Goal: Task Accomplishment & Management: Manage account settings

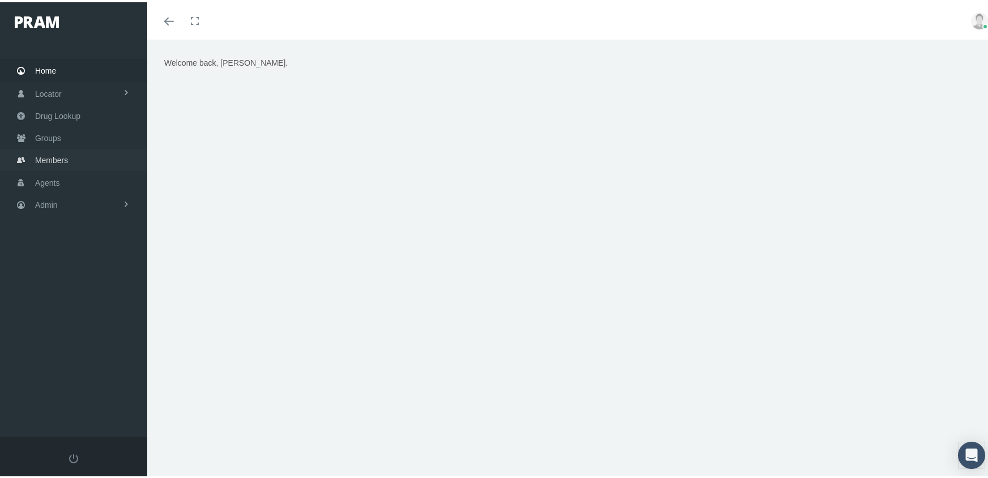
click at [43, 152] on span "Members" at bounding box center [51, 158] width 33 height 22
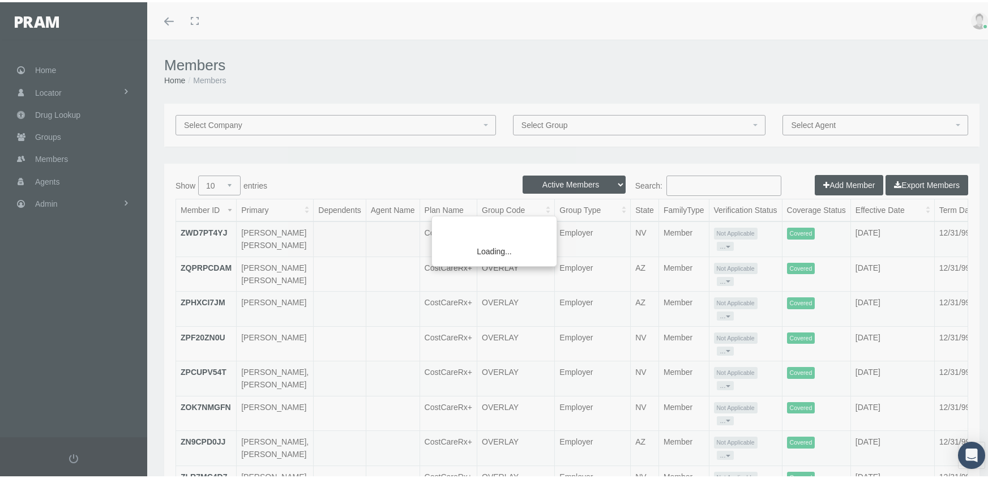
click at [564, 182] on div "Loading..." at bounding box center [494, 239] width 988 height 478
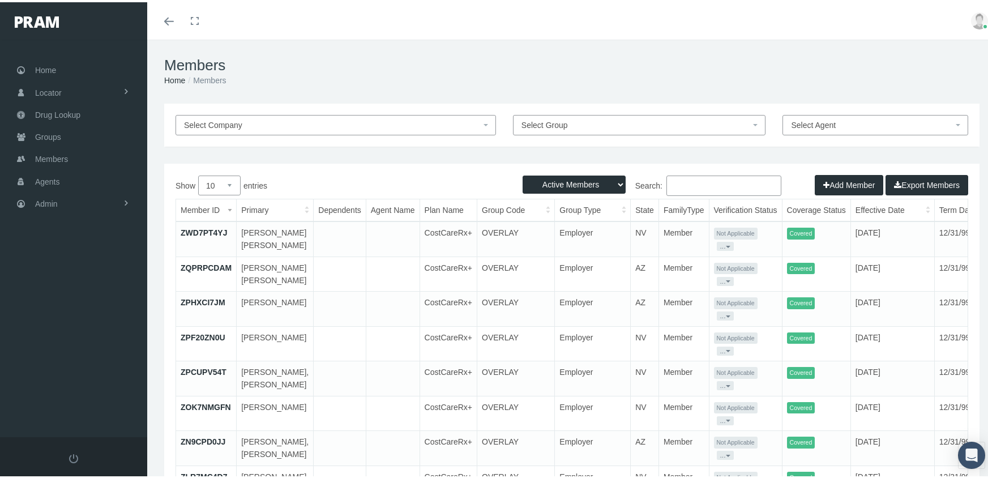
click at [564, 182] on select "Active Members Terminated Members Active & Terminated" at bounding box center [574, 182] width 103 height 18
select select "3"
click at [523, 173] on select "Active Members Terminated Members Active & Terminated" at bounding box center [574, 182] width 103 height 18
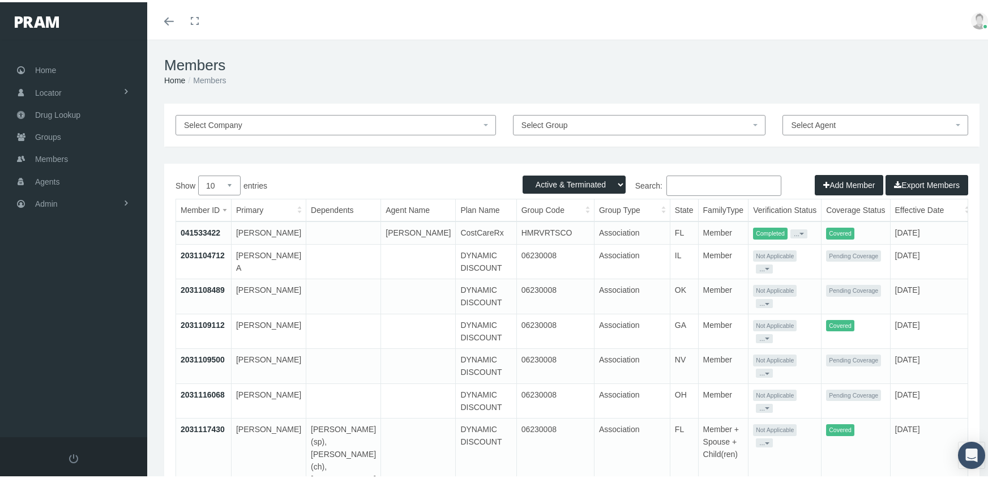
click at [708, 187] on input "Search:" at bounding box center [724, 183] width 115 height 20
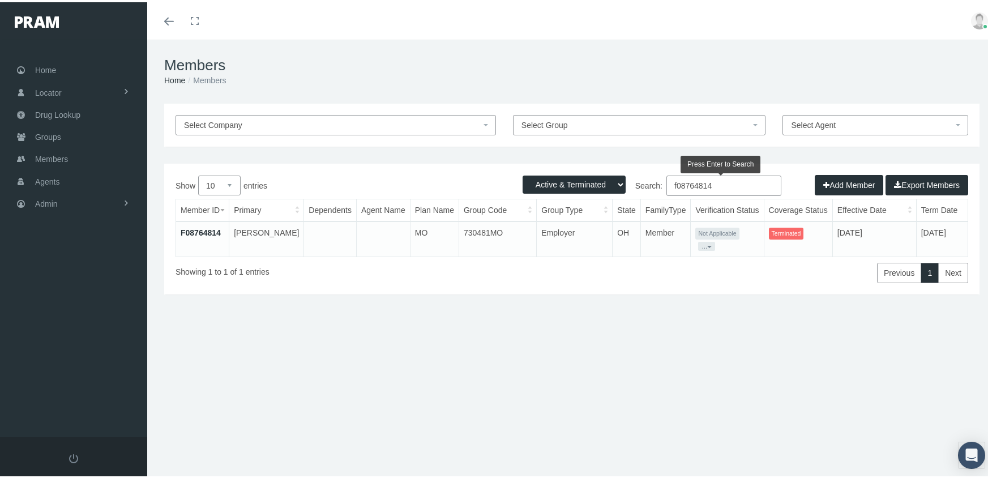
type input "f08764814"
click at [198, 228] on link "F08764814" at bounding box center [201, 230] width 40 height 9
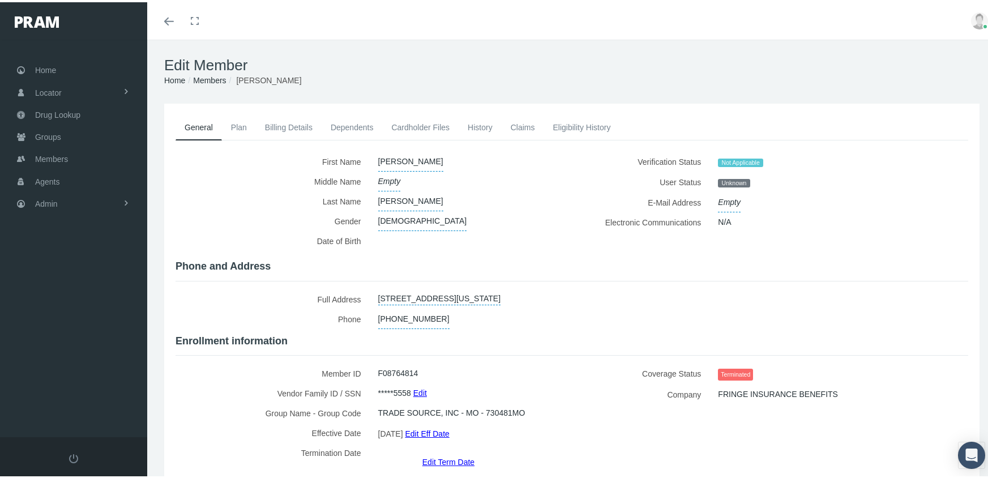
click at [456, 451] on link "Edit Term Date" at bounding box center [449, 459] width 52 height 16
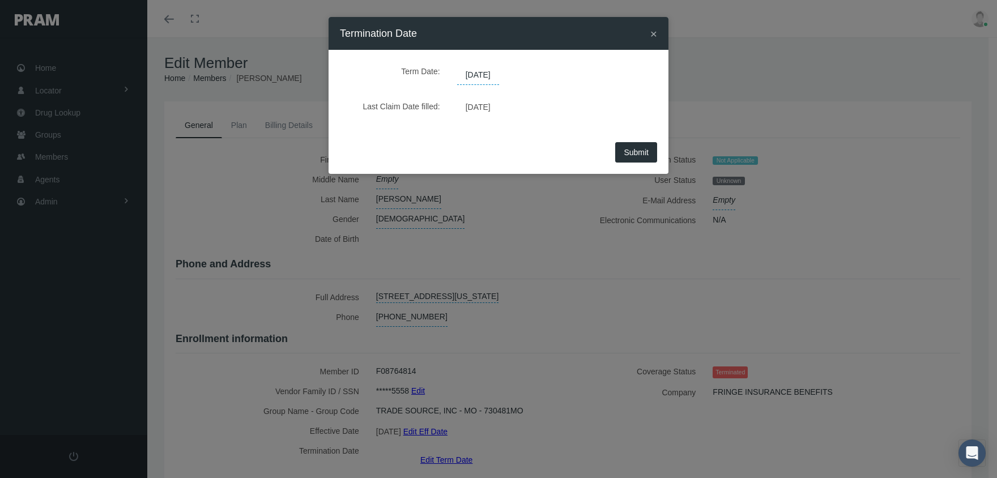
click at [496, 76] on span "08/16/2025" at bounding box center [478, 75] width 42 height 19
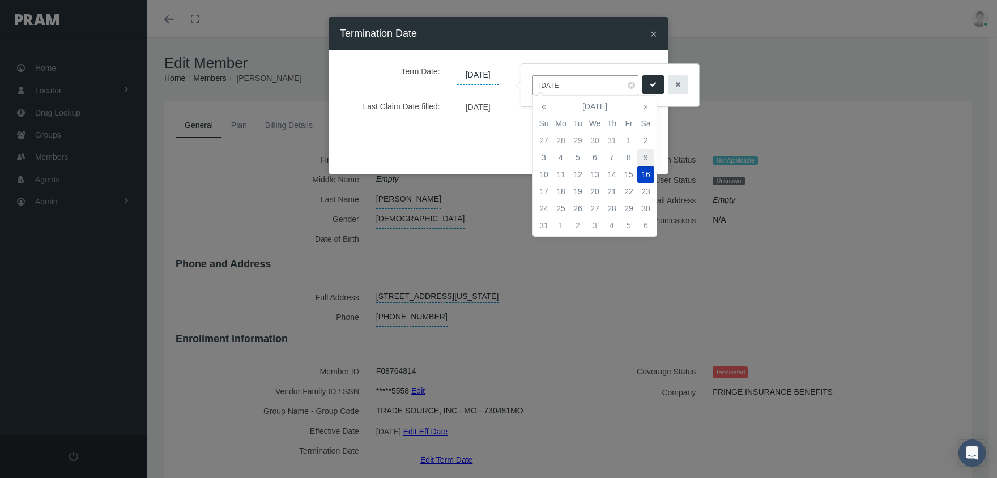
click at [642, 157] on td "9" at bounding box center [645, 157] width 17 height 17
type input "08/09/2025"
click at [650, 86] on icon "submit" at bounding box center [653, 84] width 7 height 11
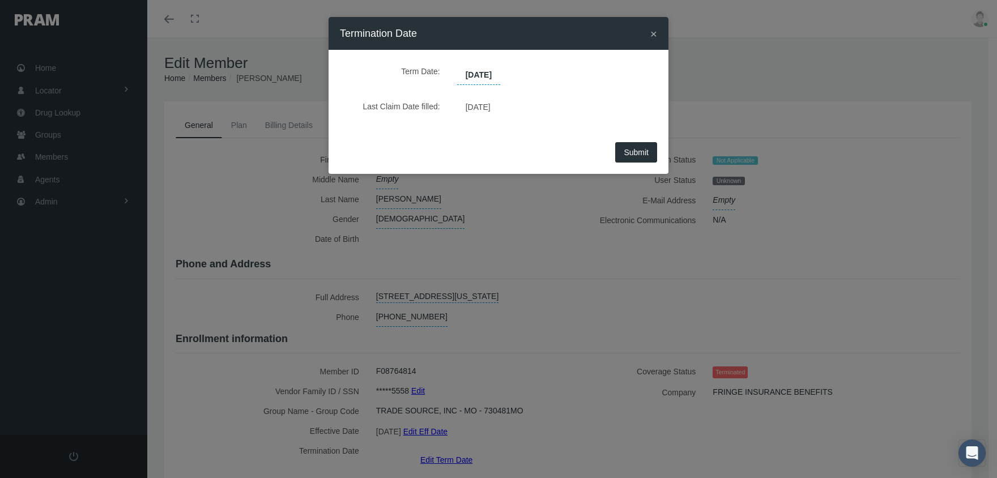
click at [653, 152] on button "Submit" at bounding box center [636, 152] width 42 height 20
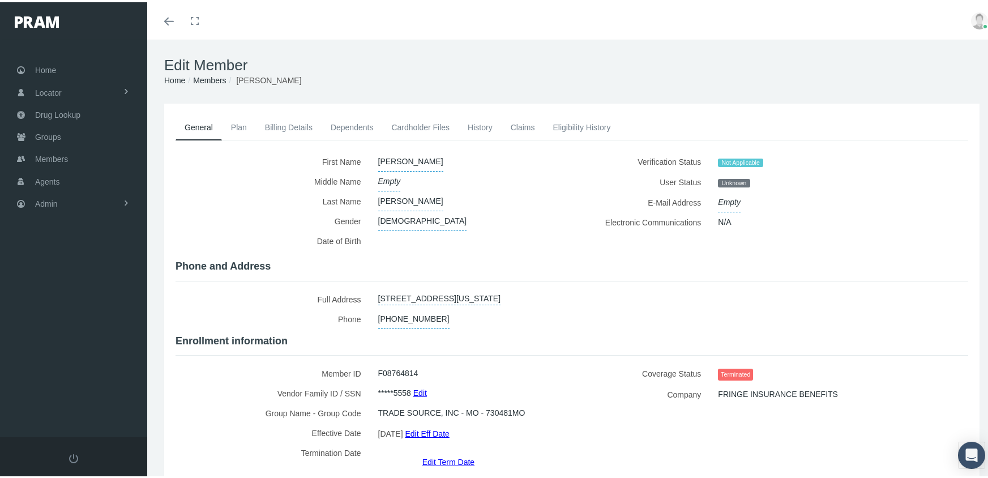
click at [211, 77] on link "Members" at bounding box center [209, 78] width 33 height 9
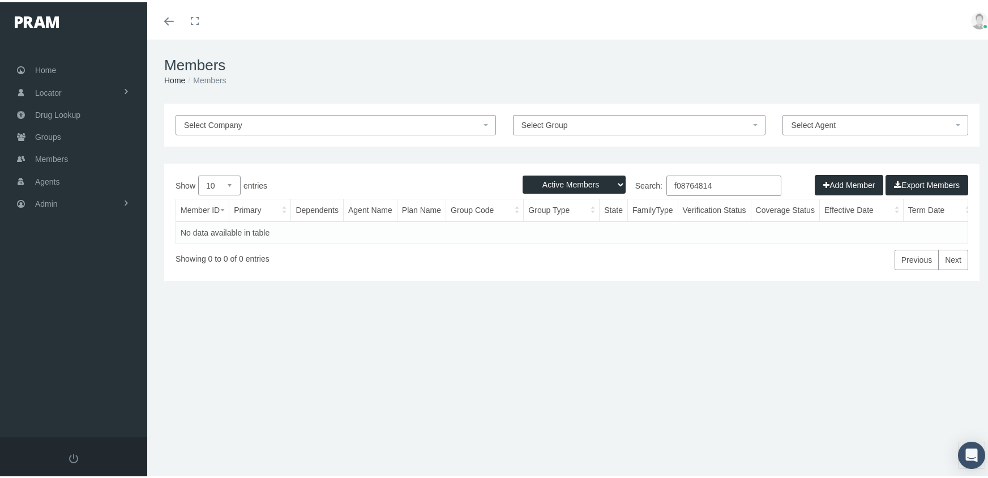
click at [571, 181] on select "Active Members Terminated Members Active & Terminated" at bounding box center [574, 182] width 103 height 18
select select "3"
click at [523, 173] on select "Active Members Terminated Members Active & Terminated" at bounding box center [574, 182] width 103 height 18
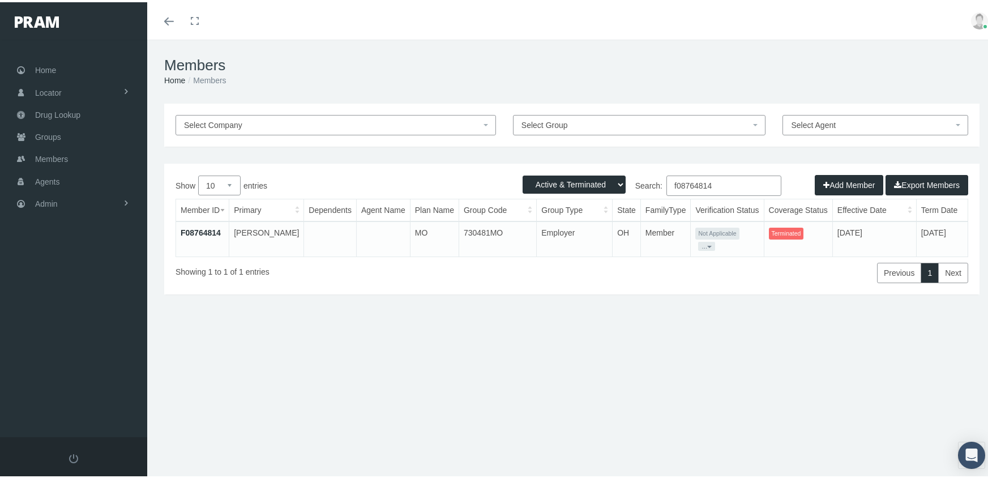
click at [725, 183] on input "f08764814" at bounding box center [724, 183] width 115 height 20
type input "f09481022"
click at [190, 231] on link "F09481022" at bounding box center [201, 230] width 40 height 9
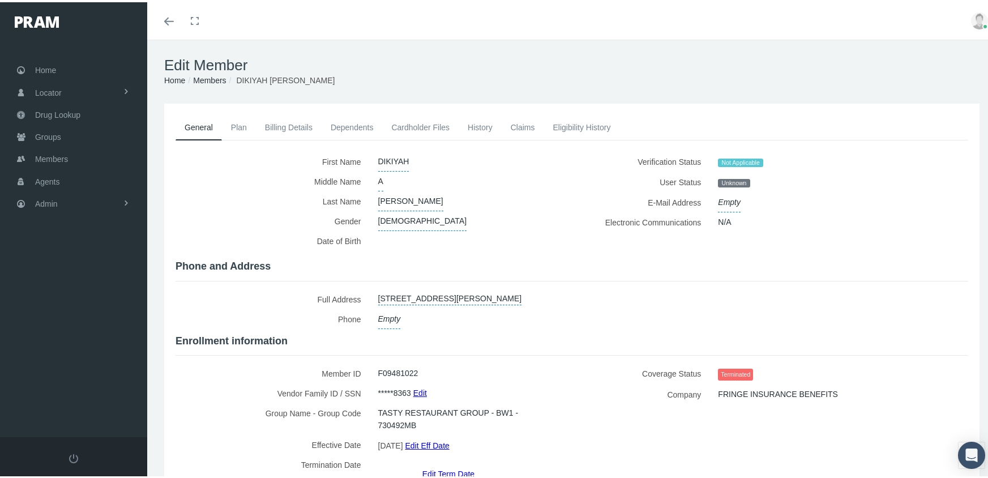
click at [440, 463] on link "Edit Term Date" at bounding box center [449, 471] width 52 height 16
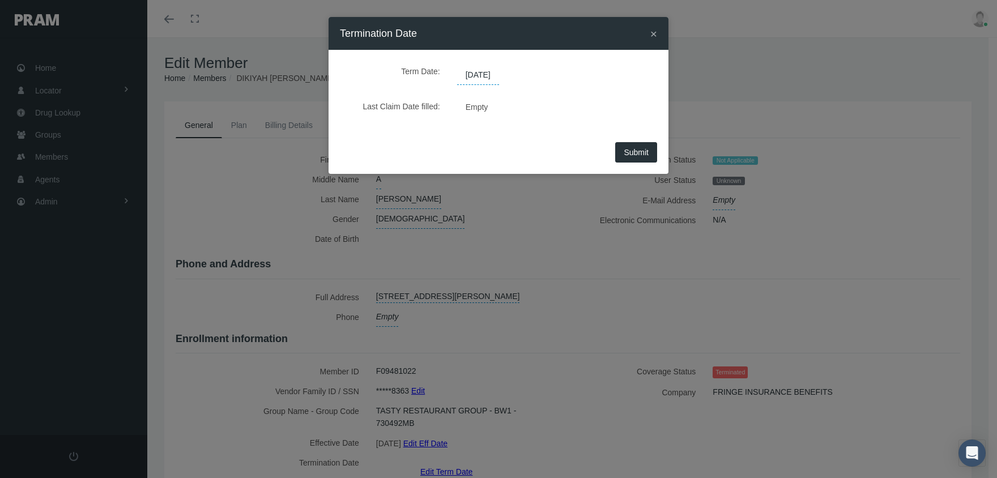
click at [485, 74] on span "[DATE]" at bounding box center [478, 75] width 42 height 19
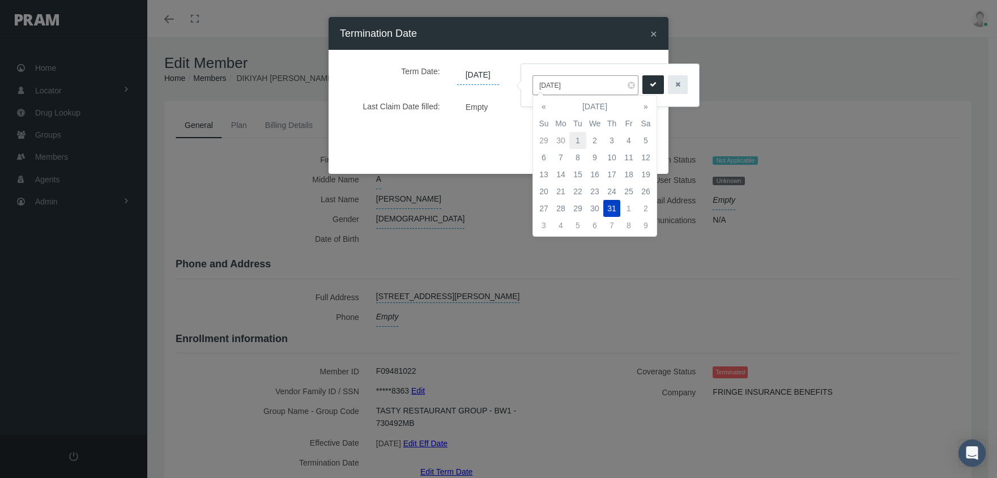
click at [575, 134] on td "1" at bounding box center [577, 140] width 17 height 17
type input "[DATE]"
click at [642, 86] on button "submit" at bounding box center [653, 84] width 22 height 19
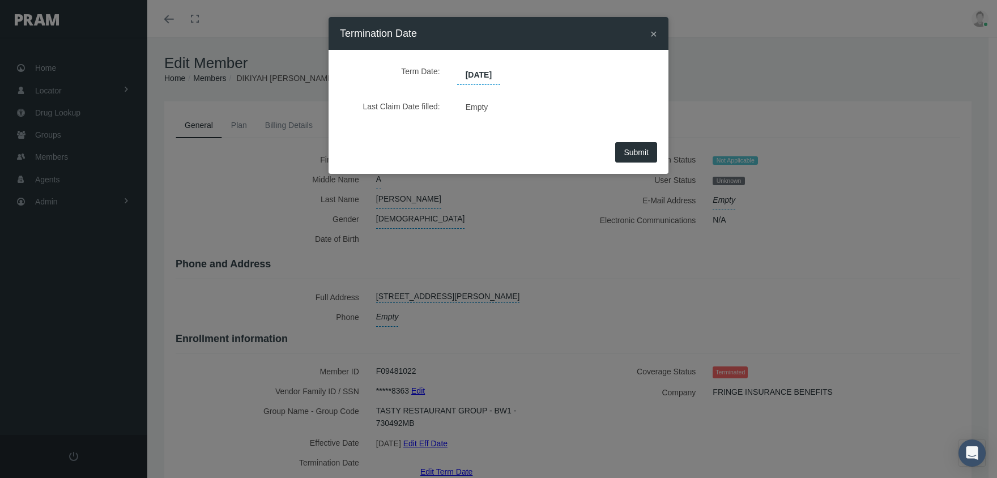
click at [642, 150] on span "Submit" at bounding box center [636, 152] width 25 height 9
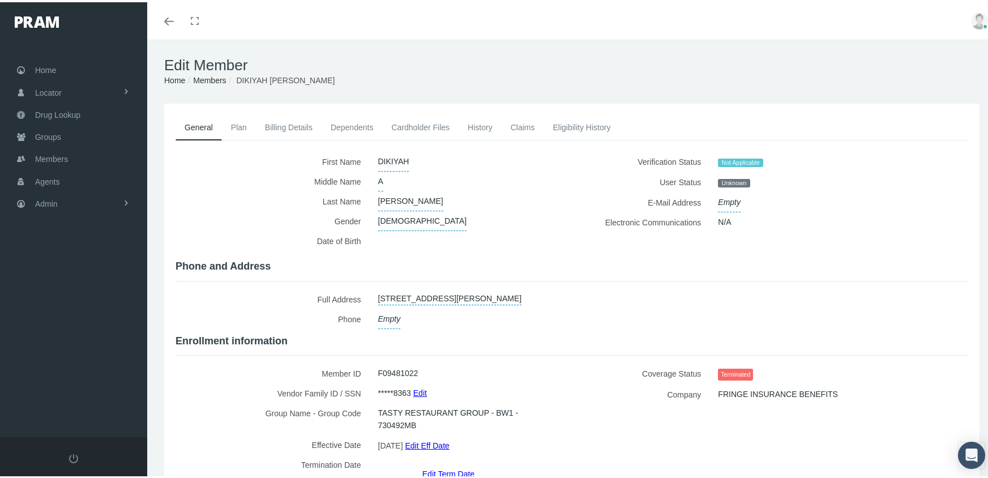
click at [213, 78] on link "Members" at bounding box center [209, 78] width 33 height 9
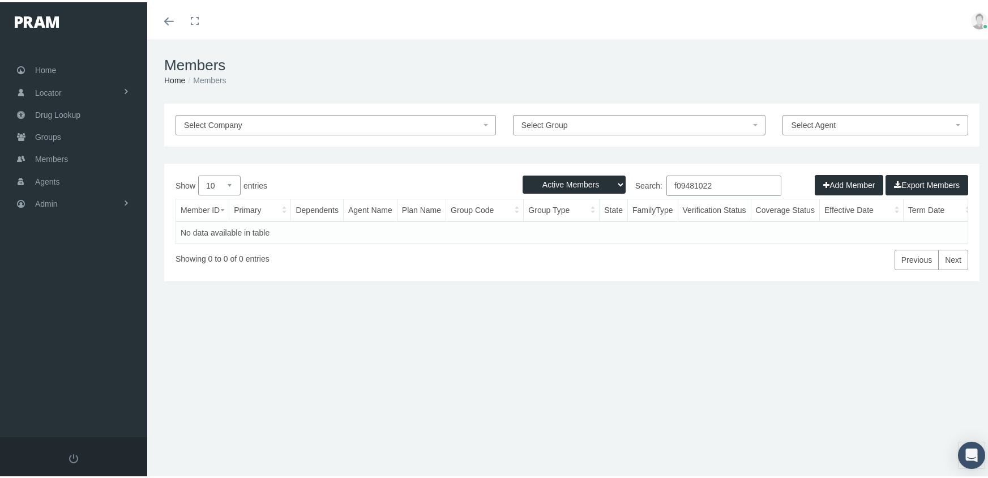
click at [562, 181] on select "Active Members Terminated Members Active & Terminated" at bounding box center [574, 182] width 103 height 18
select select "3"
click at [523, 173] on select "Active Members Terminated Members Active & Terminated" at bounding box center [574, 182] width 103 height 18
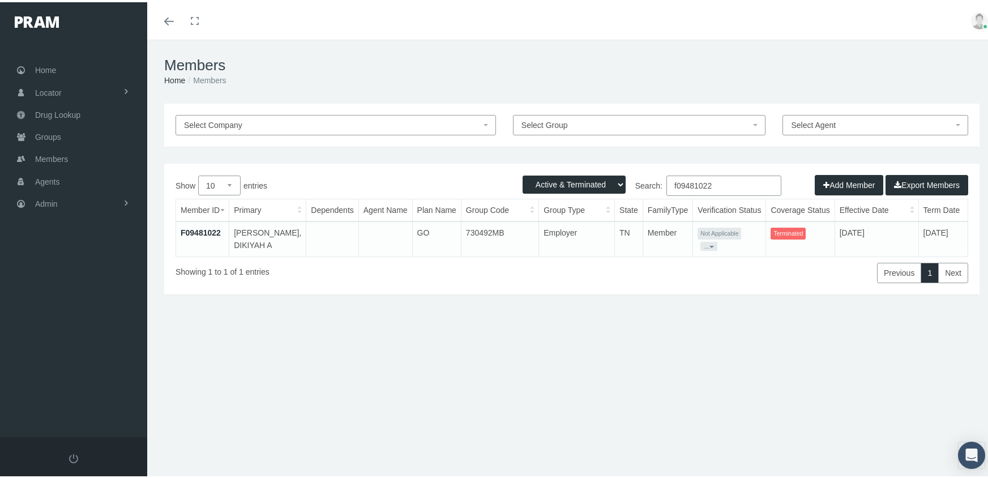
click at [719, 181] on input "f09481022" at bounding box center [724, 183] width 115 height 20
type input "f08453515"
click at [212, 229] on link "F08453515" at bounding box center [201, 230] width 40 height 9
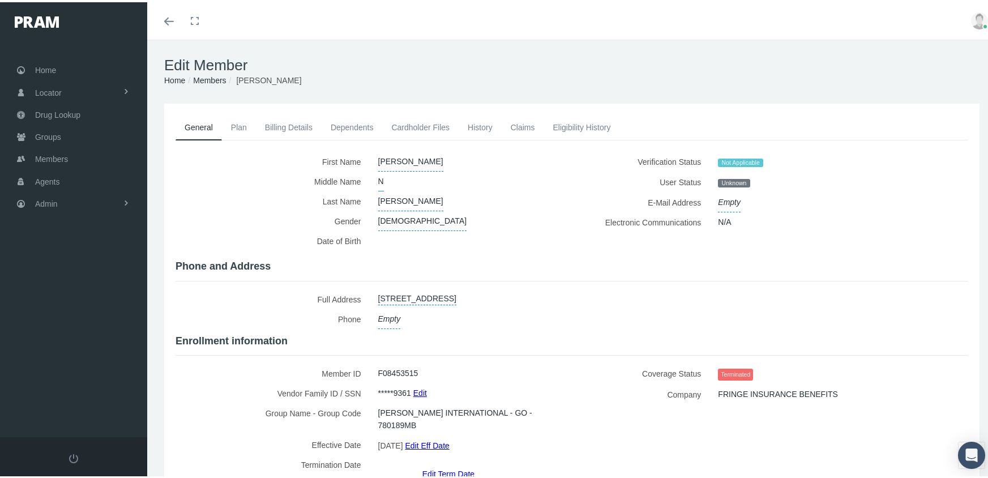
click at [458, 463] on link "Edit Term Date" at bounding box center [449, 471] width 52 height 16
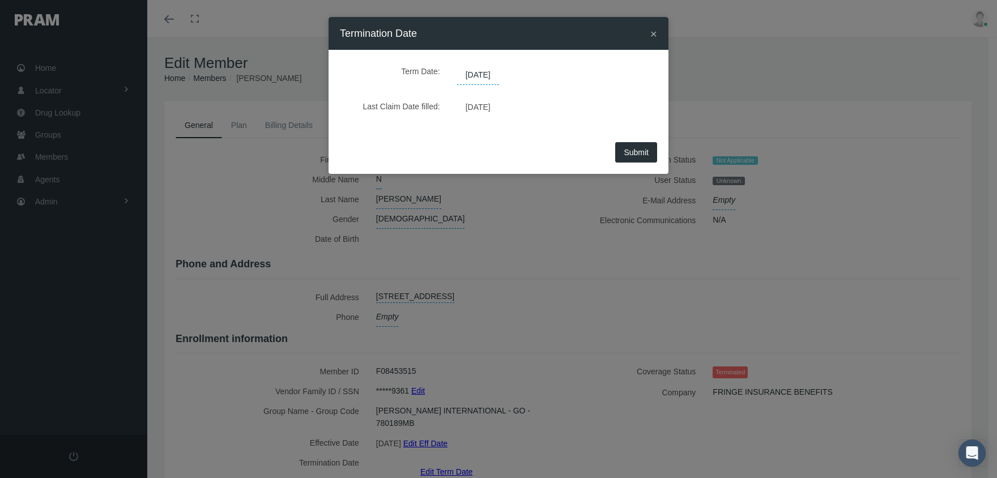
click at [488, 78] on span "[DATE]" at bounding box center [478, 75] width 42 height 19
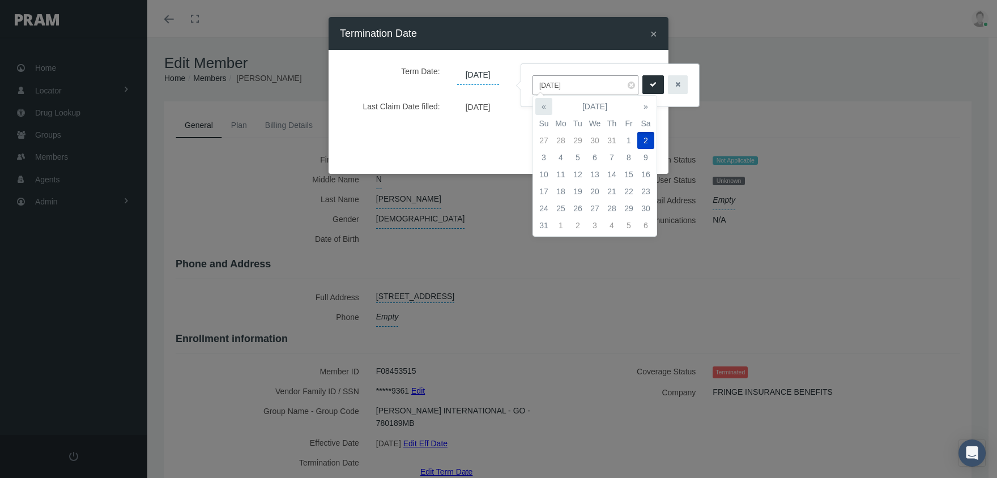
click at [544, 102] on th "«" at bounding box center [543, 106] width 17 height 17
click at [643, 170] on td "19" at bounding box center [645, 174] width 17 height 17
type input "07/19/2025"
click at [650, 84] on icon "submit" at bounding box center [653, 84] width 7 height 11
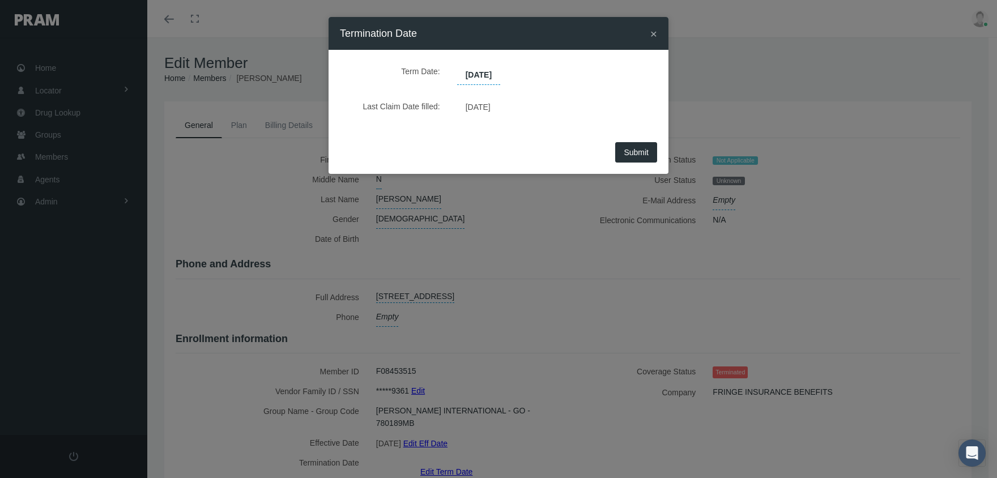
click at [651, 149] on button "Submit" at bounding box center [636, 152] width 42 height 20
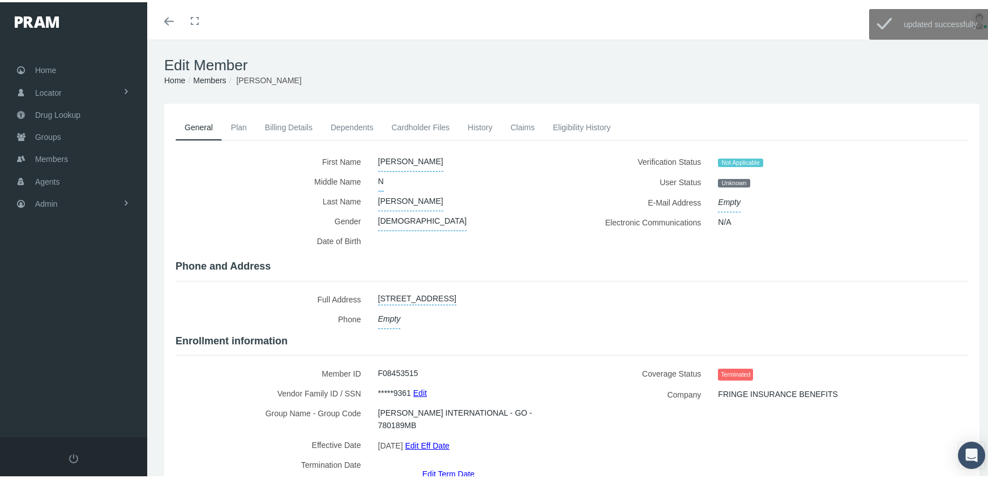
click at [220, 75] on link "Members" at bounding box center [209, 78] width 33 height 9
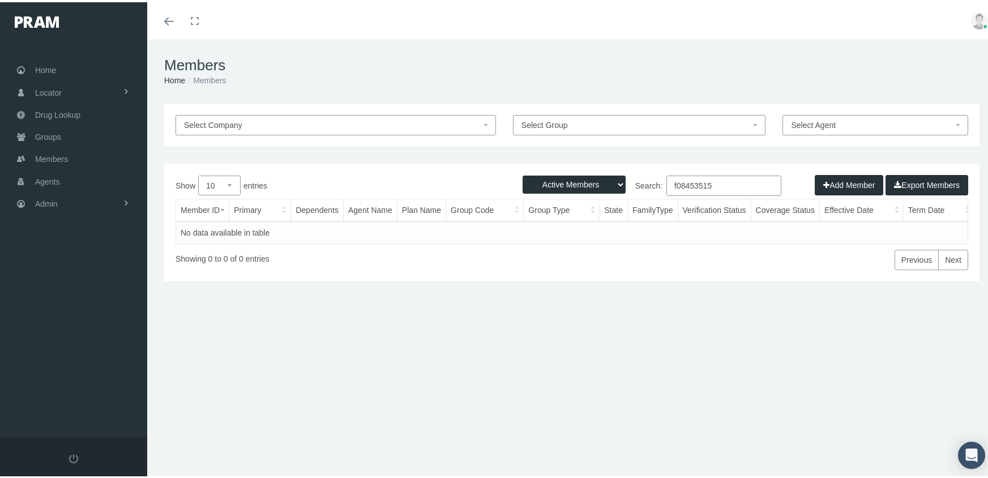
click at [584, 184] on select "Active Members Terminated Members Active & Terminated" at bounding box center [574, 182] width 103 height 18
select select "3"
click at [523, 173] on select "Active Members Terminated Members Active & Terminated" at bounding box center [574, 182] width 103 height 18
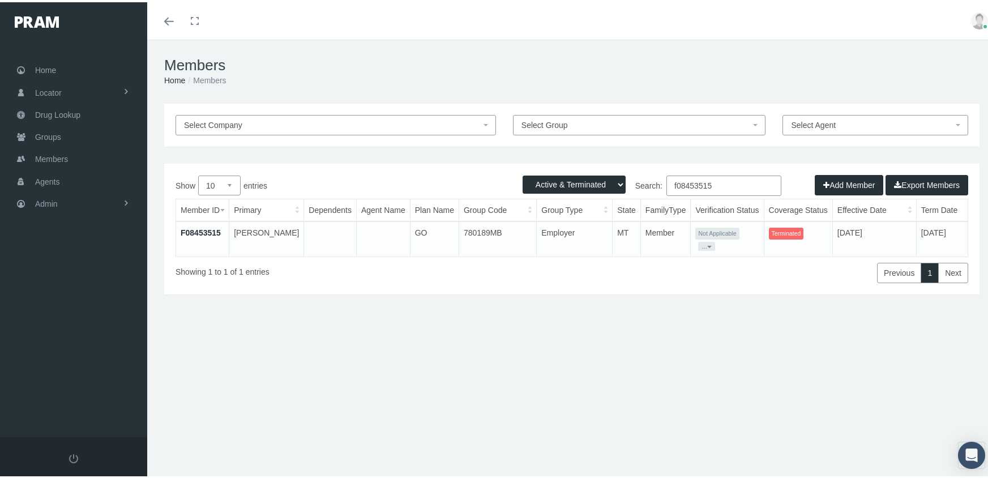
click at [722, 184] on input "f08453515" at bounding box center [724, 183] width 115 height 20
type input "f08782366"
click at [200, 227] on link "F08782366" at bounding box center [201, 230] width 40 height 9
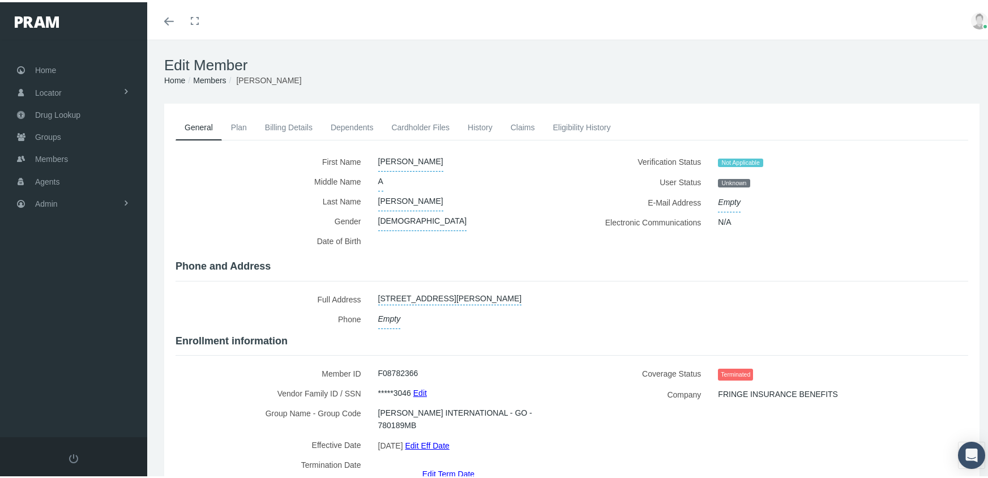
click at [457, 463] on link "Edit Term Date" at bounding box center [449, 471] width 52 height 16
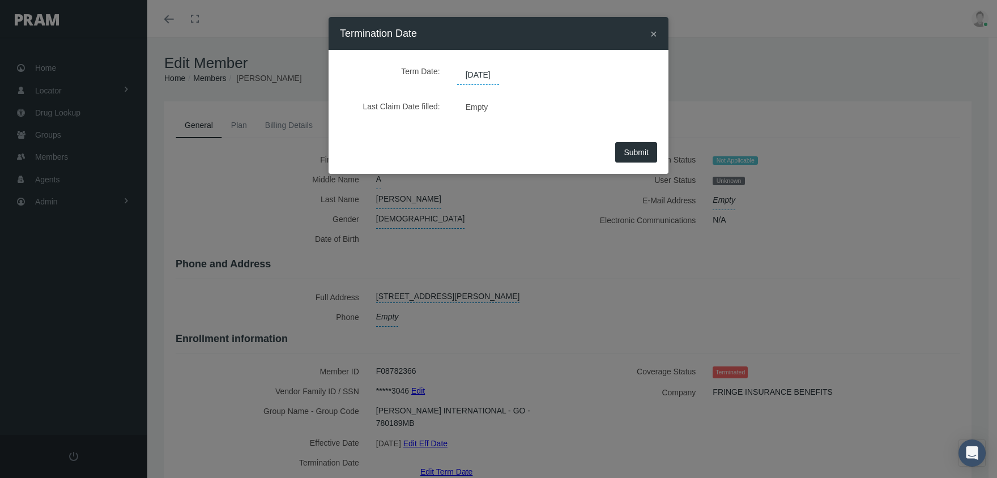
click at [484, 76] on span "[DATE]" at bounding box center [478, 75] width 42 height 19
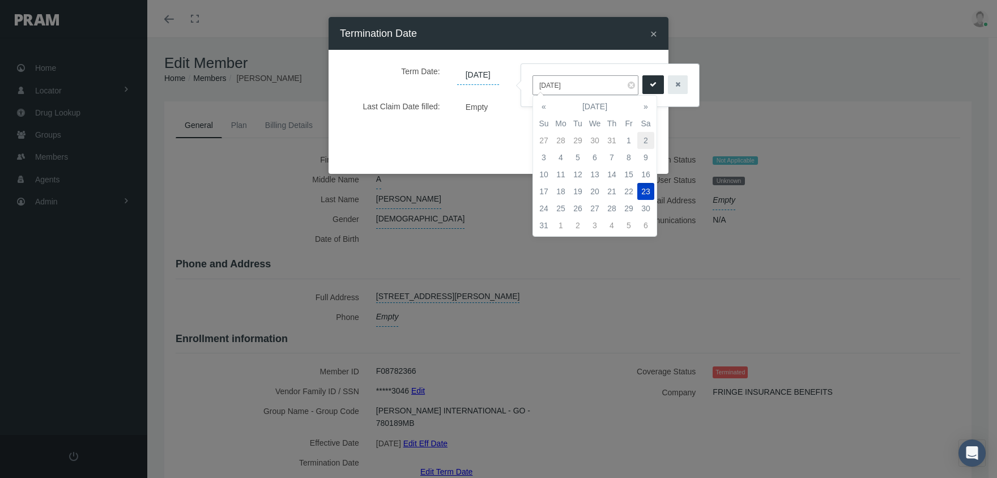
click at [642, 140] on td "2" at bounding box center [645, 140] width 17 height 17
type input "[DATE]"
click at [642, 88] on button "submit" at bounding box center [653, 84] width 22 height 19
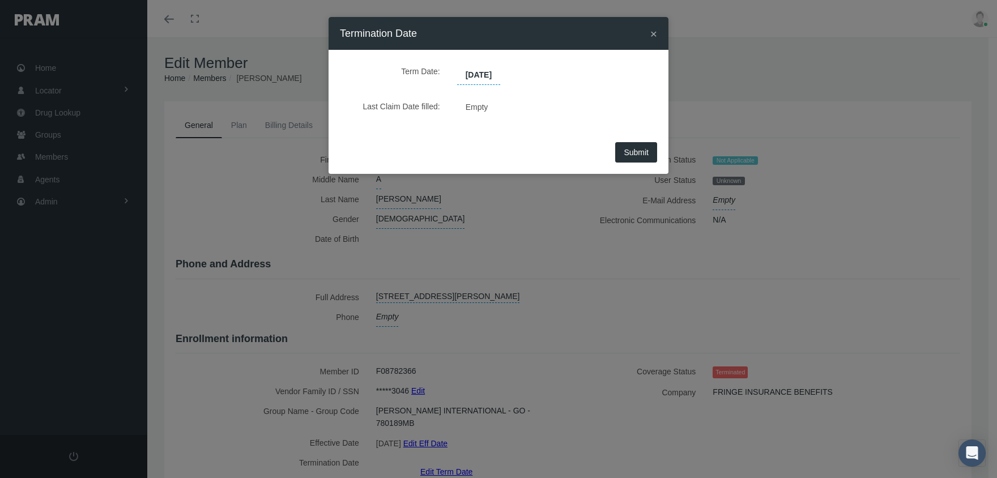
click at [638, 144] on button "Submit" at bounding box center [636, 152] width 42 height 20
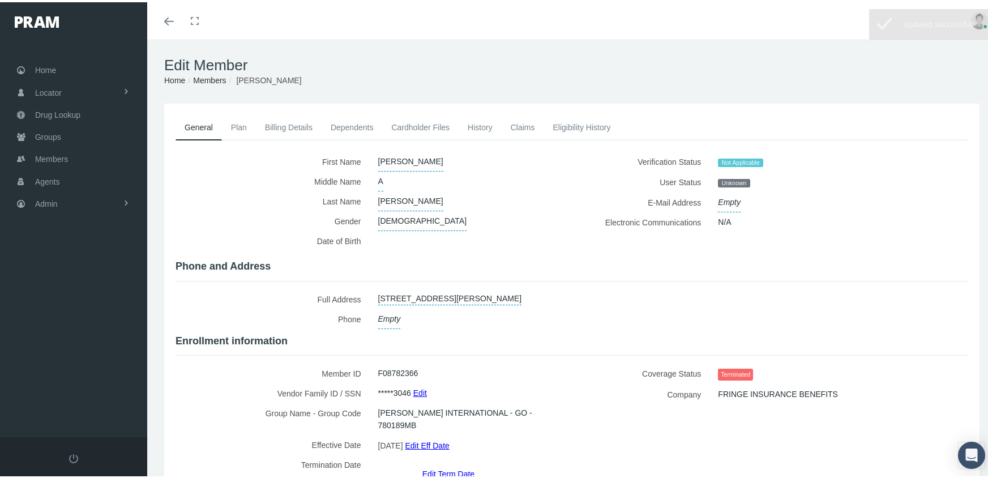
click at [210, 79] on link "Members" at bounding box center [209, 78] width 33 height 9
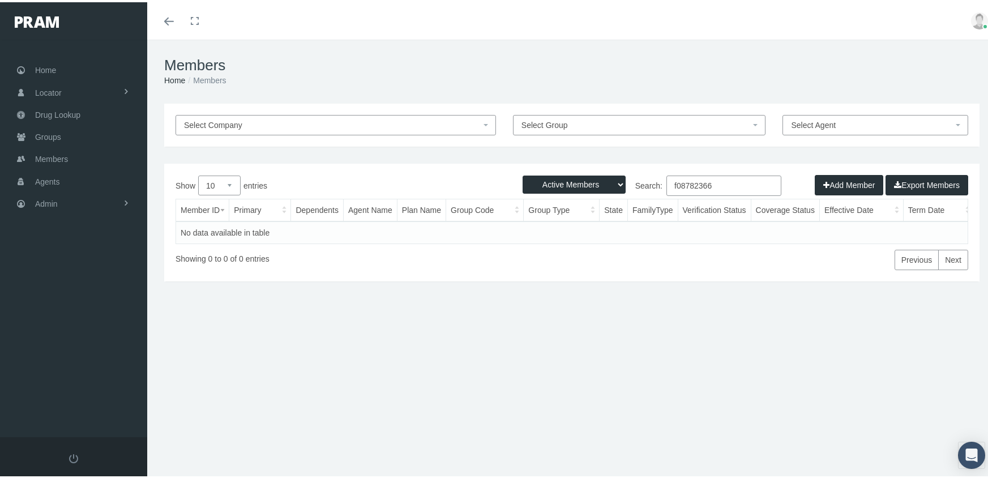
drag, startPoint x: 568, startPoint y: 176, endPoint x: 574, endPoint y: 193, distance: 17.8
click at [569, 176] on select "Active Members Terminated Members Active & Terminated" at bounding box center [574, 182] width 103 height 18
select select "3"
click at [523, 173] on select "Active Members Terminated Members Active & Terminated" at bounding box center [574, 182] width 103 height 18
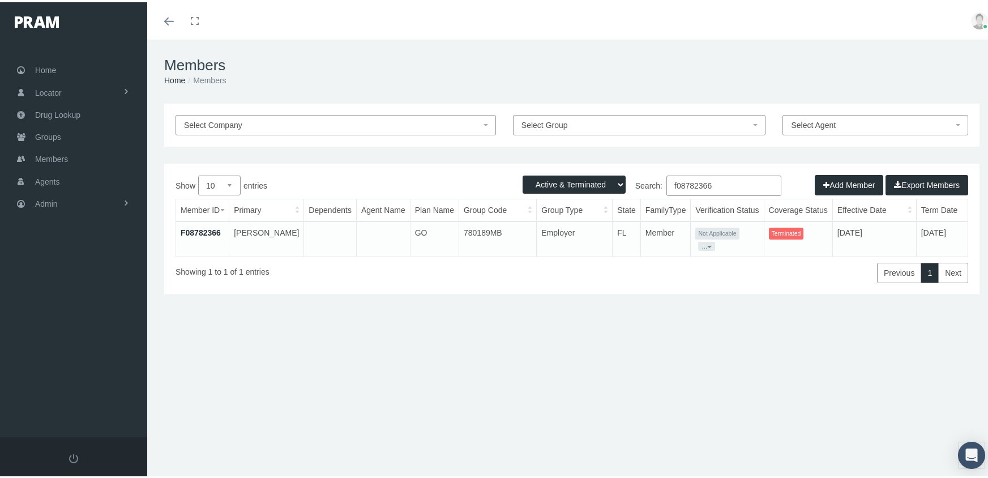
click at [730, 182] on input "f08782366" at bounding box center [724, 183] width 115 height 20
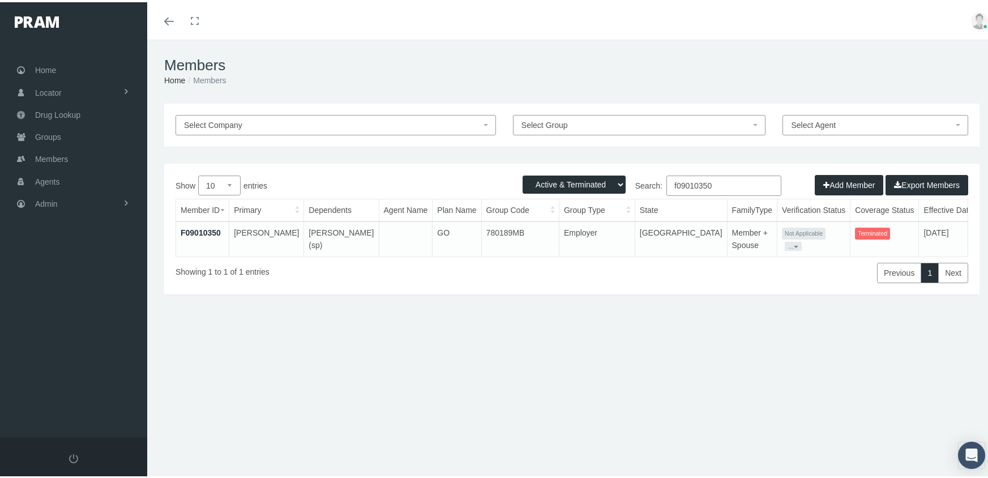
type input "f09010350"
click at [205, 229] on link "F09010350" at bounding box center [201, 230] width 40 height 9
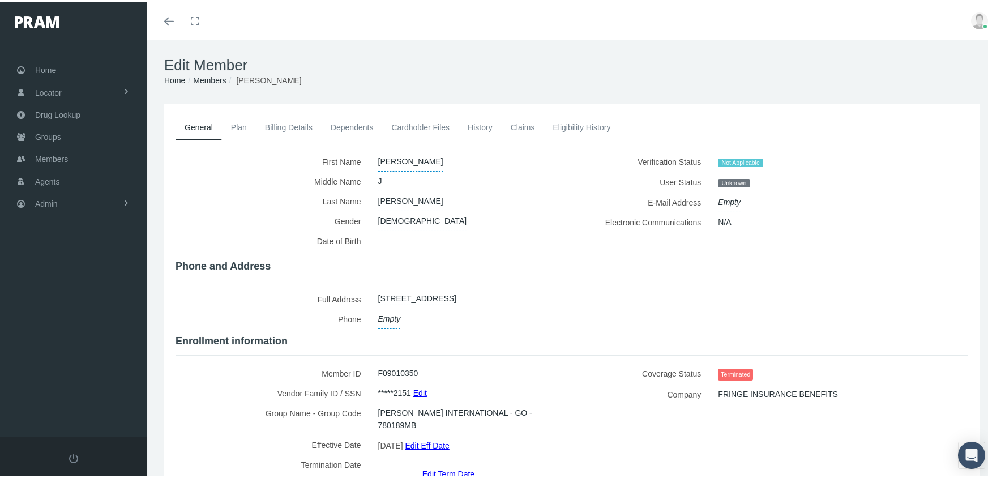
click at [454, 463] on link "Edit Term Date" at bounding box center [449, 471] width 52 height 16
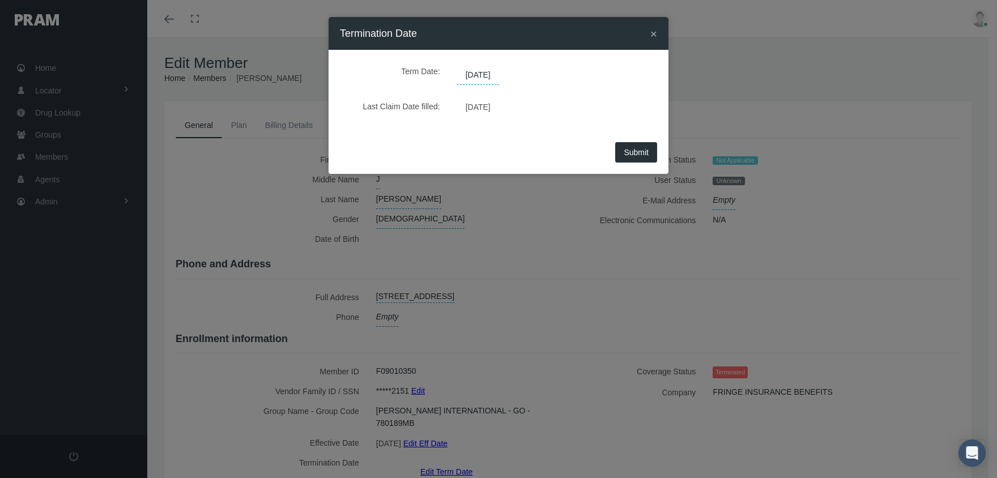
click at [498, 74] on span "08/02/2025" at bounding box center [478, 75] width 42 height 19
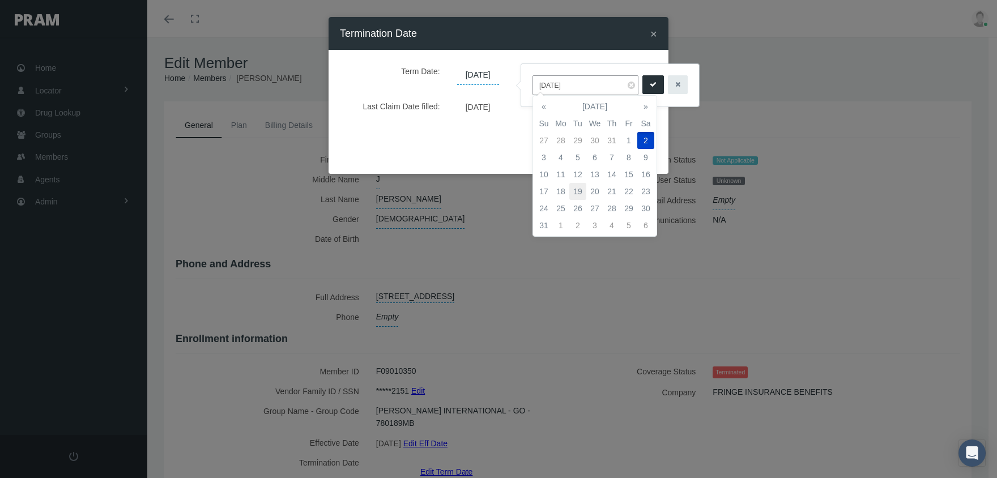
click at [574, 189] on td "19" at bounding box center [577, 191] width 17 height 17
click at [545, 104] on th "«" at bounding box center [543, 106] width 17 height 17
click at [645, 170] on td "19" at bounding box center [645, 174] width 17 height 17
type input "07/19/2025"
click at [650, 83] on icon "submit" at bounding box center [653, 84] width 7 height 11
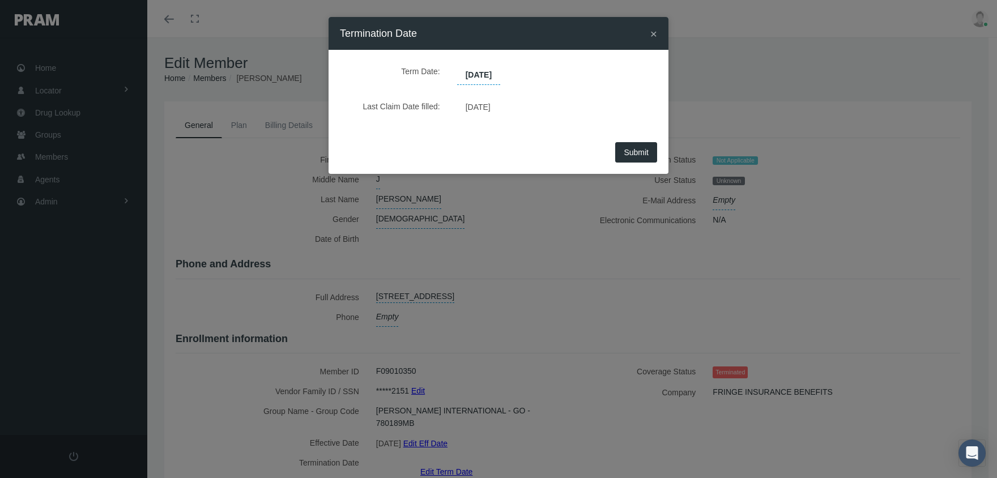
click at [633, 155] on span "Submit" at bounding box center [636, 152] width 25 height 9
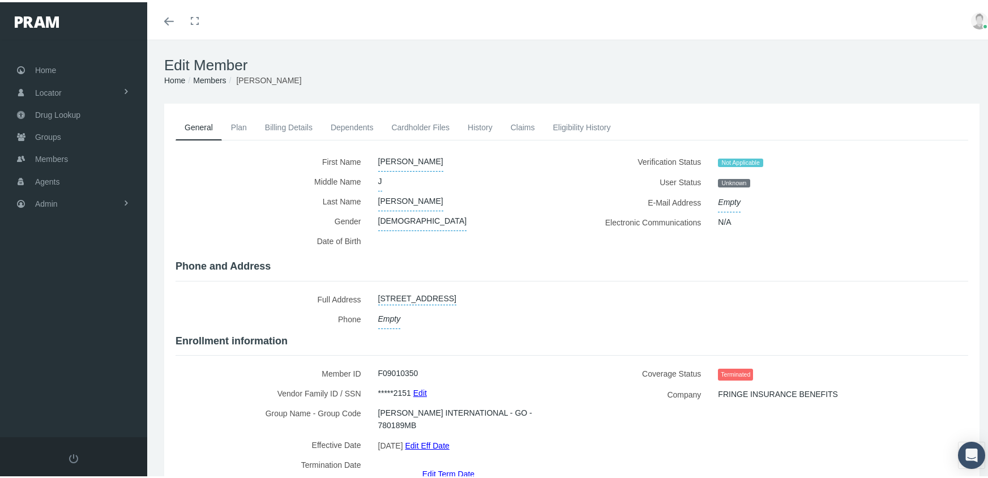
click at [218, 77] on link "Members" at bounding box center [209, 78] width 33 height 9
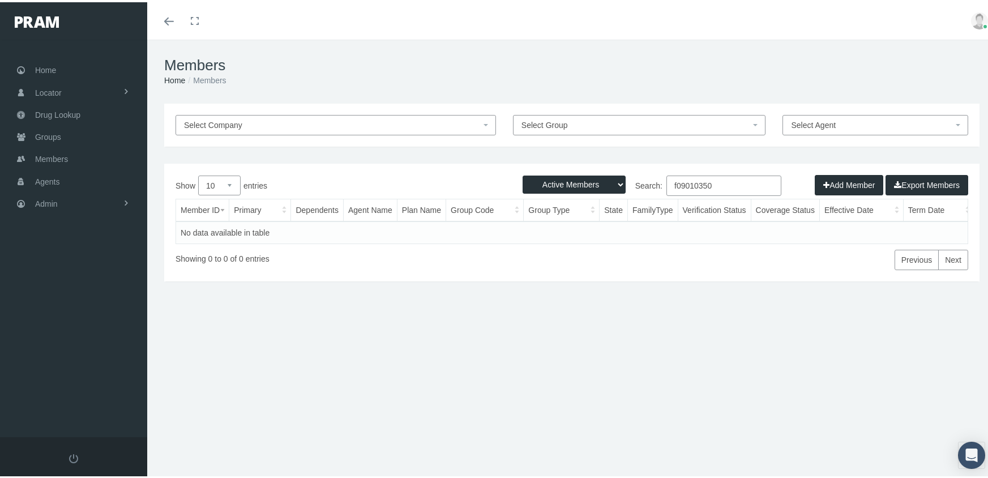
click at [574, 178] on select "Active Members Terminated Members Active & Terminated" at bounding box center [574, 182] width 103 height 18
select select "3"
click at [523, 173] on select "Active Members Terminated Members Active & Terminated" at bounding box center [574, 182] width 103 height 18
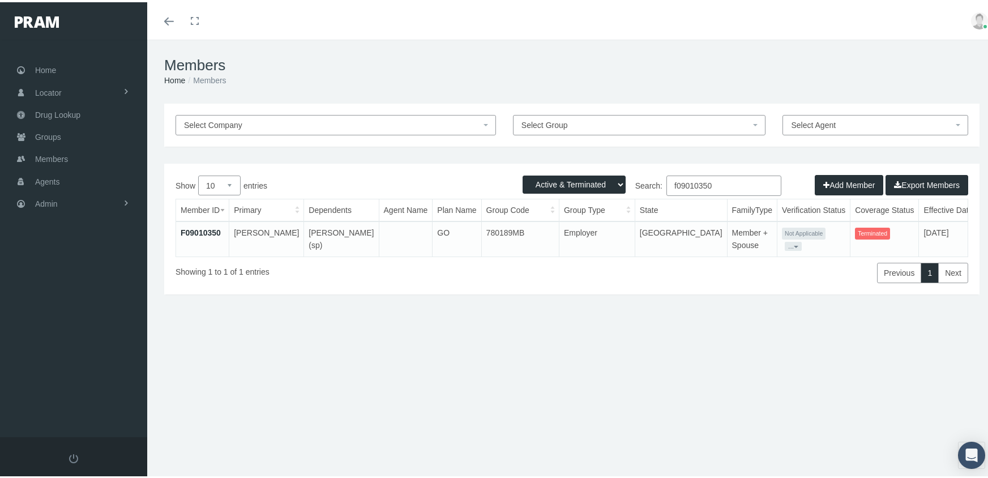
click at [724, 185] on input "f09010350" at bounding box center [724, 183] width 115 height 20
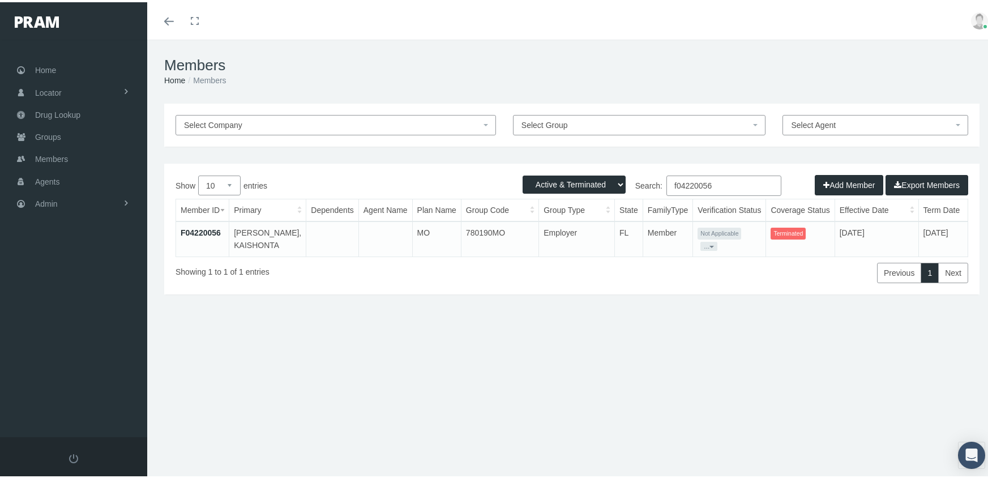
type input "f04220056"
click at [202, 227] on link "F04220056" at bounding box center [201, 230] width 40 height 9
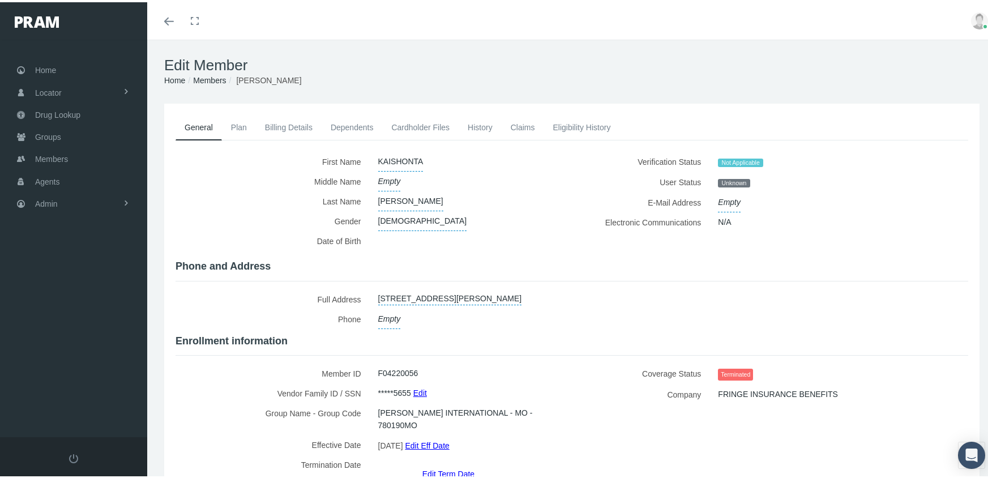
click at [457, 463] on link "Edit Term Date" at bounding box center [449, 471] width 52 height 16
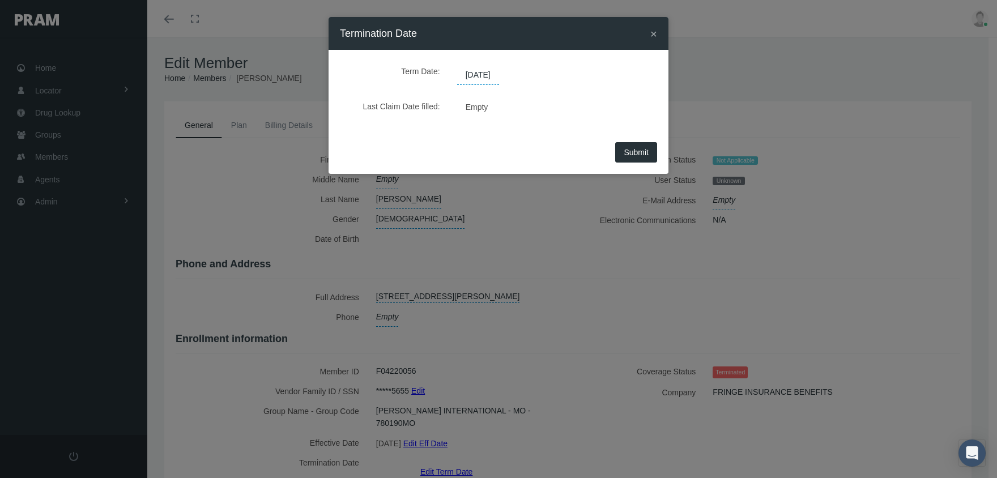
click at [480, 71] on span "08/09/2025" at bounding box center [478, 75] width 42 height 19
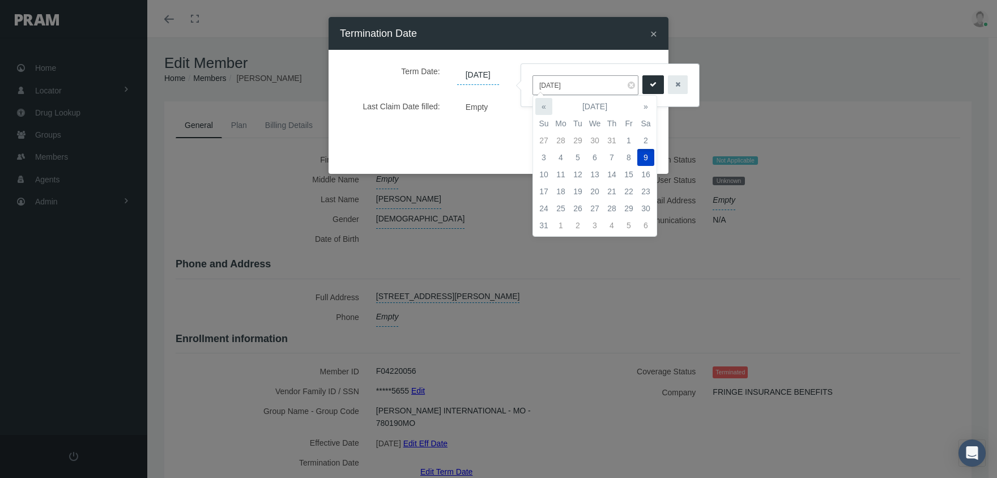
click at [546, 105] on th "«" at bounding box center [543, 106] width 17 height 17
click at [649, 195] on td "26" at bounding box center [645, 191] width 17 height 17
type input "07/26/2025"
click at [651, 88] on button "submit" at bounding box center [653, 84] width 22 height 19
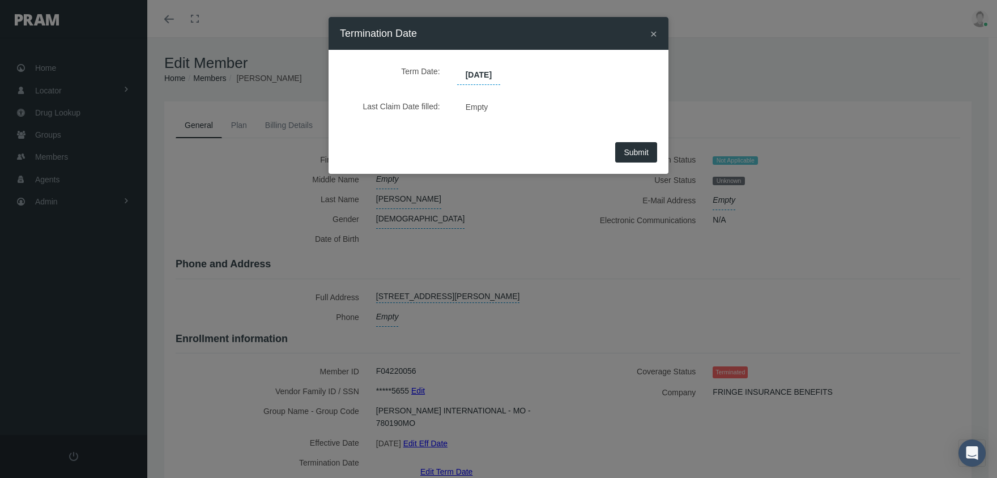
click at [642, 147] on button "Submit" at bounding box center [636, 152] width 42 height 20
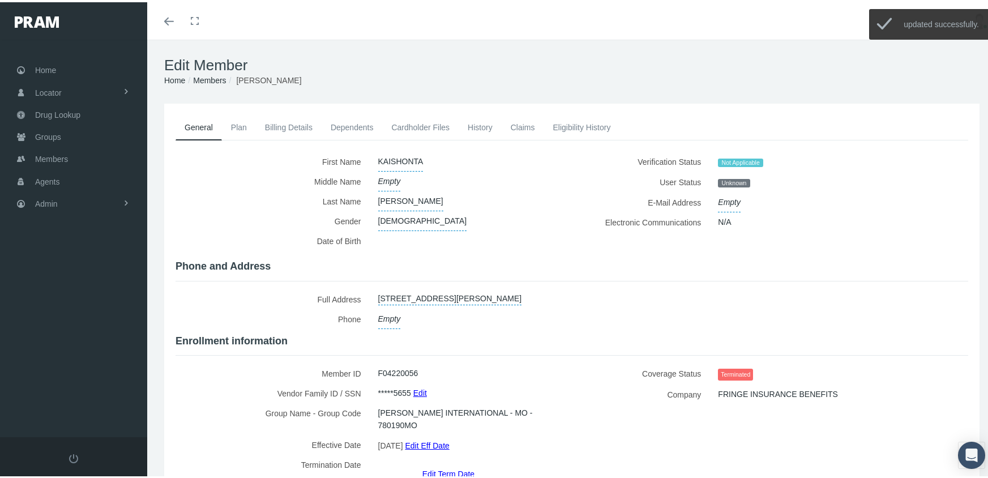
click at [203, 74] on link "Members" at bounding box center [209, 78] width 33 height 9
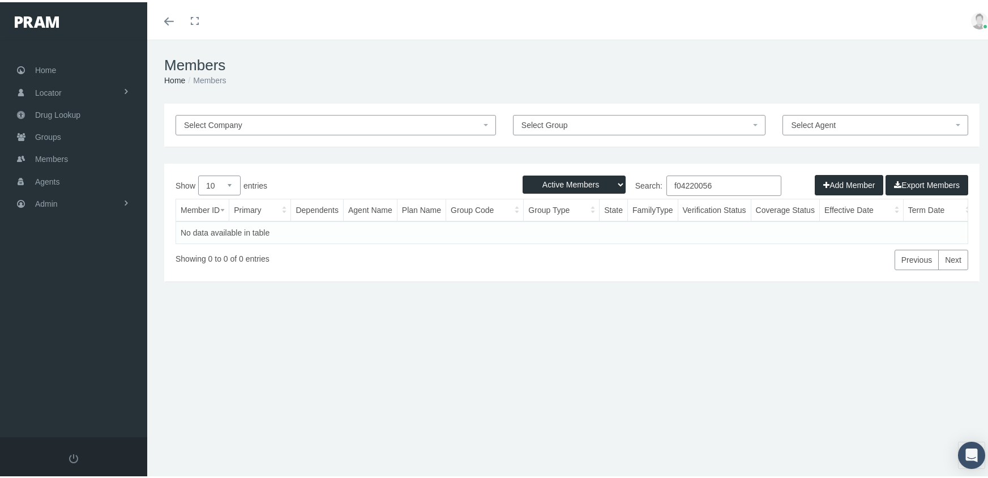
click at [577, 186] on select "Active Members Terminated Members Active & Terminated" at bounding box center [574, 182] width 103 height 18
select select "3"
click at [523, 173] on select "Active Members Terminated Members Active & Terminated" at bounding box center [574, 182] width 103 height 18
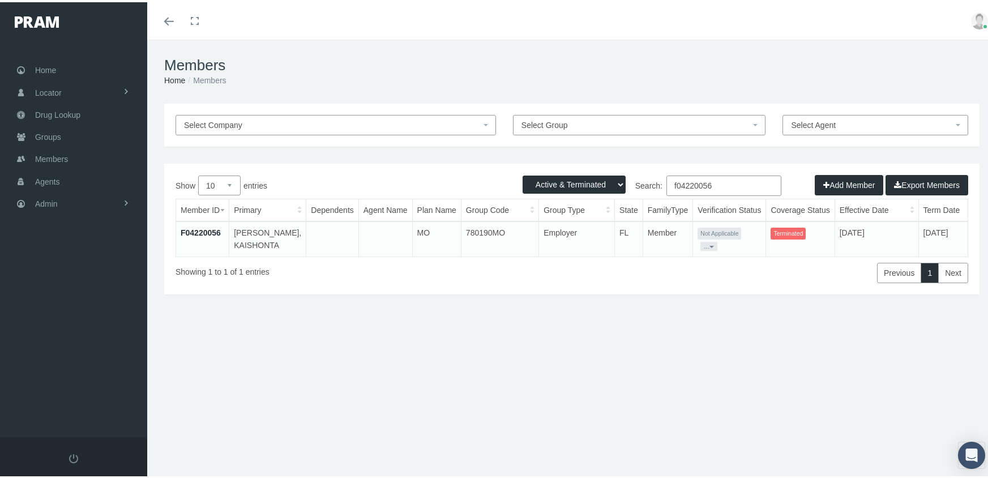
click at [722, 180] on input "f04220056" at bounding box center [724, 183] width 115 height 20
type input "f04807941"
click at [204, 226] on link "F04807941" at bounding box center [201, 230] width 40 height 9
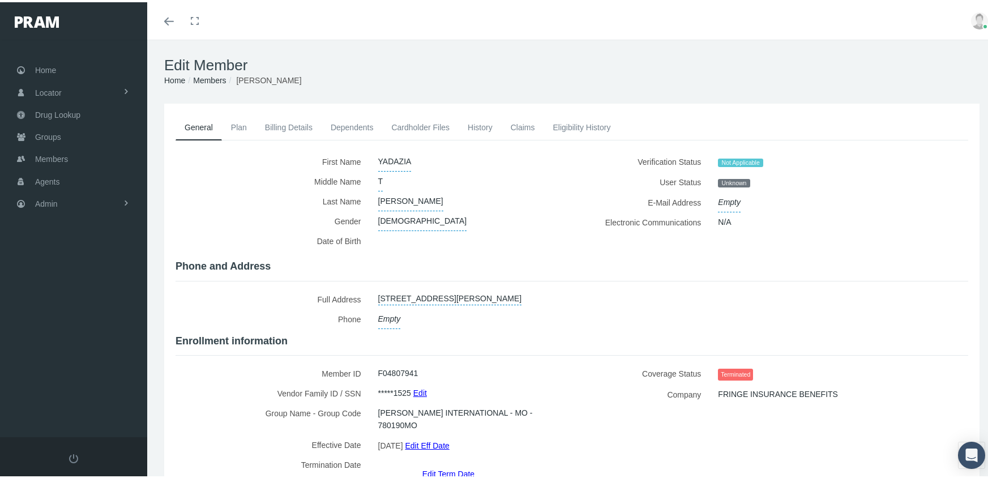
click at [464, 463] on link "Edit Term Date" at bounding box center [449, 471] width 52 height 16
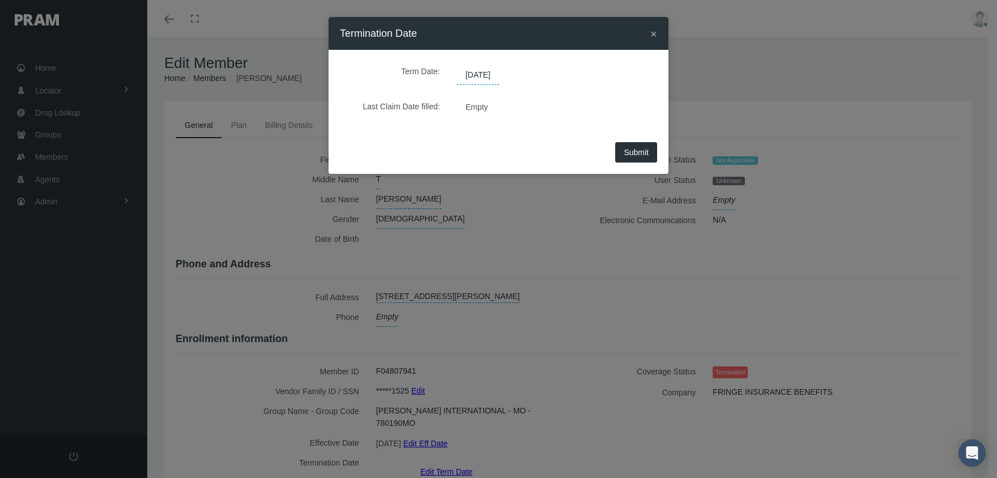
click at [489, 71] on span "[DATE]" at bounding box center [478, 75] width 42 height 19
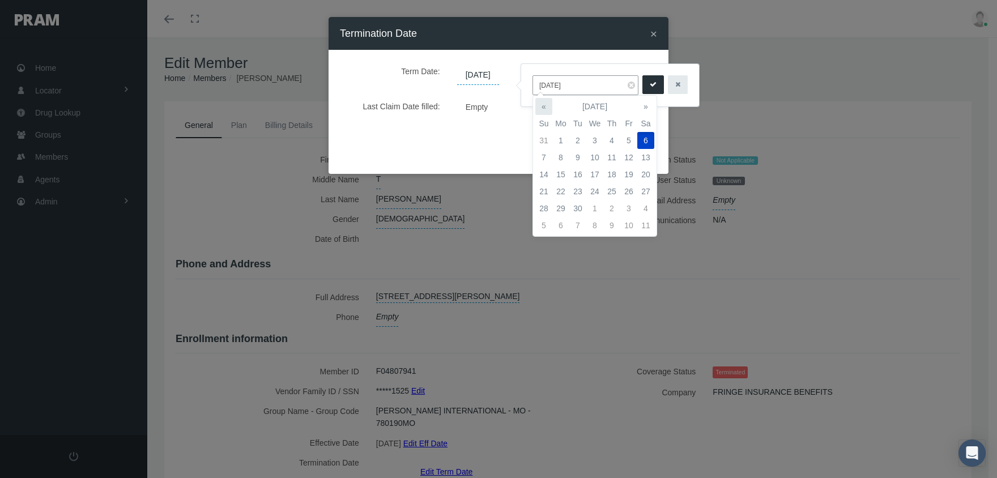
click at [541, 101] on th "«" at bounding box center [543, 106] width 17 height 17
click at [647, 192] on td "26" at bounding box center [645, 191] width 17 height 17
type input "[DATE]"
click at [650, 84] on icon "submit" at bounding box center [653, 84] width 7 height 11
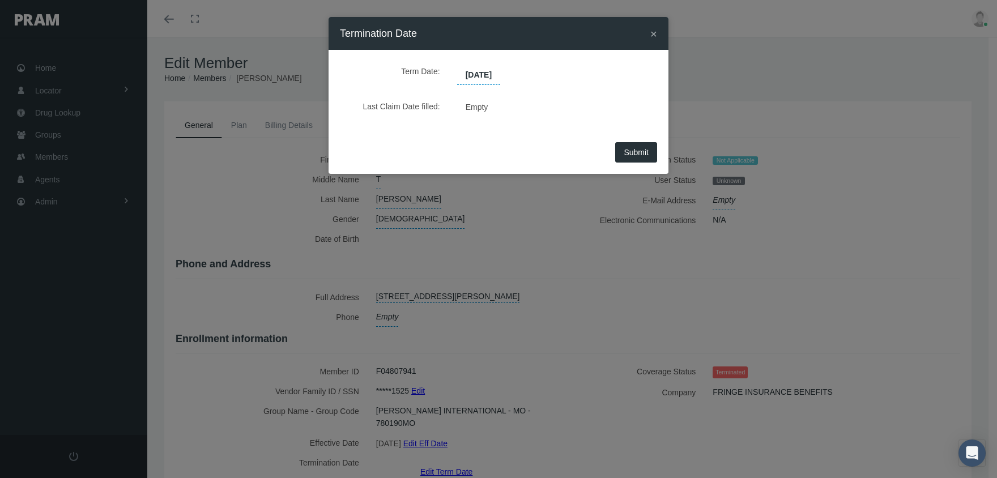
click at [643, 154] on span "Submit" at bounding box center [636, 152] width 25 height 9
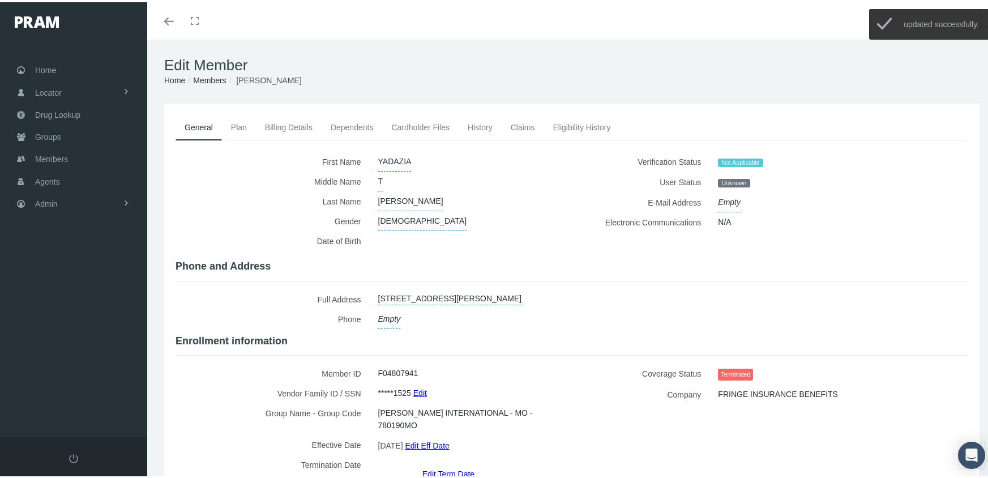
click at [210, 79] on link "Members" at bounding box center [209, 78] width 33 height 9
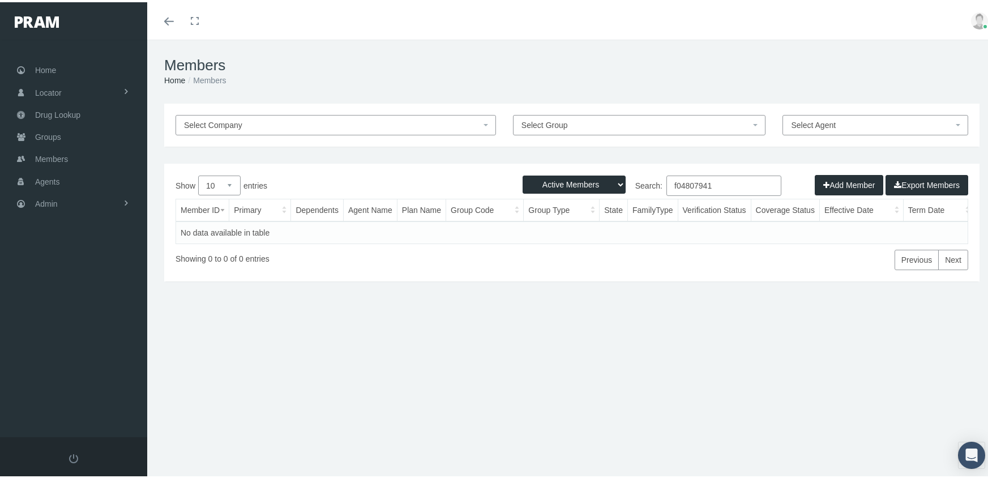
drag, startPoint x: 576, startPoint y: 179, endPoint x: 579, endPoint y: 189, distance: 10.6
click at [576, 179] on select "Active Members Terminated Members Active & Terminated" at bounding box center [574, 182] width 103 height 18
select select "3"
click at [523, 173] on select "Active Members Terminated Members Active & Terminated" at bounding box center [574, 182] width 103 height 18
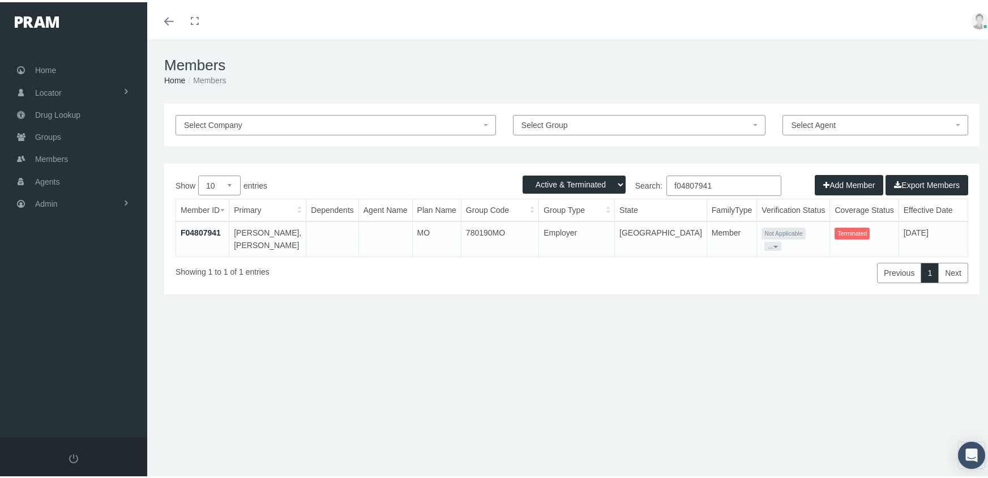
click at [720, 182] on input "f04807941" at bounding box center [724, 183] width 115 height 20
type input "f07980841"
click at [202, 227] on link "F07980841" at bounding box center [201, 230] width 40 height 9
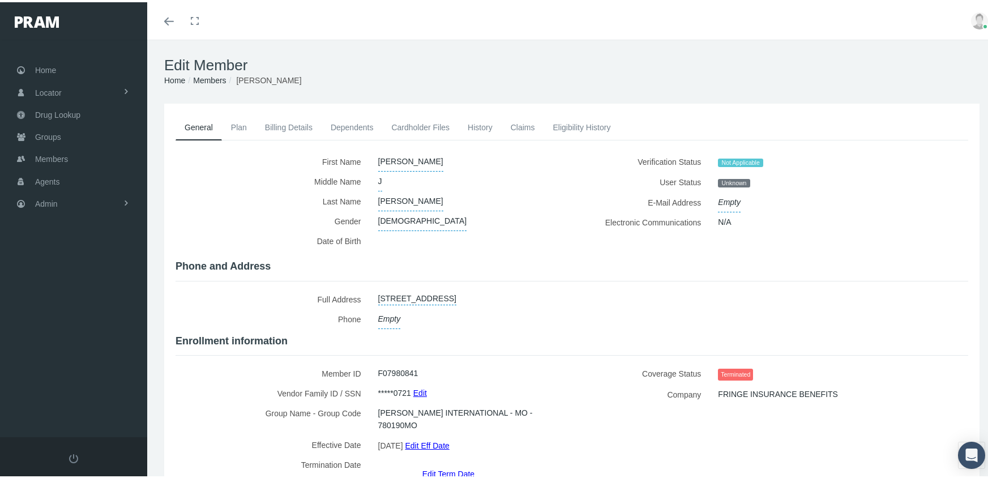
click at [462, 463] on link "Edit Term Date" at bounding box center [449, 471] width 52 height 16
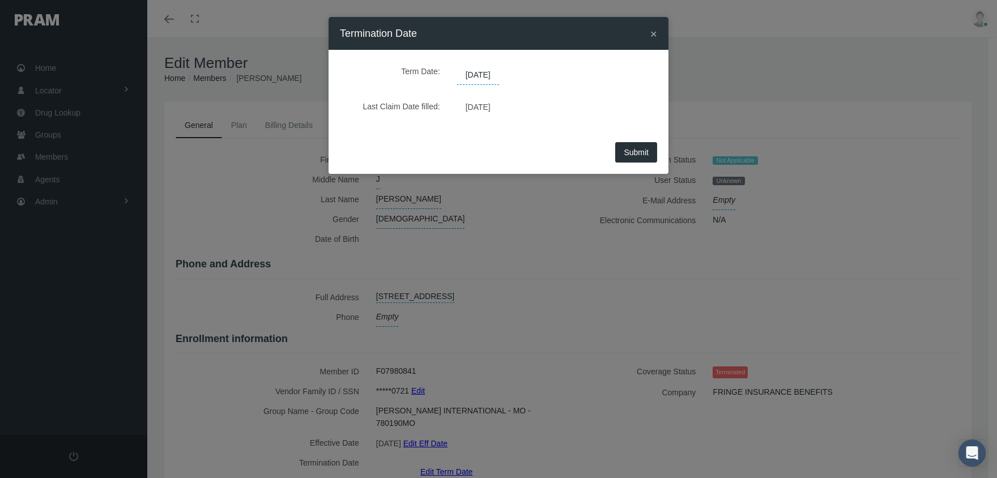
click at [480, 73] on span "[DATE]" at bounding box center [478, 75] width 42 height 19
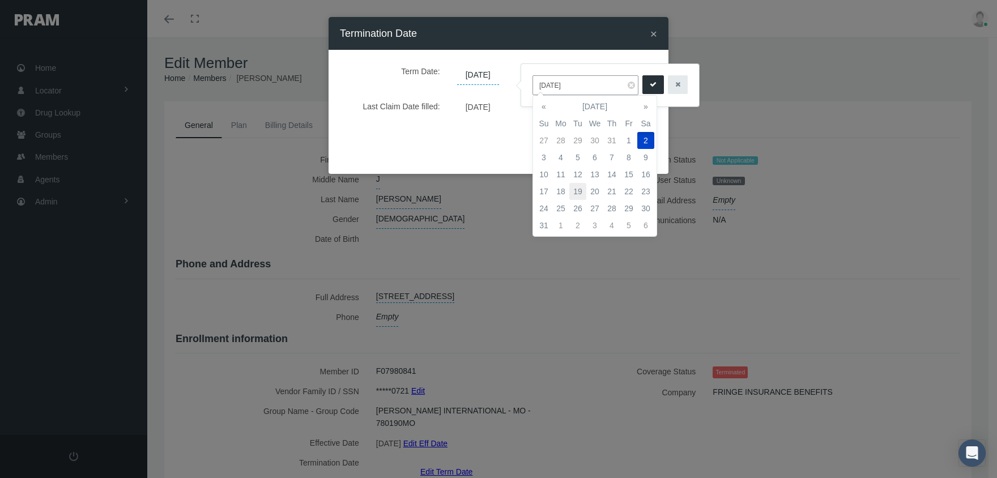
click at [574, 187] on td "19" at bounding box center [577, 191] width 17 height 17
click at [538, 107] on th "«" at bounding box center [543, 106] width 17 height 17
click at [650, 170] on td "19" at bounding box center [645, 174] width 17 height 17
type input "07/19/2025"
click at [650, 84] on icon "submit" at bounding box center [653, 84] width 7 height 11
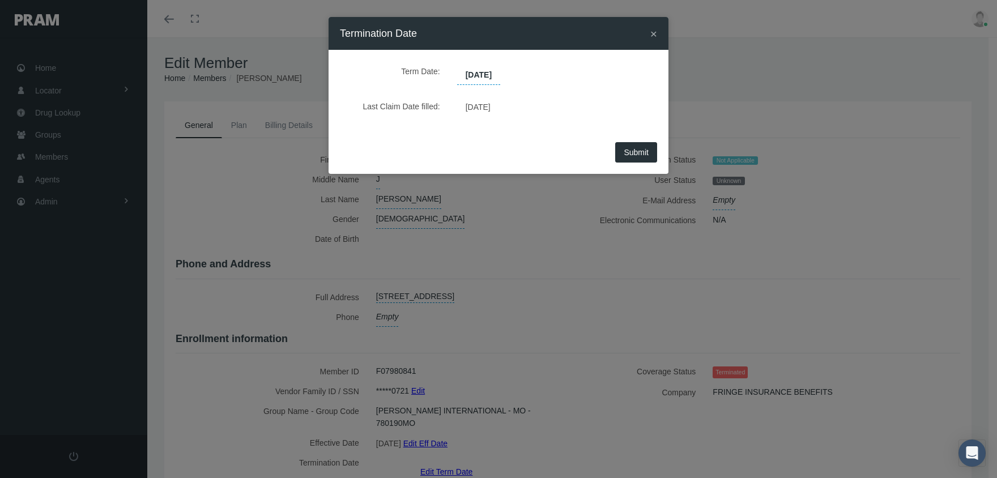
click at [651, 155] on button "Submit" at bounding box center [636, 152] width 42 height 20
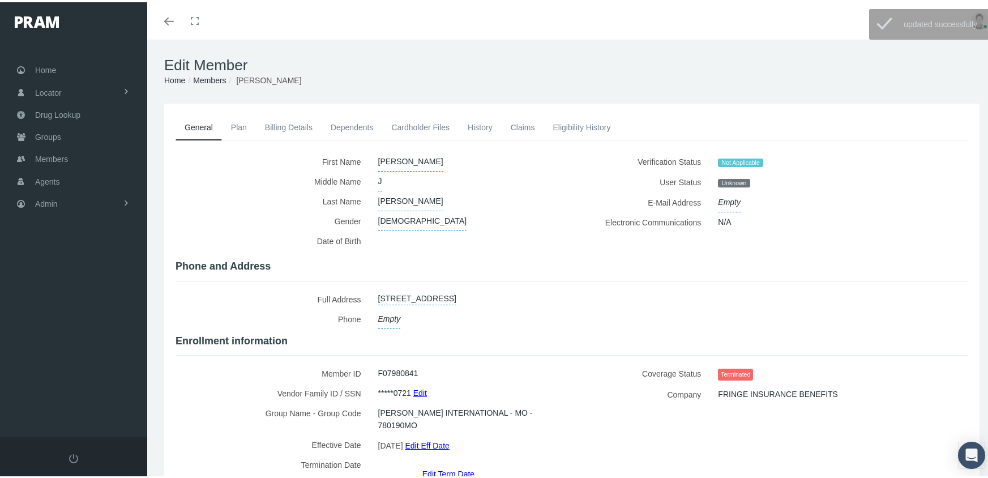
click at [217, 75] on link "Members" at bounding box center [209, 78] width 33 height 9
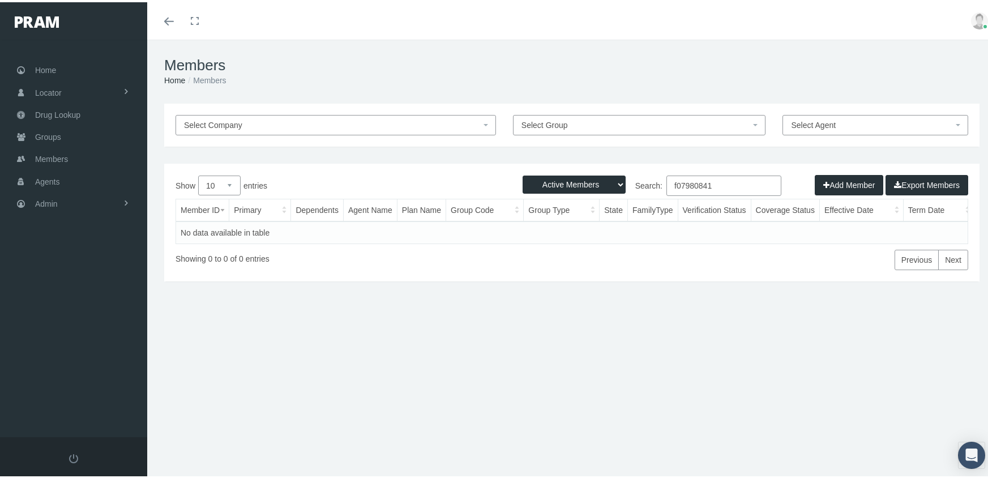
click at [553, 182] on select "Active Members Terminated Members Active & Terminated" at bounding box center [574, 182] width 103 height 18
select select "3"
click at [523, 173] on select "Active Members Terminated Members Active & Terminated" at bounding box center [574, 182] width 103 height 18
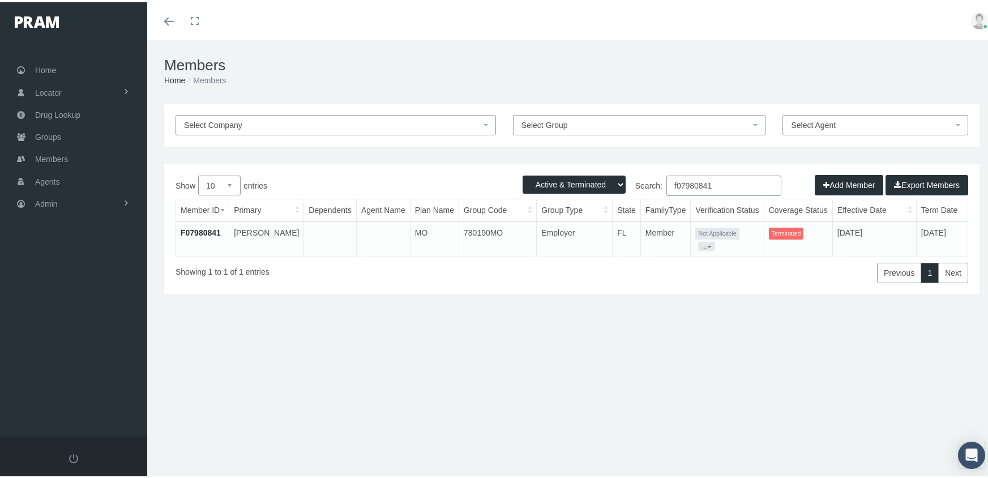
click at [710, 181] on input "f07980841" at bounding box center [724, 183] width 115 height 20
type input "f08110403"
click at [198, 229] on link "F08110403" at bounding box center [201, 230] width 40 height 9
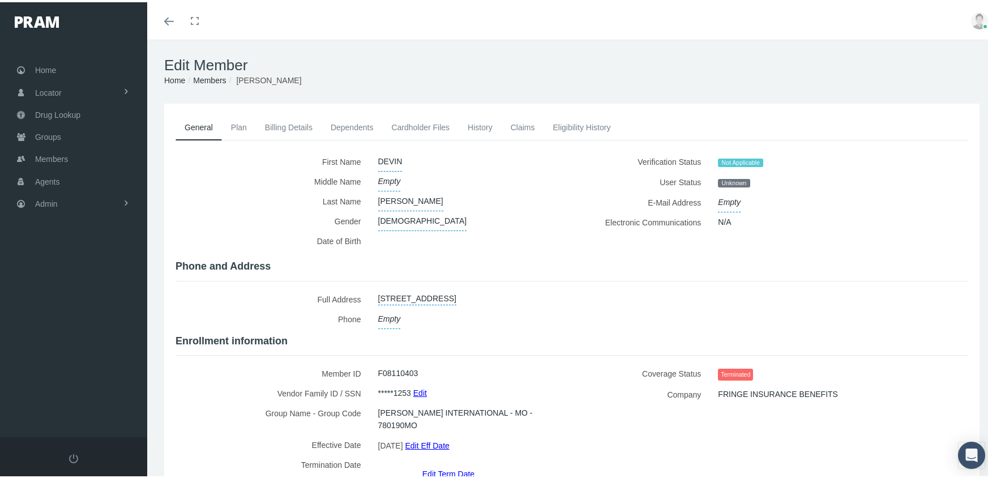
click at [451, 463] on link "Edit Term Date" at bounding box center [449, 471] width 52 height 16
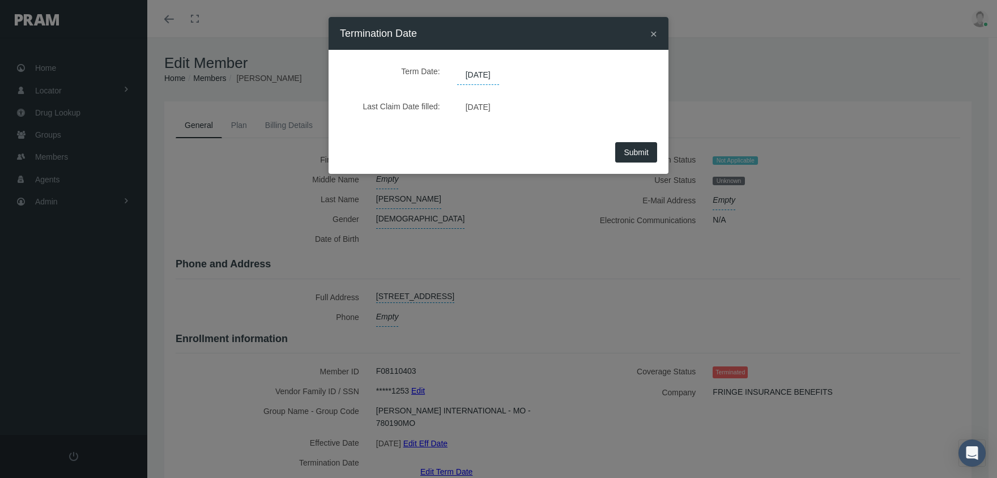
click at [499, 72] on span "[DATE]" at bounding box center [478, 75] width 42 height 19
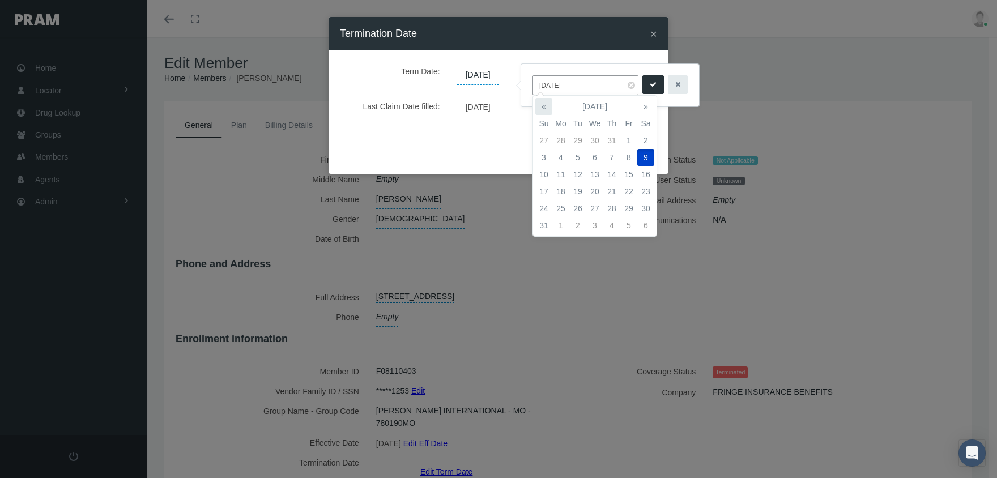
click at [544, 106] on th "«" at bounding box center [543, 106] width 17 height 17
click at [648, 190] on td "26" at bounding box center [645, 191] width 17 height 17
type input "[DATE]"
click at [651, 80] on button "submit" at bounding box center [653, 84] width 22 height 19
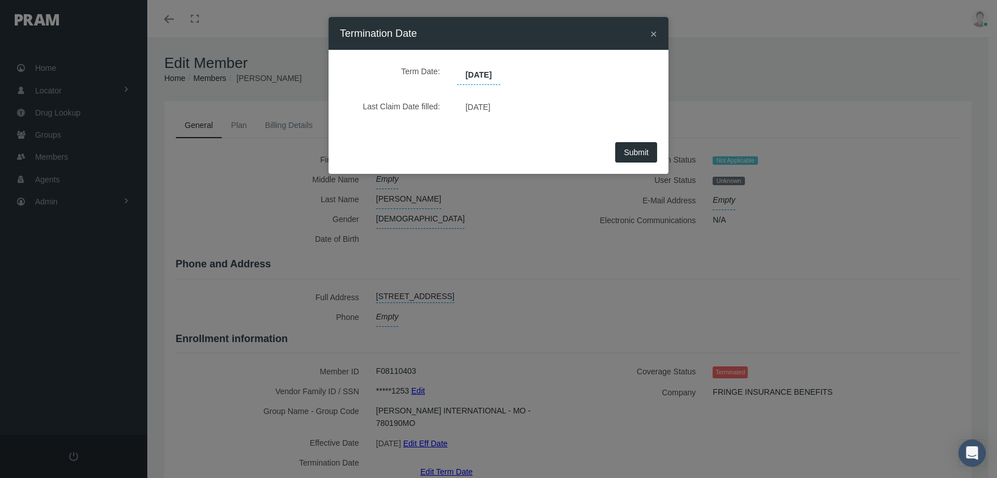
click at [642, 143] on button "Submit" at bounding box center [636, 152] width 42 height 20
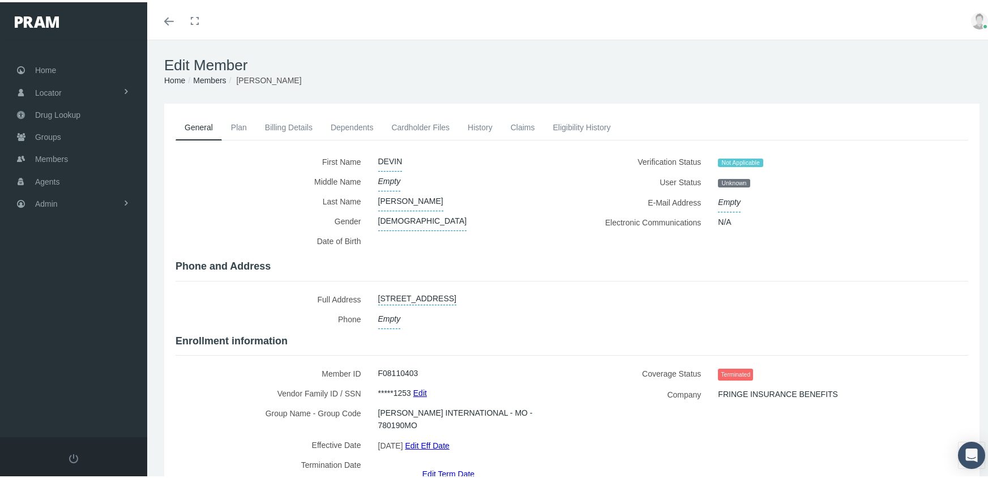
click at [210, 79] on link "Members" at bounding box center [209, 78] width 33 height 9
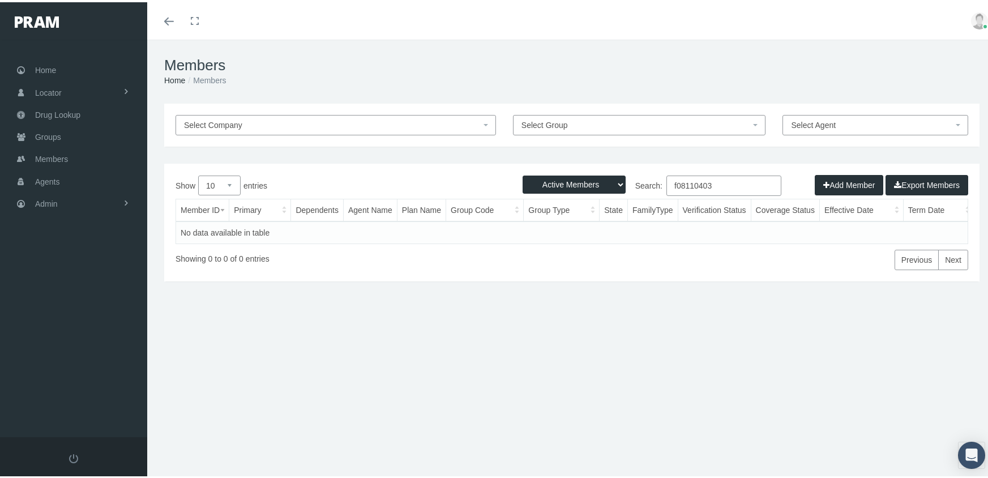
click at [571, 181] on select "Active Members Terminated Members Active & Terminated" at bounding box center [574, 182] width 103 height 18
select select "3"
click at [523, 173] on select "Active Members Terminated Members Active & Terminated" at bounding box center [574, 182] width 103 height 18
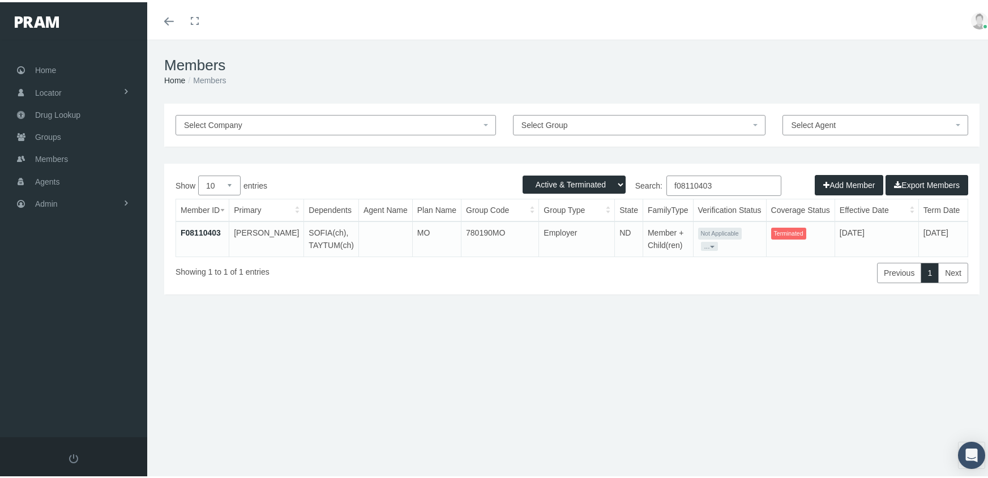
click at [722, 186] on input "f08110403" at bounding box center [724, 183] width 115 height 20
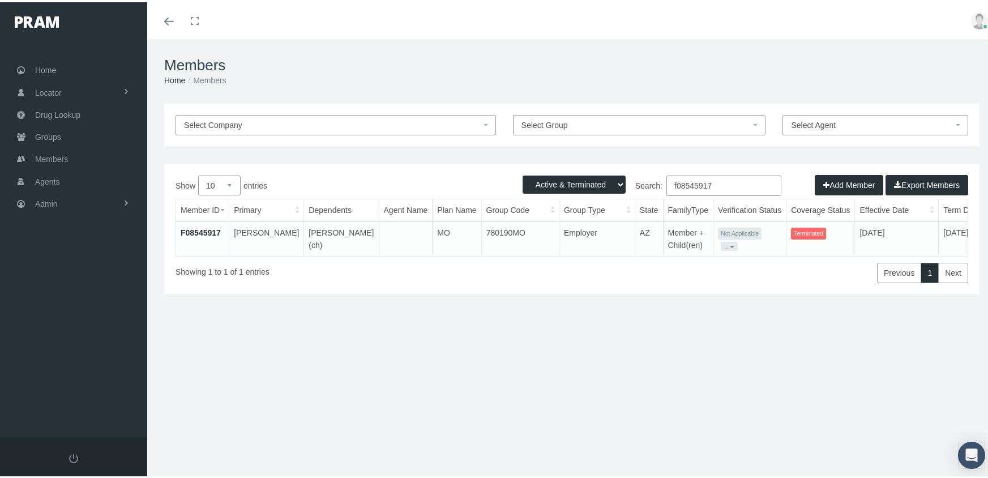
type input "f08545917"
click at [207, 232] on link "F08545917" at bounding box center [201, 230] width 40 height 9
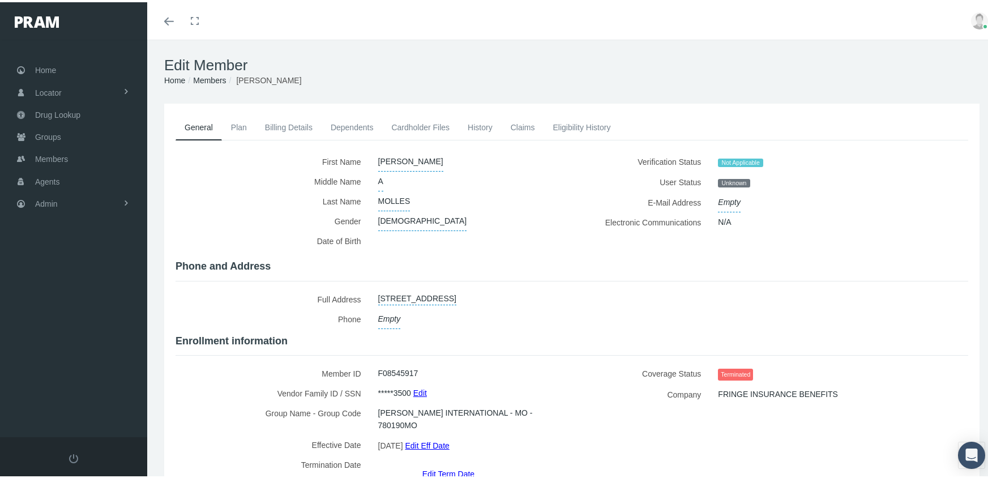
click at [452, 463] on link "Edit Term Date" at bounding box center [449, 471] width 52 height 16
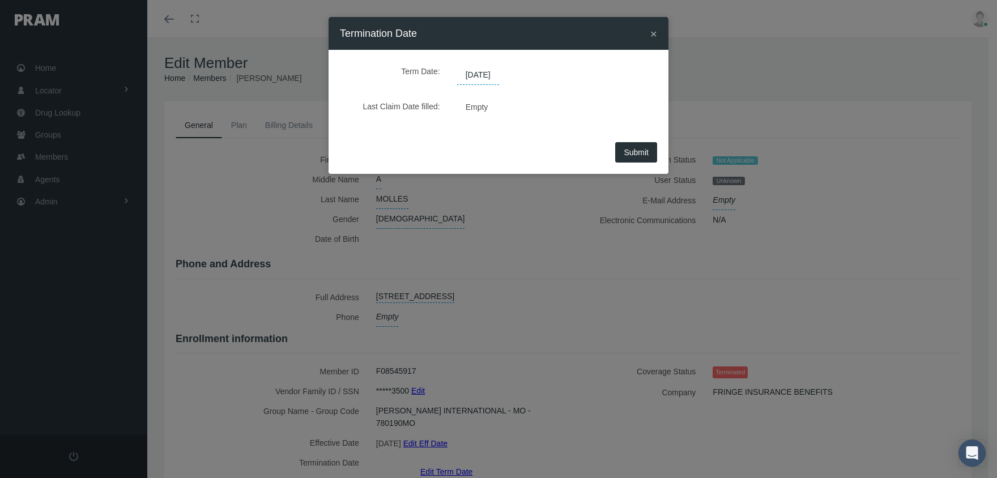
click at [496, 74] on span "08/02/2025" at bounding box center [478, 75] width 42 height 19
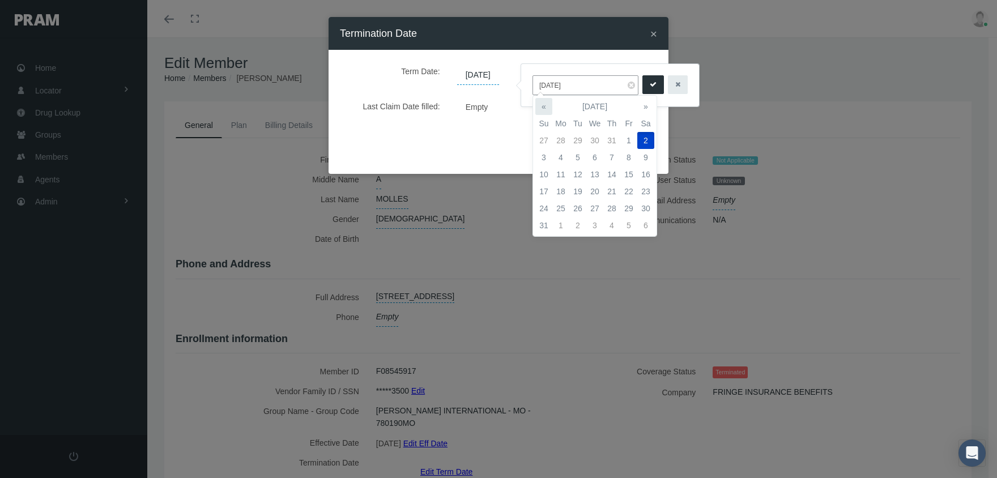
click at [547, 108] on th "«" at bounding box center [543, 106] width 17 height 17
click at [649, 174] on td "19" at bounding box center [645, 174] width 17 height 17
type input "07/19/2025"
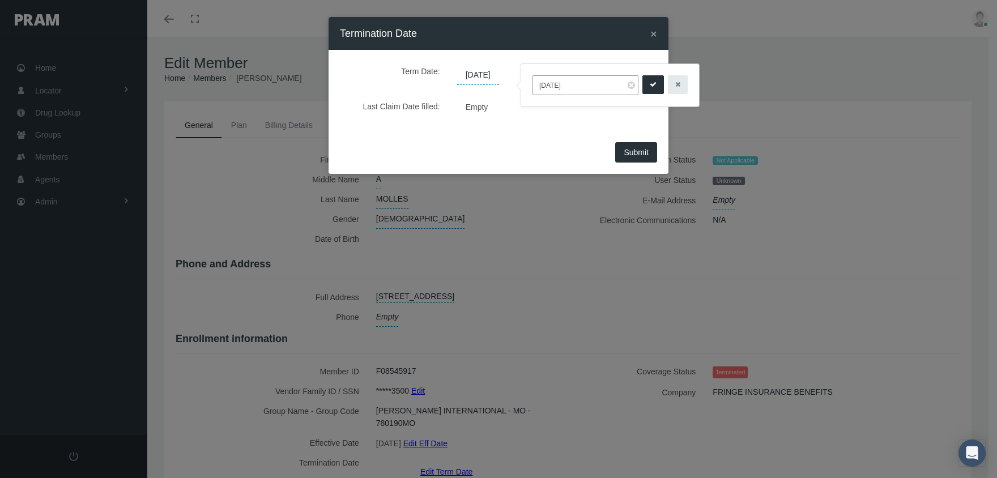
click at [650, 82] on icon "submit" at bounding box center [653, 84] width 7 height 11
click at [634, 159] on button "Submit" at bounding box center [636, 152] width 42 height 20
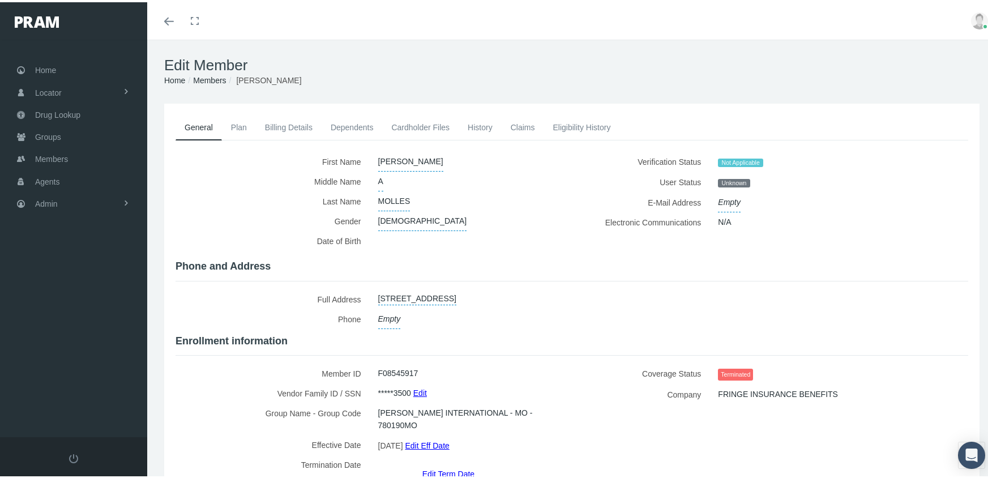
click at [222, 75] on link "Members" at bounding box center [209, 78] width 33 height 9
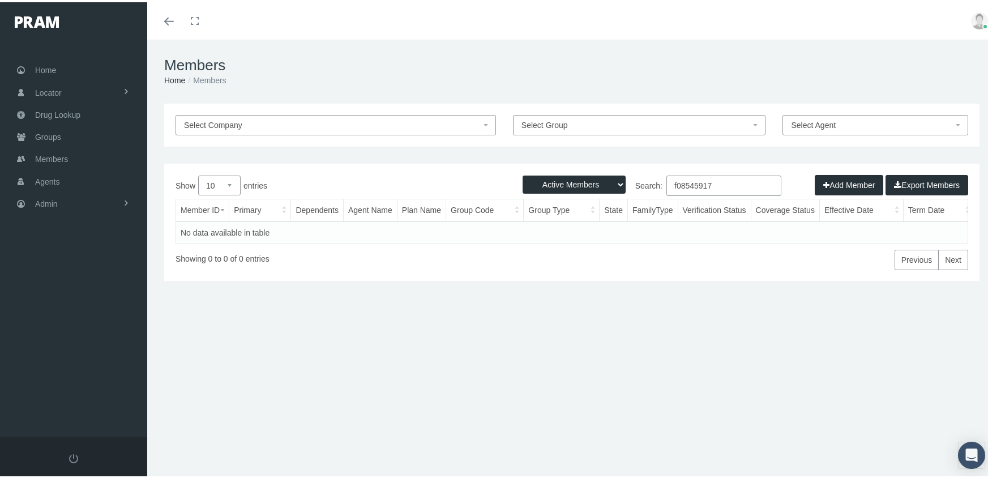
click at [578, 182] on select "Active Members Terminated Members Active & Terminated" at bounding box center [574, 182] width 103 height 18
select select "3"
click at [523, 173] on select "Active Members Terminated Members Active & Terminated" at bounding box center [574, 182] width 103 height 18
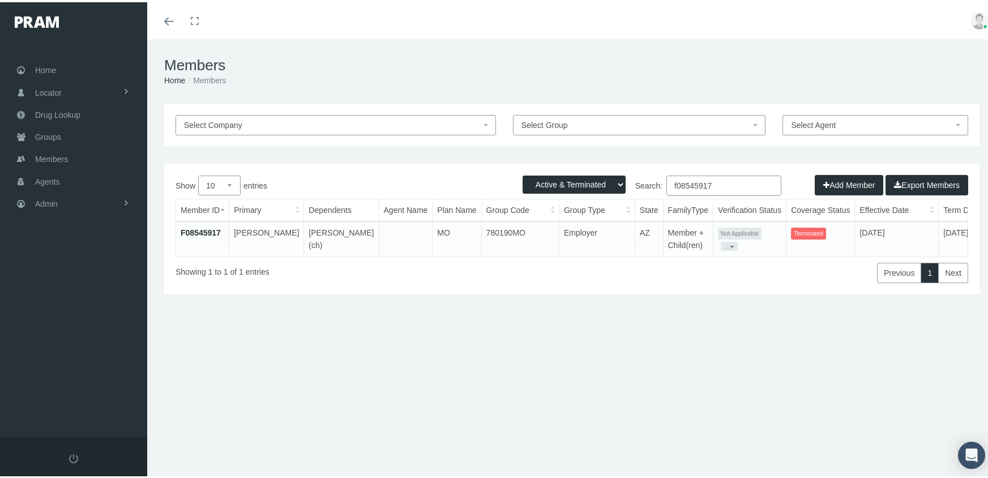
click at [727, 184] on input "f08545917" at bounding box center [724, 183] width 115 height 20
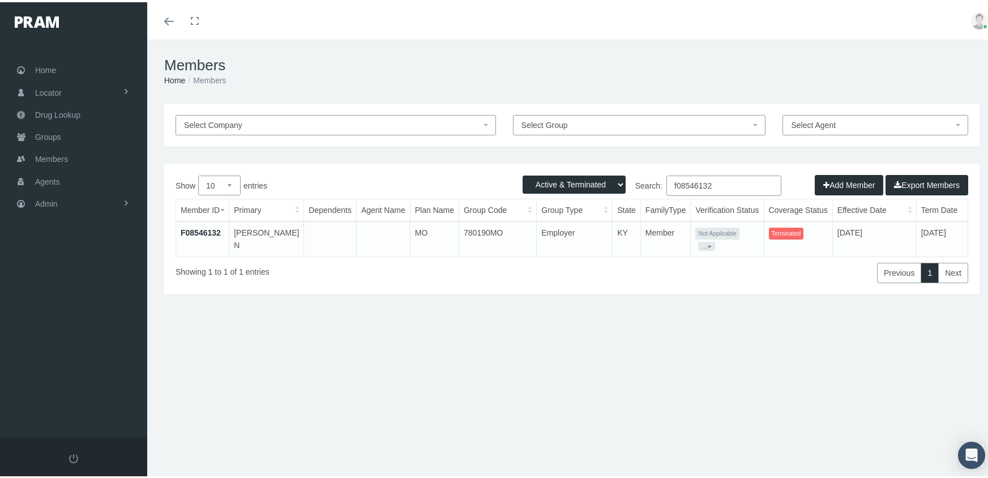
type input "f08546132"
click at [203, 232] on link "F08546132" at bounding box center [201, 230] width 40 height 9
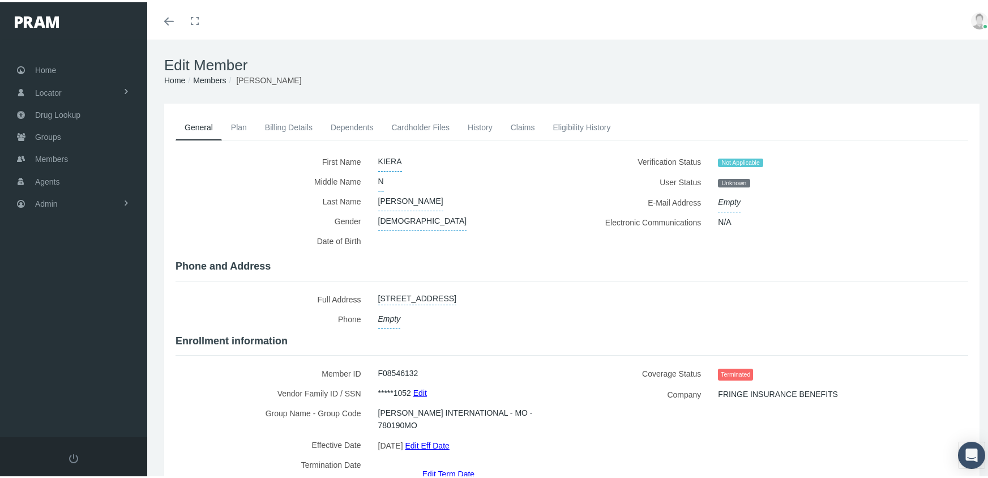
click at [441, 463] on link "Edit Term Date" at bounding box center [449, 471] width 52 height 16
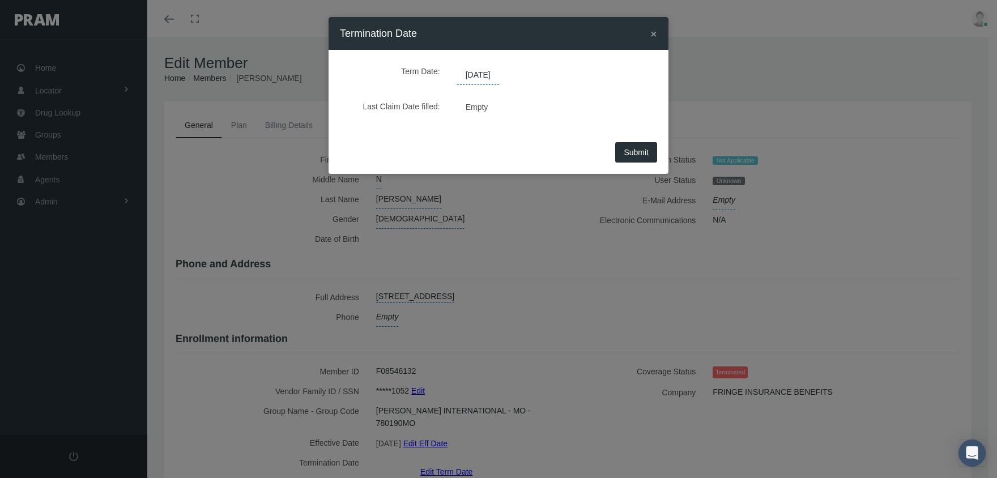
click at [489, 70] on span "08/09/2025" at bounding box center [478, 75] width 42 height 19
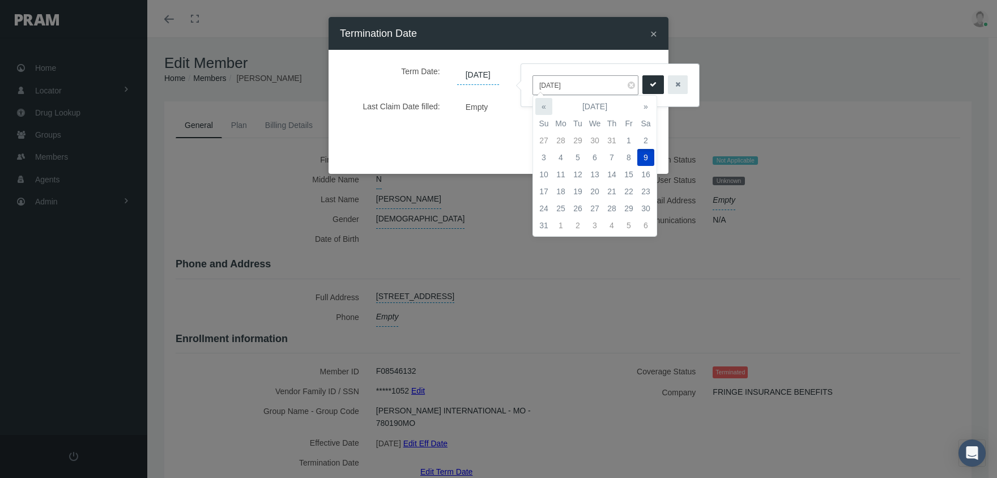
click at [547, 105] on th "«" at bounding box center [543, 106] width 17 height 17
click at [649, 189] on td "26" at bounding box center [645, 191] width 17 height 17
type input "07/26/2025"
click at [651, 86] on button "submit" at bounding box center [653, 84] width 22 height 19
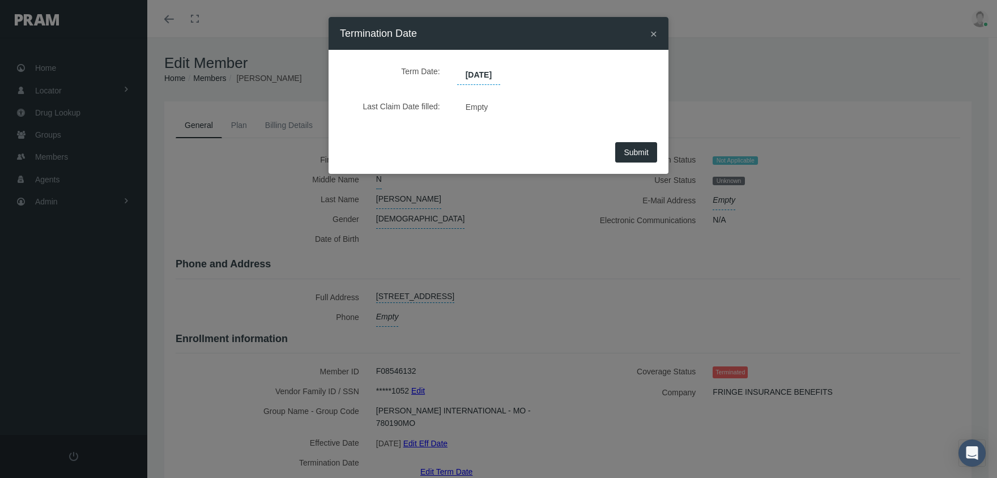
click at [635, 150] on span "Submit" at bounding box center [636, 152] width 25 height 9
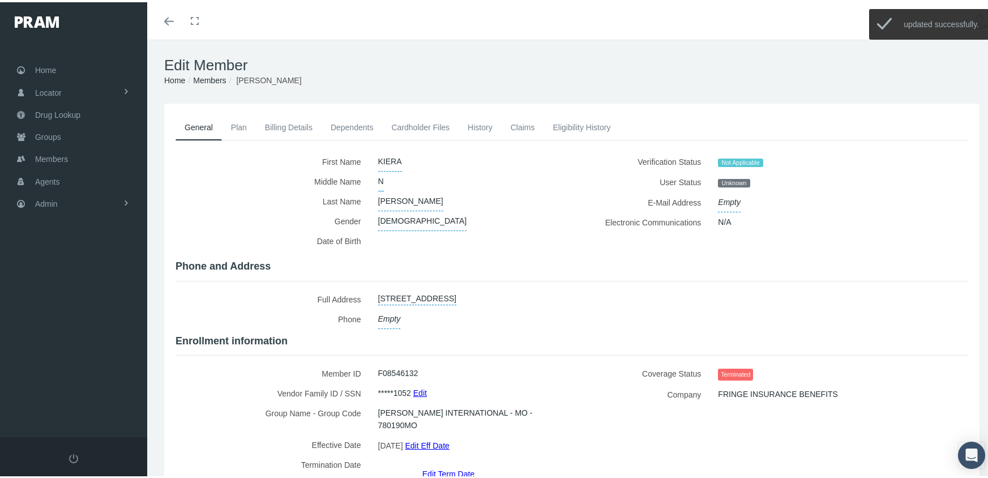
click at [209, 76] on link "Members" at bounding box center [209, 78] width 33 height 9
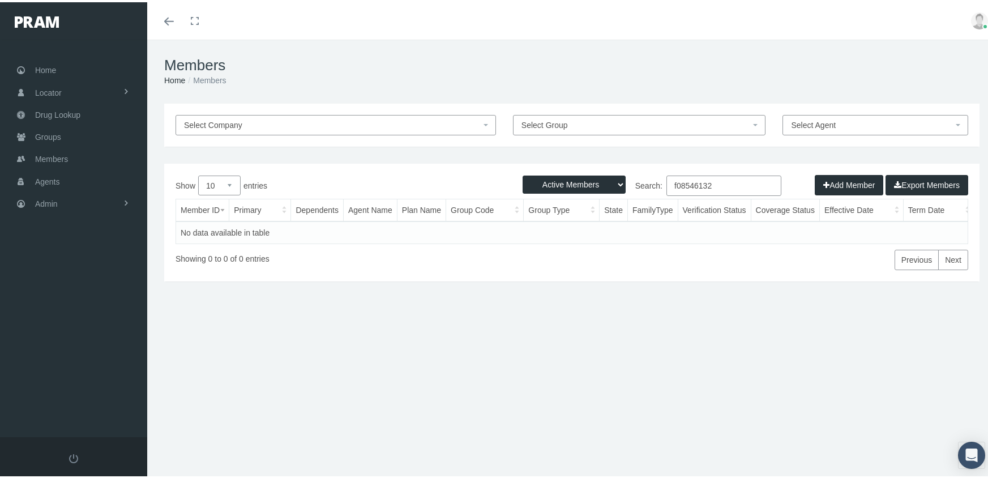
click at [570, 180] on select "Active Members Terminated Members Active & Terminated" at bounding box center [574, 182] width 103 height 18
select select "3"
click at [523, 173] on select "Active Members Terminated Members Active & Terminated" at bounding box center [574, 182] width 103 height 18
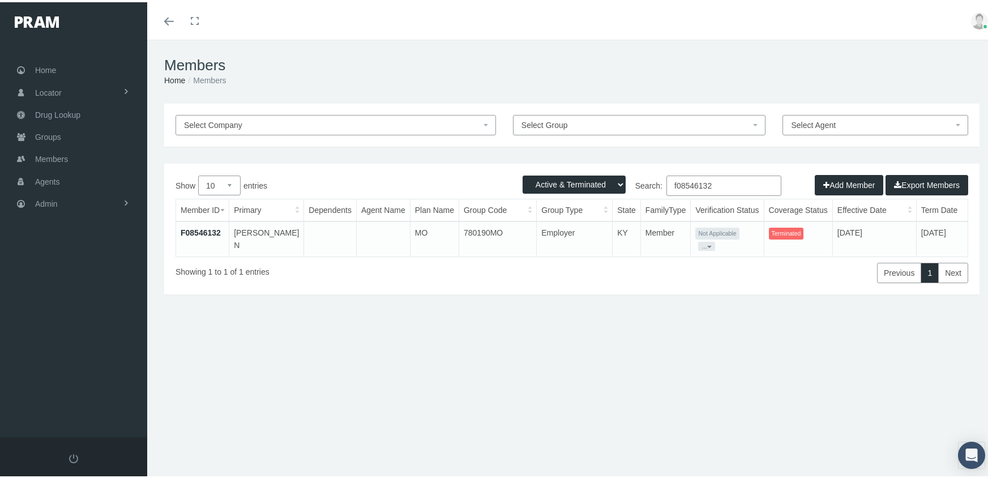
click at [721, 185] on input "f08546132" at bounding box center [724, 183] width 115 height 20
type input "f08546458"
click at [198, 228] on link "F08546458" at bounding box center [201, 230] width 40 height 9
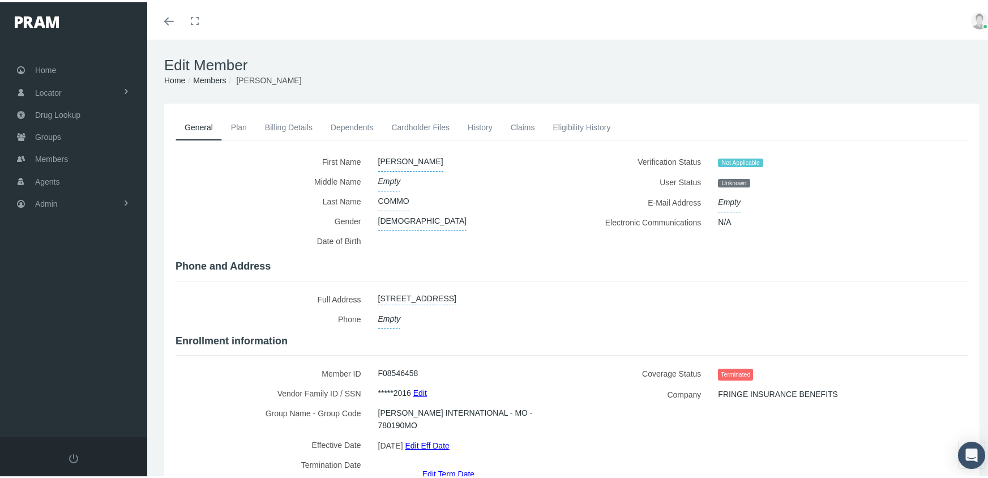
click at [449, 463] on link "Edit Term Date" at bounding box center [449, 471] width 52 height 16
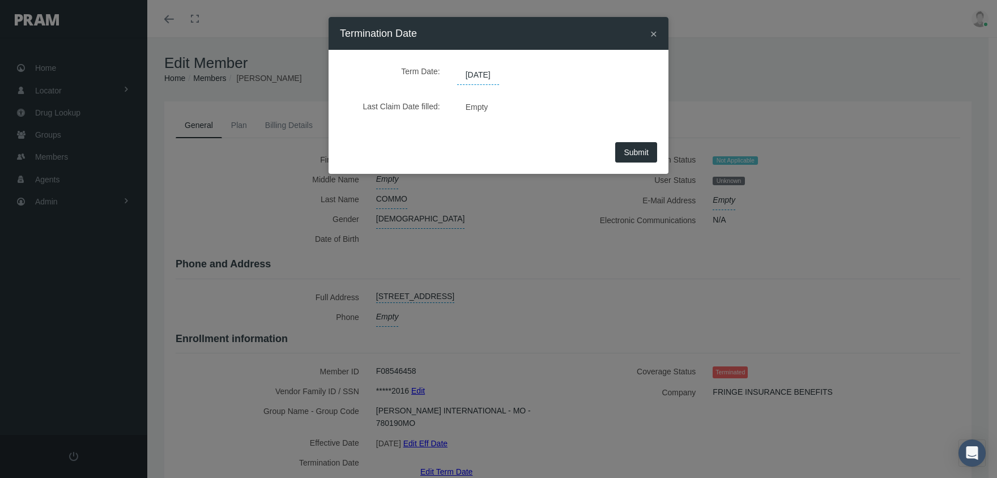
click at [499, 69] on span "08/16/2025" at bounding box center [478, 75] width 42 height 19
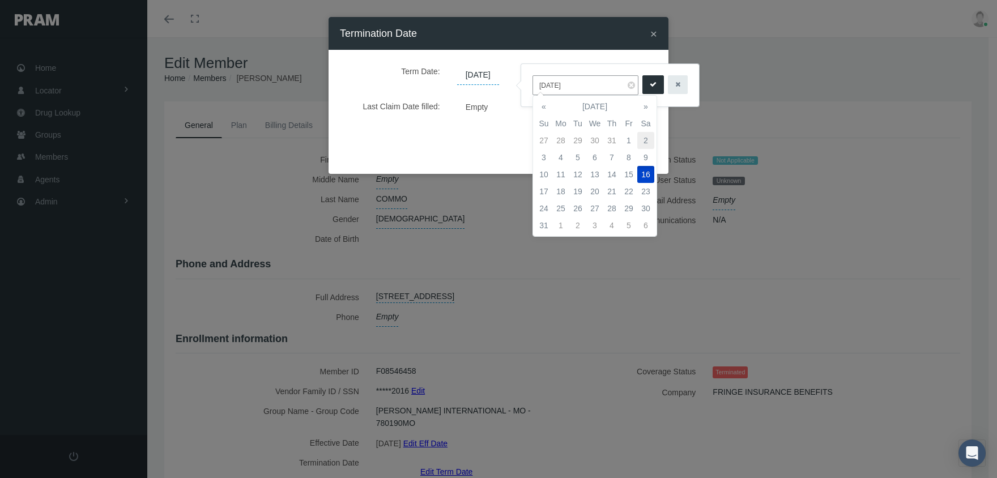
click at [645, 137] on td "2" at bounding box center [645, 140] width 17 height 17
type input "[DATE]"
click at [650, 87] on icon "submit" at bounding box center [653, 84] width 7 height 11
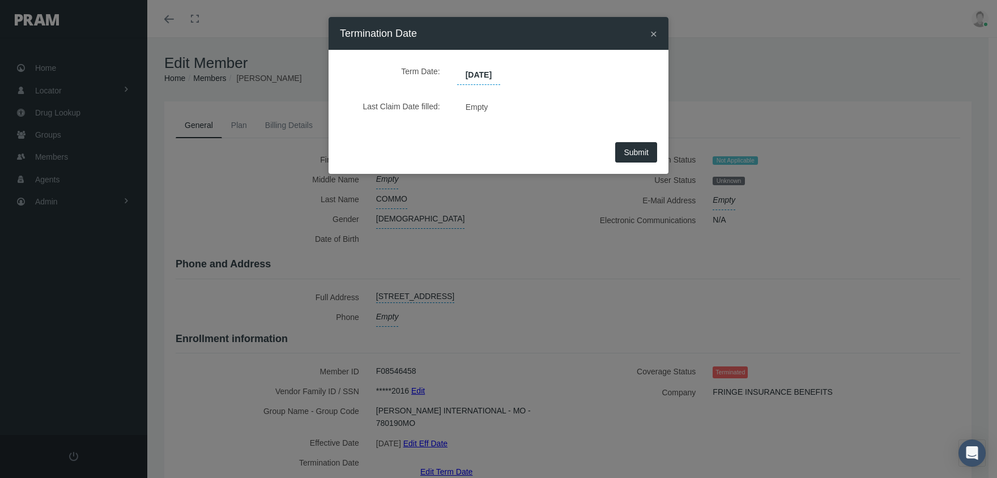
click at [647, 152] on span "Submit" at bounding box center [636, 152] width 25 height 9
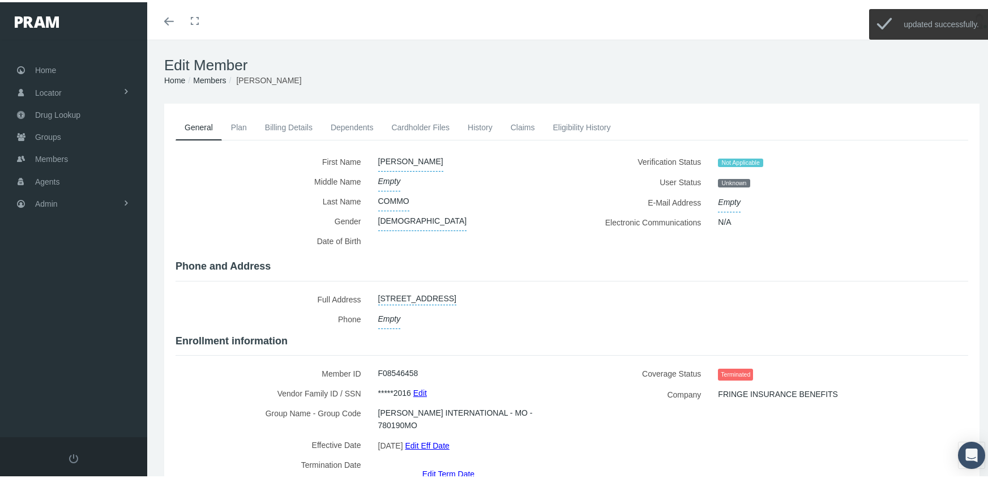
click at [216, 75] on link "Members" at bounding box center [209, 78] width 33 height 9
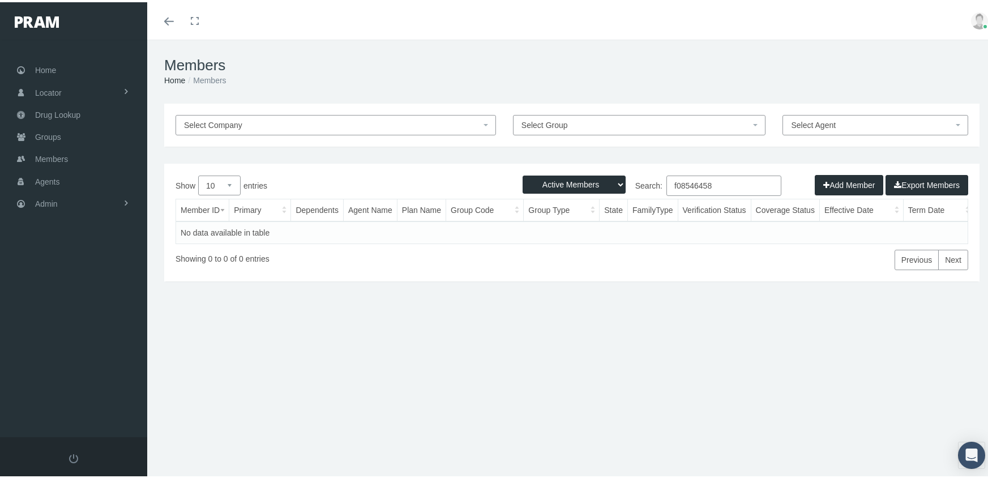
drag, startPoint x: 594, startPoint y: 184, endPoint x: 597, endPoint y: 192, distance: 9.0
click at [594, 184] on select "Active Members Terminated Members Active & Terminated" at bounding box center [574, 182] width 103 height 18
select select "3"
click at [523, 173] on select "Active Members Terminated Members Active & Terminated" at bounding box center [574, 182] width 103 height 18
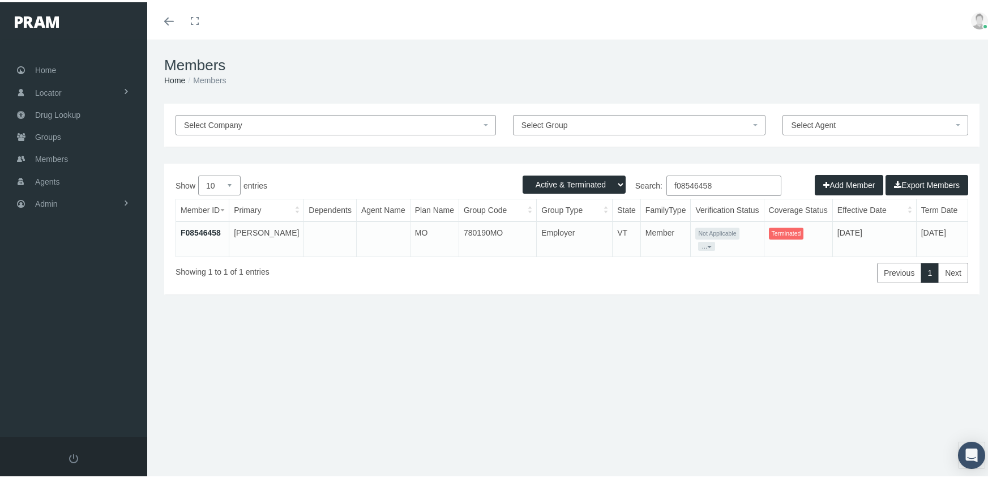
click at [728, 186] on input "f08546458" at bounding box center [724, 183] width 115 height 20
type input "f08785327"
click at [210, 224] on td "F08785327" at bounding box center [202, 236] width 53 height 35
click at [207, 228] on link "F08785327" at bounding box center [201, 230] width 40 height 9
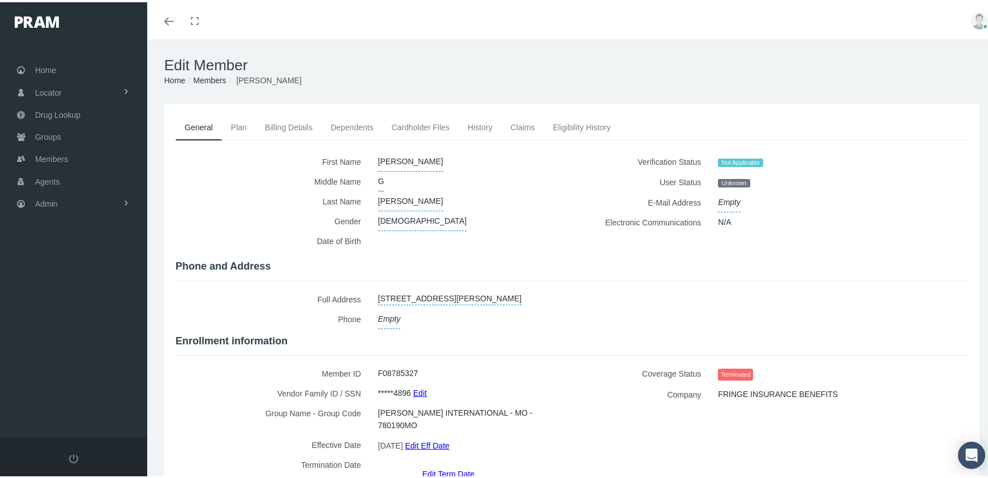
click at [458, 463] on link "Edit Term Date" at bounding box center [449, 471] width 52 height 16
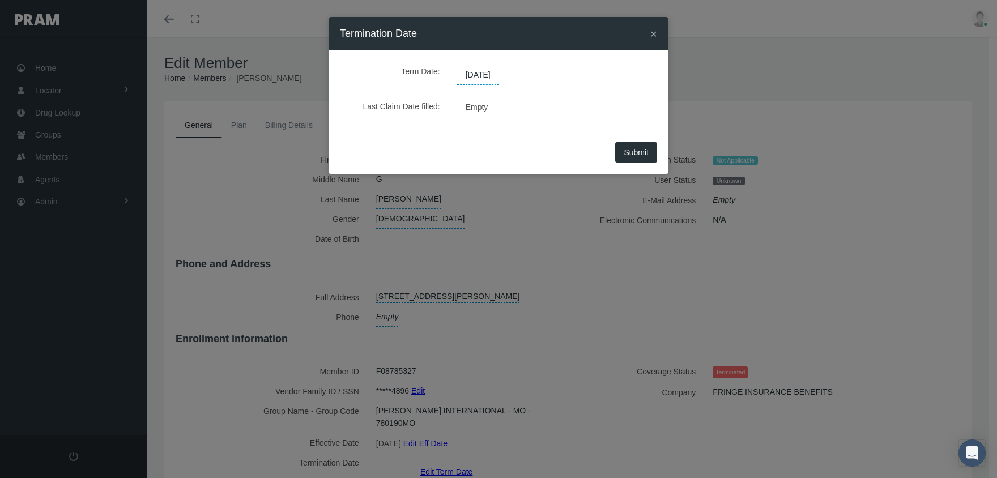
click at [489, 77] on span "08/30/2025" at bounding box center [478, 75] width 42 height 19
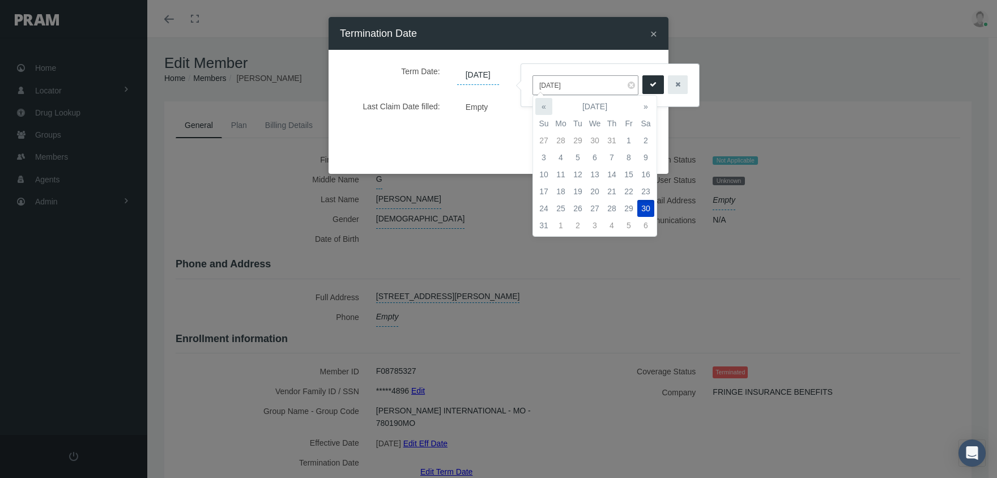
click at [549, 102] on th "«" at bounding box center [543, 106] width 17 height 17
click at [648, 173] on td "19" at bounding box center [645, 174] width 17 height 17
type input "[DATE]"
click at [650, 84] on icon "submit" at bounding box center [653, 84] width 7 height 11
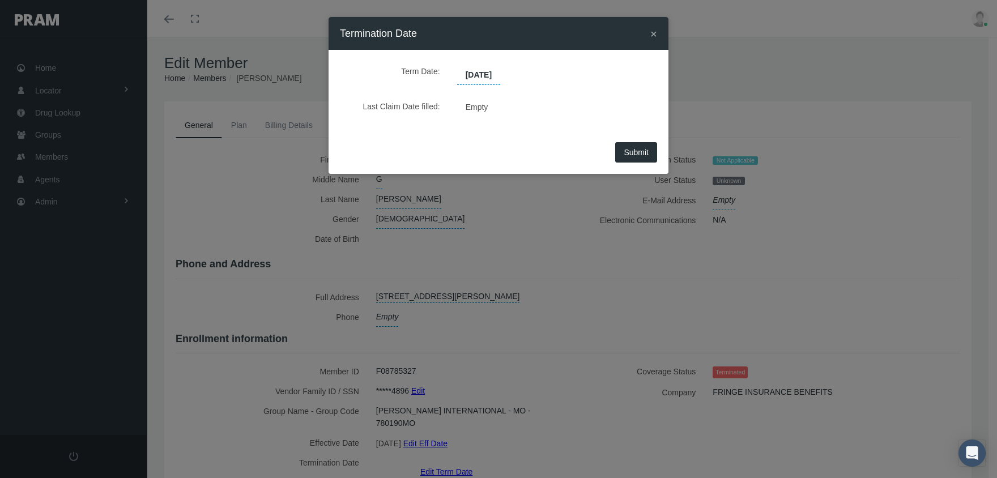
click at [639, 146] on button "Submit" at bounding box center [636, 152] width 42 height 20
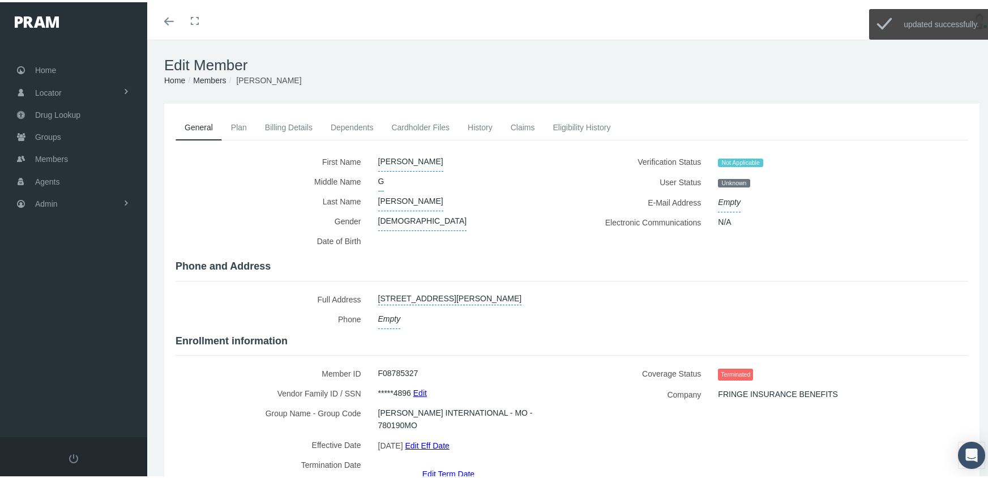
click at [219, 76] on link "Members" at bounding box center [209, 78] width 33 height 9
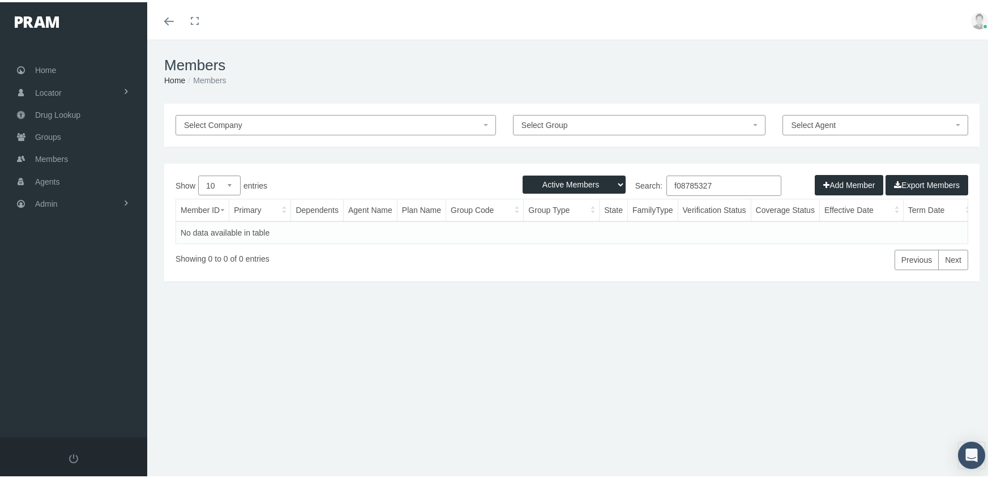
click at [577, 181] on select "Active Members Terminated Members Active & Terminated" at bounding box center [574, 182] width 103 height 18
select select "3"
click at [523, 173] on select "Active Members Terminated Members Active & Terminated" at bounding box center [574, 182] width 103 height 18
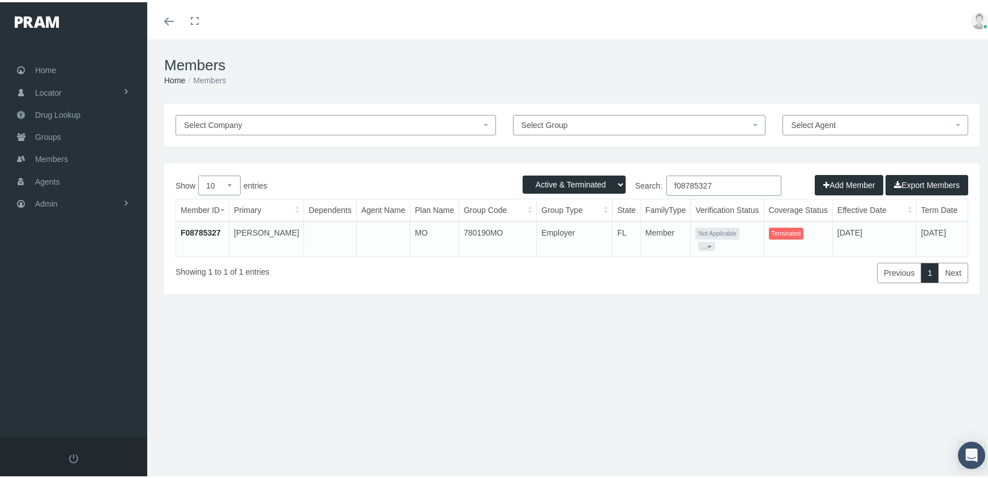
click at [719, 178] on input "f08785327" at bounding box center [724, 183] width 115 height 20
type input "f08838878"
click at [206, 229] on link "F08838878" at bounding box center [201, 230] width 40 height 9
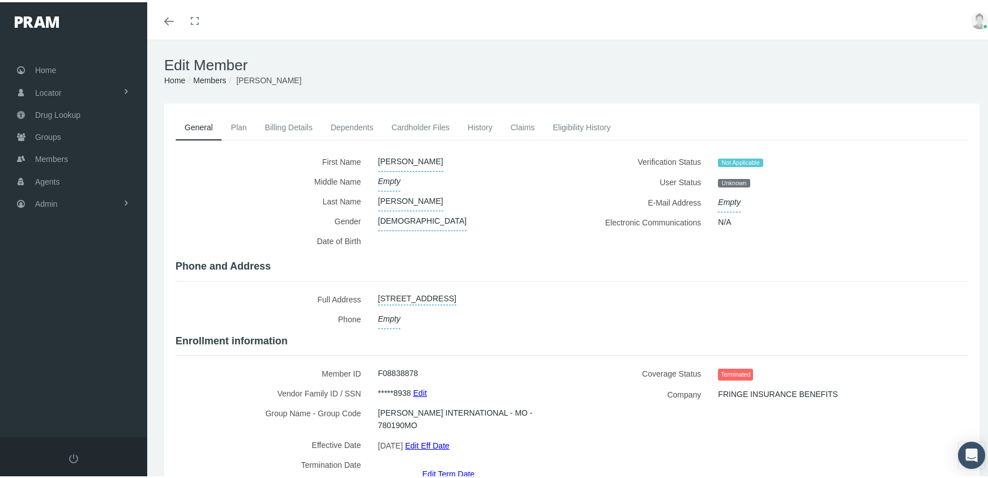
click at [438, 463] on link "Edit Term Date" at bounding box center [449, 471] width 52 height 16
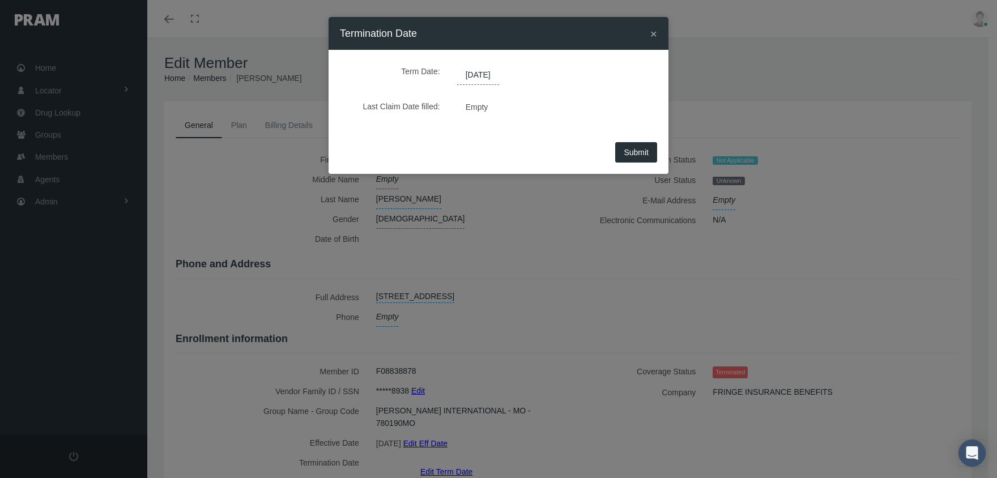
click at [493, 70] on span "08/09/2025" at bounding box center [478, 75] width 42 height 19
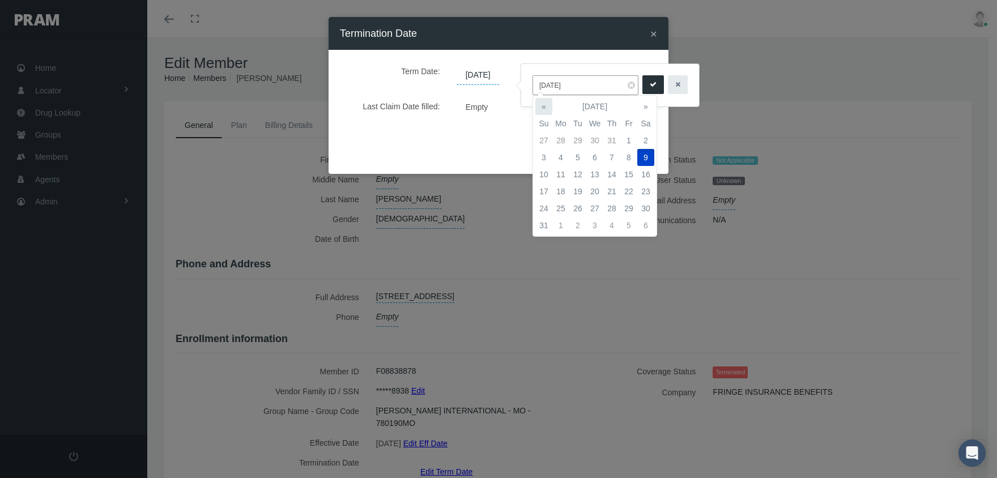
click at [541, 104] on th "«" at bounding box center [543, 106] width 17 height 17
click at [651, 165] on td "12" at bounding box center [645, 157] width 17 height 17
click at [644, 178] on td "19" at bounding box center [645, 174] width 17 height 17
type input "07/19/2025"
click at [645, 90] on button "submit" at bounding box center [653, 84] width 22 height 19
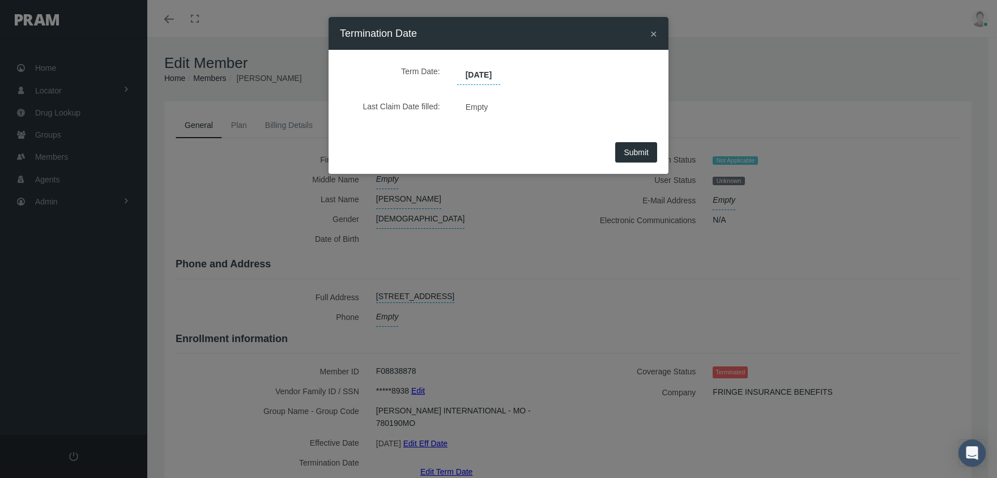
click at [637, 148] on span "Submit" at bounding box center [636, 152] width 25 height 9
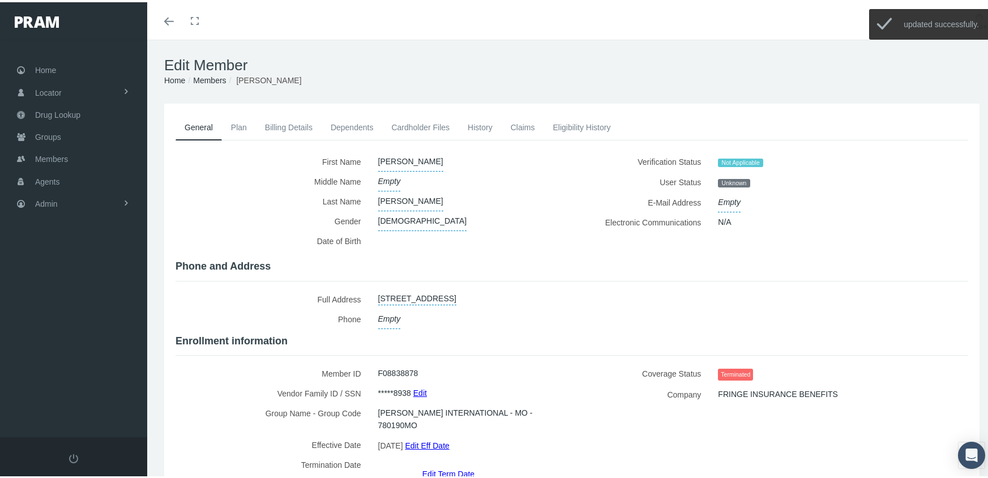
click at [204, 78] on link "Members" at bounding box center [209, 78] width 33 height 9
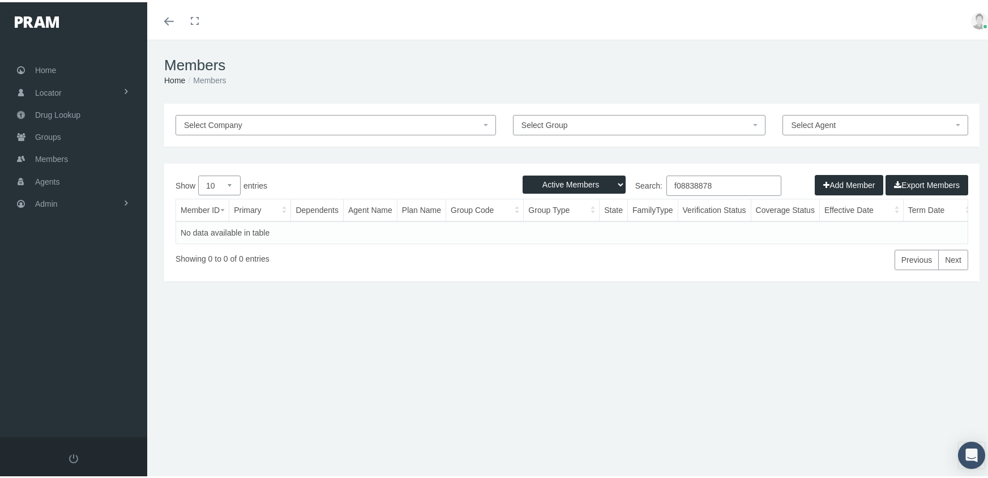
click at [557, 177] on select "Active Members Terminated Members Active & Terminated" at bounding box center [574, 182] width 103 height 18
select select "3"
click at [523, 173] on select "Active Members Terminated Members Active & Terminated" at bounding box center [574, 182] width 103 height 18
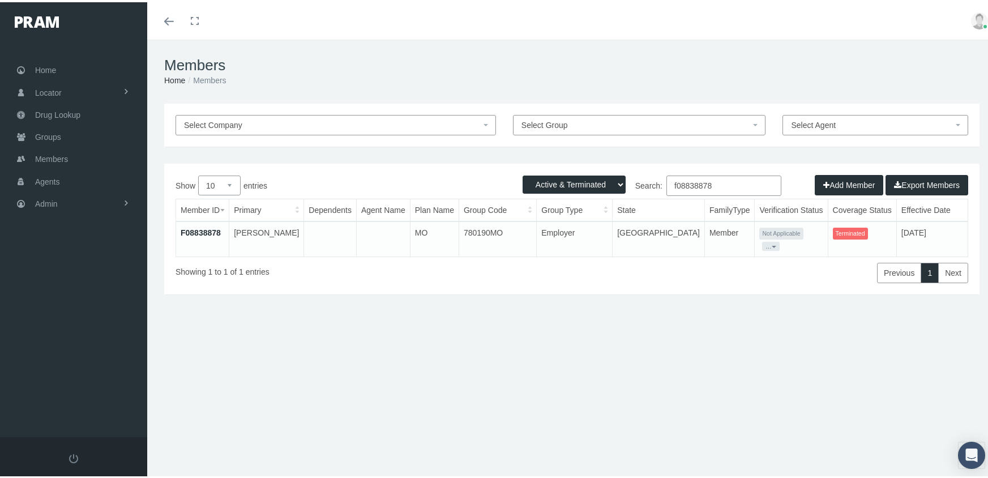
click at [721, 182] on input "f08838878" at bounding box center [724, 183] width 115 height 20
type input "f09047026"
click at [199, 228] on link "F09047026" at bounding box center [201, 230] width 40 height 9
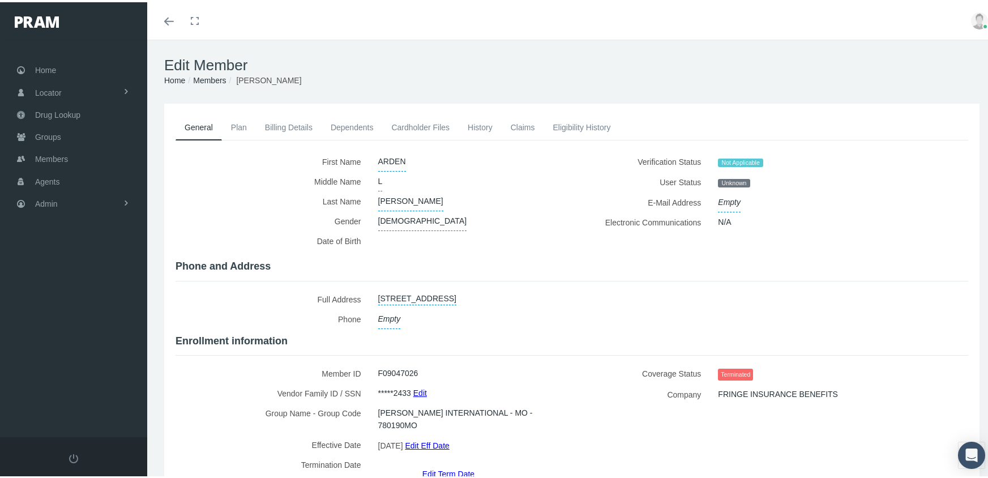
click at [457, 463] on link "Edit Term Date" at bounding box center [449, 471] width 52 height 16
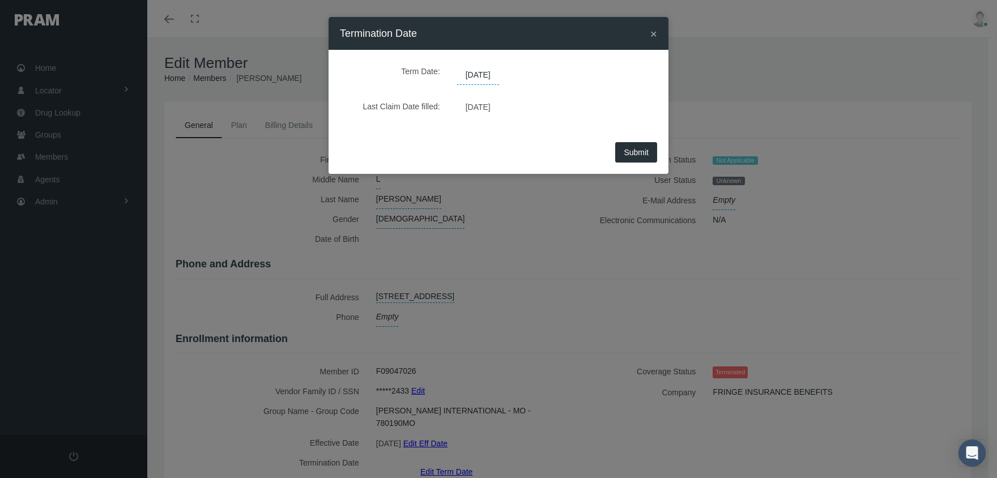
click at [487, 78] on span "08/16/2025" at bounding box center [478, 75] width 42 height 19
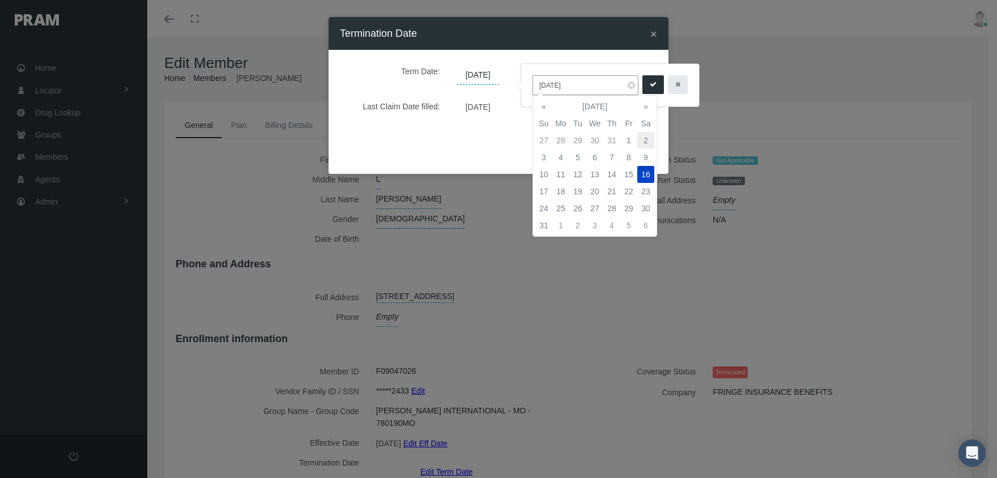
click at [646, 133] on td "2" at bounding box center [645, 140] width 17 height 17
type input "08/02/2025"
click at [644, 79] on button "submit" at bounding box center [653, 84] width 22 height 19
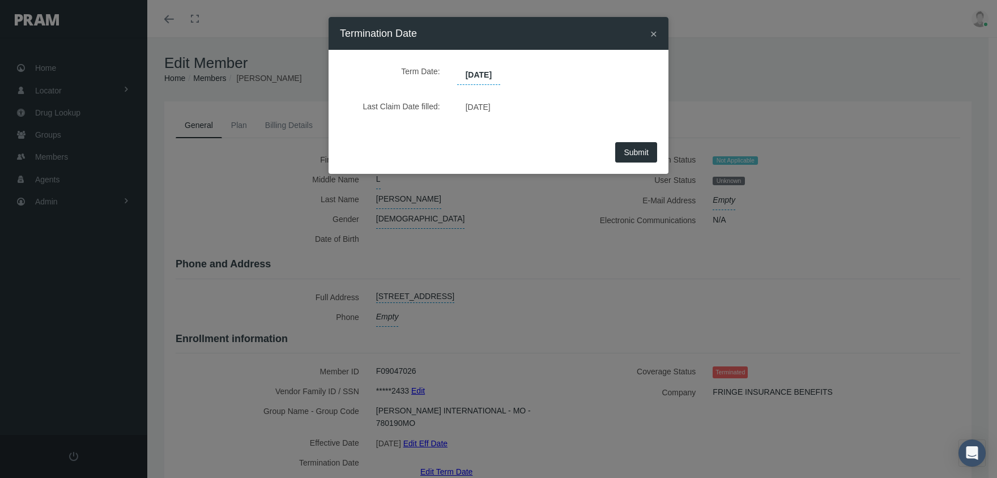
click at [632, 157] on button "Submit" at bounding box center [636, 152] width 42 height 20
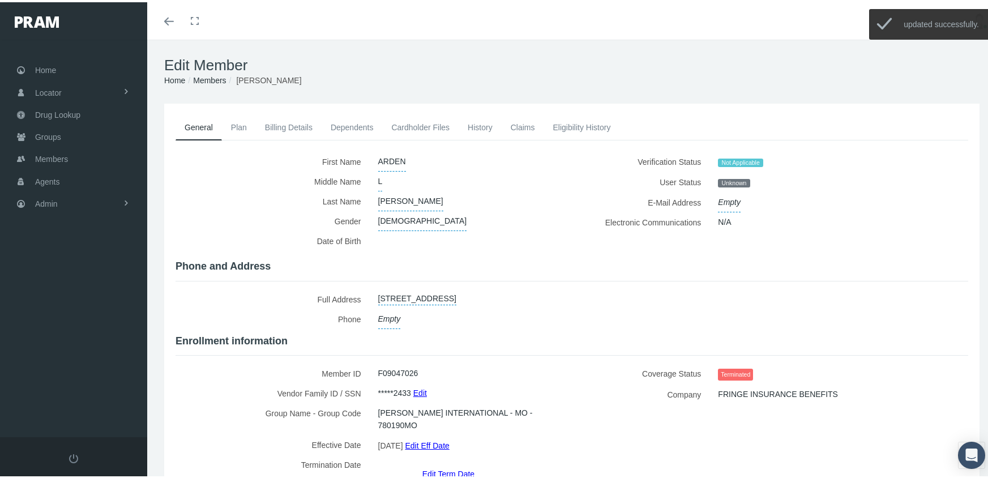
click at [211, 76] on link "Members" at bounding box center [209, 78] width 33 height 9
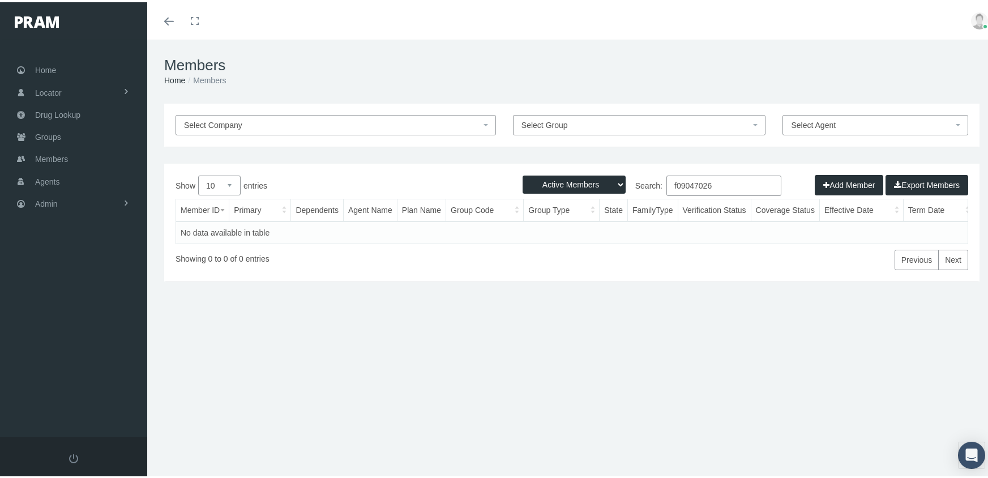
drag, startPoint x: 574, startPoint y: 177, endPoint x: 574, endPoint y: 187, distance: 10.8
click at [574, 177] on select "Active Members Terminated Members Active & Terminated" at bounding box center [574, 182] width 103 height 18
select select "3"
click at [523, 173] on select "Active Members Terminated Members Active & Terminated" at bounding box center [574, 182] width 103 height 18
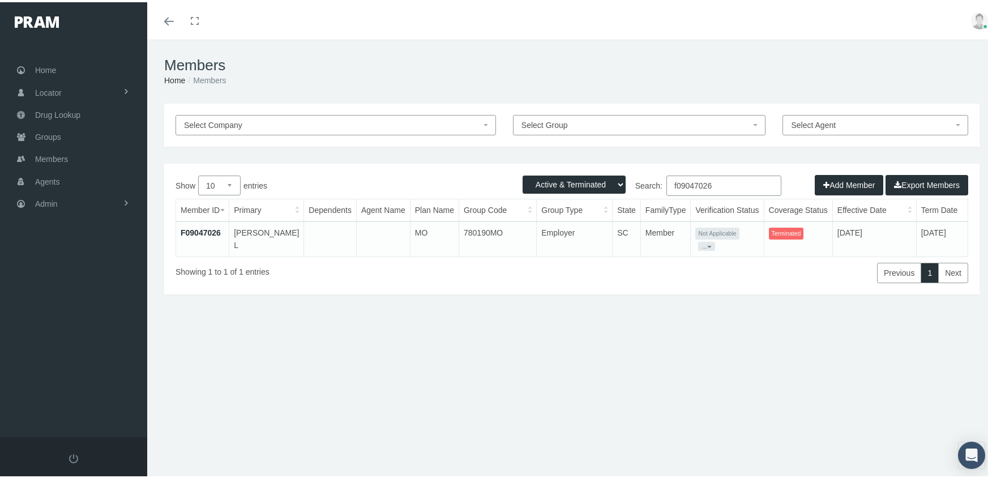
click at [726, 181] on input "f09047026" at bounding box center [724, 183] width 115 height 20
type input "f09487720"
click at [190, 230] on link "F09487720" at bounding box center [201, 230] width 40 height 9
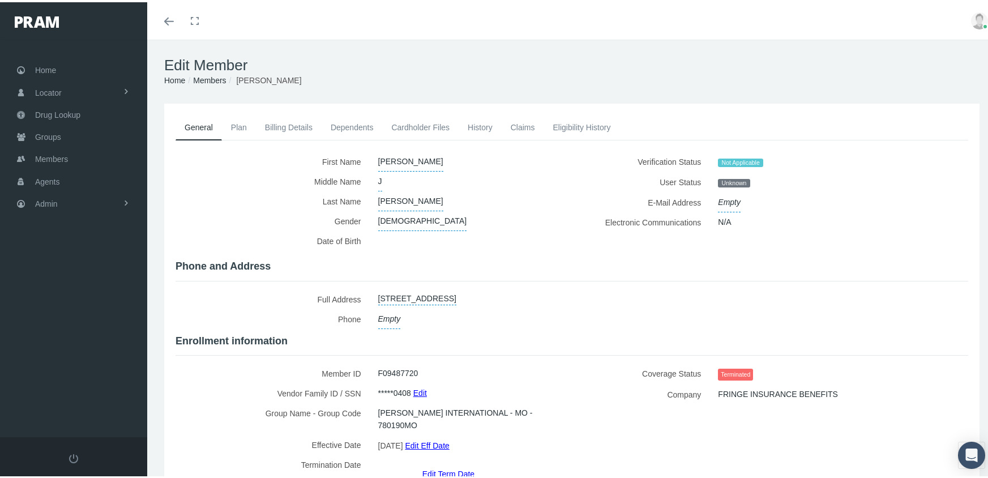
click at [446, 463] on link "Edit Term Date" at bounding box center [449, 471] width 52 height 16
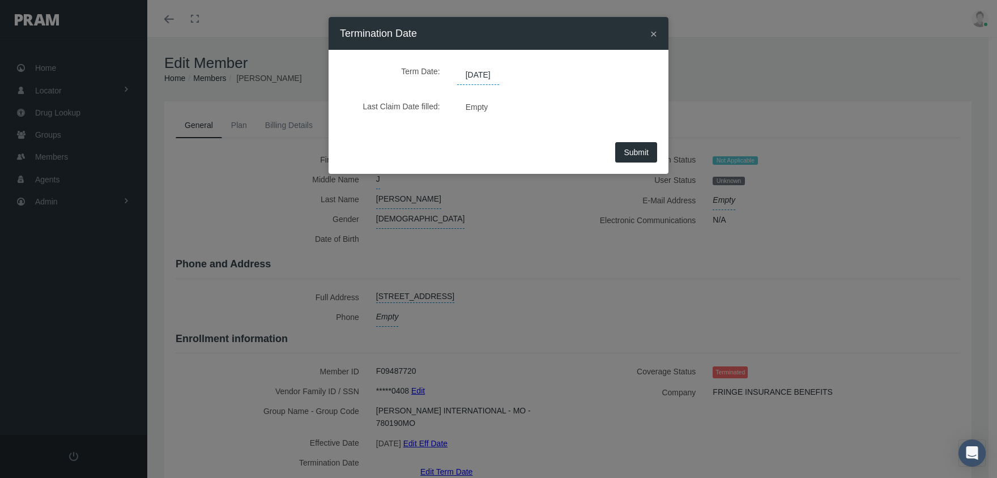
click at [491, 76] on span "09/06/2025" at bounding box center [478, 75] width 42 height 19
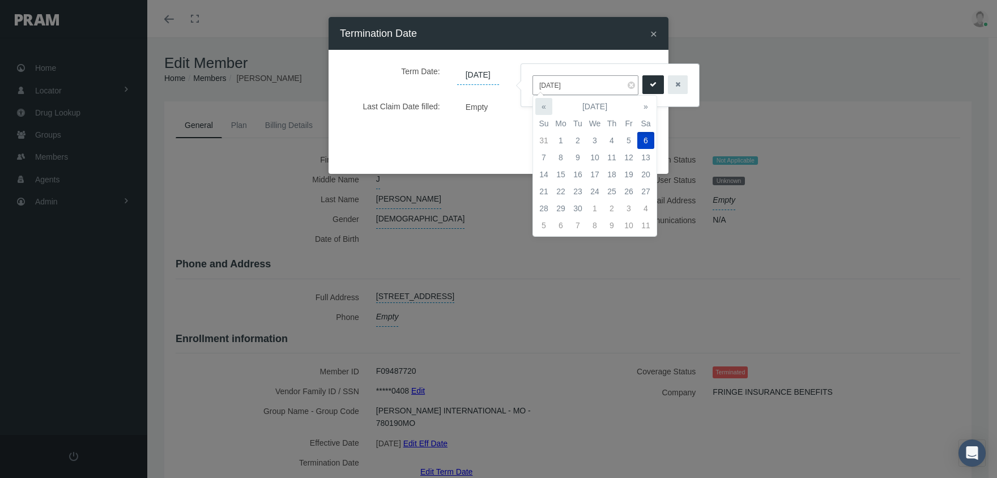
click at [541, 104] on th "«" at bounding box center [543, 106] width 17 height 17
click at [541, 103] on th "«" at bounding box center [543, 106] width 17 height 17
click at [649, 189] on td "26" at bounding box center [645, 191] width 17 height 17
type input "[DATE]"
click at [642, 83] on button "submit" at bounding box center [653, 84] width 22 height 19
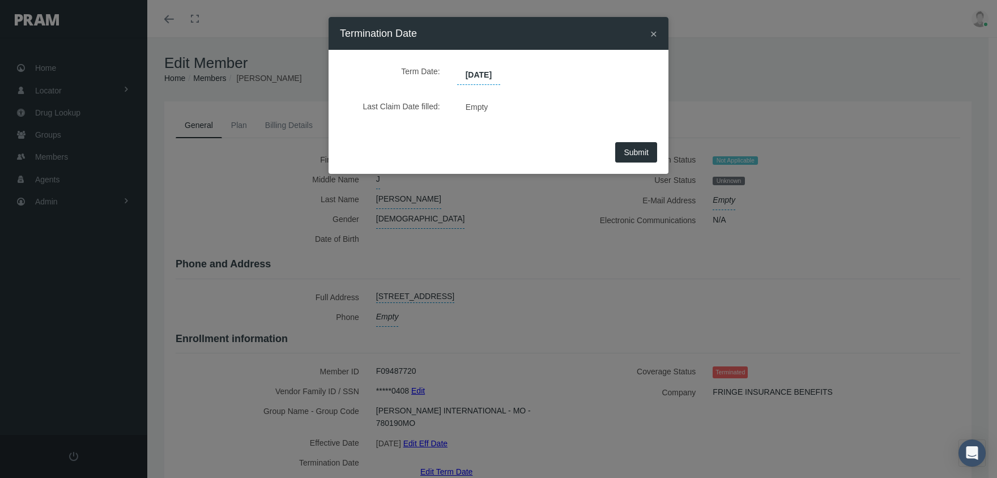
click at [639, 148] on span "Submit" at bounding box center [636, 152] width 25 height 9
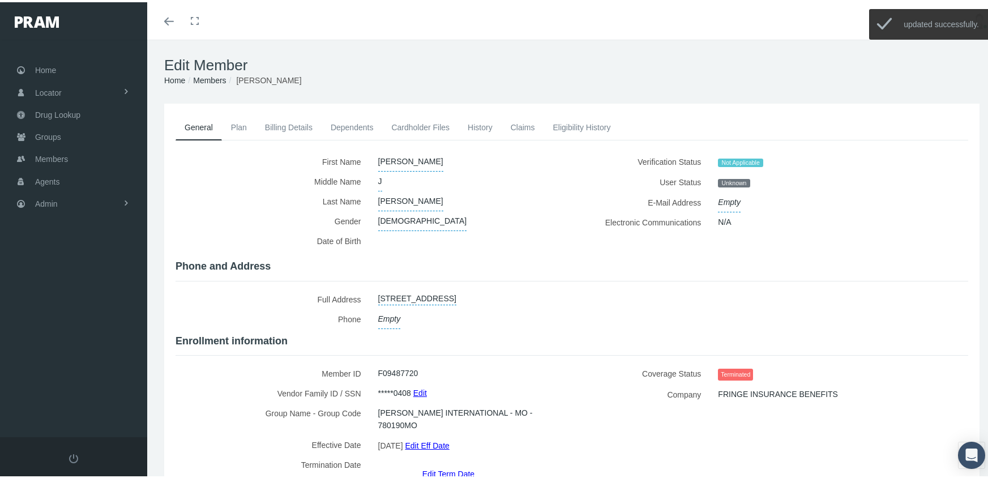
click at [210, 78] on link "Members" at bounding box center [209, 78] width 33 height 9
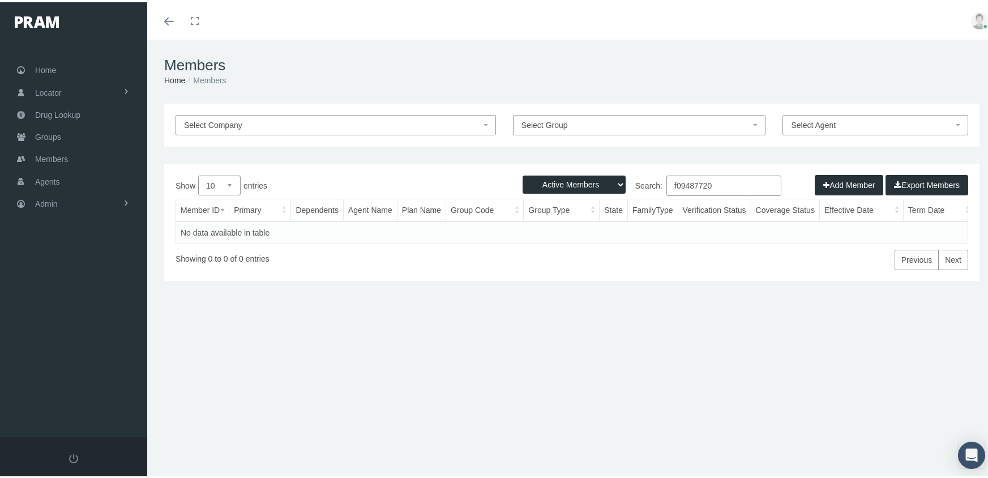
click at [558, 183] on select "Active Members Terminated Members Active & Terminated" at bounding box center [574, 182] width 103 height 18
select select "3"
click at [523, 173] on select "Active Members Terminated Members Active & Terminated" at bounding box center [574, 182] width 103 height 18
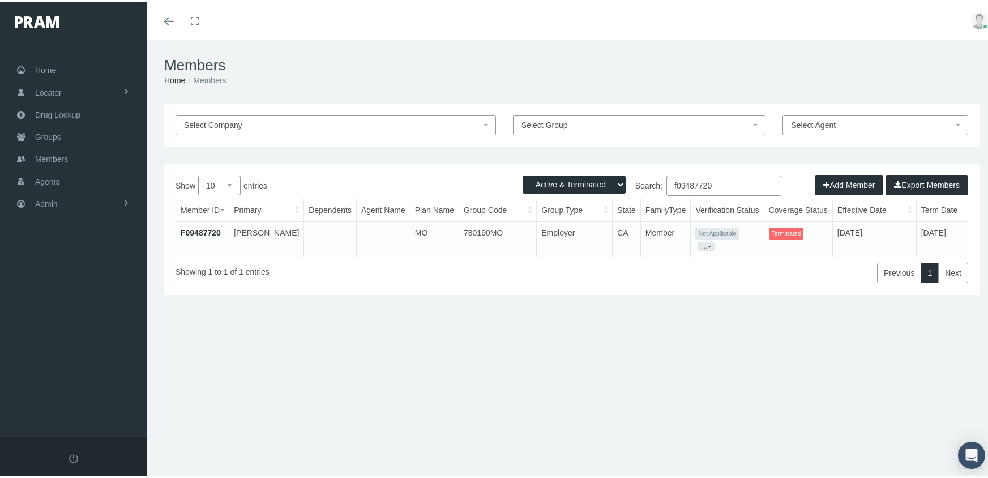
click at [722, 185] on input "f09487720" at bounding box center [724, 183] width 115 height 20
type input "f09579949"
drag, startPoint x: 203, startPoint y: 229, endPoint x: 213, endPoint y: 228, distance: 9.7
click at [203, 229] on link "F09579949" at bounding box center [201, 230] width 40 height 9
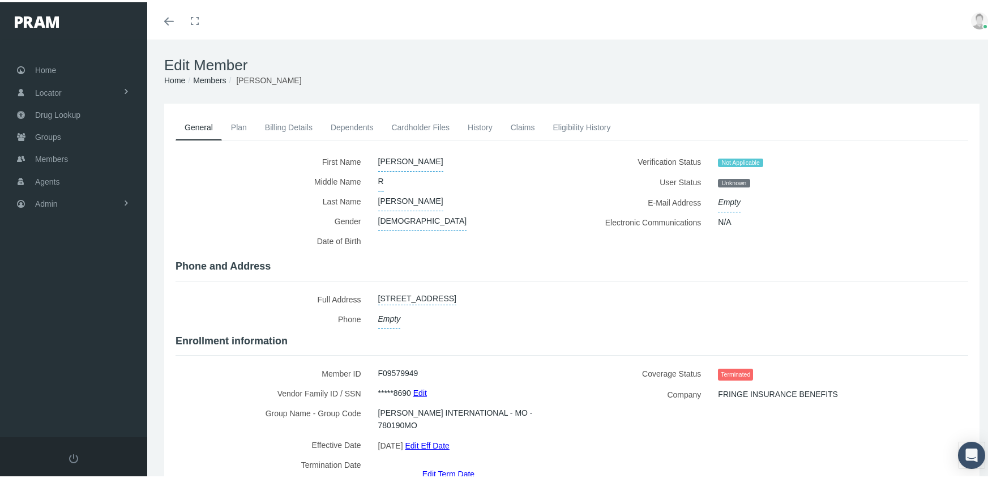
click at [436, 463] on link "Edit Term Date" at bounding box center [449, 471] width 52 height 16
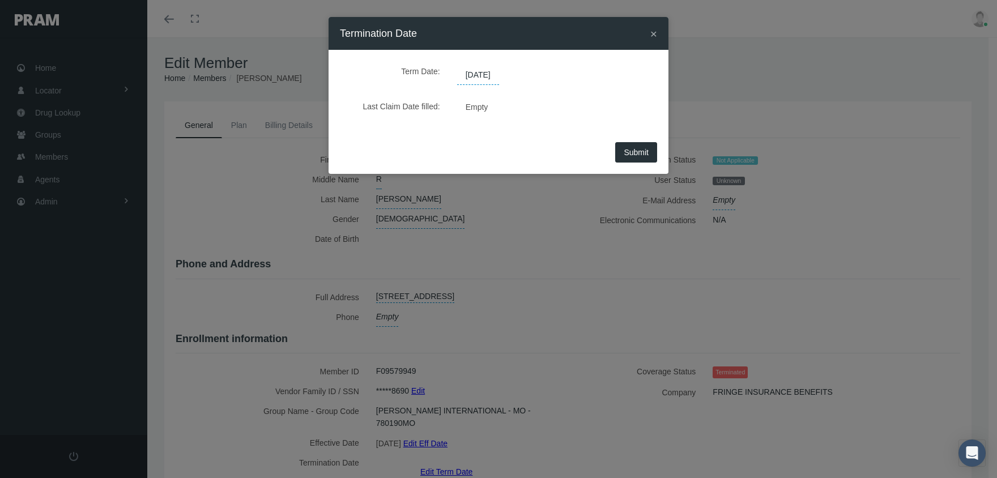
click at [486, 71] on span "[DATE]" at bounding box center [478, 75] width 42 height 19
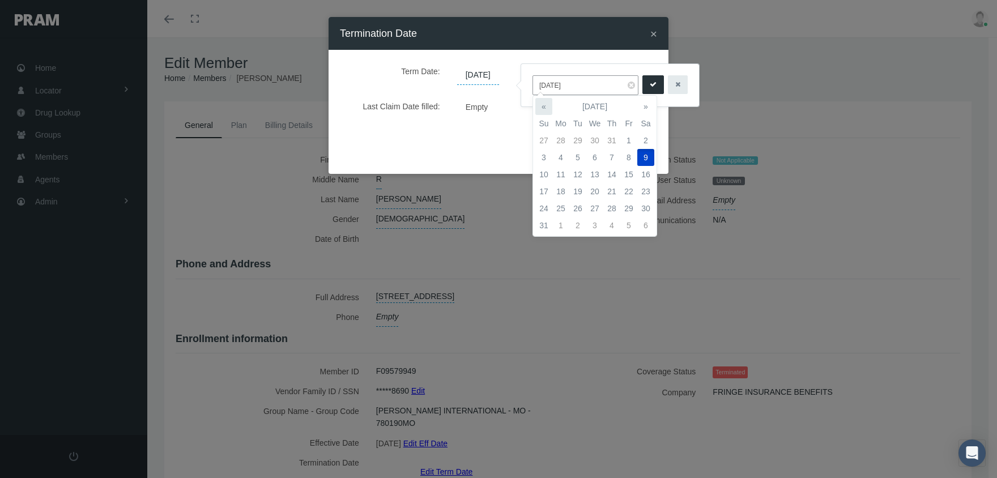
click at [539, 104] on th "«" at bounding box center [543, 106] width 17 height 17
click at [650, 191] on td "26" at bounding box center [645, 191] width 17 height 17
type input "[DATE]"
click at [650, 84] on icon "submit" at bounding box center [653, 84] width 7 height 11
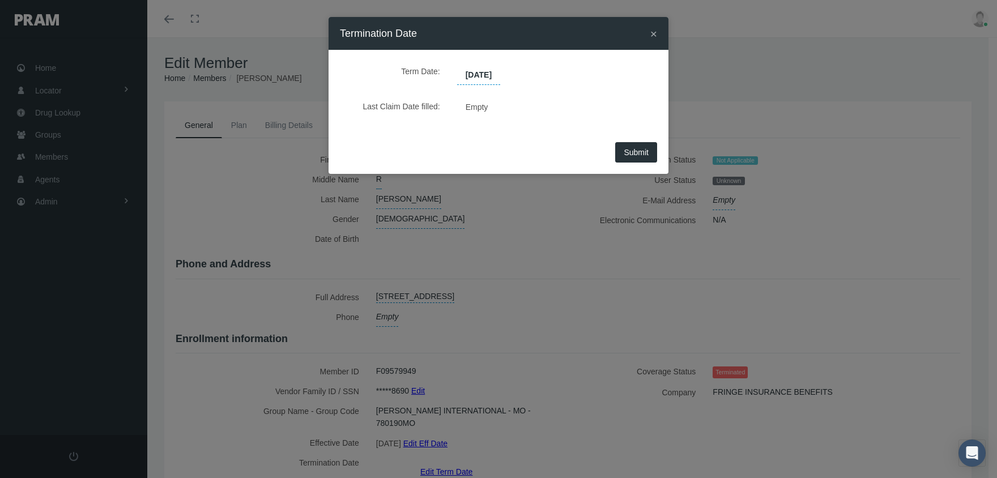
click at [622, 151] on button "Submit" at bounding box center [636, 152] width 42 height 20
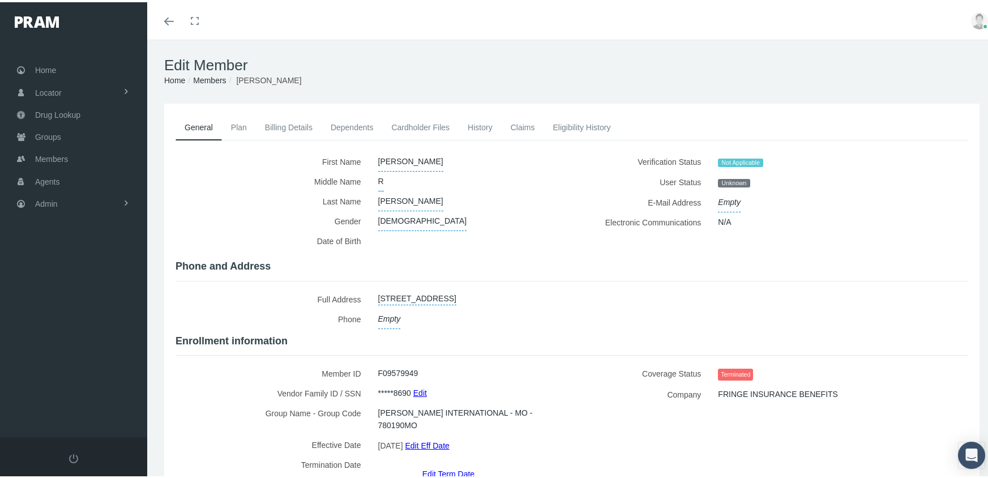
drag, startPoint x: 206, startPoint y: 75, endPoint x: 118, endPoint y: 66, distance: 87.7
click at [205, 75] on link "Members" at bounding box center [209, 78] width 33 height 9
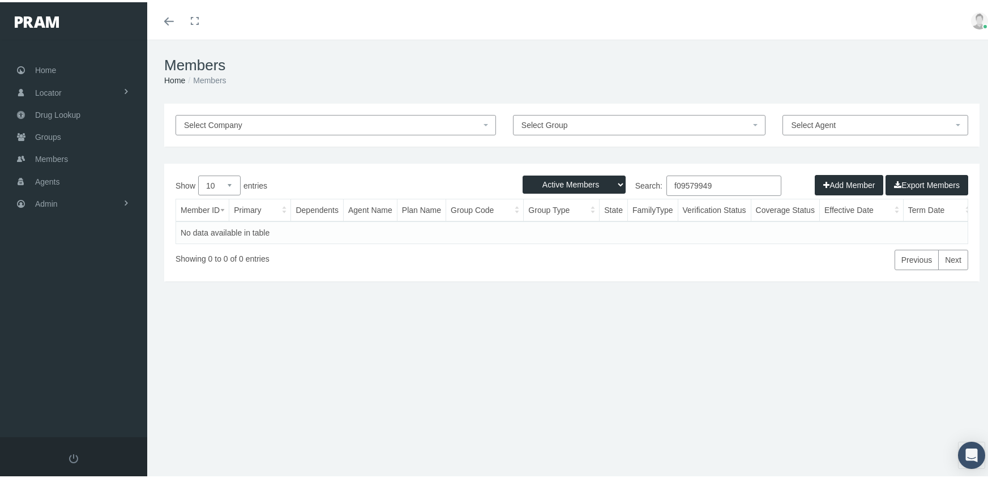
click at [542, 181] on select "Active Members Terminated Members Active & Terminated" at bounding box center [574, 182] width 103 height 18
select select "3"
click at [523, 173] on select "Active Members Terminated Members Active & Terminated" at bounding box center [574, 182] width 103 height 18
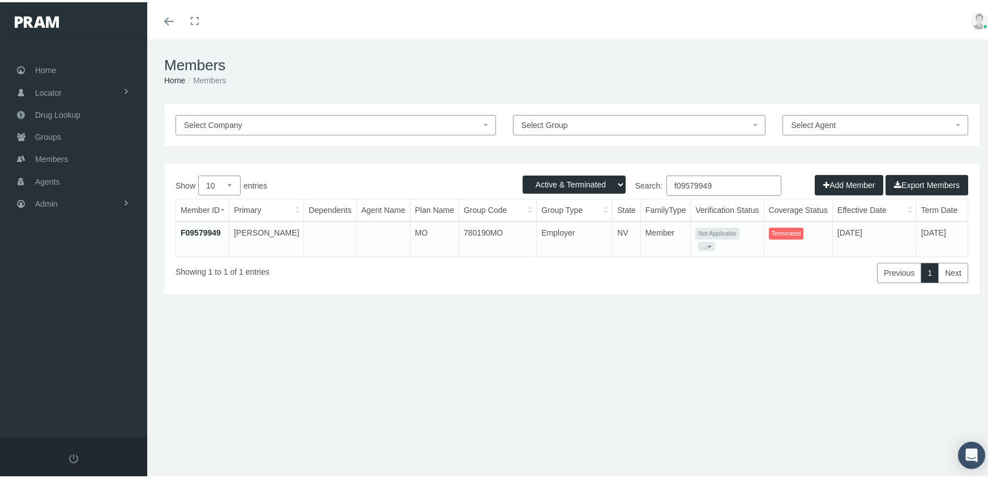
click at [717, 182] on input "f09579949" at bounding box center [724, 183] width 115 height 20
type input "f08453259"
drag, startPoint x: 207, startPoint y: 228, endPoint x: 223, endPoint y: 225, distance: 16.1
click at [207, 228] on link "F08453259" at bounding box center [201, 230] width 40 height 9
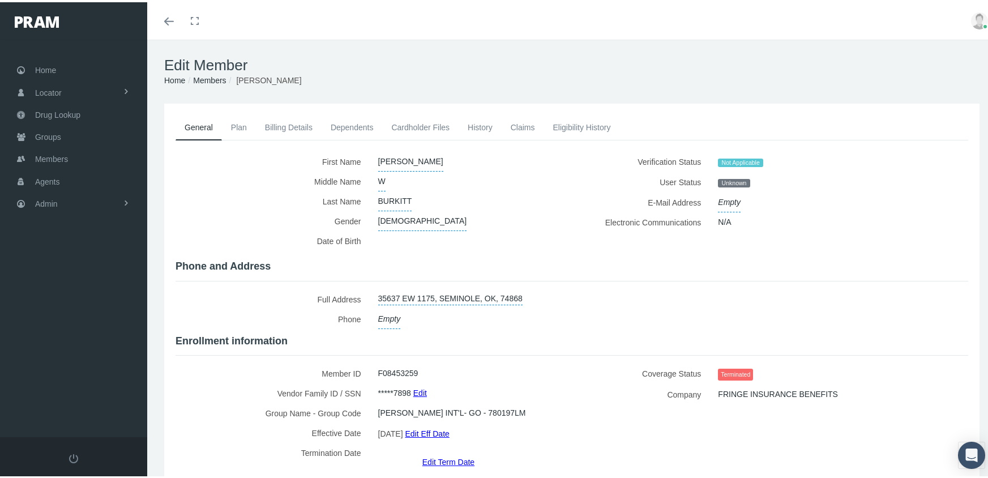
click at [440, 451] on link "Edit Term Date" at bounding box center [449, 459] width 52 height 16
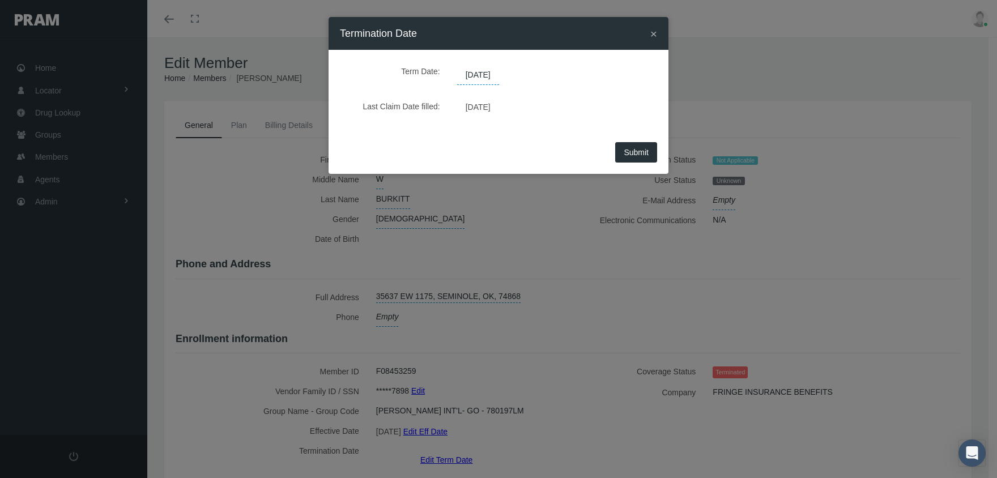
click at [497, 72] on span "08/02/2025" at bounding box center [478, 75] width 42 height 19
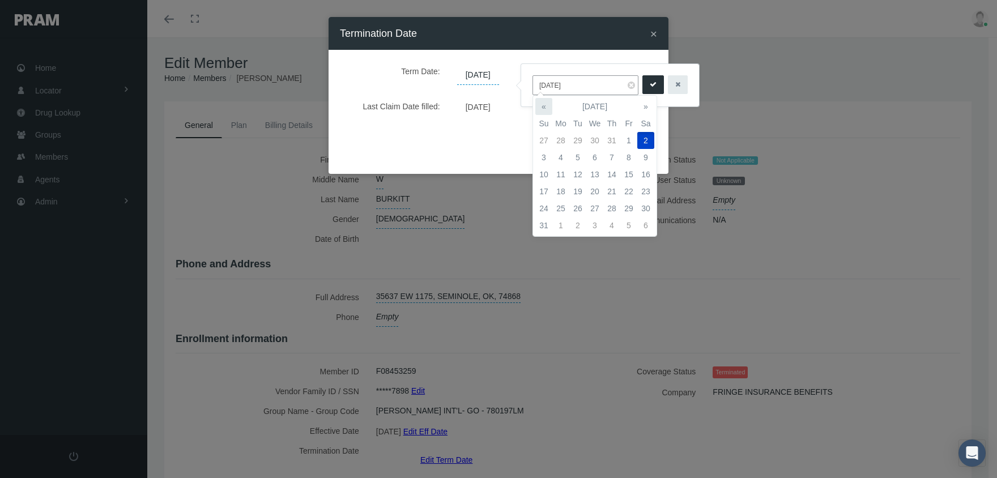
click at [542, 102] on th "«" at bounding box center [543, 106] width 17 height 17
click at [649, 174] on td "19" at bounding box center [645, 174] width 17 height 17
type input "[DATE]"
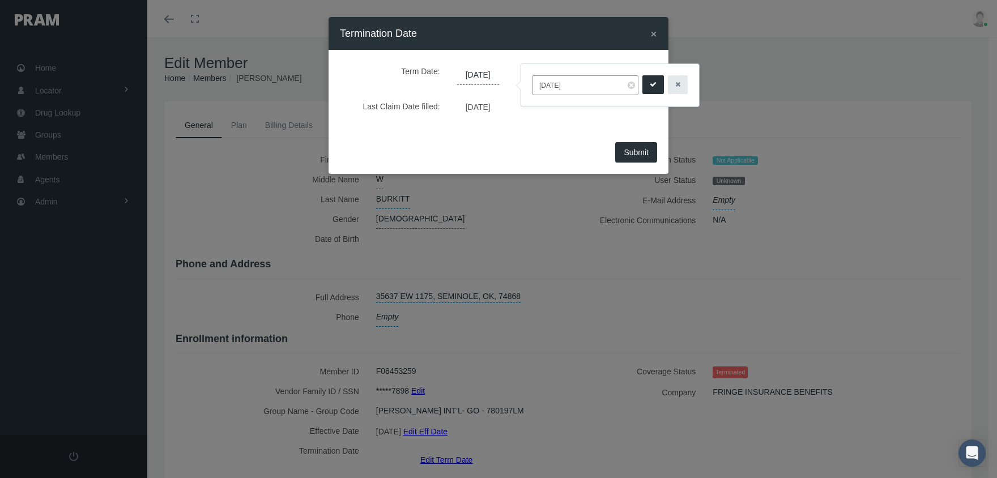
click at [650, 85] on icon "submit" at bounding box center [653, 84] width 7 height 11
click at [635, 147] on button "Submit" at bounding box center [636, 152] width 42 height 20
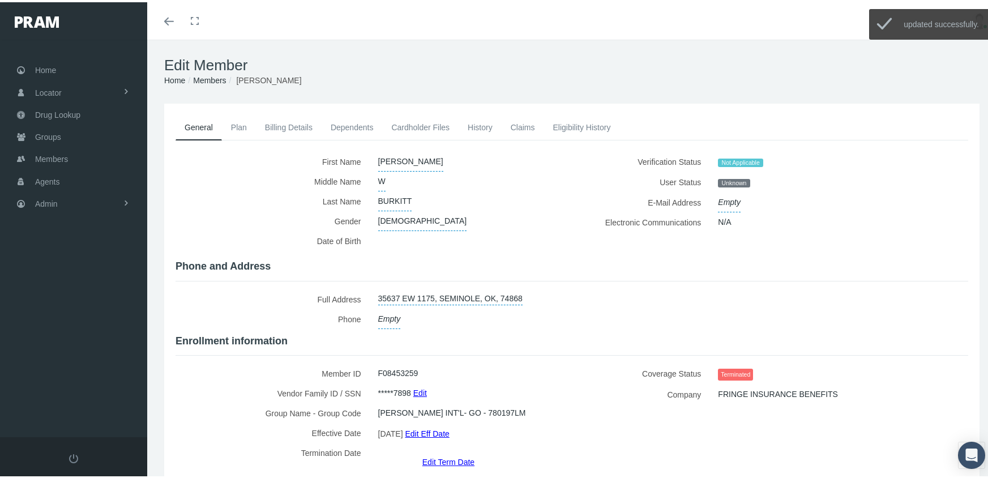
click at [197, 76] on link "Members" at bounding box center [209, 78] width 33 height 9
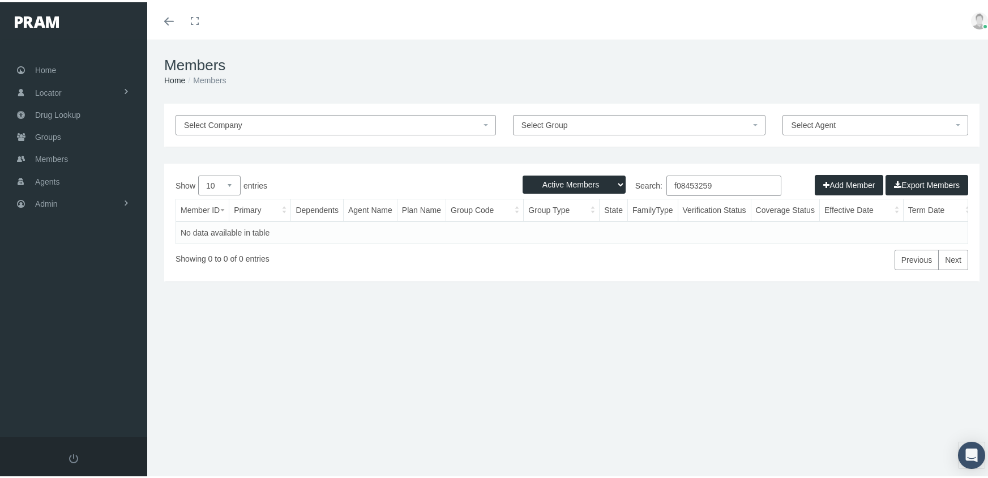
click at [568, 176] on select "Active Members Terminated Members Active & Terminated" at bounding box center [574, 182] width 103 height 18
select select "3"
click at [523, 173] on select "Active Members Terminated Members Active & Terminated" at bounding box center [574, 182] width 103 height 18
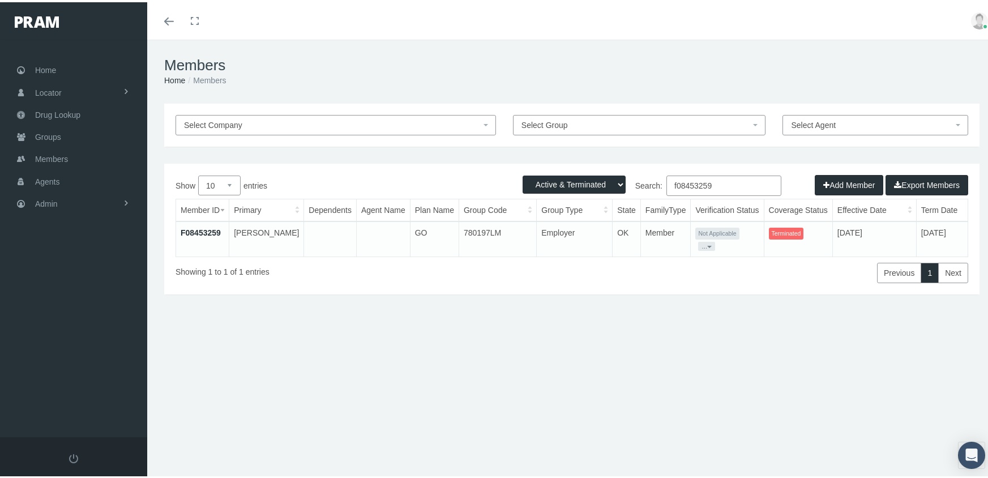
click at [723, 180] on input "f08453259" at bounding box center [724, 183] width 115 height 20
type input "f08545849"
click at [208, 227] on link "F08545849" at bounding box center [201, 230] width 40 height 9
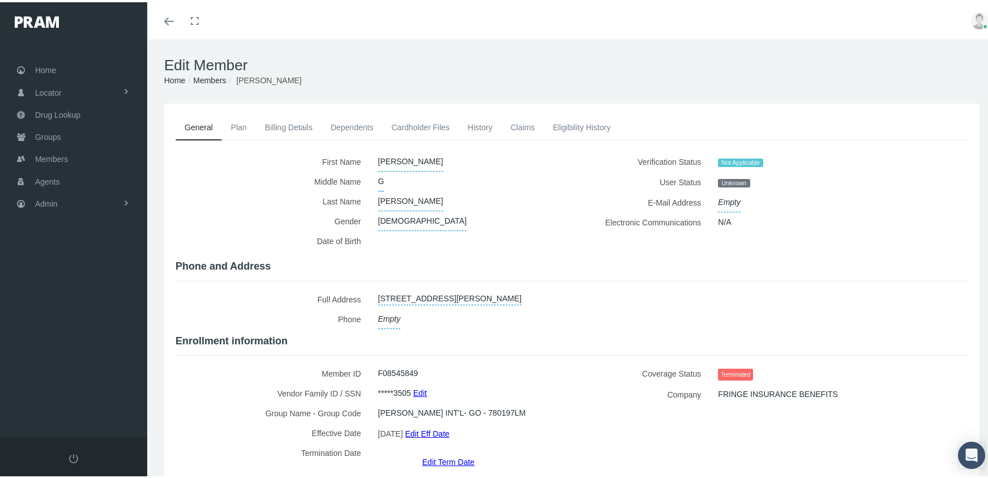
click at [444, 451] on link "Edit Term Date" at bounding box center [449, 459] width 52 height 16
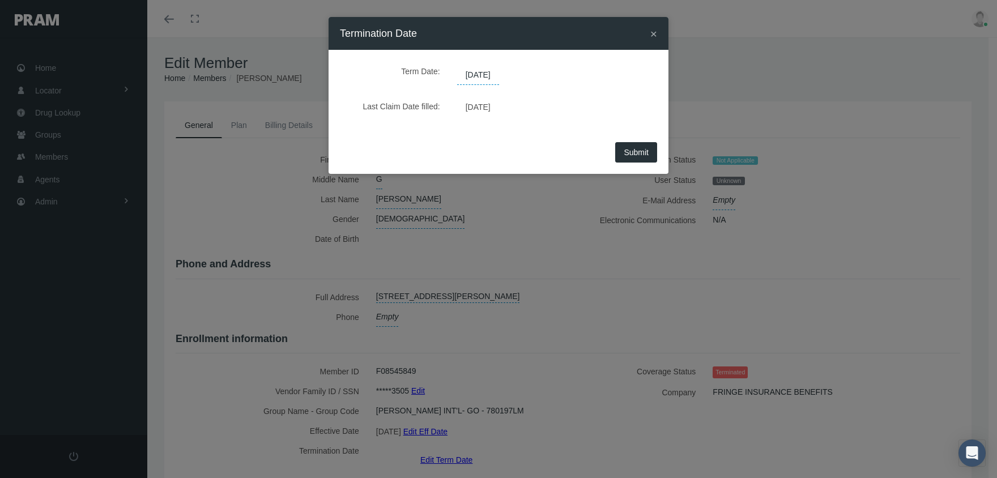
click at [489, 79] on span "07/26/2025" at bounding box center [478, 75] width 42 height 19
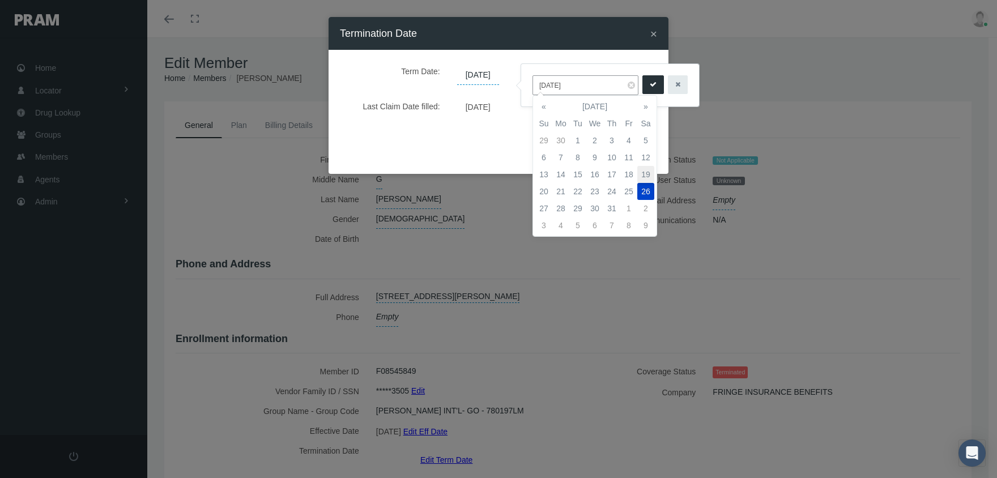
click at [646, 175] on td "19" at bounding box center [645, 174] width 17 height 17
type input "[DATE]"
click at [650, 78] on button "submit" at bounding box center [653, 84] width 22 height 19
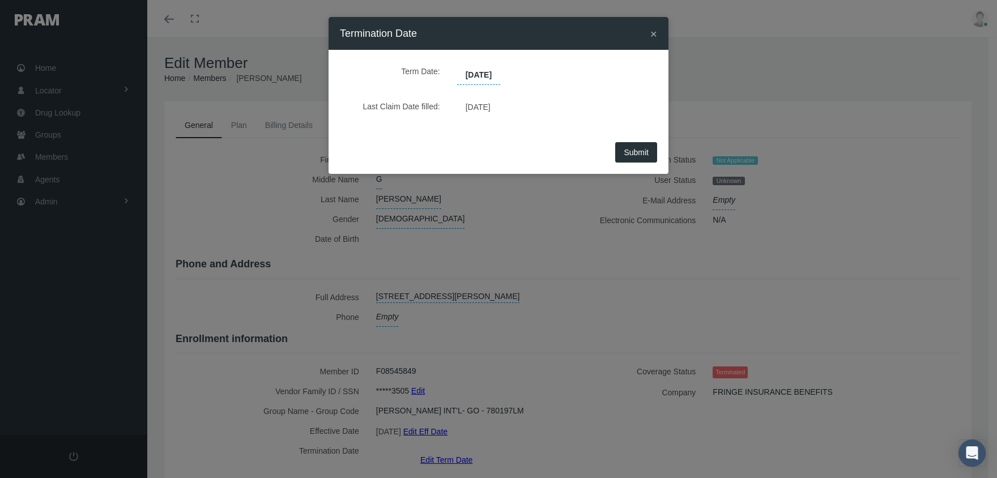
click at [634, 148] on span "Submit" at bounding box center [636, 152] width 25 height 9
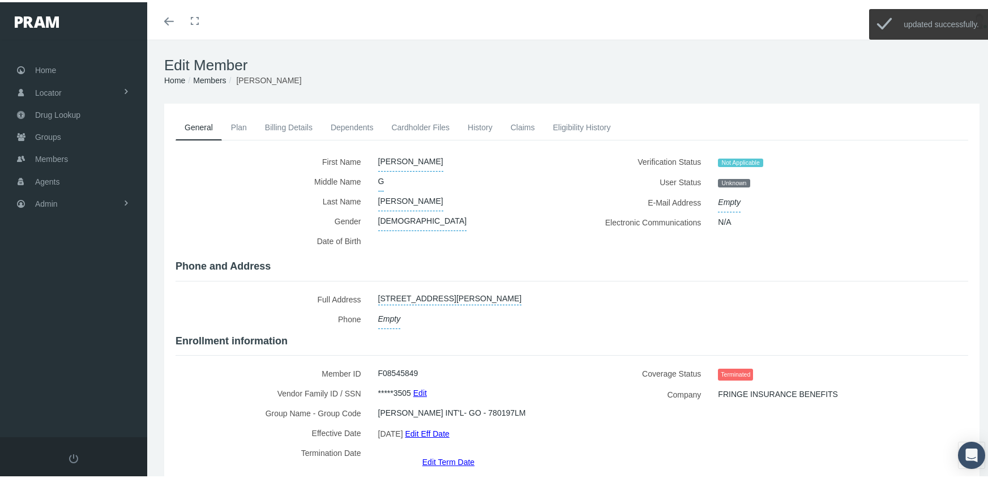
click at [212, 79] on link "Members" at bounding box center [209, 78] width 33 height 9
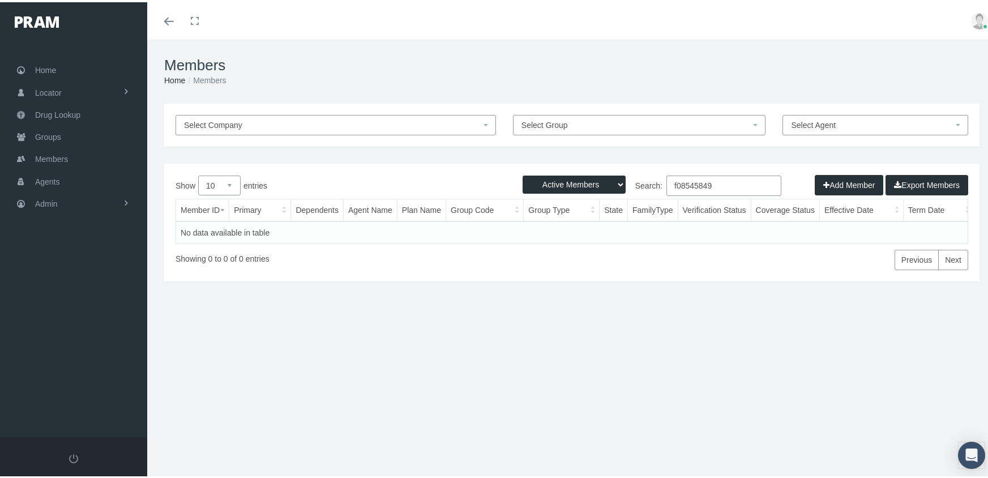
click at [545, 180] on select "Active Members Terminated Members Active & Terminated" at bounding box center [574, 182] width 103 height 18
select select "3"
click at [523, 173] on select "Active Members Terminated Members Active & Terminated" at bounding box center [574, 182] width 103 height 18
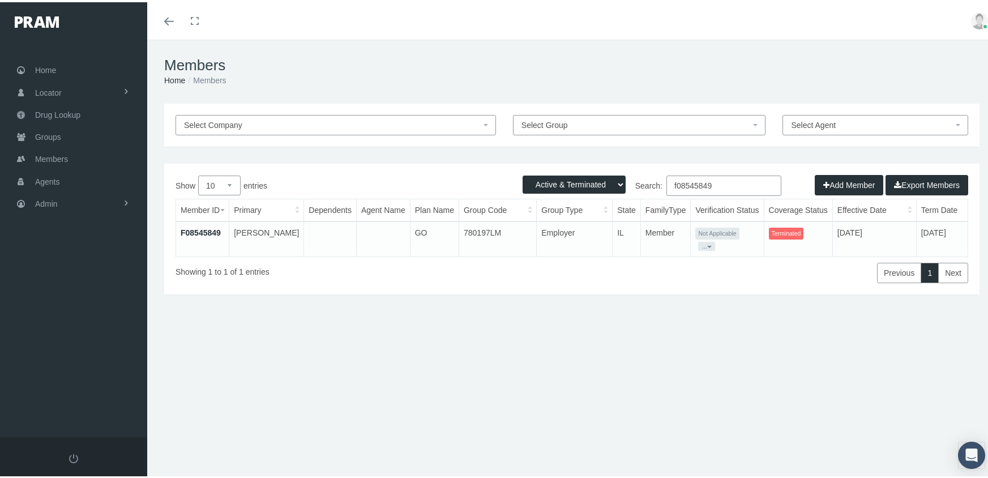
click at [720, 181] on input "f08545849" at bounding box center [724, 183] width 115 height 20
type input "f09046522"
click at [191, 228] on link "F09046522" at bounding box center [201, 230] width 40 height 9
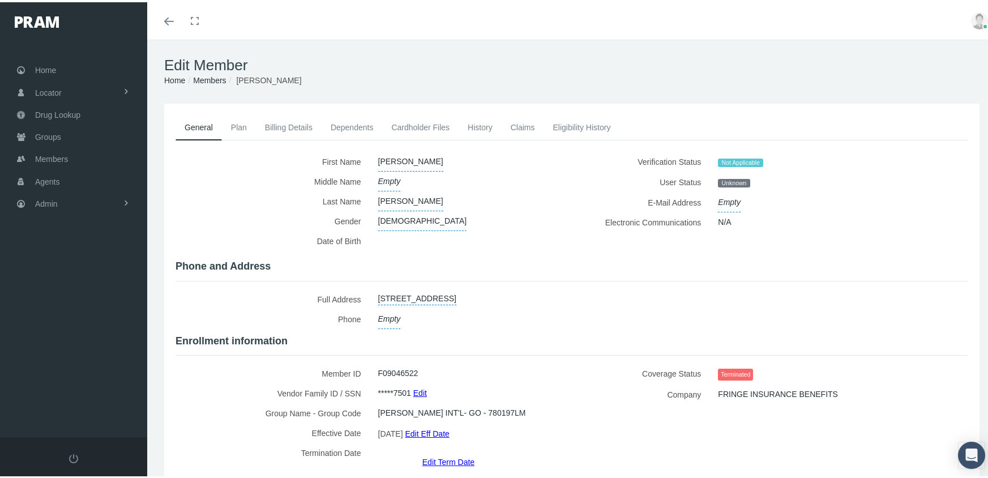
click at [438, 451] on link "Edit Term Date" at bounding box center [449, 459] width 52 height 16
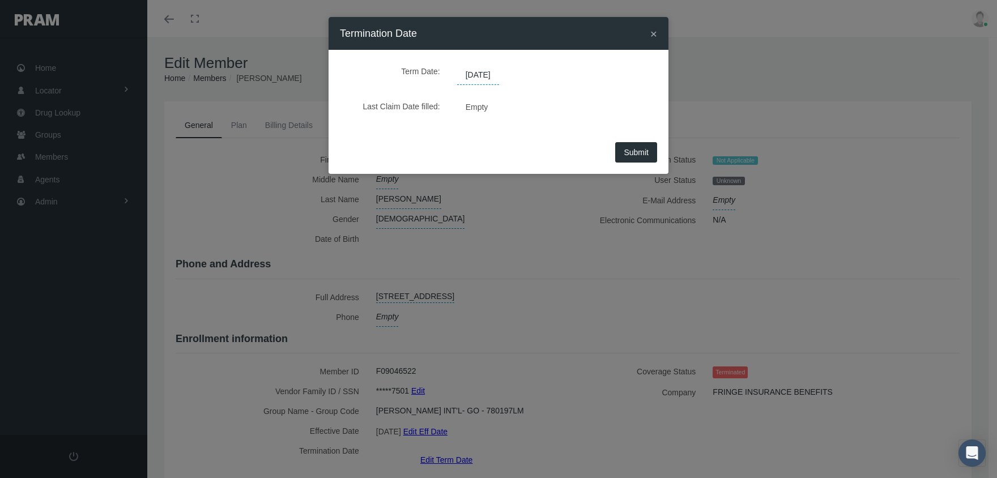
click at [482, 67] on span "[DATE]" at bounding box center [478, 75] width 42 height 19
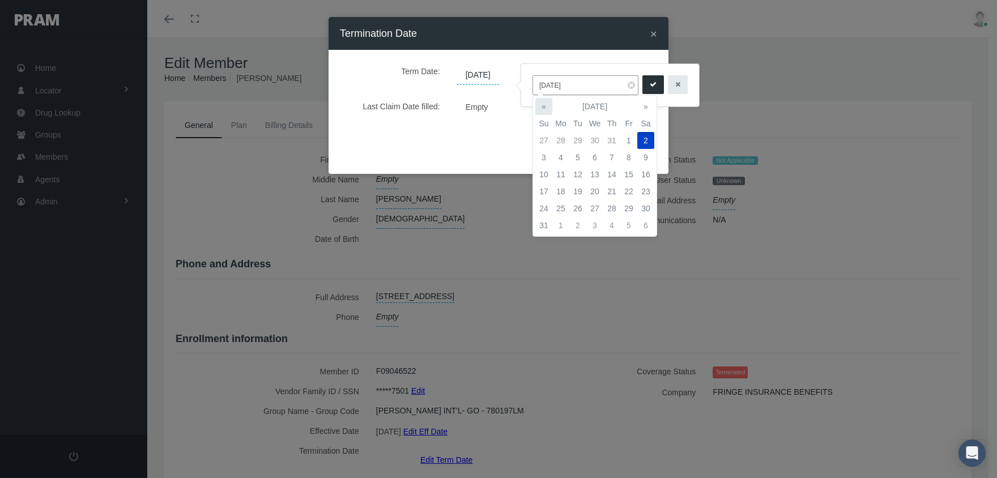
click at [546, 109] on th "«" at bounding box center [543, 106] width 17 height 17
click at [647, 170] on td "19" at bounding box center [645, 174] width 17 height 17
type input "[DATE]"
click at [650, 84] on icon "submit" at bounding box center [653, 84] width 7 height 11
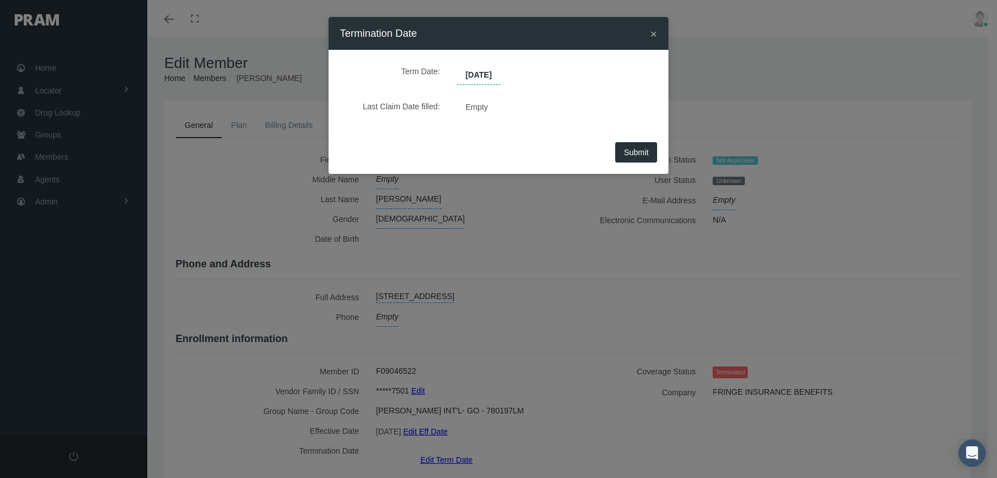
click at [635, 156] on span "Submit" at bounding box center [636, 152] width 25 height 9
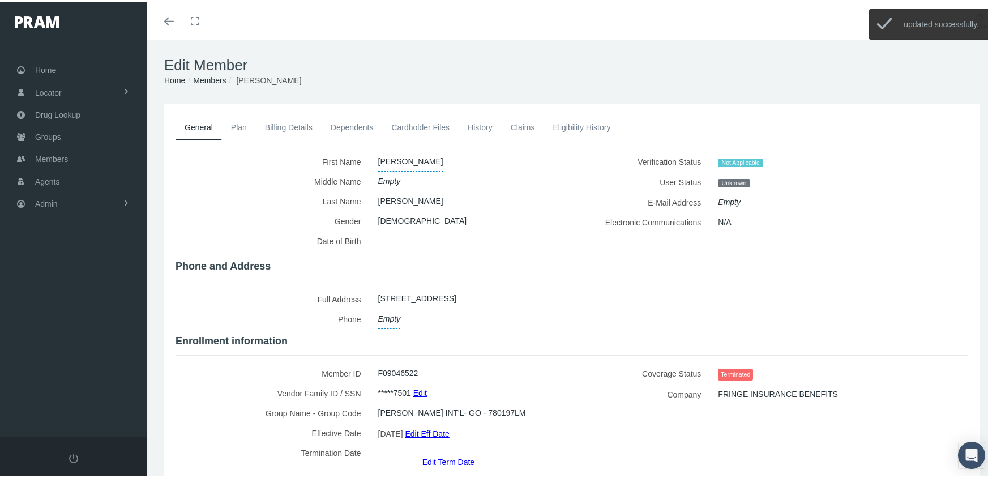
click at [210, 75] on link "Members" at bounding box center [209, 78] width 33 height 9
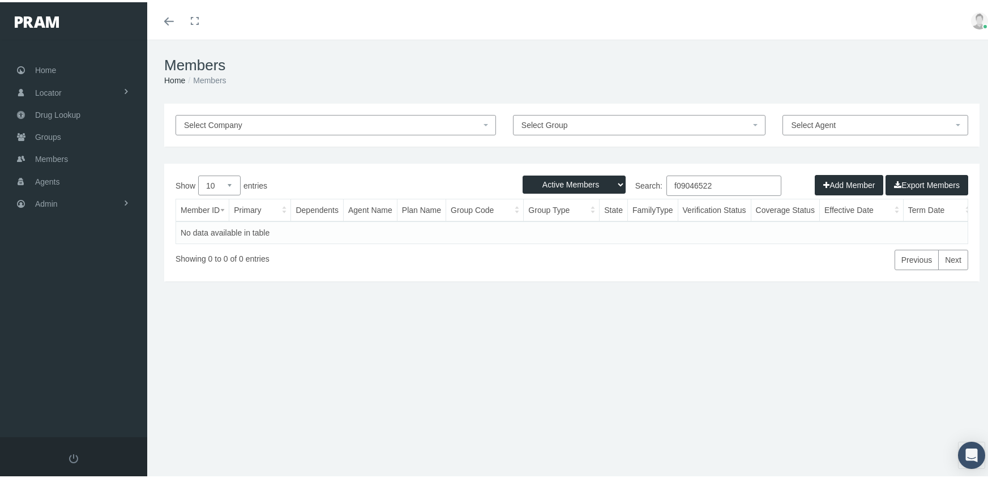
click at [550, 185] on select "Active Members Terminated Members Active & Terminated" at bounding box center [574, 182] width 103 height 18
select select "3"
click at [523, 173] on select "Active Members Terminated Members Active & Terminated" at bounding box center [574, 182] width 103 height 18
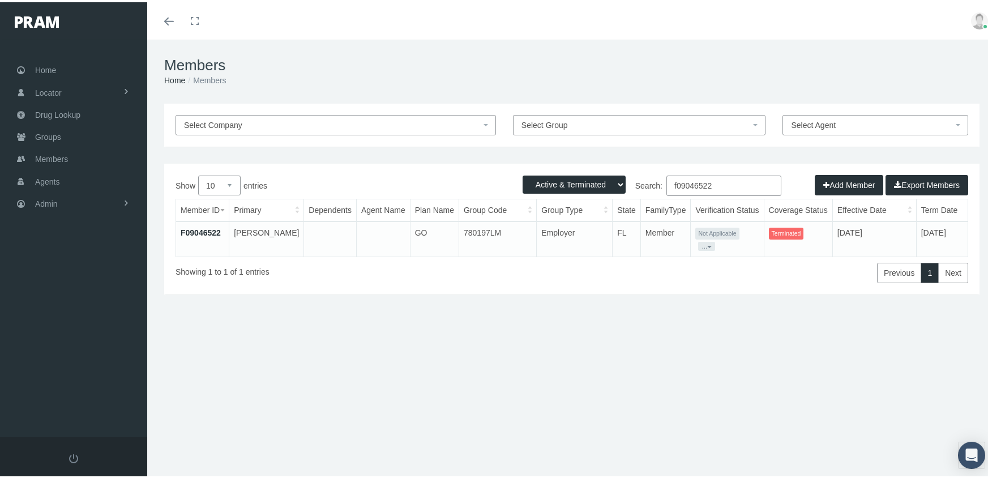
click at [723, 181] on input "f09046522" at bounding box center [724, 183] width 115 height 20
type input "f09445670"
drag, startPoint x: 216, startPoint y: 226, endPoint x: 235, endPoint y: 224, distance: 18.8
click at [216, 226] on link "F09445670" at bounding box center [201, 230] width 40 height 9
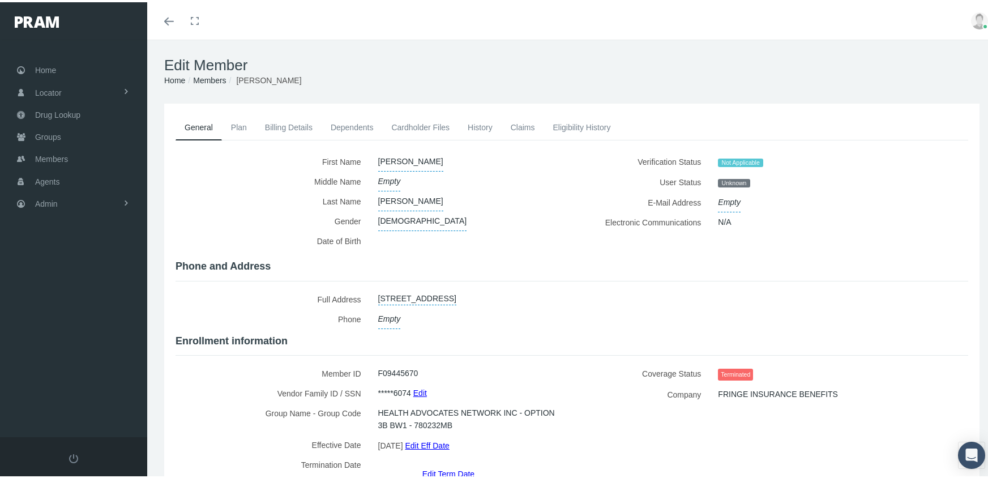
click at [447, 463] on link "Edit Term Date" at bounding box center [449, 471] width 52 height 16
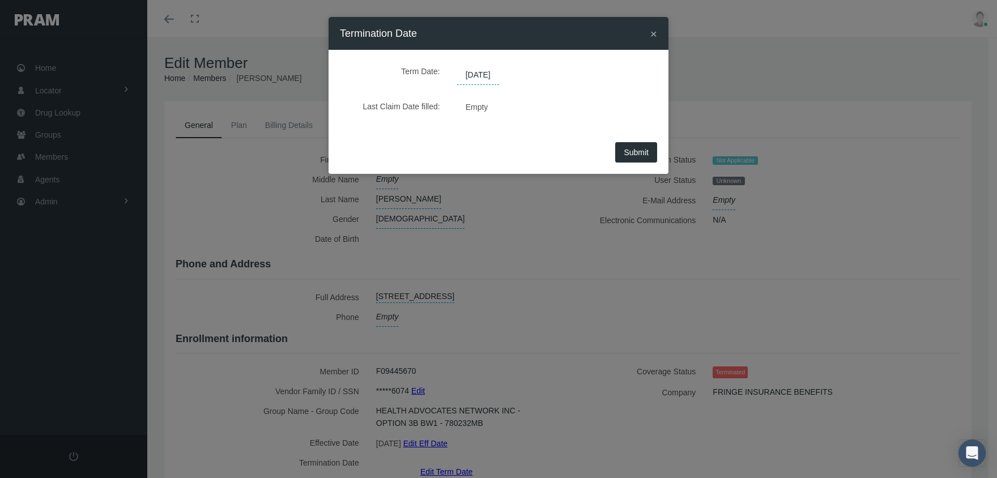
click at [485, 80] on span "[DATE]" at bounding box center [478, 75] width 42 height 19
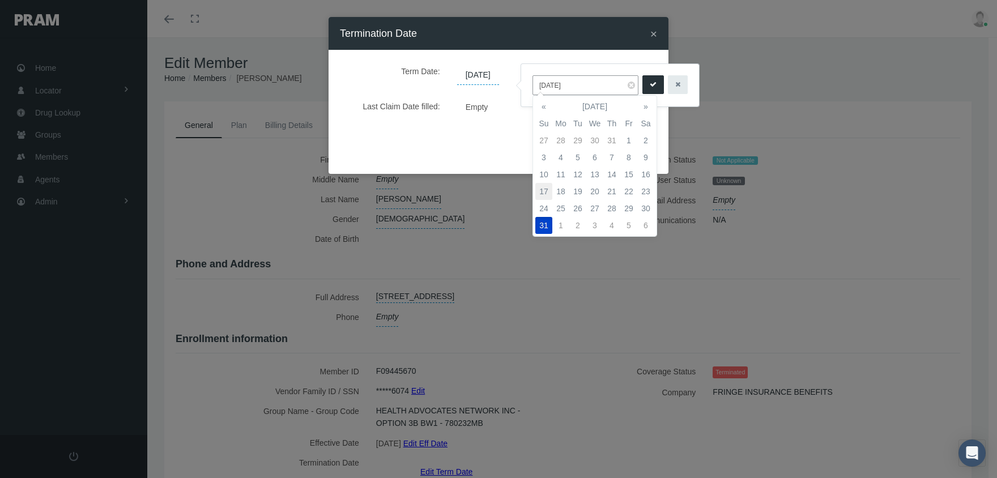
click at [544, 185] on td "17" at bounding box center [543, 191] width 17 height 17
type input "[DATE]"
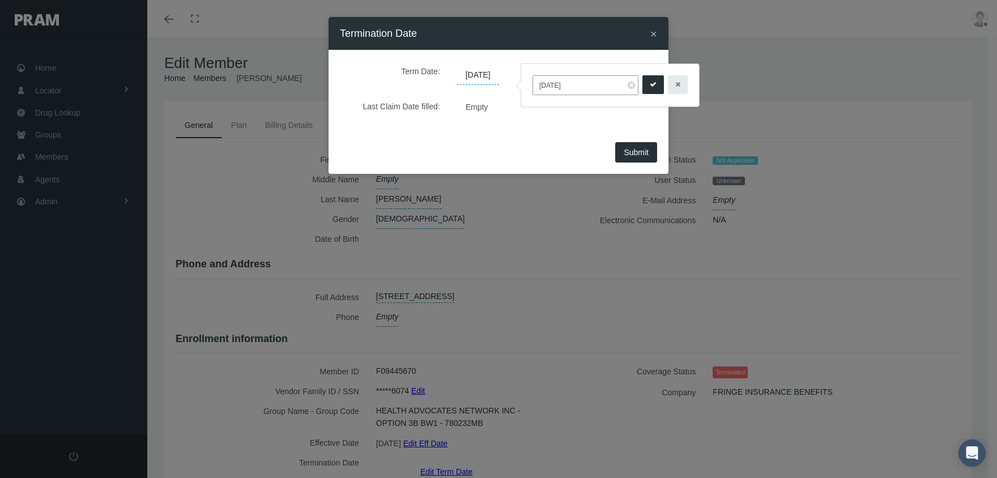
click at [650, 82] on icon "submit" at bounding box center [653, 84] width 7 height 11
click at [625, 152] on span "Submit" at bounding box center [636, 152] width 25 height 9
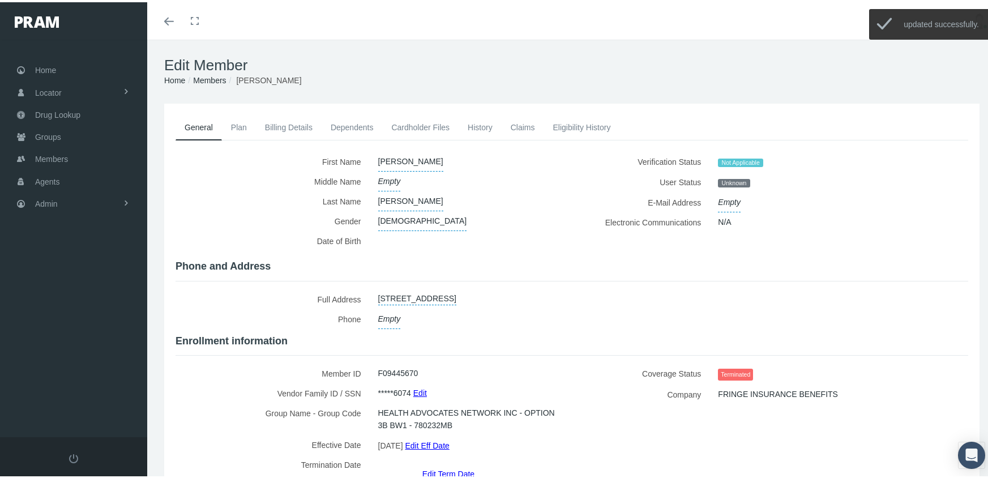
click at [214, 78] on link "Members" at bounding box center [209, 78] width 33 height 9
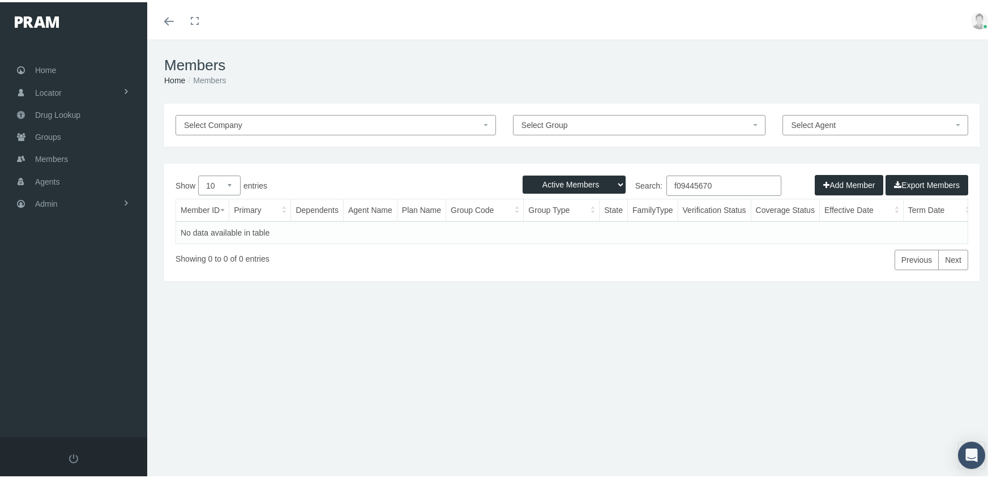
click at [583, 182] on select "Active Members Terminated Members Active & Terminated" at bounding box center [574, 182] width 103 height 18
select select "3"
click at [523, 173] on select "Active Members Terminated Members Active & Terminated" at bounding box center [574, 182] width 103 height 18
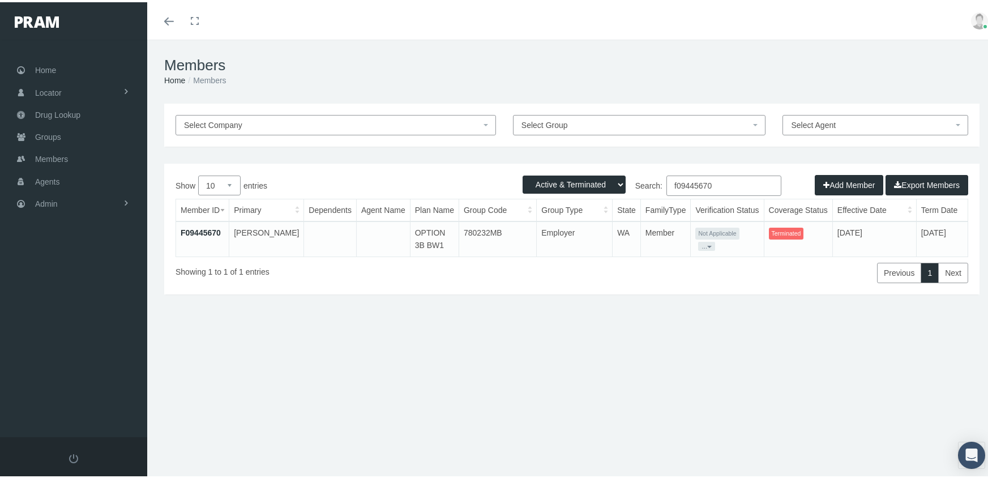
click at [720, 181] on input "f09445670" at bounding box center [724, 183] width 115 height 20
type input "f08755729"
click at [199, 227] on link "F08755729" at bounding box center [201, 230] width 40 height 9
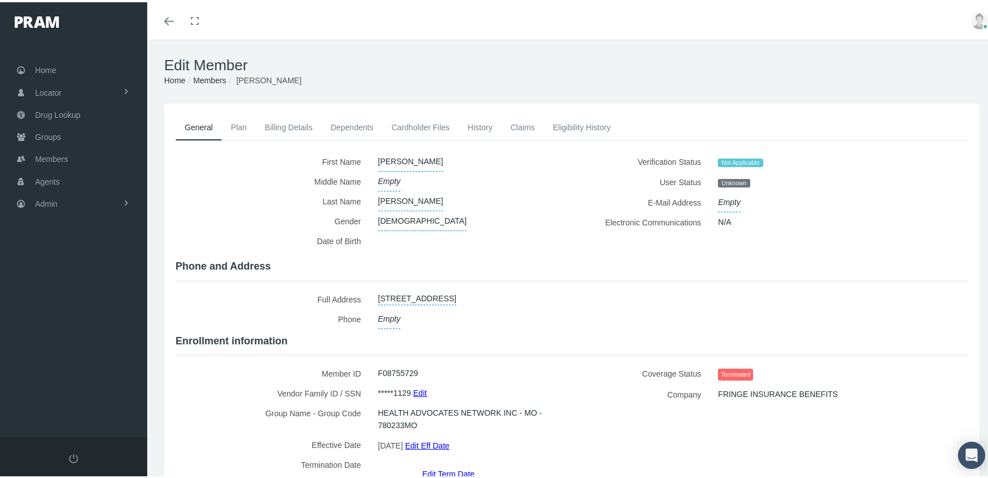
click at [457, 463] on link "Edit Term Date" at bounding box center [449, 471] width 52 height 16
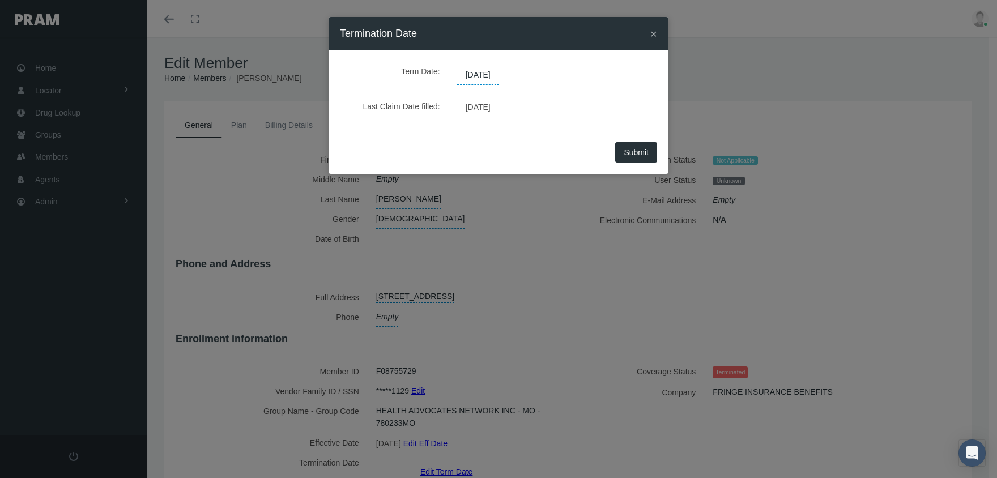
click at [486, 72] on span "[DATE]" at bounding box center [478, 75] width 42 height 19
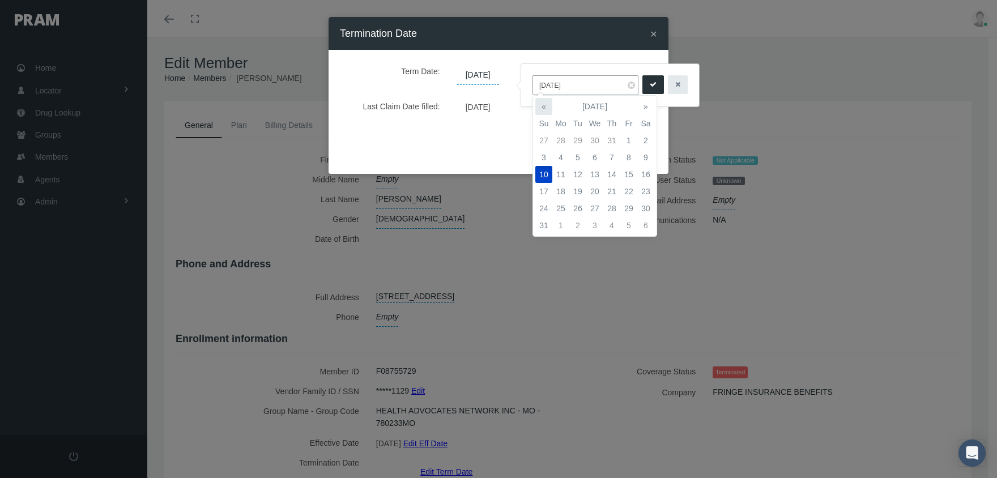
click at [548, 106] on th "«" at bounding box center [543, 106] width 17 height 17
click at [545, 210] on td "27" at bounding box center [543, 208] width 17 height 17
type input "07/27/2025"
click at [650, 84] on icon "submit" at bounding box center [653, 84] width 7 height 11
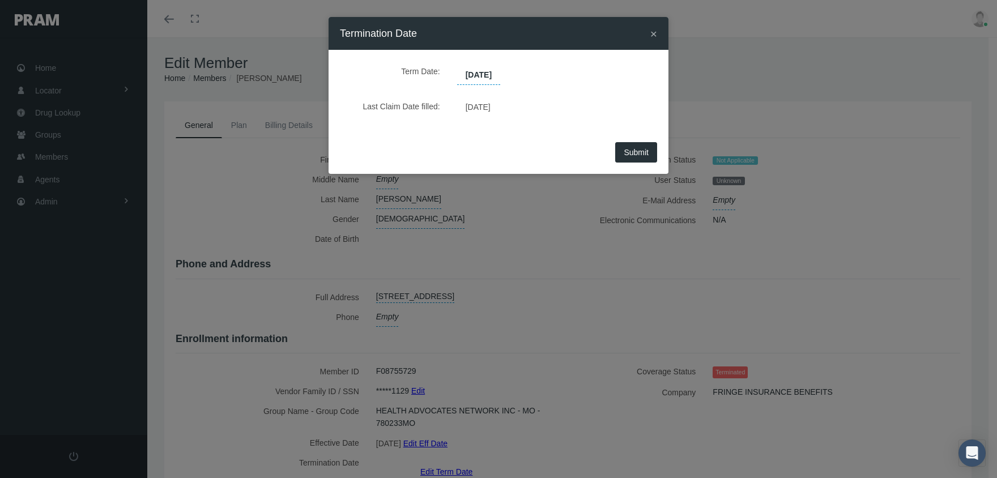
click at [648, 159] on button "Submit" at bounding box center [636, 152] width 42 height 20
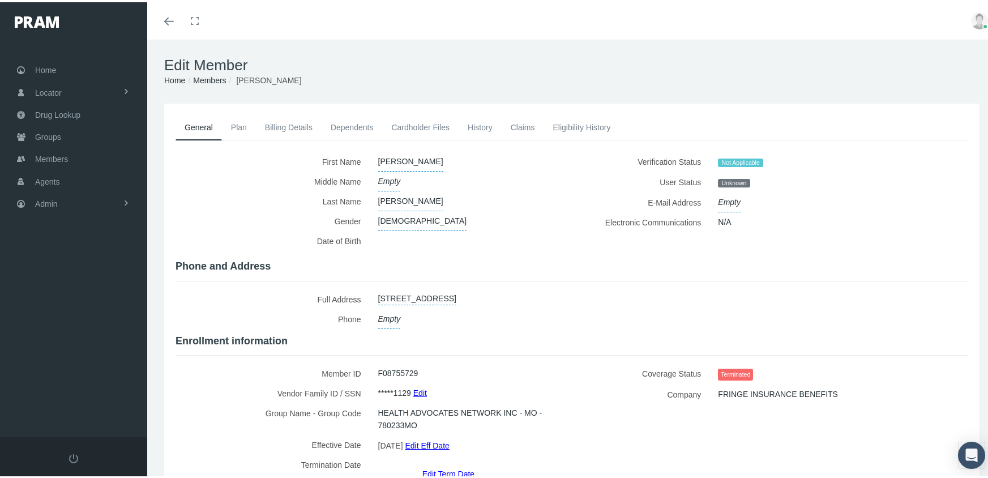
click at [211, 78] on link "Members" at bounding box center [209, 78] width 33 height 9
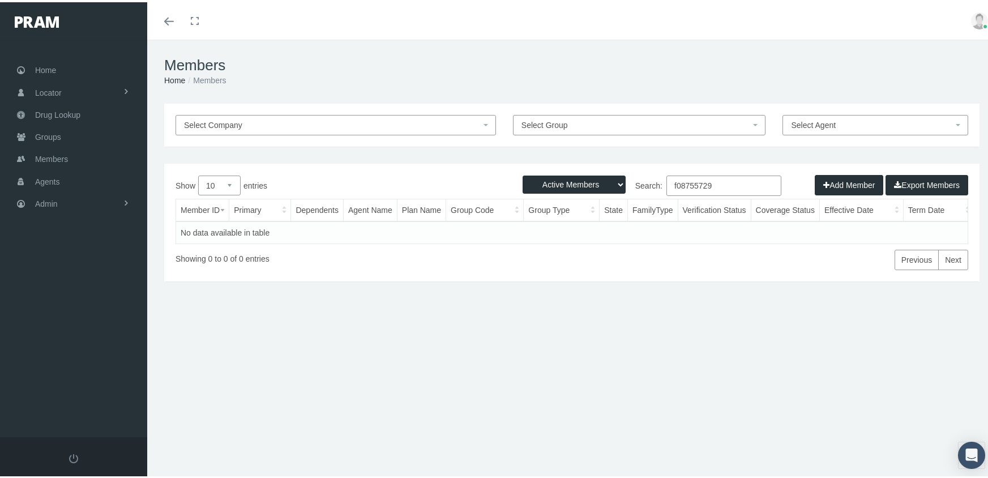
drag, startPoint x: 707, startPoint y: 185, endPoint x: 643, endPoint y: 186, distance: 64.0
click at [643, 186] on label "Search: f08755729" at bounding box center [677, 183] width 210 height 20
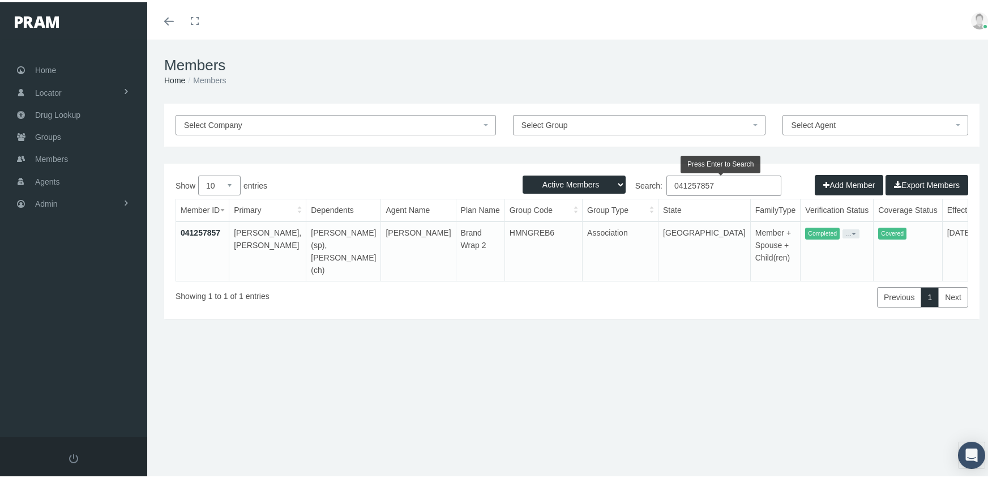
type input "041257857"
click at [964, 78] on ol "Home Members" at bounding box center [572, 78] width 816 height 12
click at [204, 228] on link "041257857" at bounding box center [201, 230] width 40 height 9
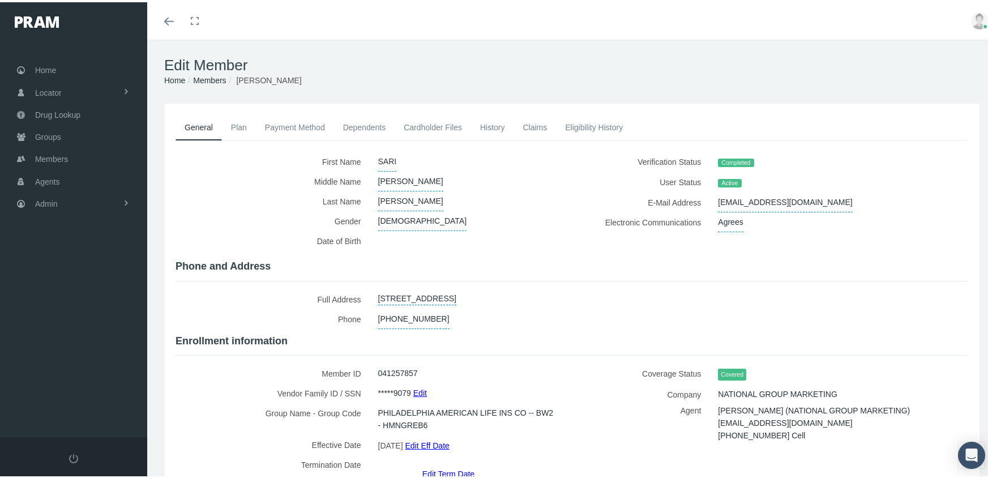
click at [373, 118] on link "Dependents" at bounding box center [364, 125] width 61 height 25
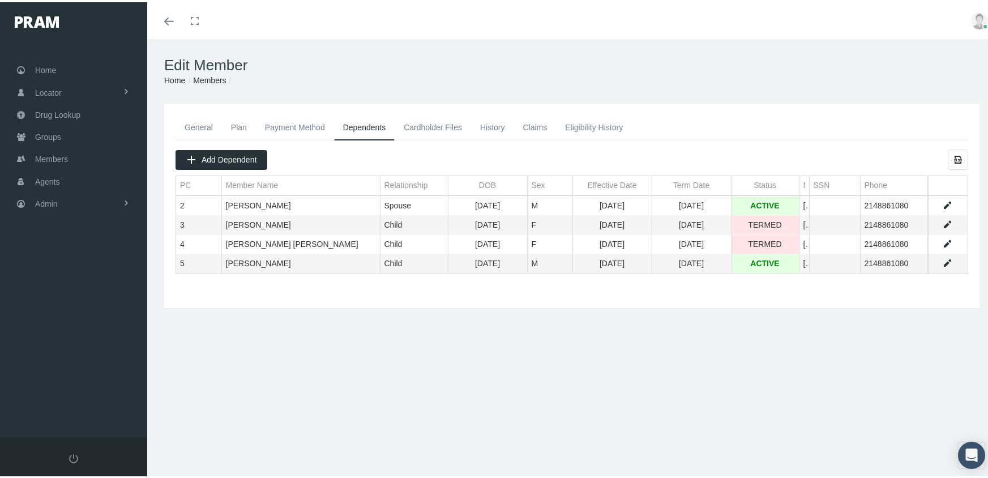
click at [589, 125] on link "Eligibility History" at bounding box center [594, 125] width 76 height 25
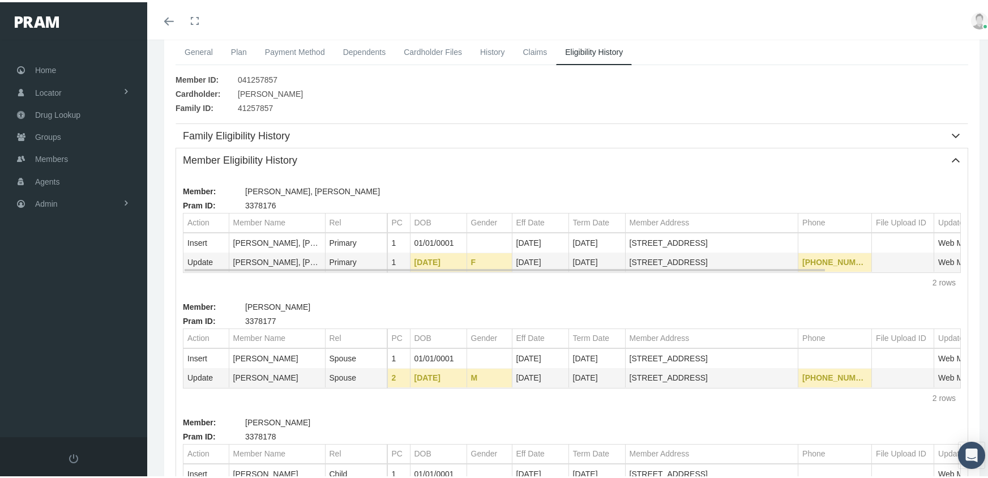
scroll to position [57, 0]
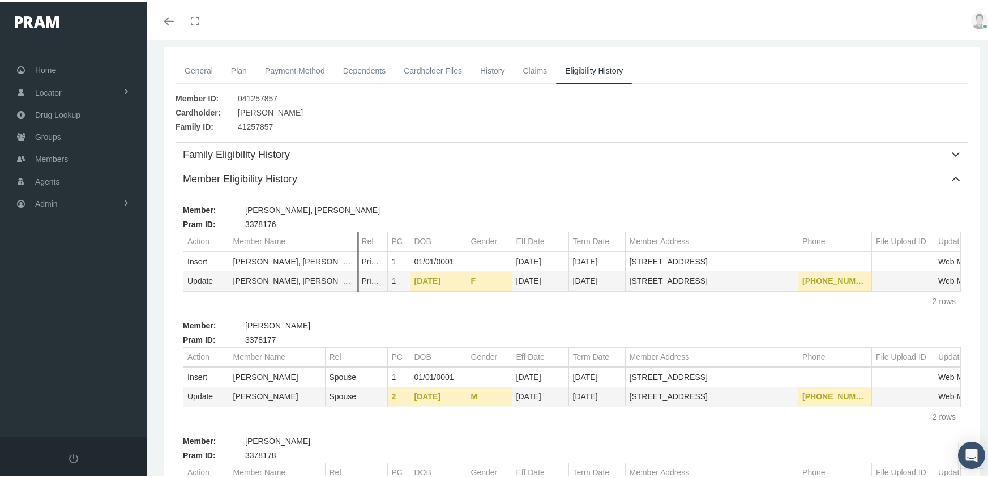
drag, startPoint x: 325, startPoint y: 230, endPoint x: 357, endPoint y: 219, distance: 34.0
click at [357, 219] on div "Member: MOORE, SARI WILLIAMS Pram ID: 3378176 Action Member Name Rel Action Mem…" at bounding box center [572, 255] width 778 height 108
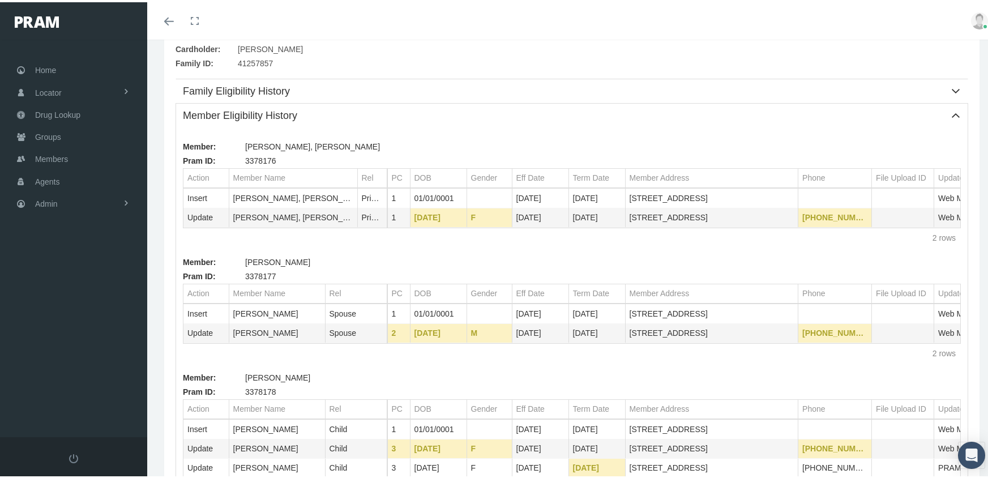
scroll to position [283, 0]
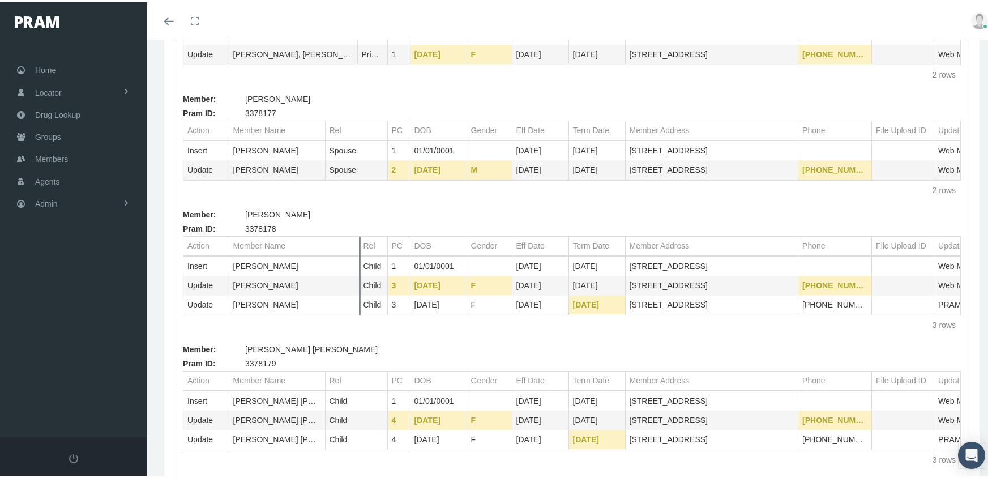
drag, startPoint x: 326, startPoint y: 241, endPoint x: 360, endPoint y: 232, distance: 35.2
click at [360, 232] on div "Member: MOORE, ALLISON PATRICIA Pram ID: 3378178 Action Member Name Rel Action …" at bounding box center [572, 269] width 778 height 127
drag, startPoint x: 325, startPoint y: 376, endPoint x: 357, endPoint y: 368, distance: 33.9
click at [357, 368] on div "Member: ROGERS, KATHERINE ALEXANDRA Pram ID: 3378179 Action Member Name Rel Act…" at bounding box center [572, 403] width 778 height 127
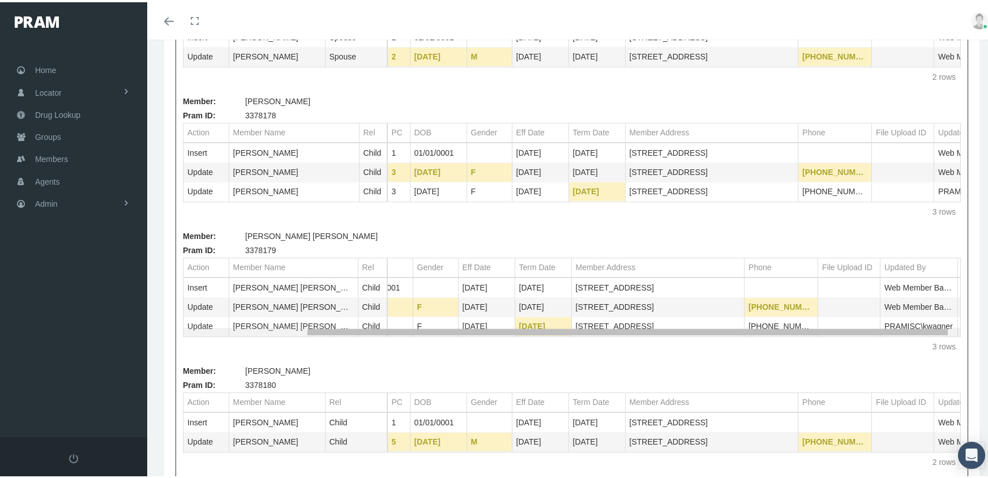
scroll to position [0, 0]
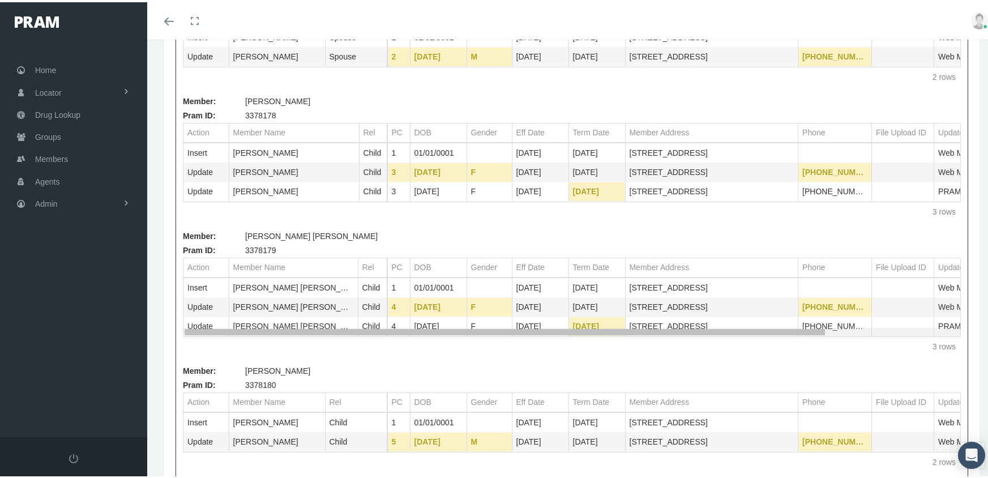
drag, startPoint x: 652, startPoint y: 338, endPoint x: 438, endPoint y: 371, distance: 216.6
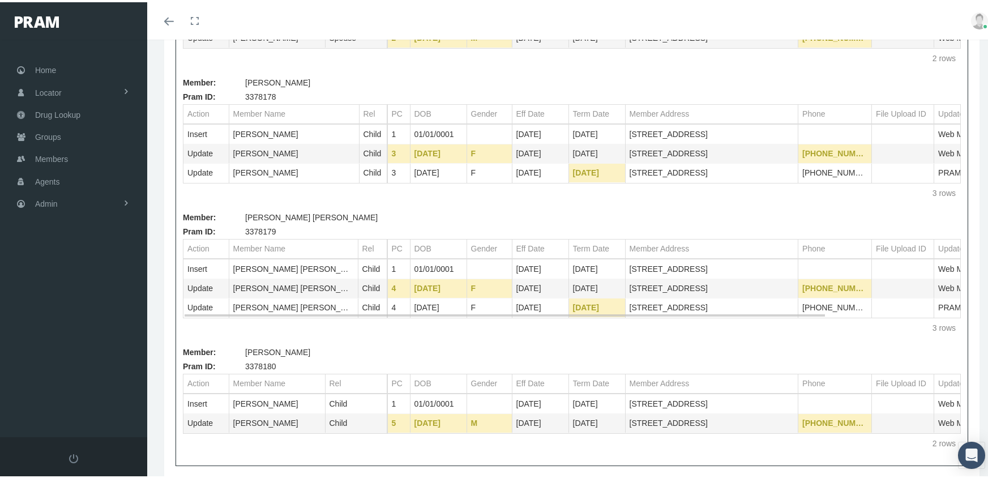
scroll to position [433, 0]
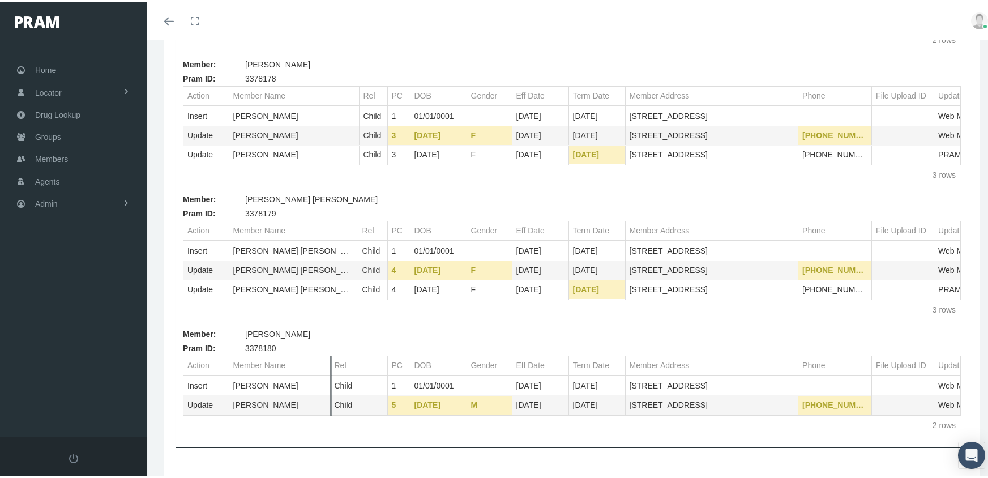
click at [331, 366] on div "Action Member Name Rel Action Member Name Rel PC DOB Gender Eff Date Term Date …" at bounding box center [572, 392] width 778 height 79
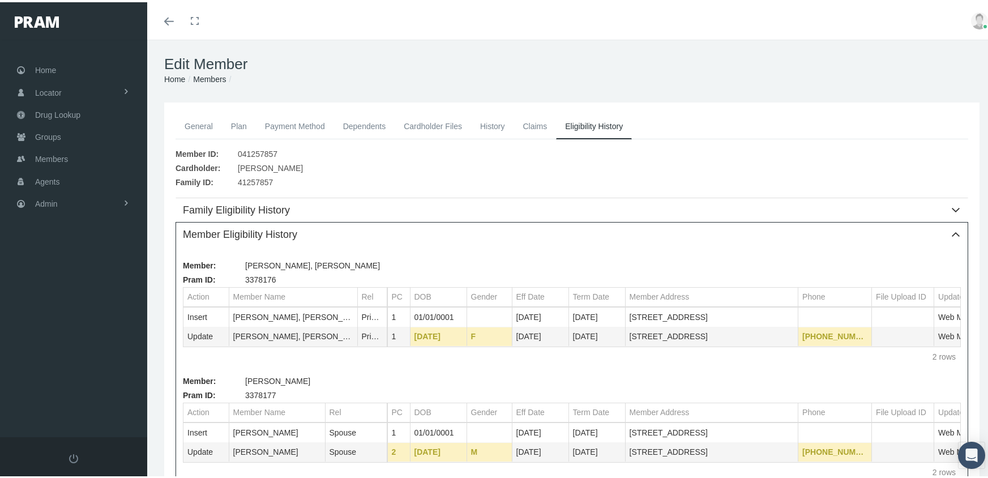
scroll to position [0, 0]
click at [381, 125] on link "Dependents" at bounding box center [364, 125] width 61 height 25
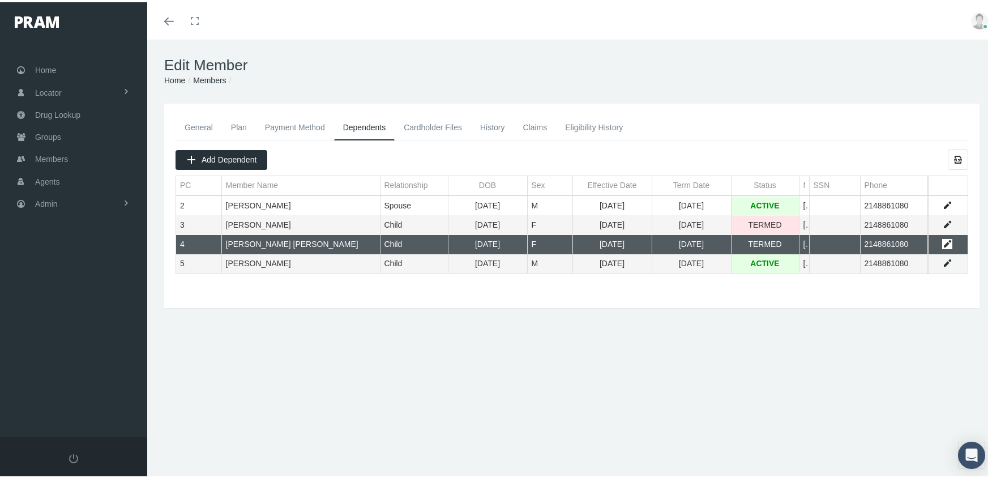
click at [942, 240] on link "Data grid" at bounding box center [947, 242] width 10 height 10
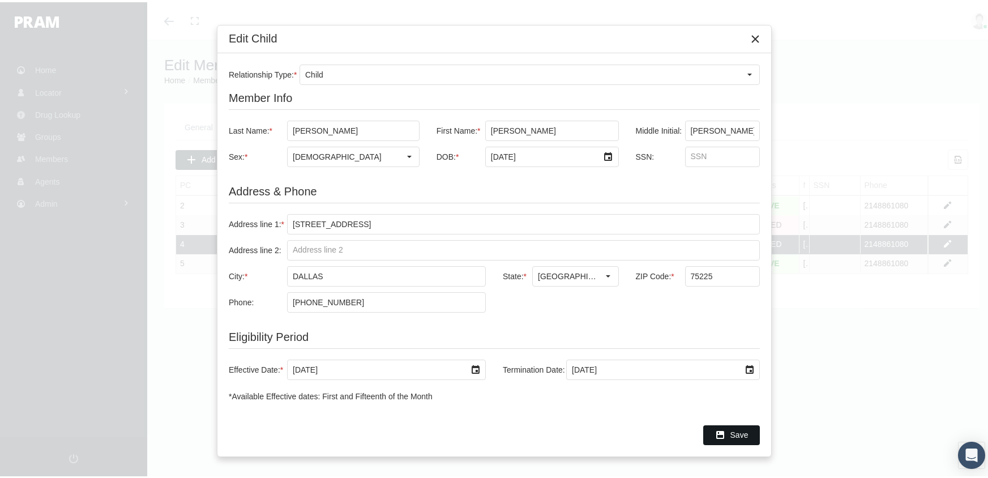
click at [743, 428] on span "Save" at bounding box center [740, 432] width 18 height 9
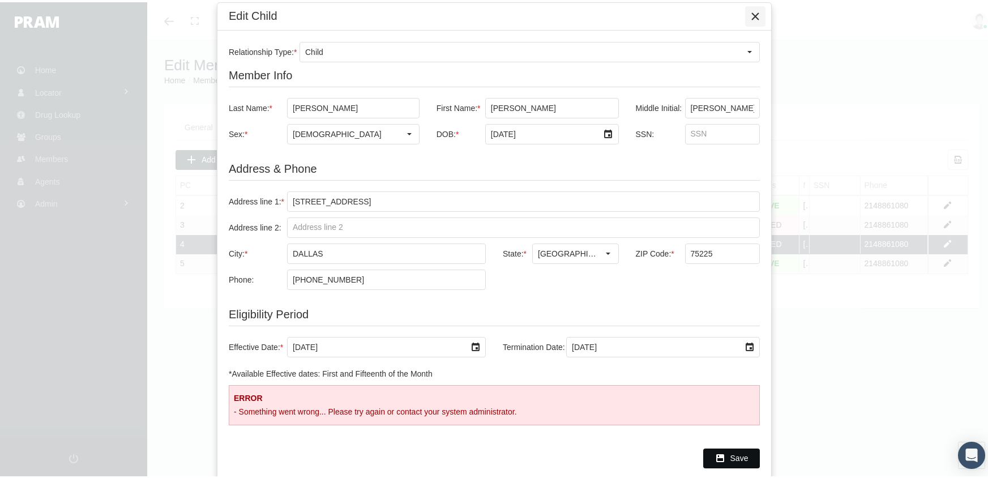
click at [762, 10] on div "Close" at bounding box center [755, 14] width 19 height 19
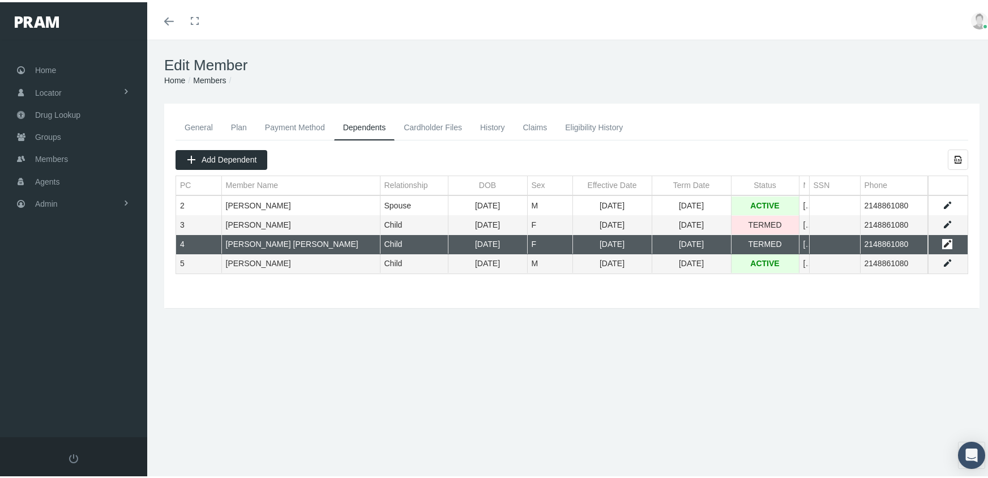
click at [942, 239] on link "Data grid" at bounding box center [947, 242] width 10 height 10
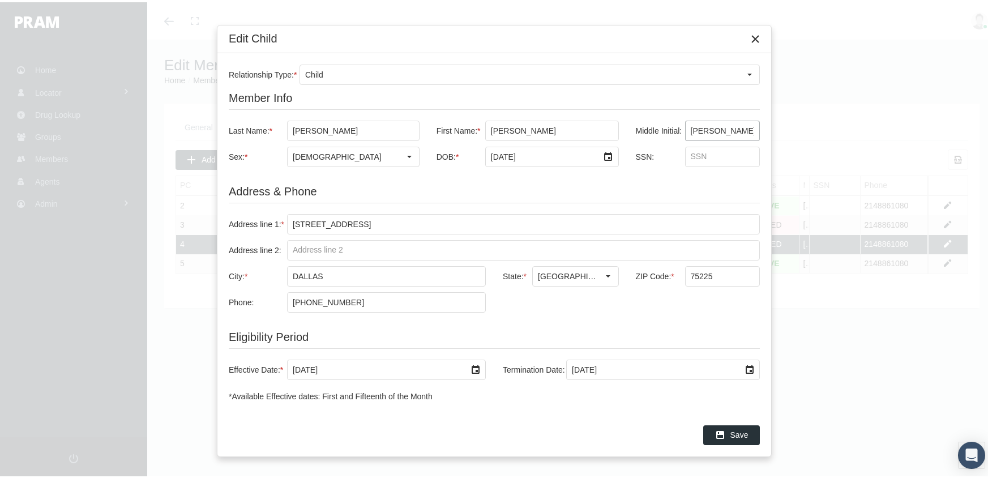
click at [740, 126] on input "ALEXANDRA" at bounding box center [723, 128] width 74 height 19
click at [754, 128] on input "ALEXANDRA" at bounding box center [723, 128] width 74 height 19
click at [801, 138] on div "Edit Child Relationship Type: * Child Member Info Last Name: * ROGERS First Nam…" at bounding box center [494, 239] width 988 height 478
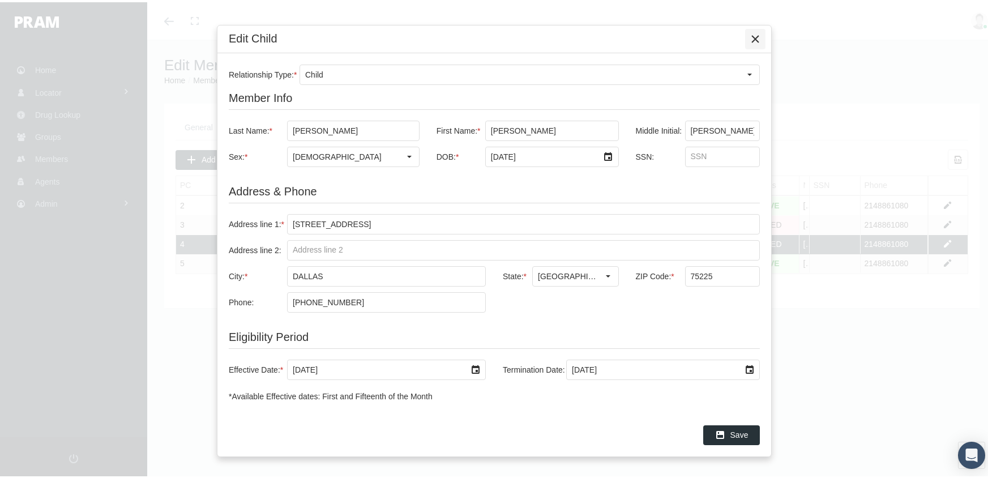
click at [757, 31] on div "Close" at bounding box center [755, 36] width 19 height 19
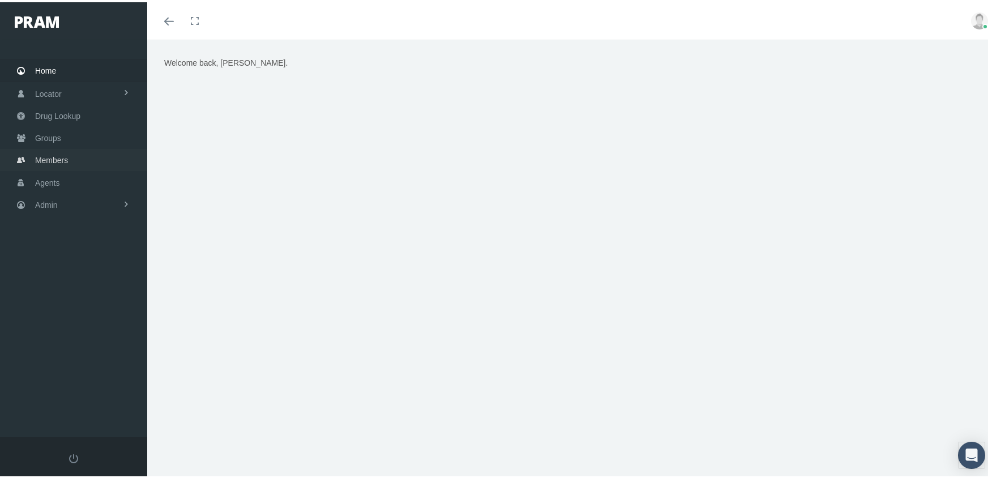
click at [37, 147] on span "Members" at bounding box center [51, 158] width 33 height 22
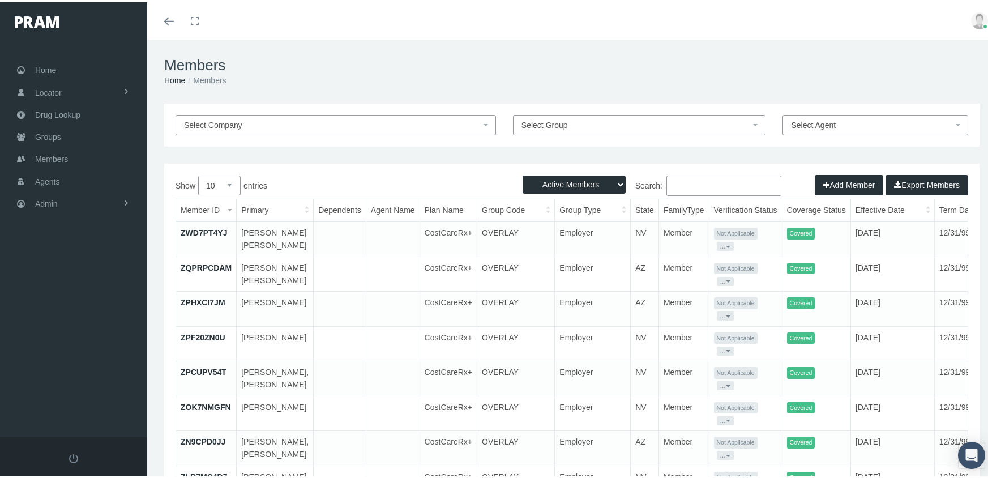
click at [554, 180] on select "Active Members Terminated Members Active & Terminated" at bounding box center [574, 182] width 103 height 18
select select "3"
click at [523, 173] on select "Active Members Terminated Members Active & Terminated" at bounding box center [574, 182] width 103 height 18
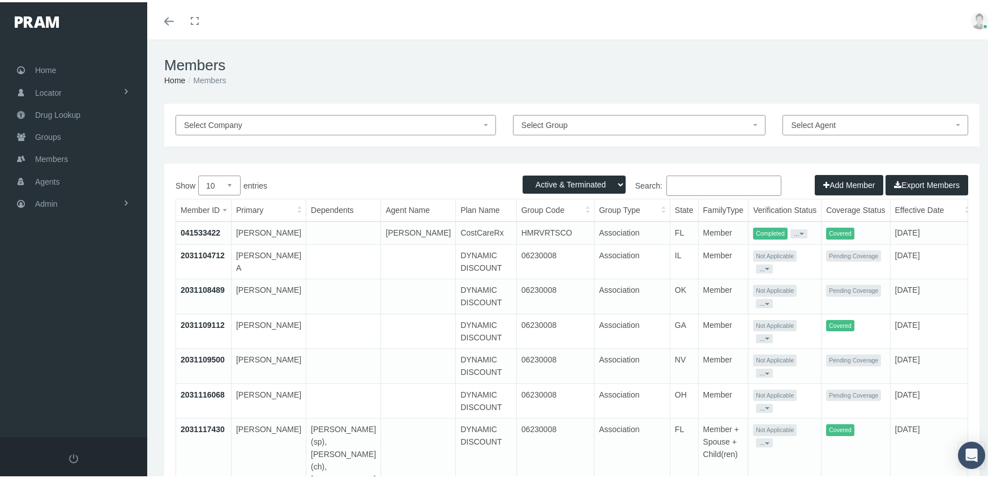
click at [691, 187] on input "Search:" at bounding box center [724, 183] width 115 height 20
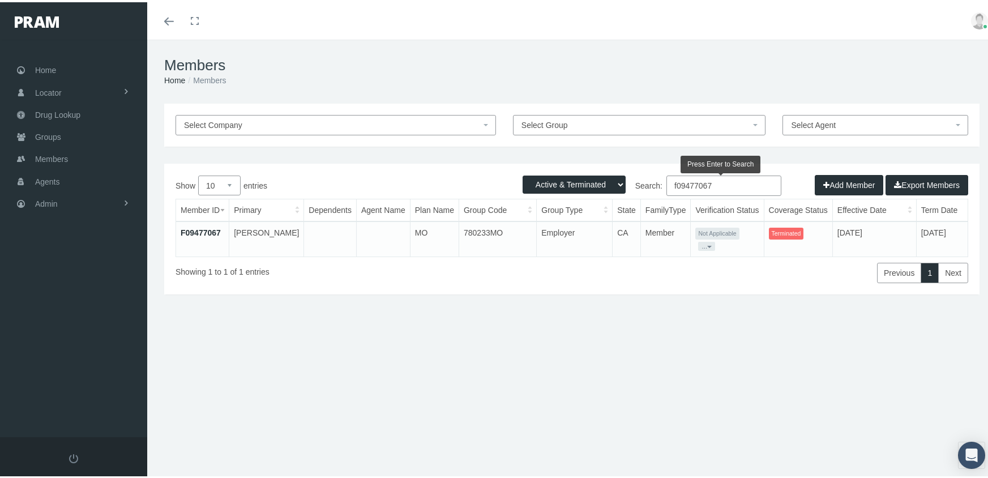
type input "f09477067"
click at [198, 228] on link "F09477067" at bounding box center [201, 230] width 40 height 9
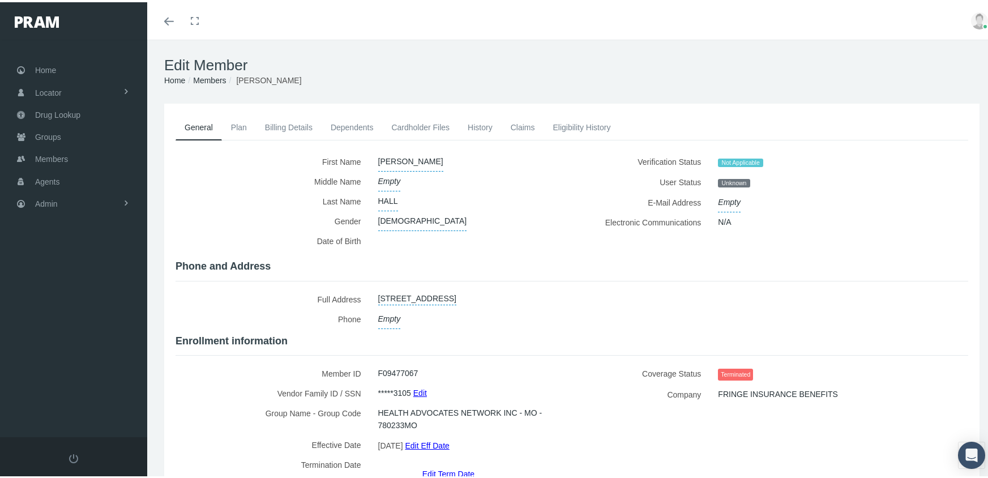
click at [437, 463] on link "Edit Term Date" at bounding box center [449, 471] width 52 height 16
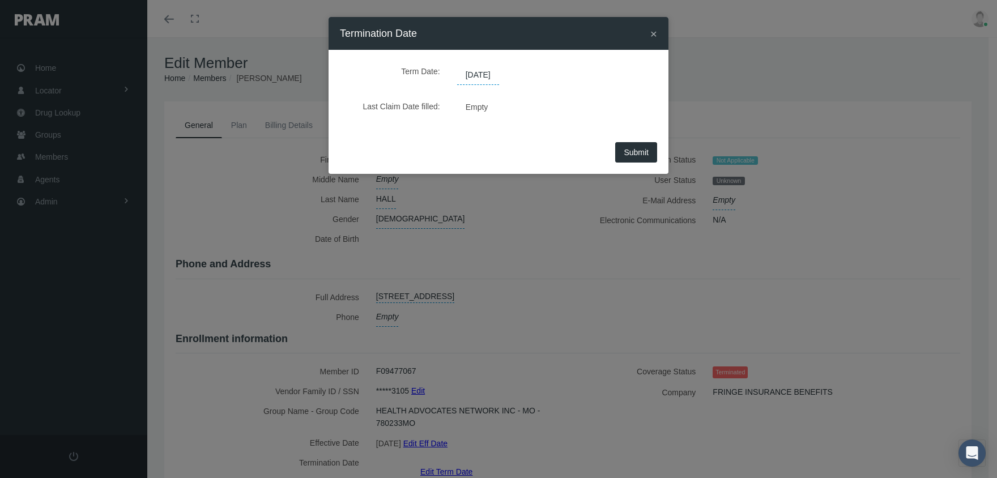
click at [489, 71] on span "08/03/2025" at bounding box center [478, 75] width 42 height 19
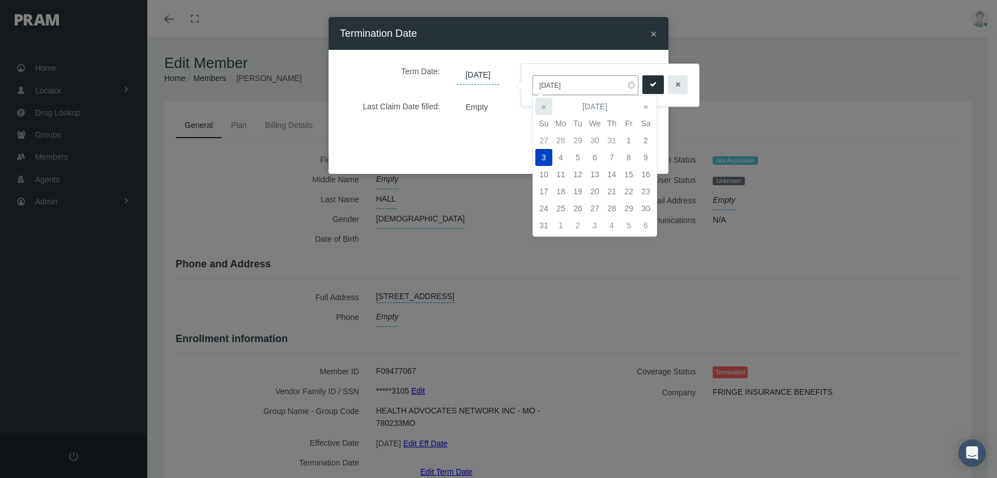
click at [547, 104] on th "«" at bounding box center [543, 106] width 17 height 17
click at [547, 206] on td "27" at bounding box center [543, 208] width 17 height 17
type input "07/27/2025"
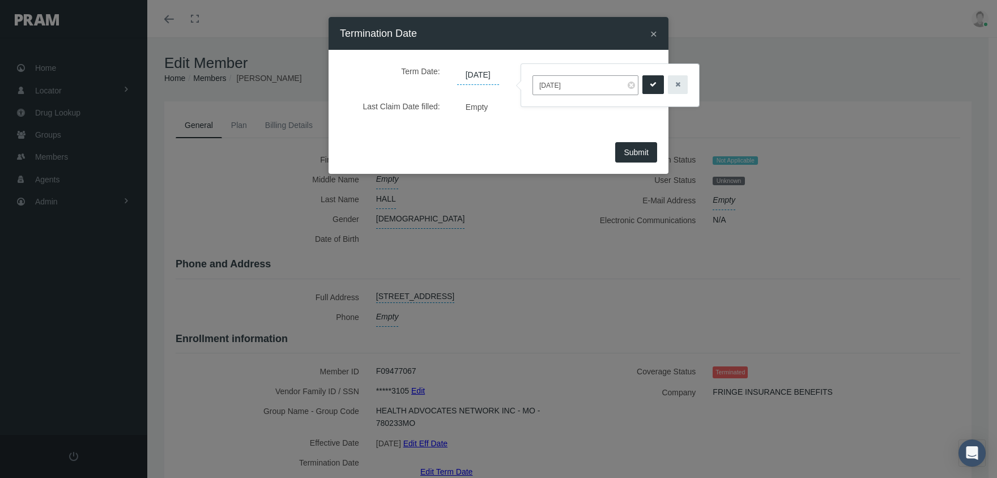
click at [650, 86] on icon "submit" at bounding box center [653, 84] width 7 height 11
click at [644, 147] on button "Submit" at bounding box center [636, 152] width 42 height 20
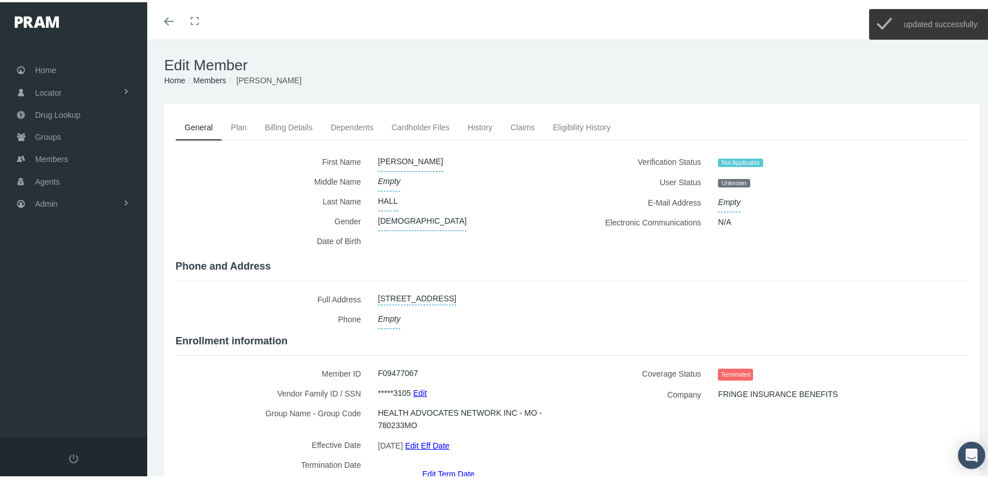
click at [207, 79] on link "Members" at bounding box center [209, 78] width 33 height 9
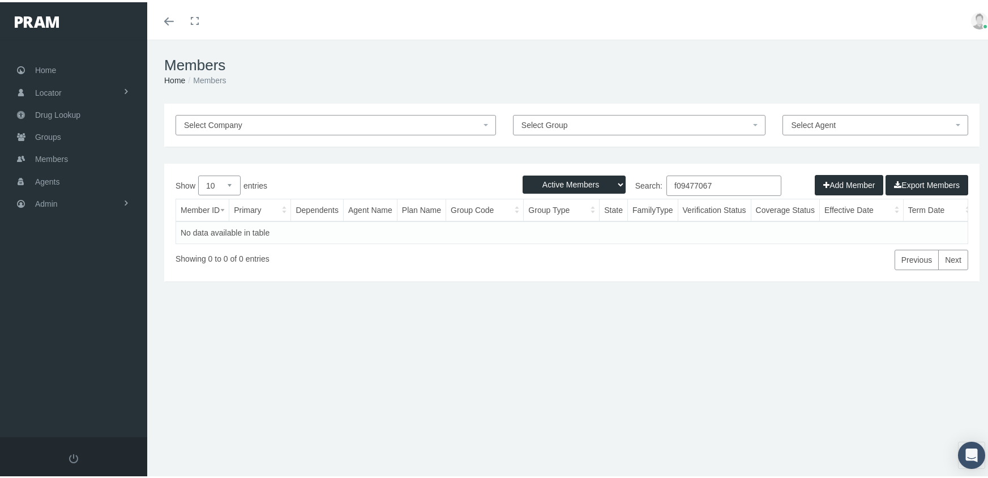
drag, startPoint x: 720, startPoint y: 182, endPoint x: 599, endPoint y: 169, distance: 122.5
click at [599, 169] on div "Active Members Terminated Members Active & Terminated Add Member Export Members…" at bounding box center [572, 220] width 816 height 118
click at [563, 184] on select "Active Members Terminated Members Active & Terminated" at bounding box center [574, 182] width 103 height 18
select select "3"
click at [523, 173] on select "Active Members Terminated Members Active & Terminated" at bounding box center [574, 182] width 103 height 18
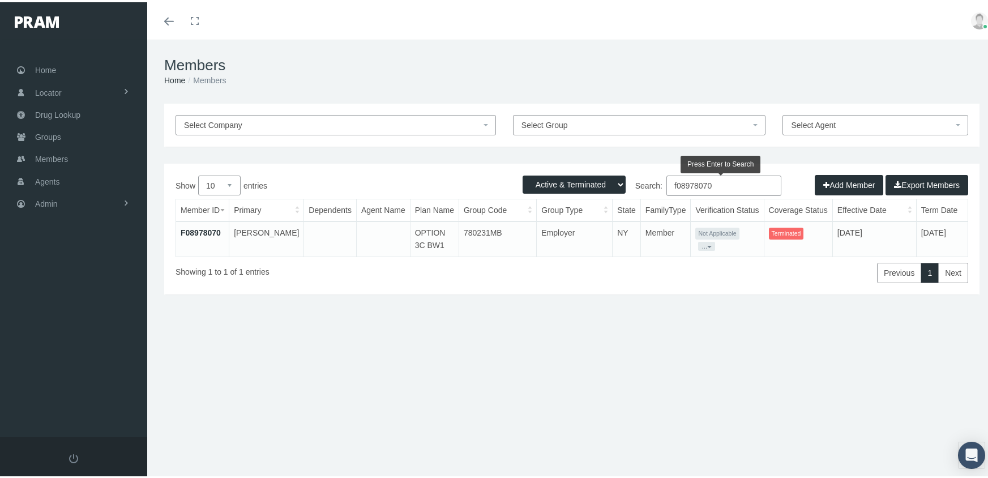
type input "f08978070"
click at [198, 231] on link "F08978070" at bounding box center [201, 230] width 40 height 9
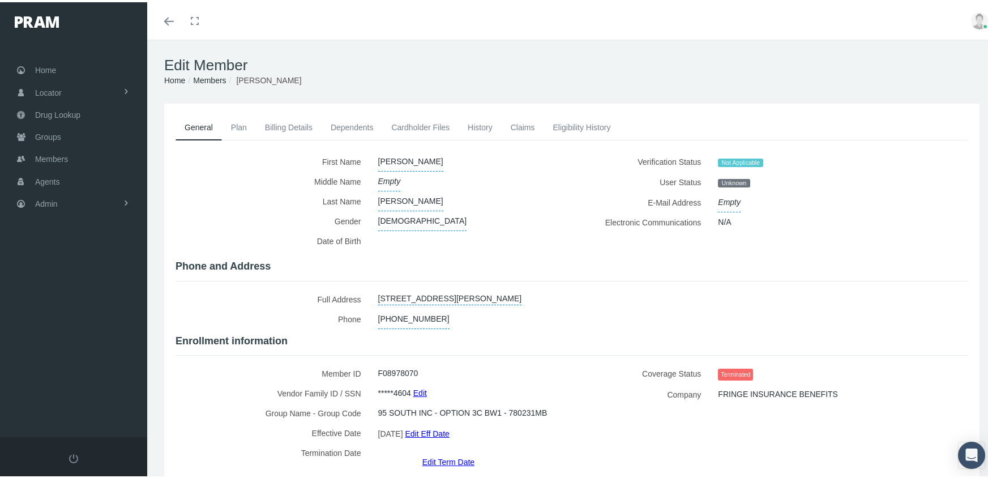
click at [439, 451] on link "Edit Term Date" at bounding box center [449, 459] width 52 height 16
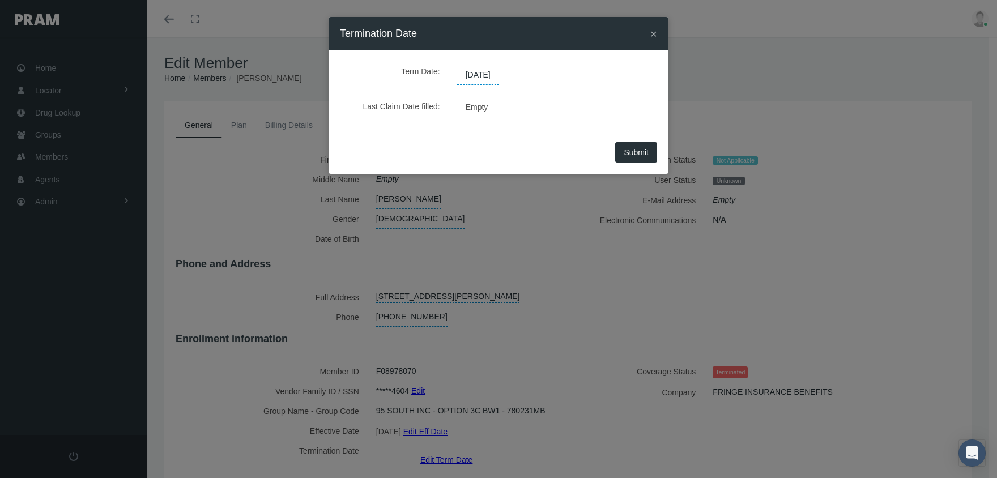
click at [489, 70] on span "[DATE]" at bounding box center [478, 75] width 42 height 19
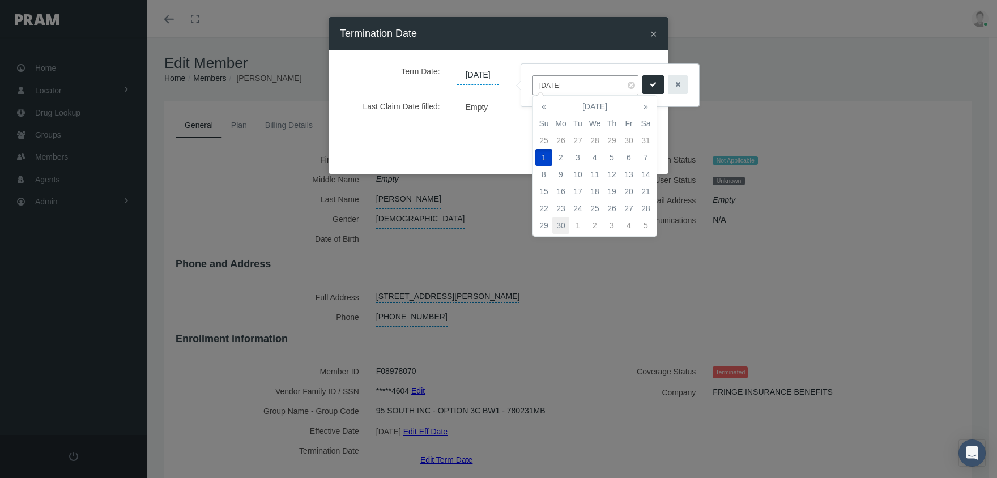
click at [560, 220] on td "30" at bounding box center [560, 225] width 17 height 17
type input "[DATE]"
click at [650, 83] on icon "submit" at bounding box center [653, 84] width 7 height 11
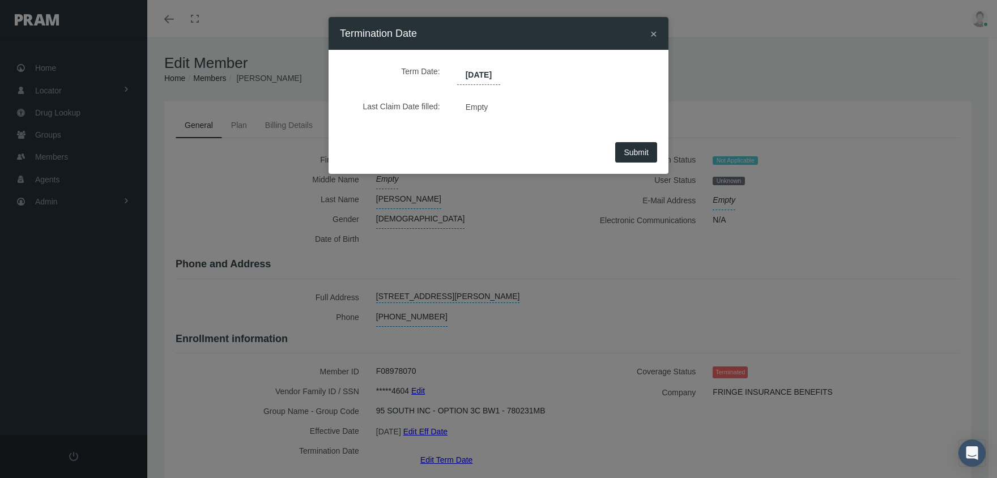
click at [642, 144] on button "Submit" at bounding box center [636, 152] width 42 height 20
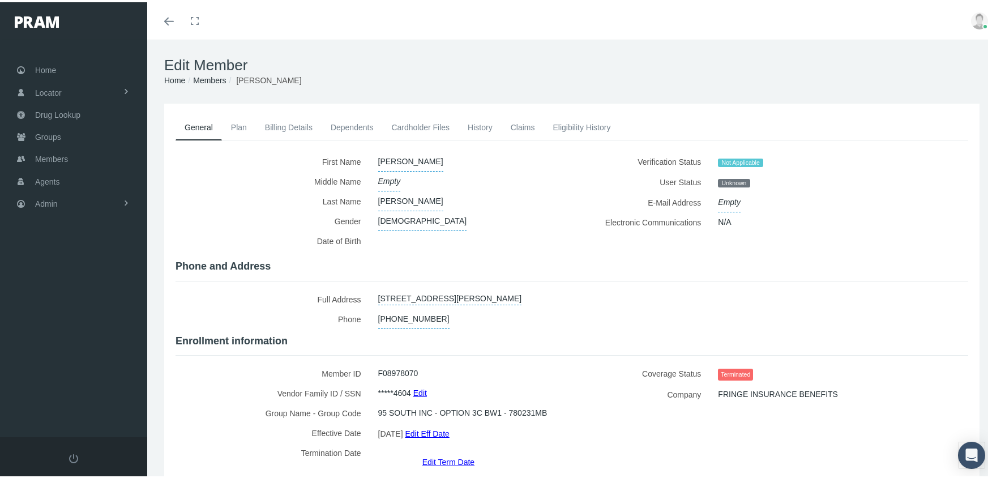
click at [208, 76] on link "Members" at bounding box center [209, 78] width 33 height 9
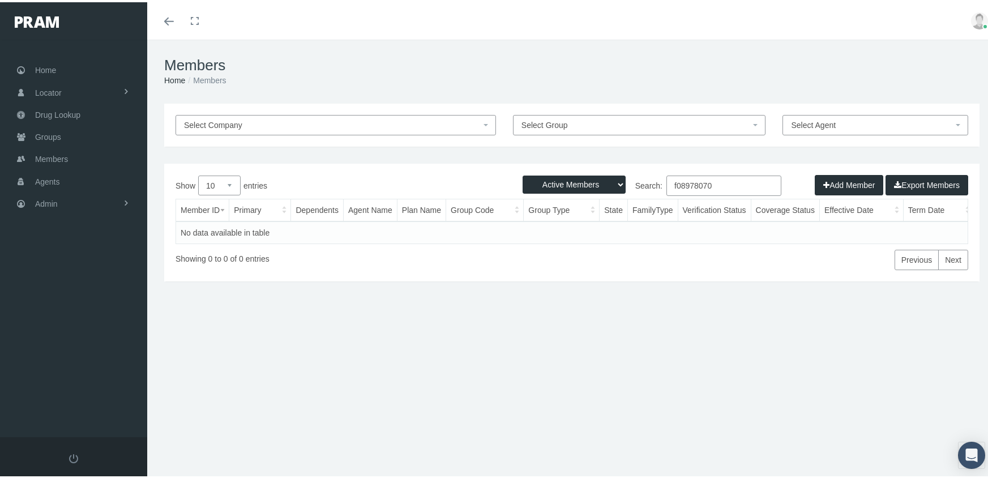
drag, startPoint x: 566, startPoint y: 177, endPoint x: 570, endPoint y: 185, distance: 9.1
click at [566, 177] on select "Active Members Terminated Members Active & Terminated" at bounding box center [574, 182] width 103 height 18
select select "3"
click at [523, 173] on select "Active Members Terminated Members Active & Terminated" at bounding box center [574, 182] width 103 height 18
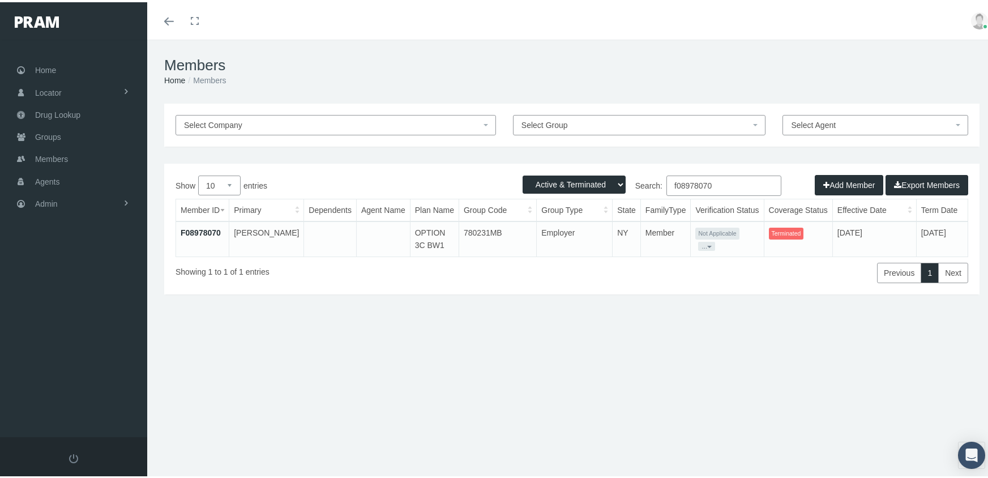
click at [722, 182] on input "f08978070" at bounding box center [724, 183] width 115 height 20
type input "f09685026"
click at [205, 227] on link "F09685026" at bounding box center [201, 230] width 40 height 9
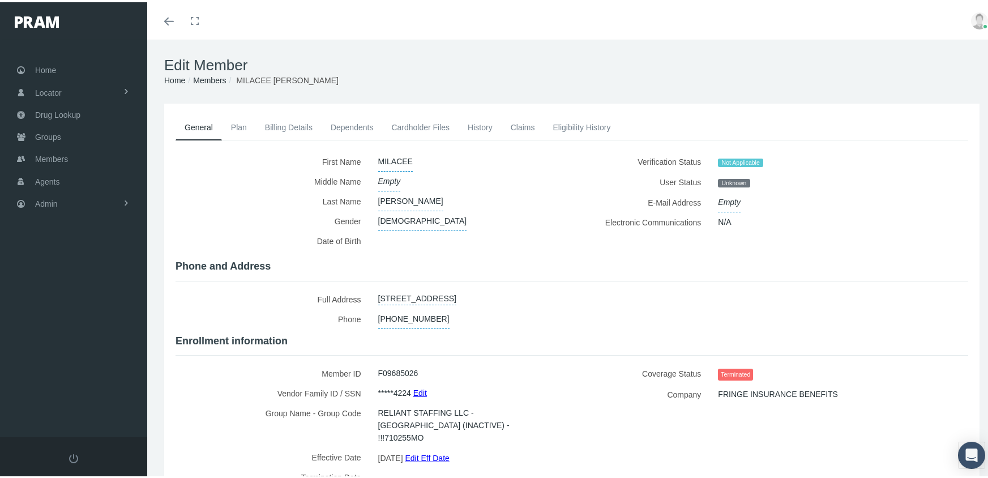
click at [443, 476] on link "Edit Term Date" at bounding box center [449, 484] width 52 height 16
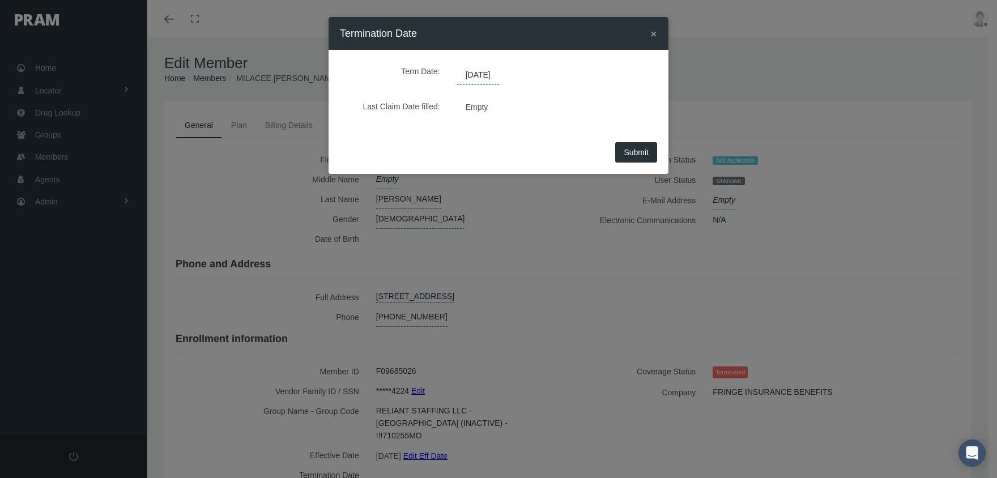
click at [657, 36] on div "× Termination Date" at bounding box center [499, 33] width 340 height 33
click at [850, 139] on div "× Termination Date Term Date: 08/04/2025 Last Claim Date filled: Empty Submit" at bounding box center [498, 239] width 997 height 478
click at [656, 33] on span "×" at bounding box center [653, 33] width 7 height 13
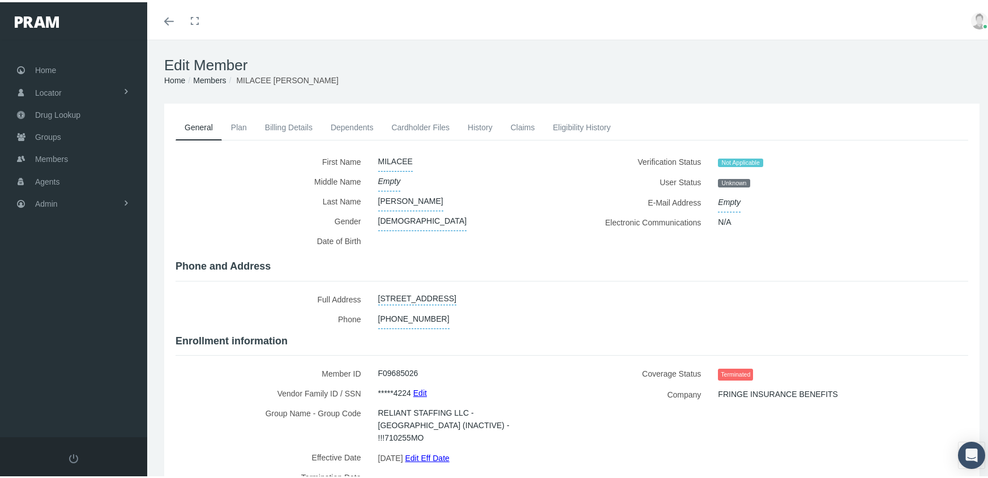
scroll to position [71, 0]
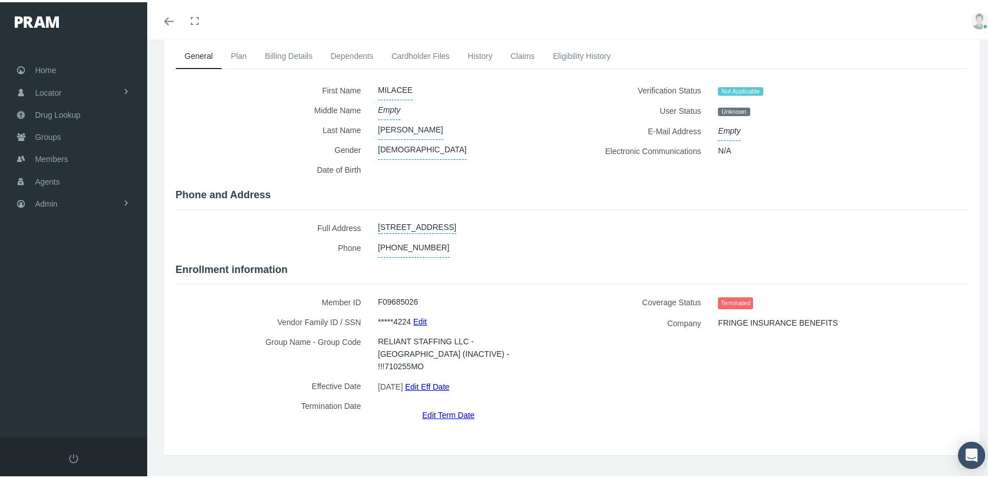
click at [592, 49] on link "Eligibility History" at bounding box center [582, 53] width 76 height 25
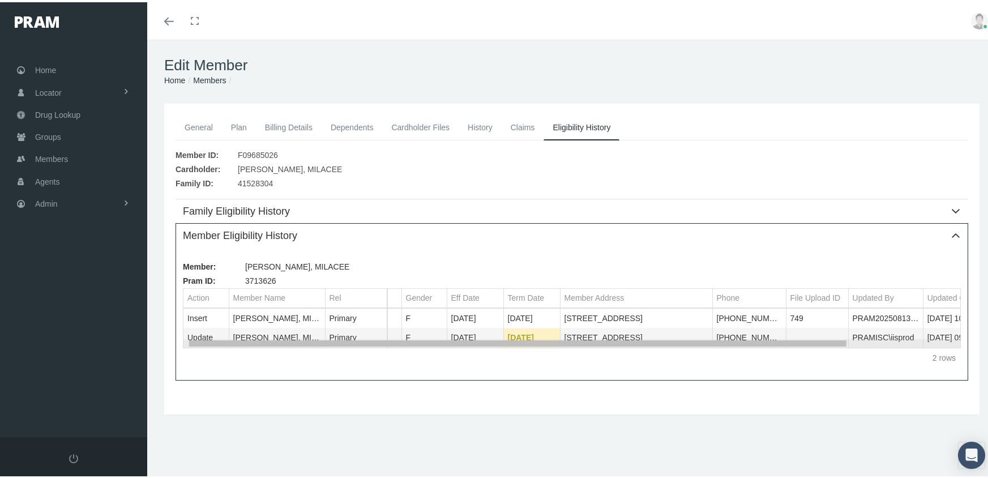
scroll to position [0, 127]
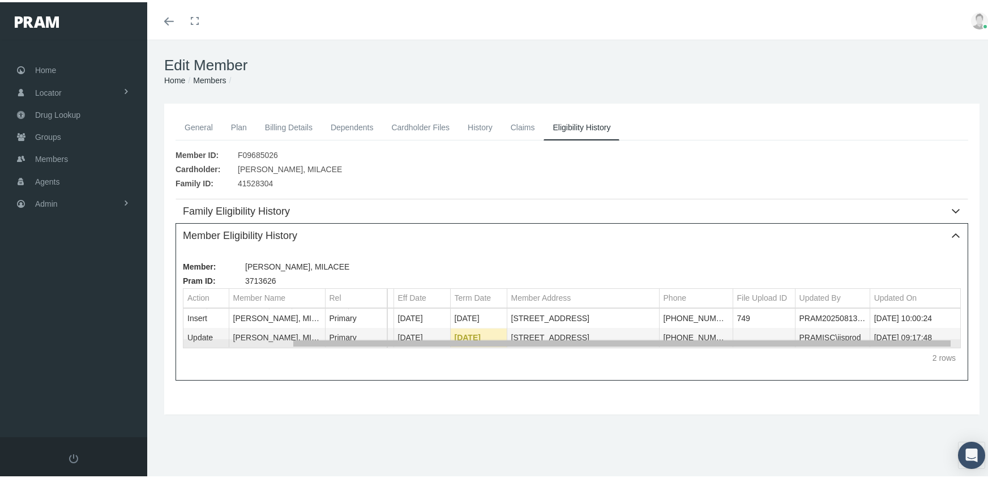
drag, startPoint x: 645, startPoint y: 343, endPoint x: 824, endPoint y: 343, distance: 178.4
click at [824, 343] on body "Toggle Fullscreen Toggle navigation Toggle menubar Toggle fullscreen Profile Lo…" at bounding box center [498, 239] width 997 height 478
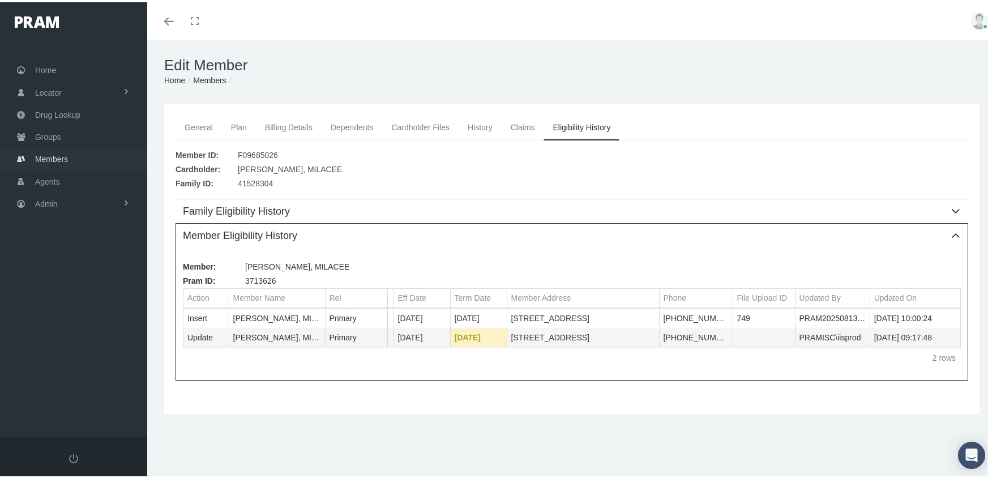
click at [65, 151] on span "Members" at bounding box center [51, 157] width 33 height 22
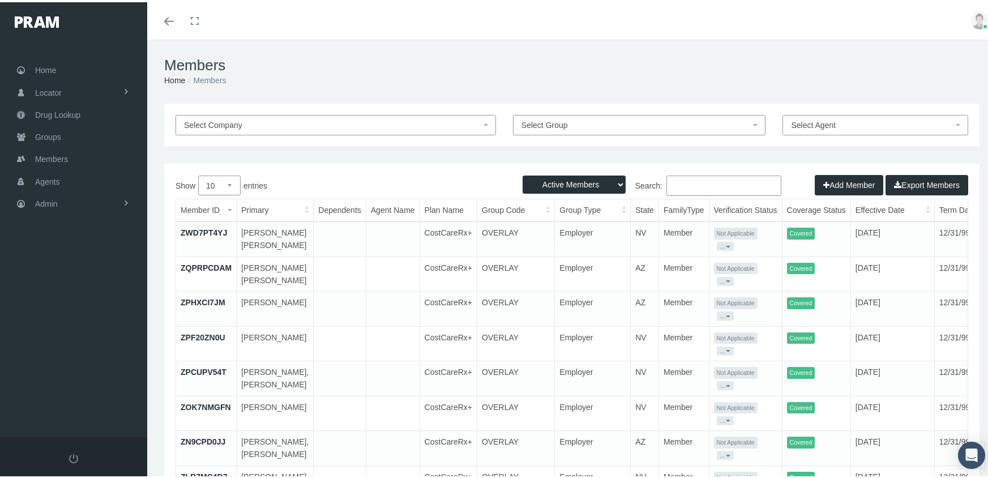
drag, startPoint x: 565, startPoint y: 177, endPoint x: 569, endPoint y: 193, distance: 16.2
click at [565, 177] on select "Active Members Terminated Members Active & Terminated" at bounding box center [574, 182] width 103 height 18
select select "3"
click at [523, 173] on select "Active Members Terminated Members Active & Terminated" at bounding box center [574, 182] width 103 height 18
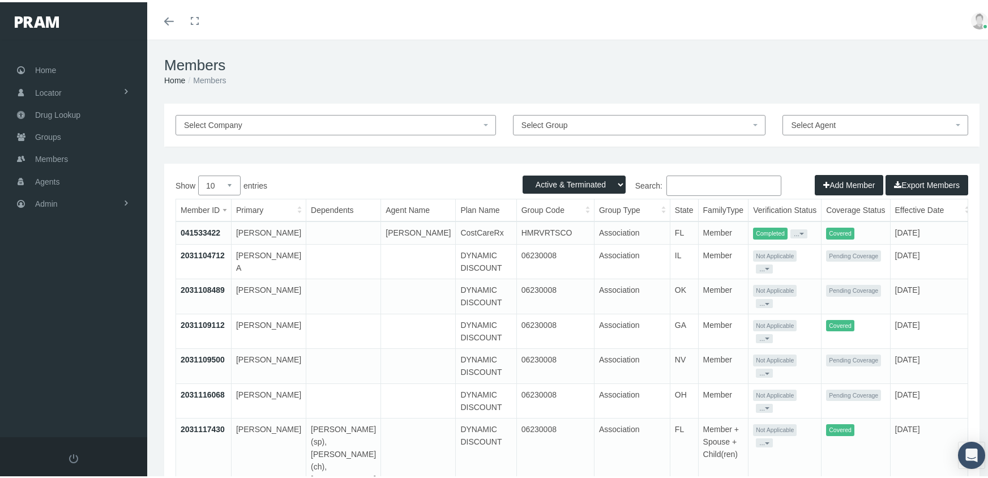
click at [677, 187] on input "Search:" at bounding box center [724, 183] width 115 height 20
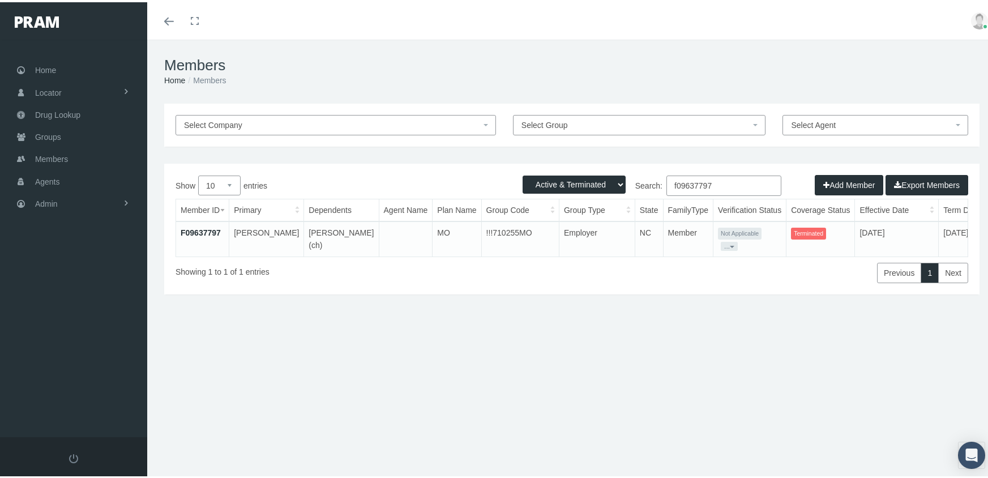
type input "f09637797"
click at [201, 229] on link "F09637797" at bounding box center [201, 230] width 40 height 9
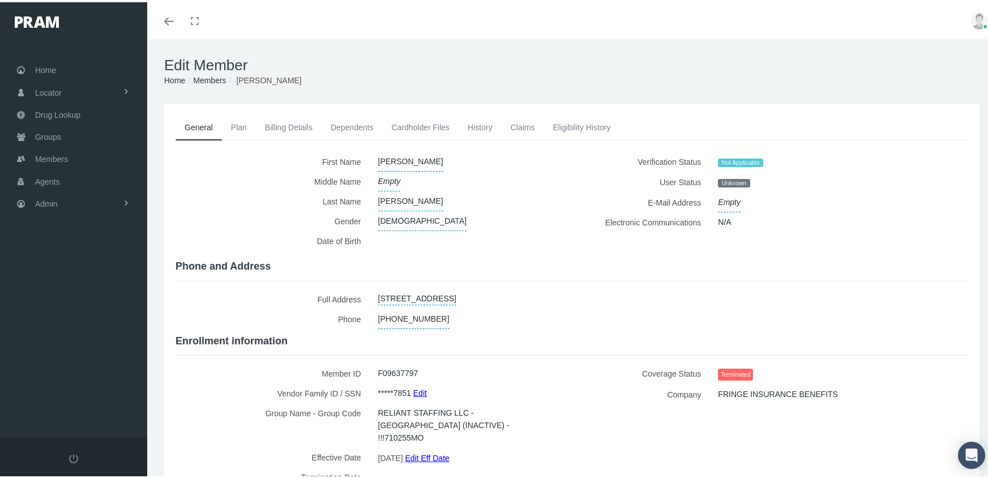
click at [335, 127] on link "Dependents" at bounding box center [352, 125] width 61 height 25
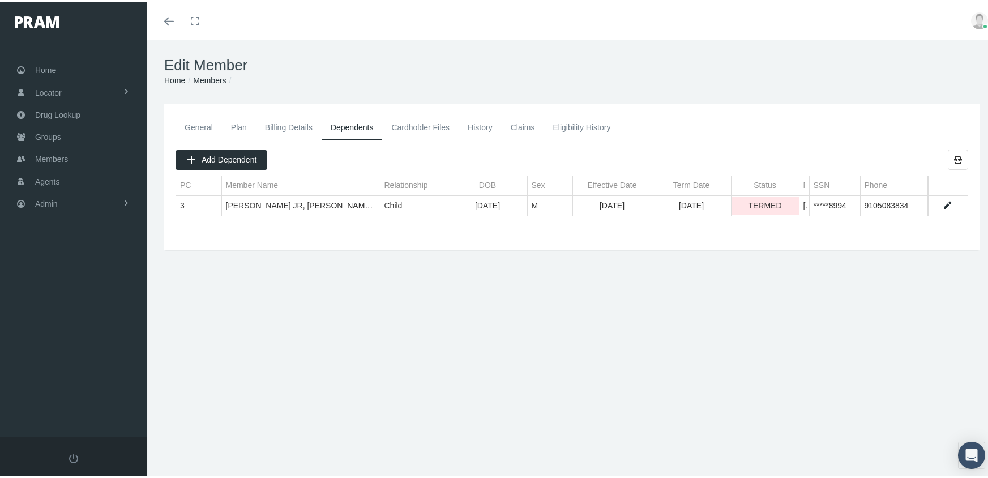
drag, startPoint x: 581, startPoint y: 126, endPoint x: 559, endPoint y: 118, distance: 23.5
click at [581, 125] on link "Eligibility History" at bounding box center [582, 125] width 76 height 25
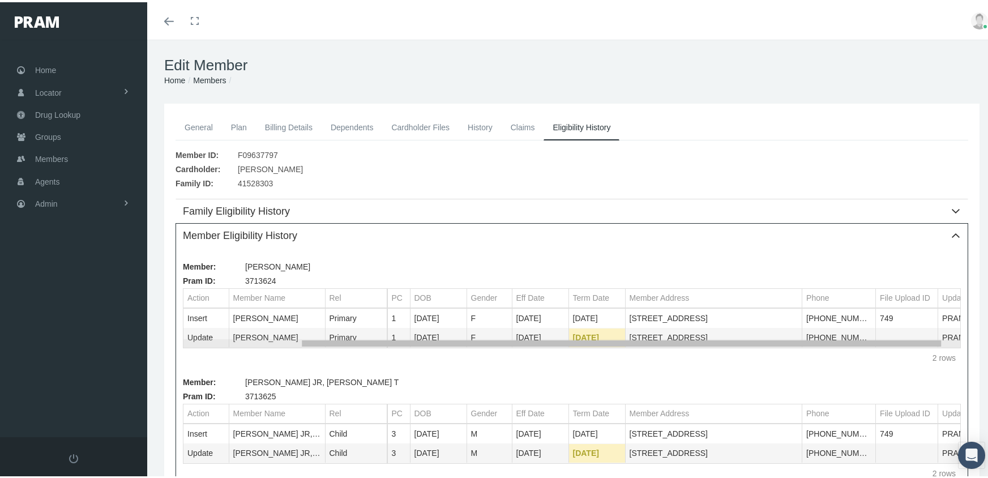
scroll to position [0, 152]
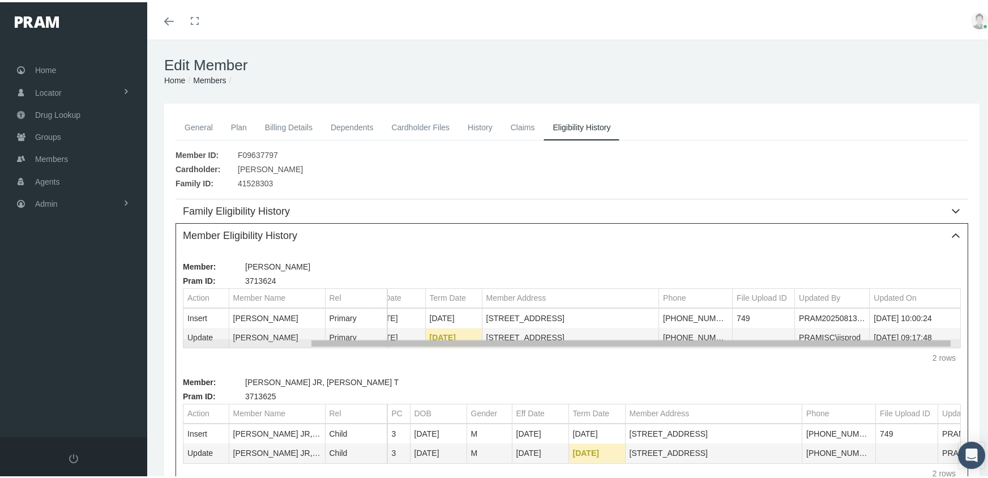
drag, startPoint x: 593, startPoint y: 342, endPoint x: 839, endPoint y: 326, distance: 246.9
click at [839, 326] on body "Toggle Fullscreen Toggle navigation Toggle menubar Toggle fullscreen Profile Lo…" at bounding box center [498, 239] width 997 height 478
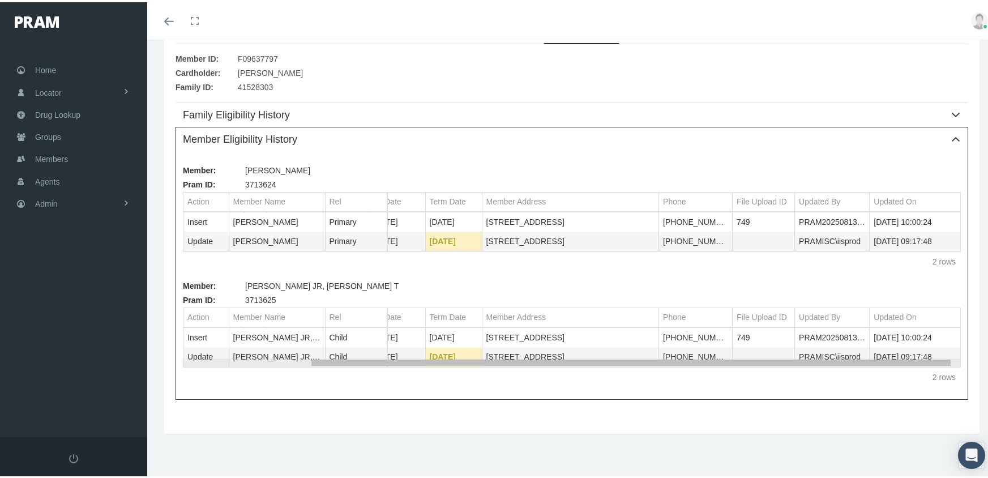
drag, startPoint x: 446, startPoint y: 360, endPoint x: 669, endPoint y: 352, distance: 223.8
click at [669, 352] on body "Toggle Fullscreen Toggle navigation Toggle menubar Toggle fullscreen Profile Lo…" at bounding box center [498, 143] width 997 height 478
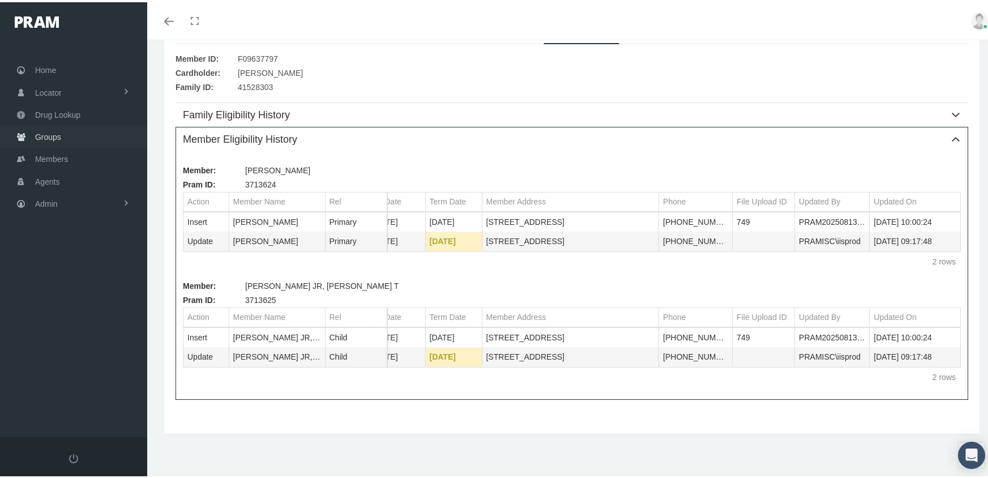
click at [46, 132] on span "Groups" at bounding box center [48, 135] width 26 height 22
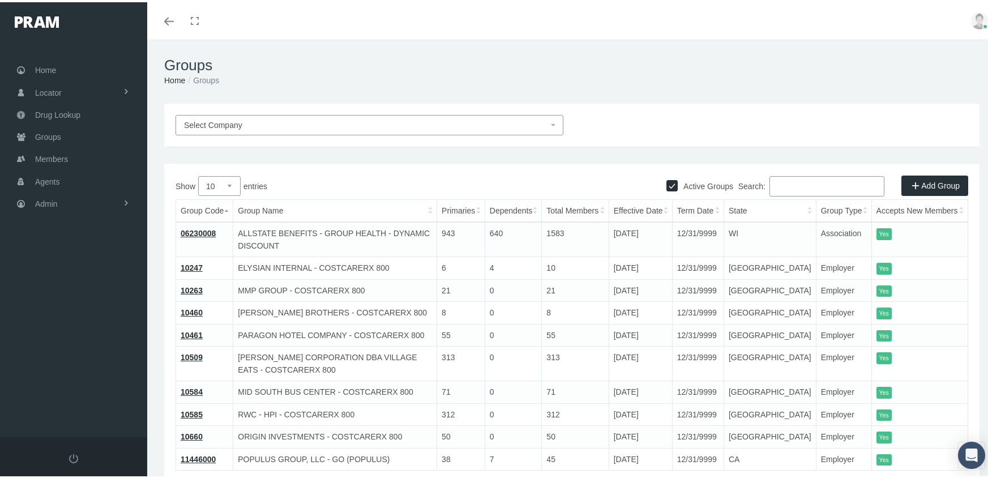
click at [667, 182] on input "Active Groups" at bounding box center [672, 182] width 11 height 11
checkbox input "false"
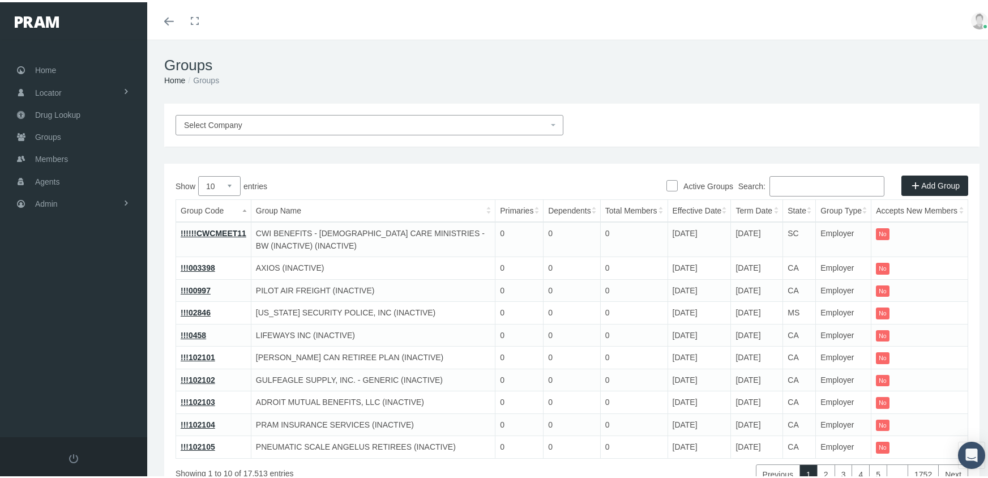
click at [796, 187] on input "Search:" at bounding box center [827, 184] width 115 height 20
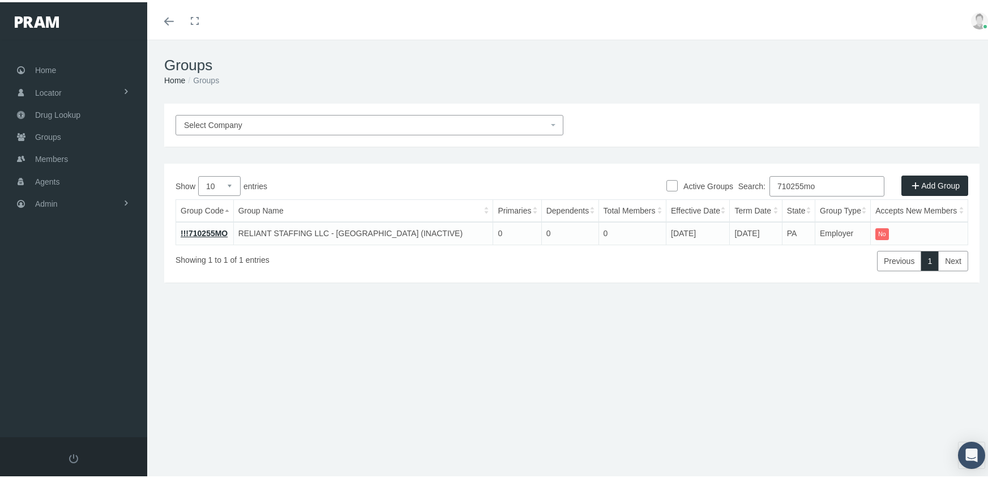
type input "710255mo"
click at [193, 231] on link "!!!710255MO" at bounding box center [204, 231] width 47 height 9
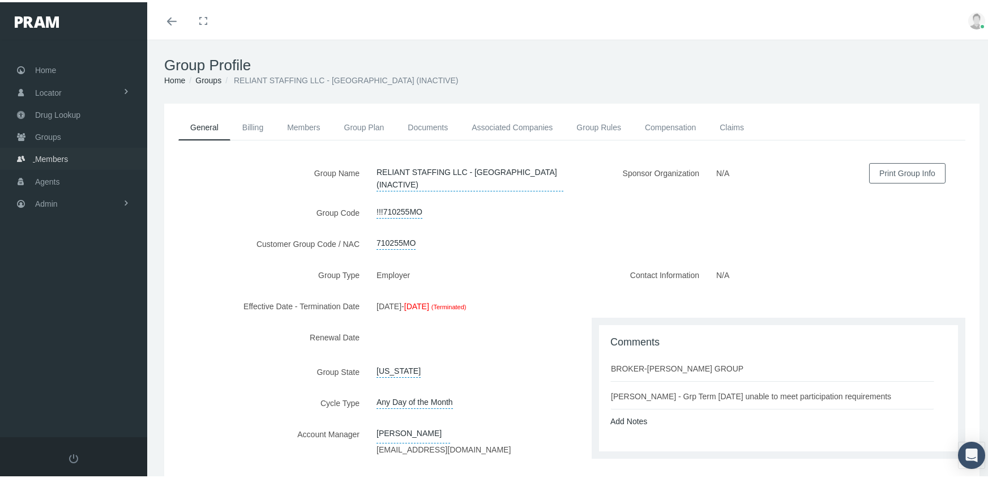
click at [48, 152] on span "Members" at bounding box center [51, 157] width 33 height 22
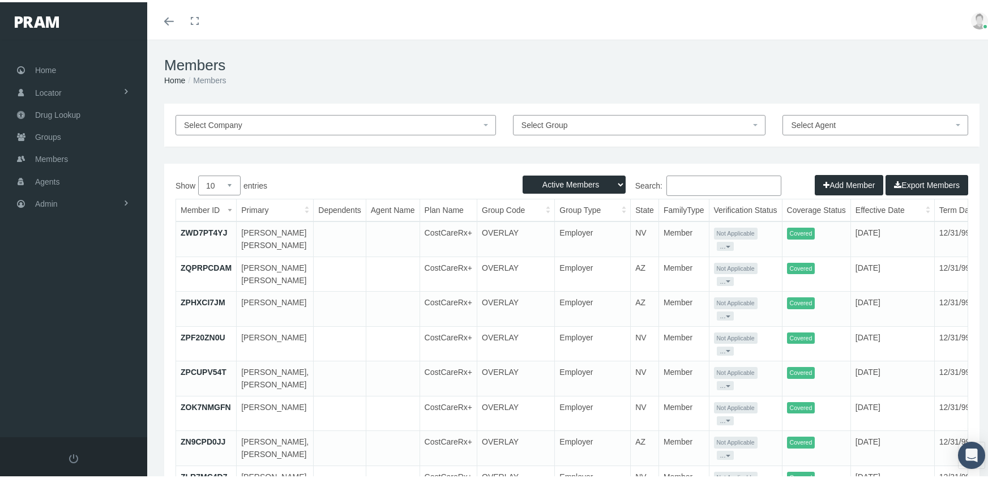
click at [542, 185] on select "Active Members Terminated Members Active & Terminated" at bounding box center [574, 182] width 103 height 18
select select "3"
click at [523, 173] on select "Active Members Terminated Members Active & Terminated" at bounding box center [574, 182] width 103 height 18
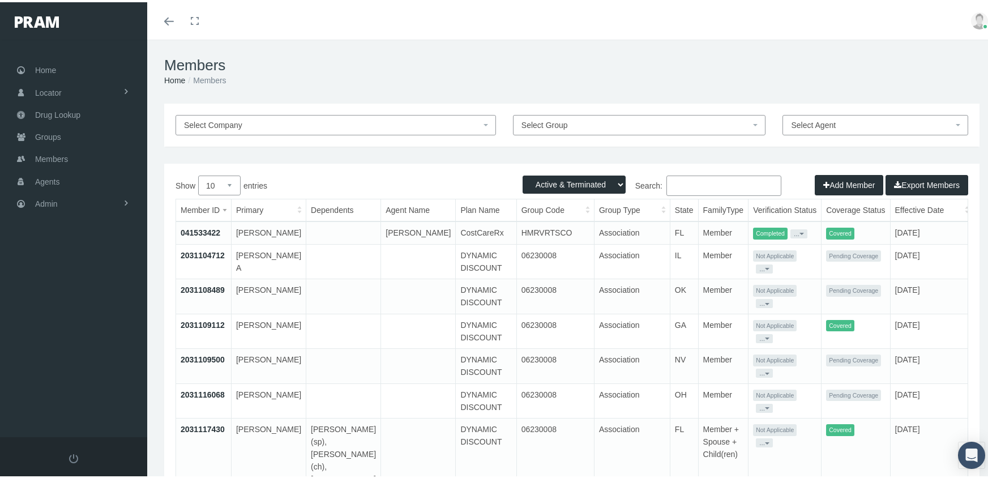
click at [690, 182] on input "Search:" at bounding box center [724, 183] width 115 height 20
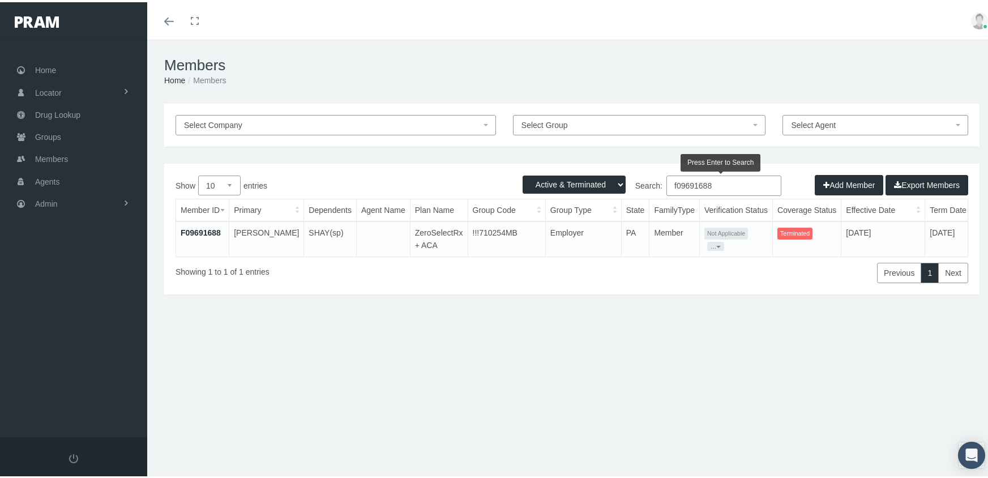
drag, startPoint x: 724, startPoint y: 186, endPoint x: 655, endPoint y: 178, distance: 69.5
click at [655, 178] on label "Search: f09691688" at bounding box center [677, 183] width 210 height 20
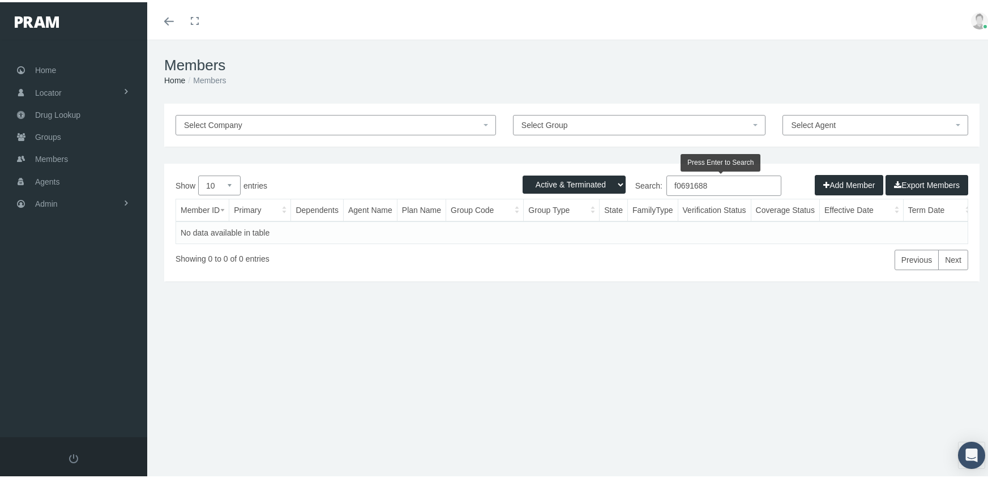
drag, startPoint x: 729, startPoint y: 185, endPoint x: 648, endPoint y: 182, distance: 81.0
click at [648, 182] on label "Search: f0691688" at bounding box center [677, 183] width 210 height 20
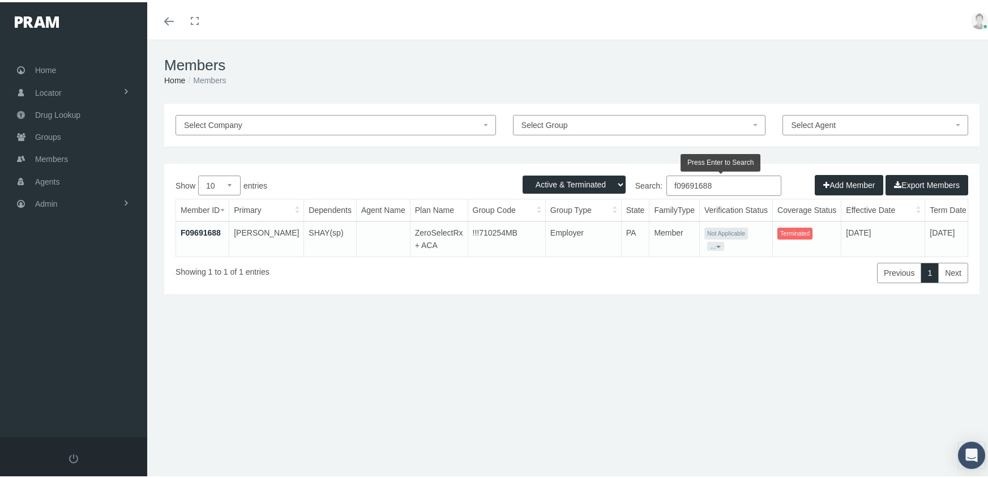
type input "f09691688"
click at [197, 229] on link "F09691688" at bounding box center [201, 230] width 40 height 9
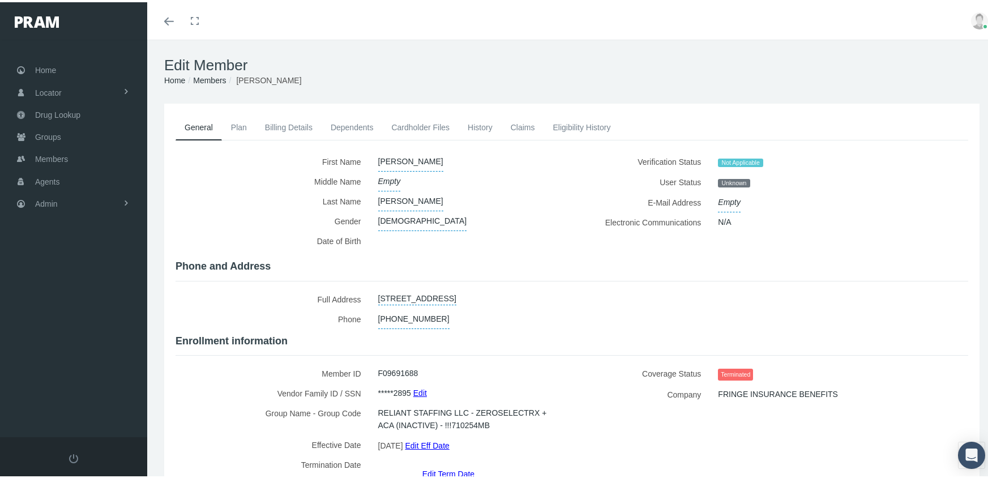
click at [587, 121] on link "Eligibility History" at bounding box center [582, 125] width 76 height 25
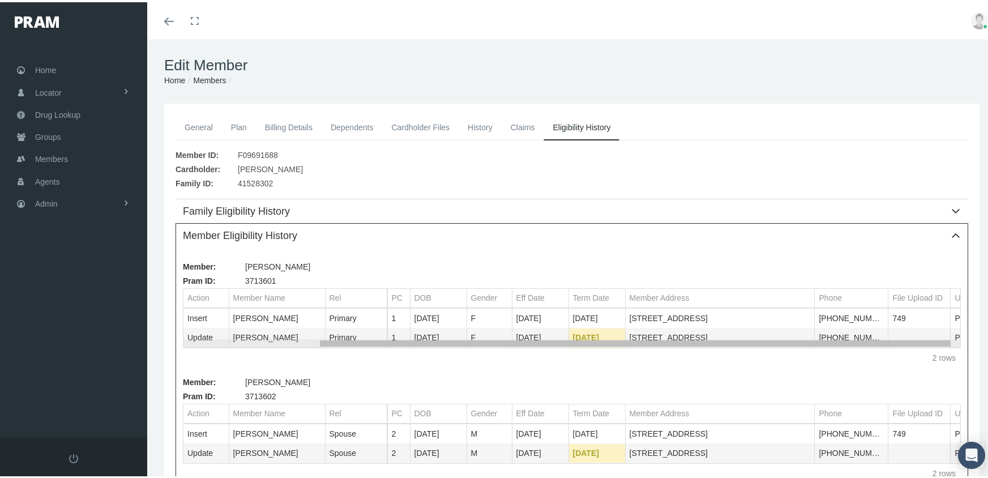
drag, startPoint x: 587, startPoint y: 344, endPoint x: 528, endPoint y: 372, distance: 64.6
click at [528, 372] on body "Toggle Fullscreen Toggle navigation Toggle menubar Toggle fullscreen Profile Lo…" at bounding box center [498, 239] width 997 height 478
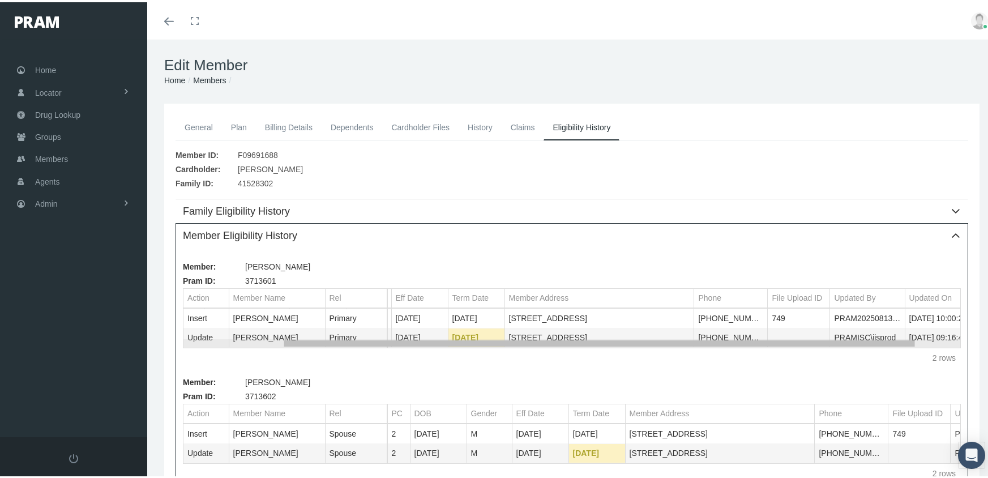
drag, startPoint x: 617, startPoint y: 341, endPoint x: 679, endPoint y: 326, distance: 63.5
click at [679, 326] on body "Toggle Fullscreen Toggle navigation Toggle menubar Toggle fullscreen Profile Lo…" at bounding box center [498, 239] width 997 height 478
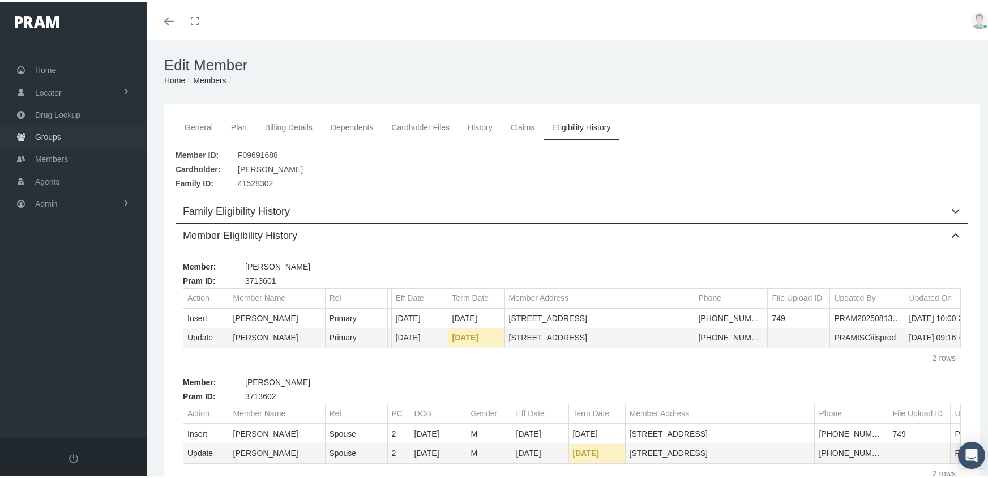
click at [48, 129] on span "Groups" at bounding box center [48, 135] width 26 height 22
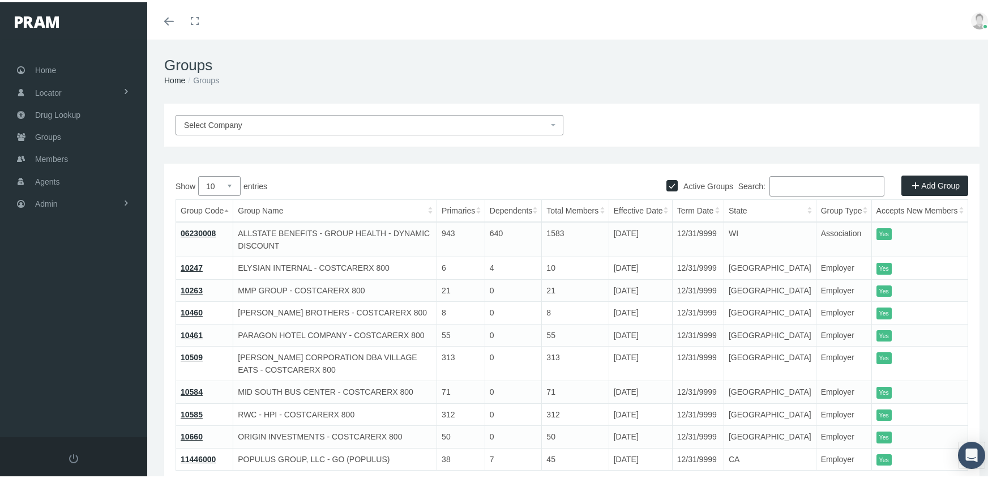
click at [667, 180] on input "Active Groups" at bounding box center [672, 182] width 11 height 11
checkbox input "false"
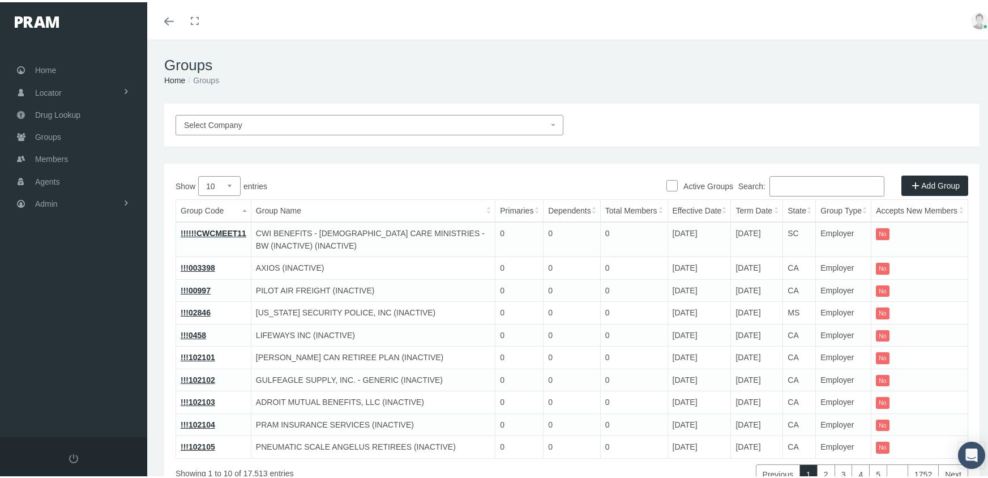
click at [821, 182] on input "Search:" at bounding box center [827, 184] width 115 height 20
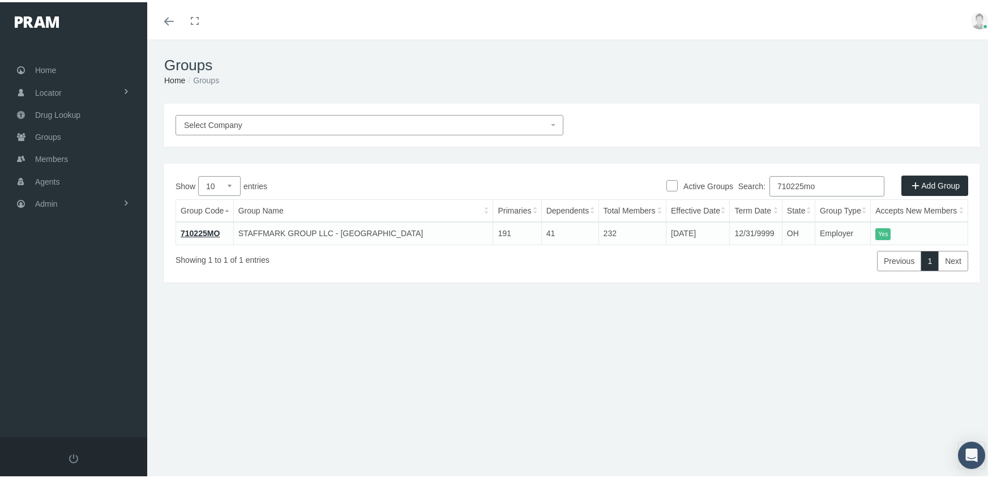
type input "710225mo"
click at [199, 228] on link "710225MO" at bounding box center [200, 231] width 39 height 9
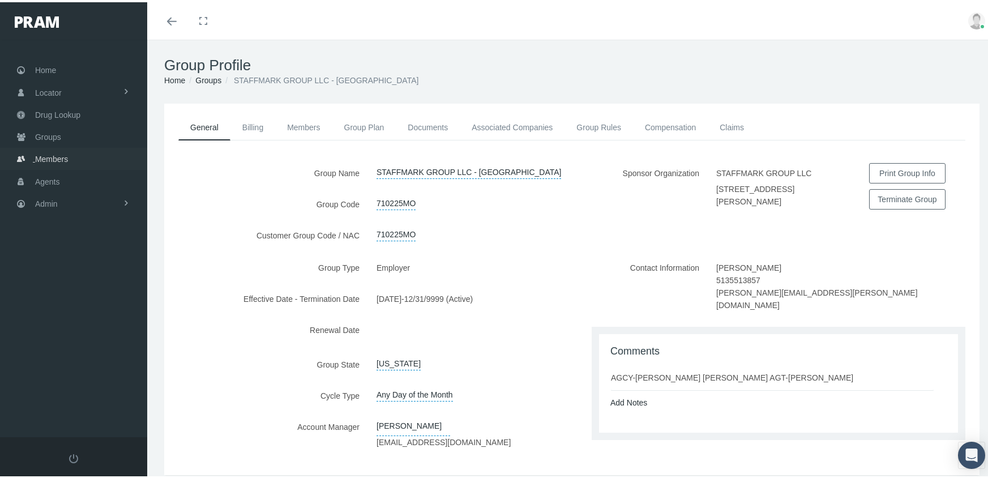
click at [49, 151] on span "Members" at bounding box center [51, 157] width 33 height 22
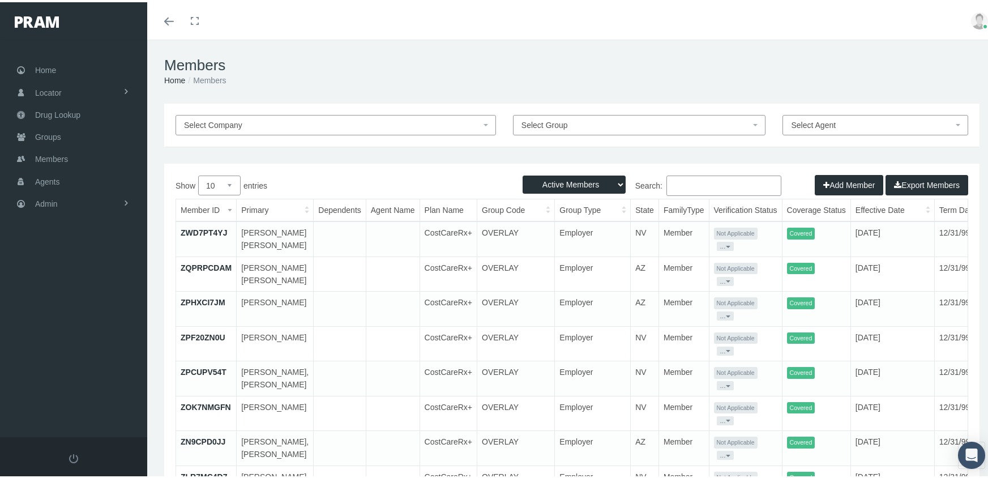
click at [543, 182] on select "Active Members Terminated Members Active & Terminated" at bounding box center [574, 182] width 103 height 18
select select "3"
click at [523, 173] on select "Active Members Terminated Members Active & Terminated" at bounding box center [574, 182] width 103 height 18
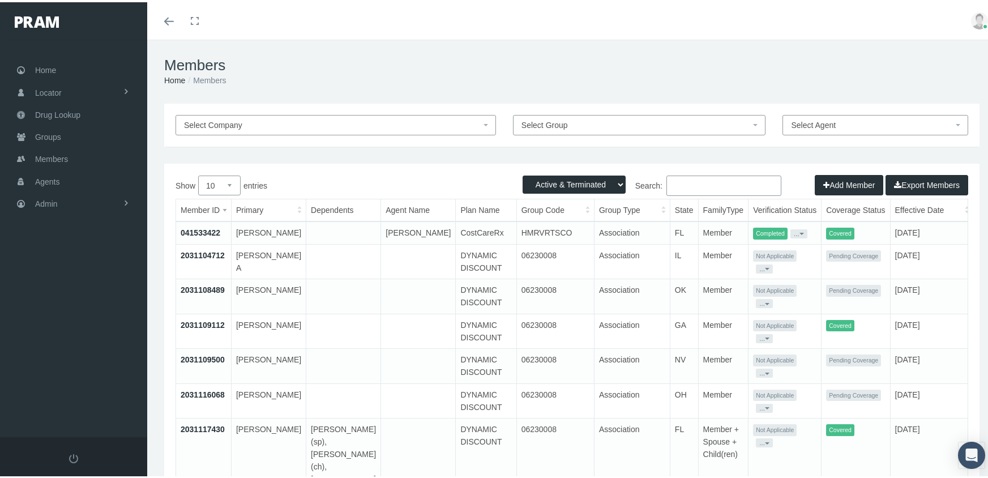
click at [688, 177] on input "Search:" at bounding box center [724, 183] width 115 height 20
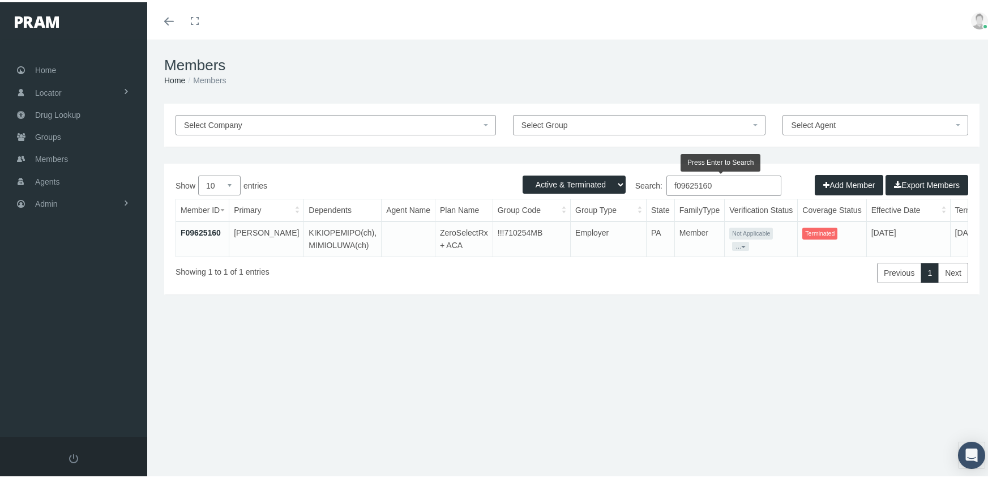
drag, startPoint x: 720, startPoint y: 177, endPoint x: 586, endPoint y: 182, distance: 133.8
click at [586, 182] on div "Active Members Terminated Members Active & Terminated Add Member Export Members…" at bounding box center [572, 226] width 816 height 131
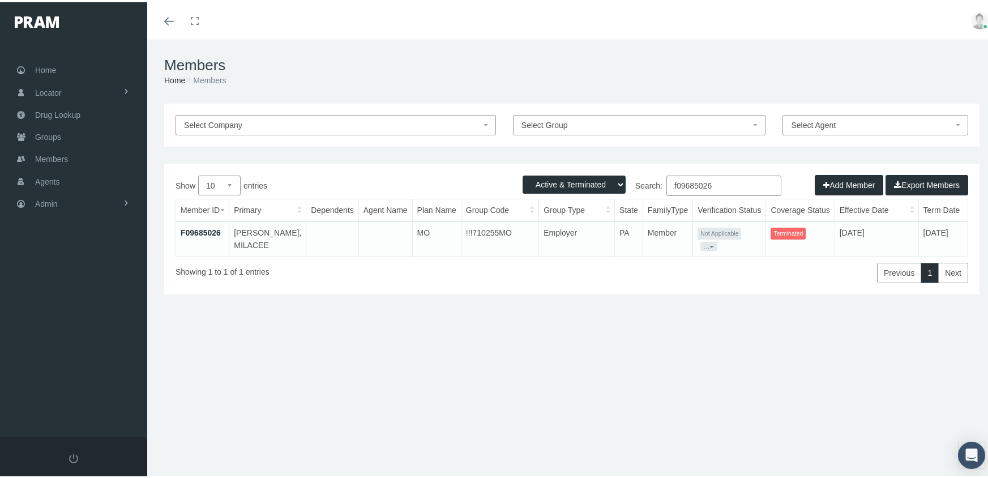
type input "f09685026"
click at [205, 226] on link "F09685026" at bounding box center [201, 230] width 40 height 9
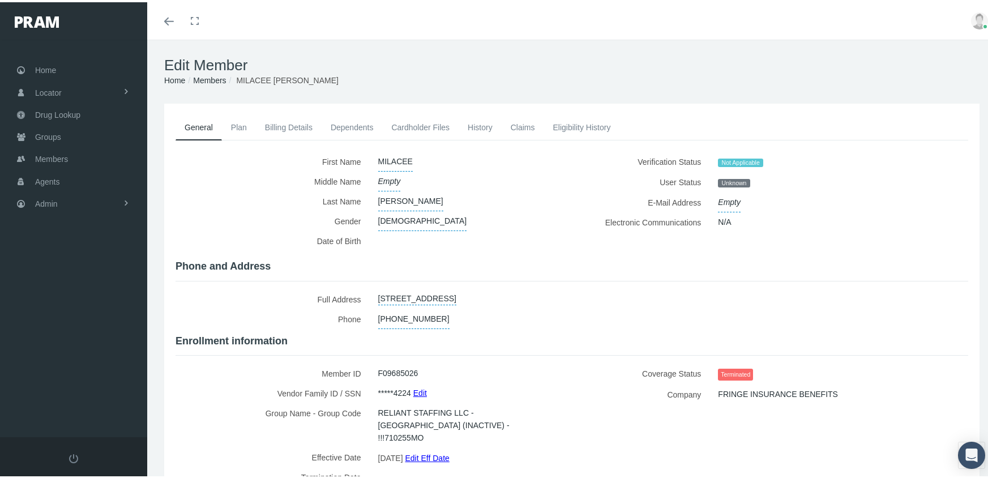
click at [575, 122] on link "Eligibility History" at bounding box center [582, 125] width 76 height 25
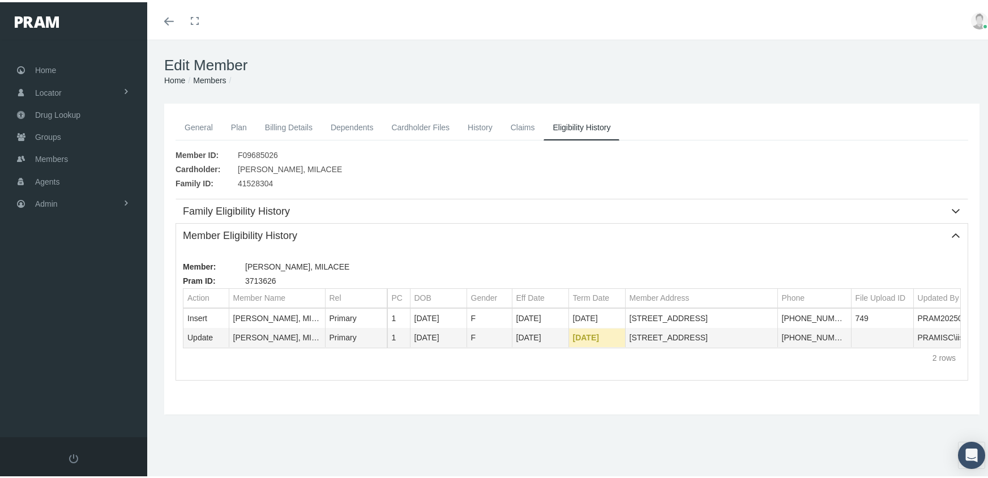
click at [207, 78] on link "Members" at bounding box center [209, 78] width 33 height 9
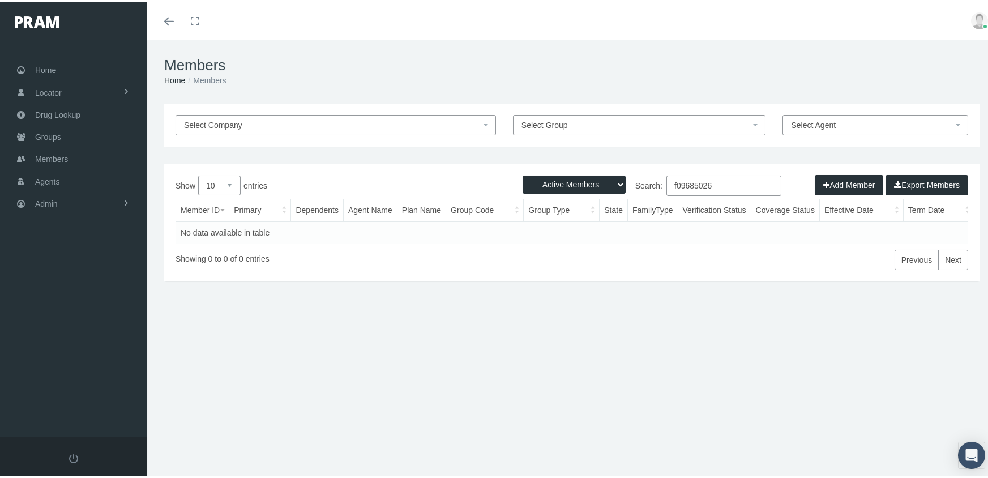
click at [583, 182] on select "Active Members Terminated Members Active & Terminated" at bounding box center [574, 182] width 103 height 18
select select "3"
click at [523, 173] on select "Active Members Terminated Members Active & Terminated" at bounding box center [574, 182] width 103 height 18
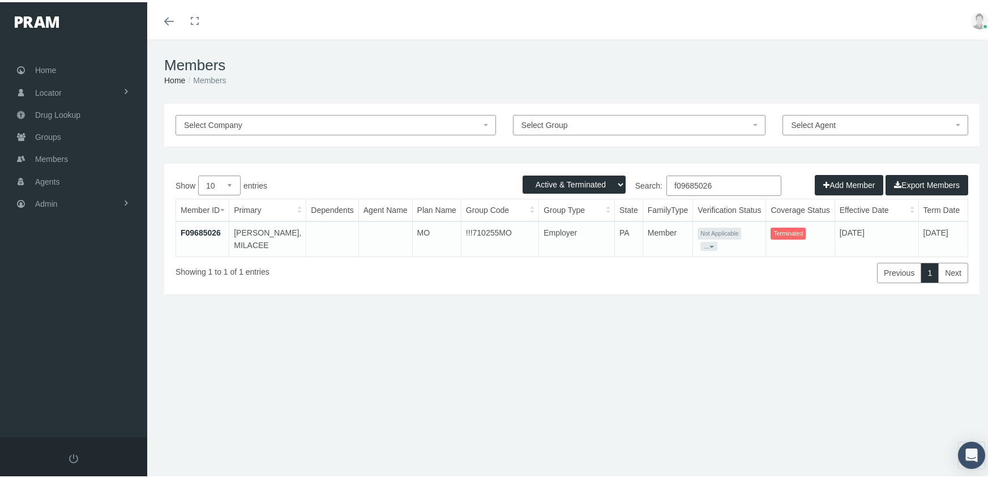
drag, startPoint x: 725, startPoint y: 180, endPoint x: 481, endPoint y: 164, distance: 244.1
click at [481, 164] on div "Active Members Terminated Members Active & Terminated Add Member Export Members…" at bounding box center [572, 226] width 816 height 131
type input "l"
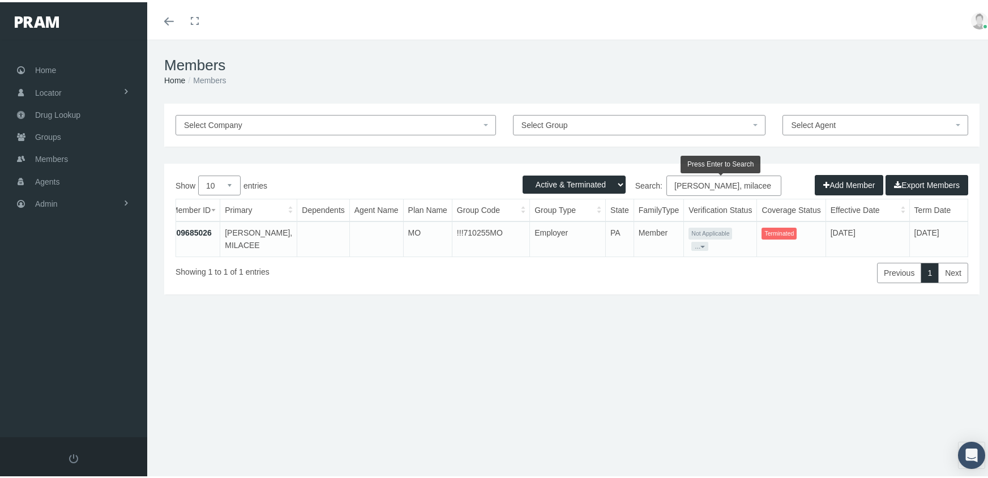
type input "[PERSON_NAME], milacee"
click at [190, 229] on link "F09685026" at bounding box center [192, 230] width 40 height 9
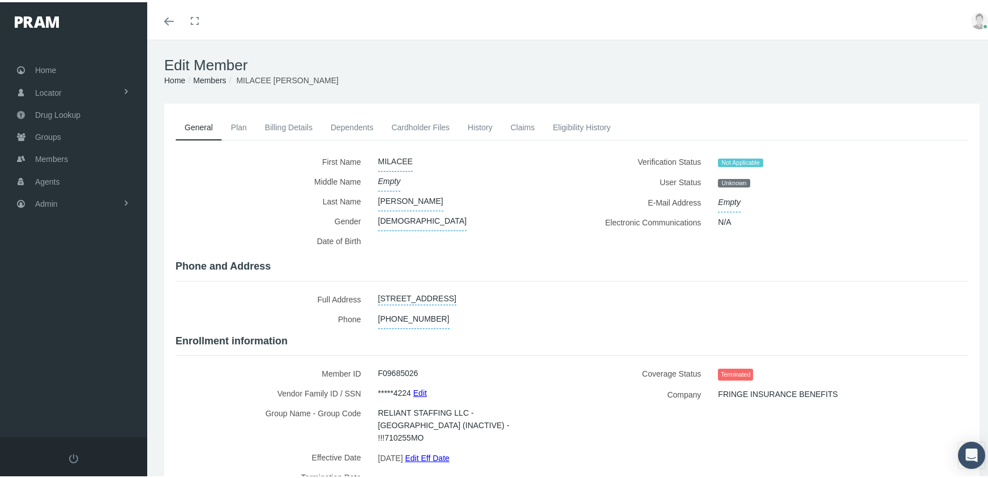
click at [581, 125] on link "Eligibility History" at bounding box center [582, 125] width 76 height 25
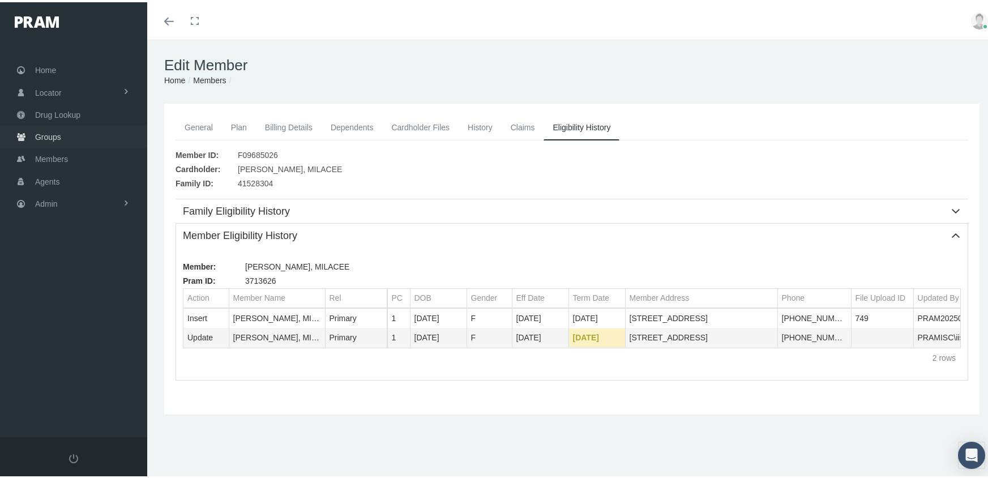
click at [45, 131] on span "Groups" at bounding box center [48, 135] width 26 height 22
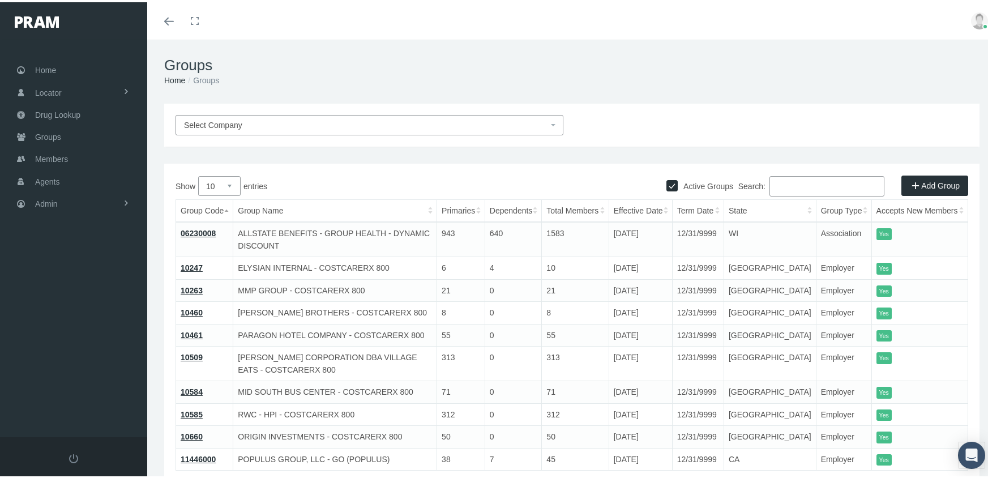
click at [667, 188] on input "Active Groups" at bounding box center [672, 182] width 11 height 11
checkbox input "false"
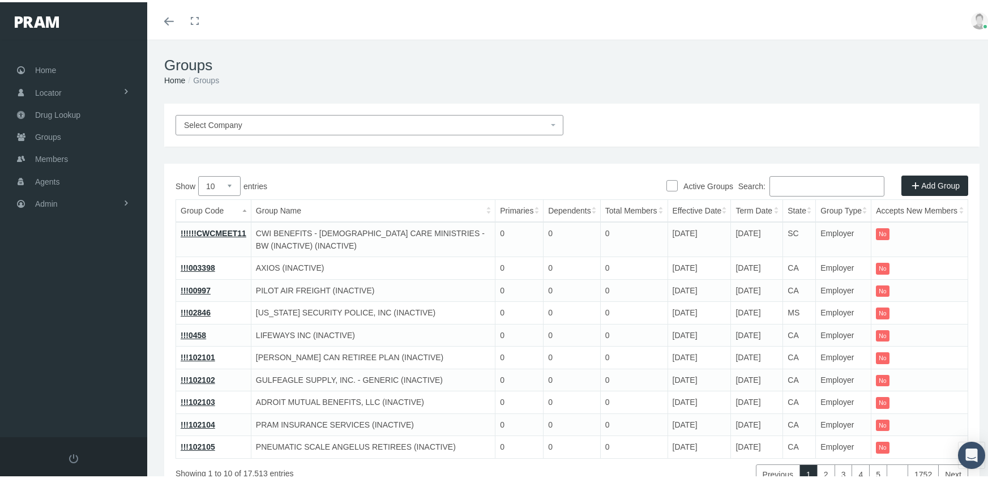
click at [807, 189] on input "Search:" at bounding box center [827, 184] width 115 height 20
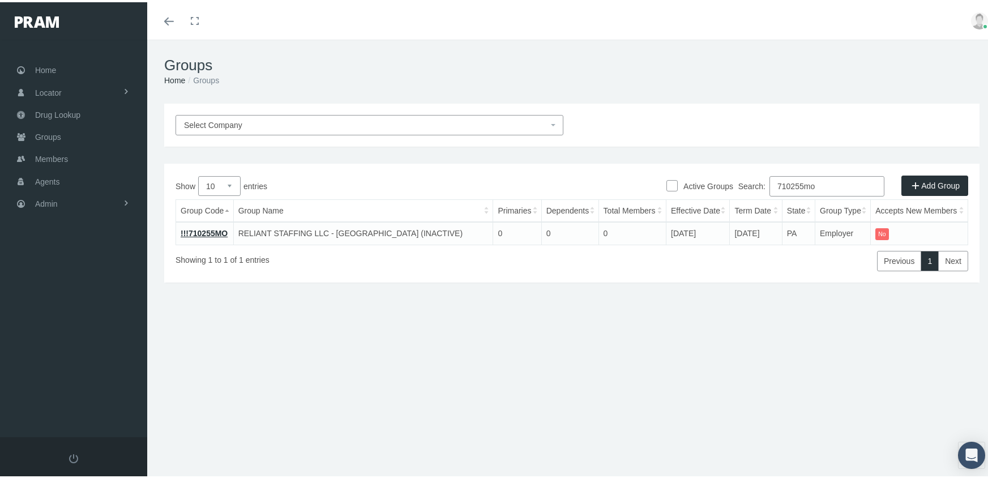
type input "710255mo"
click at [214, 227] on link "!!!710255MO" at bounding box center [204, 231] width 47 height 9
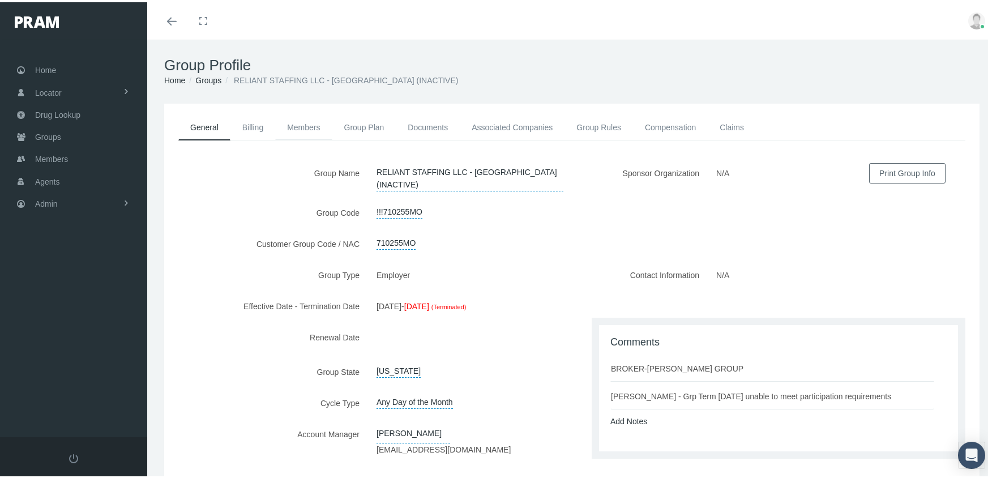
click at [303, 122] on link "Members" at bounding box center [303, 125] width 57 height 25
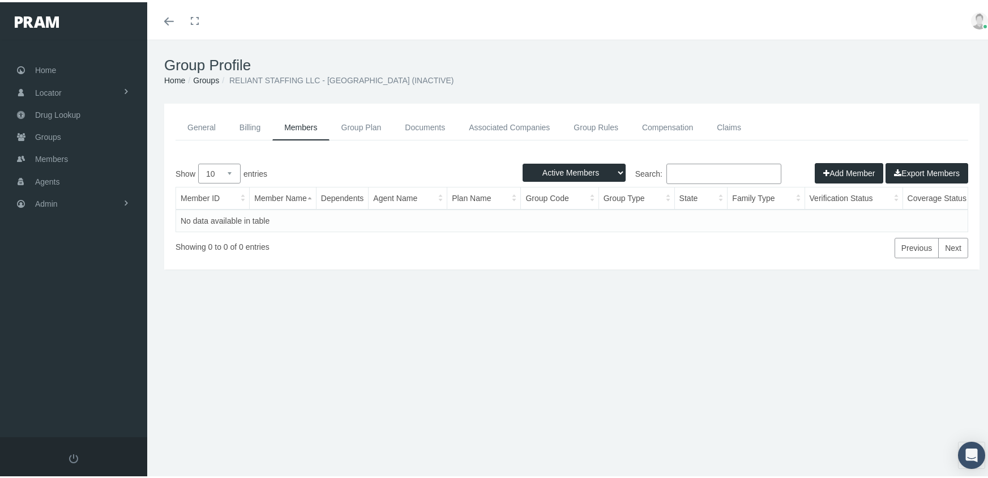
click at [552, 169] on select "Active Members Terminated Members Active & Terminated" at bounding box center [574, 170] width 103 height 18
select select "3"
click at [523, 161] on select "Active Members Terminated Members Active & Terminated" at bounding box center [574, 170] width 103 height 18
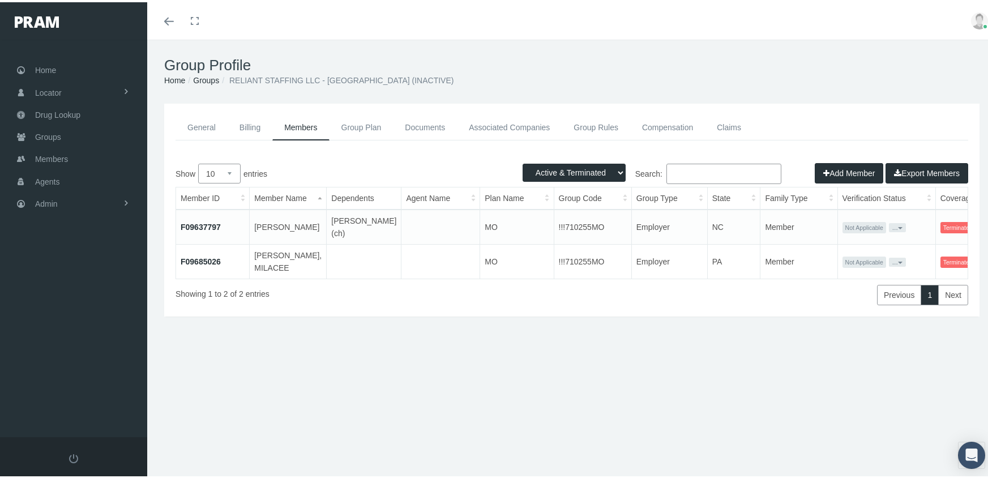
click at [908, 168] on button "Export Members" at bounding box center [927, 171] width 83 height 20
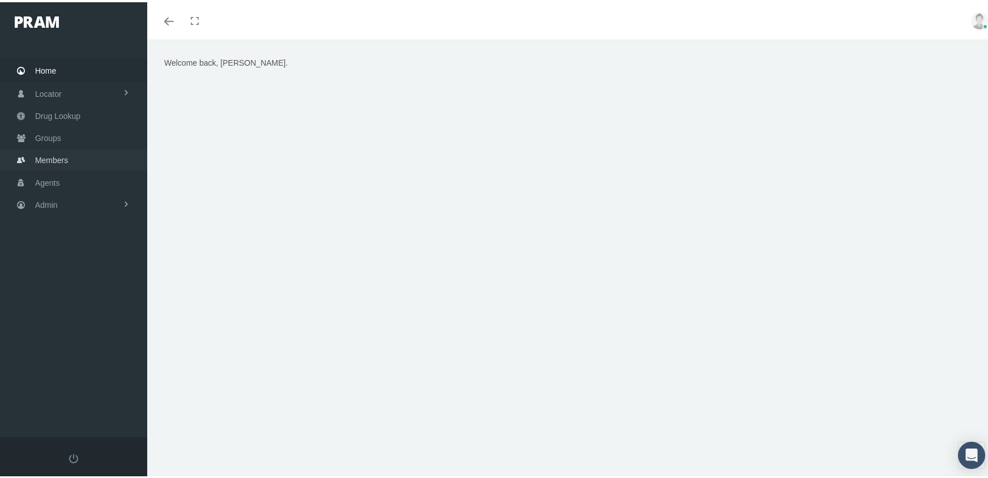
click at [49, 152] on span "Members" at bounding box center [51, 158] width 33 height 22
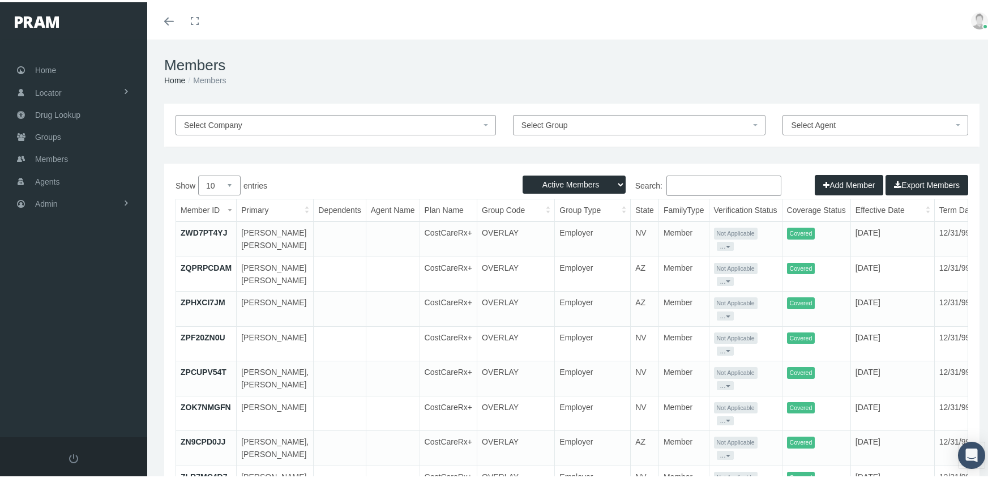
drag, startPoint x: 553, startPoint y: 185, endPoint x: 566, endPoint y: 180, distance: 13.7
click at [553, 185] on select "Active Members Terminated Members Active & Terminated" at bounding box center [574, 182] width 103 height 18
select select "3"
click at [523, 173] on select "Active Members Terminated Members Active & Terminated" at bounding box center [574, 182] width 103 height 18
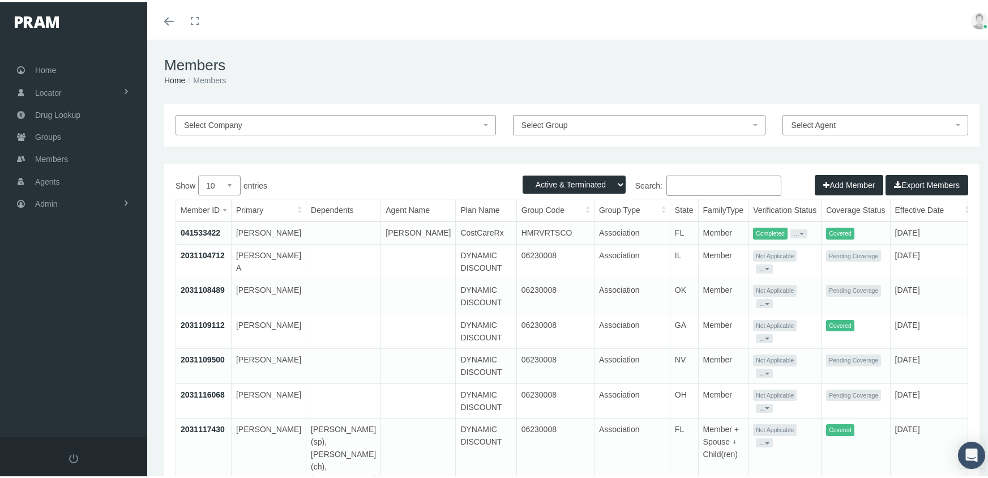
click at [698, 185] on input "Search:" at bounding box center [724, 183] width 115 height 20
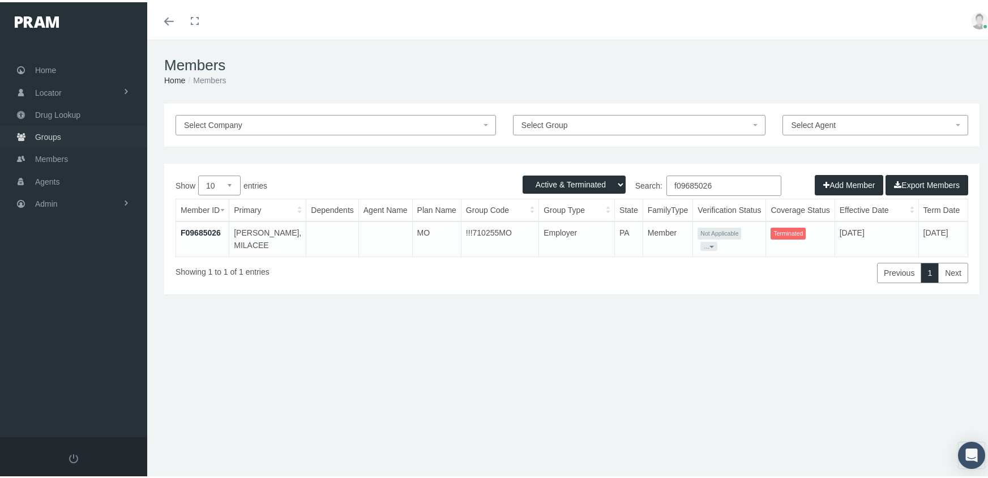
type input "f09685026"
click at [54, 127] on span "Groups" at bounding box center [48, 135] width 26 height 22
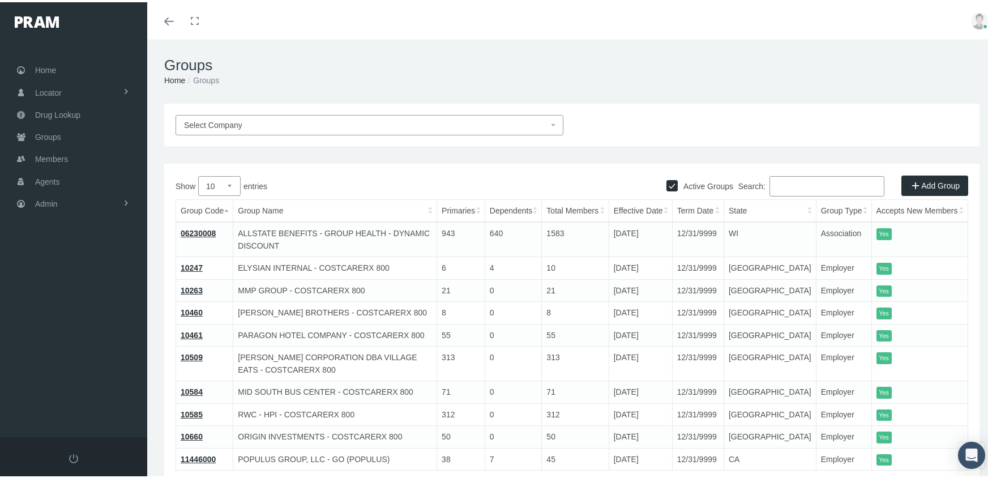
drag, startPoint x: 660, startPoint y: 184, endPoint x: 730, endPoint y: 174, distance: 70.4
click at [667, 184] on input "Active Groups" at bounding box center [672, 182] width 11 height 11
checkbox input "false"
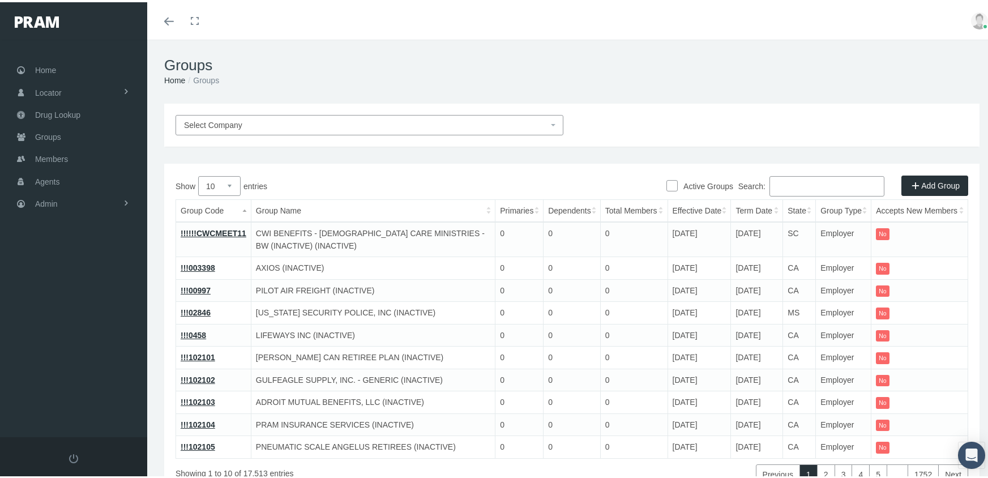
click at [804, 184] on input "Search:" at bounding box center [827, 184] width 115 height 20
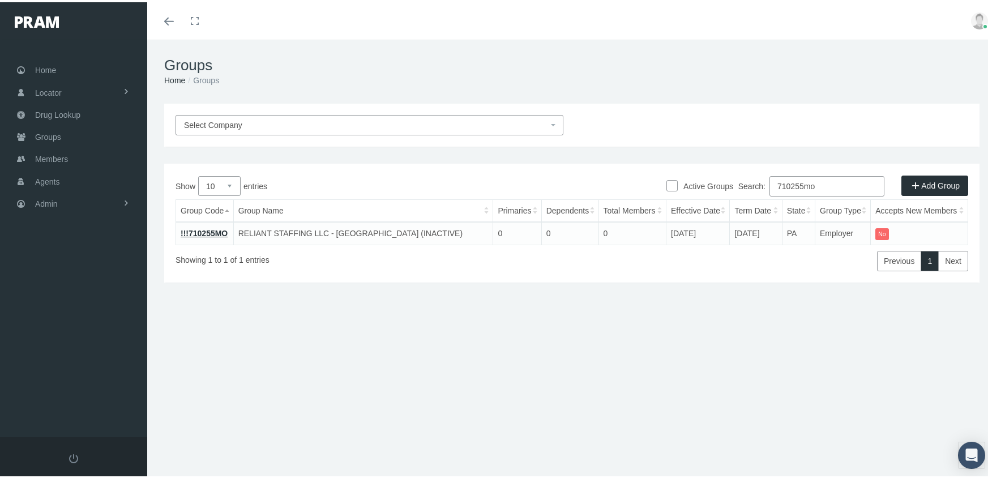
type input "710255mo"
click at [217, 230] on link "!!!710255MO" at bounding box center [204, 231] width 47 height 9
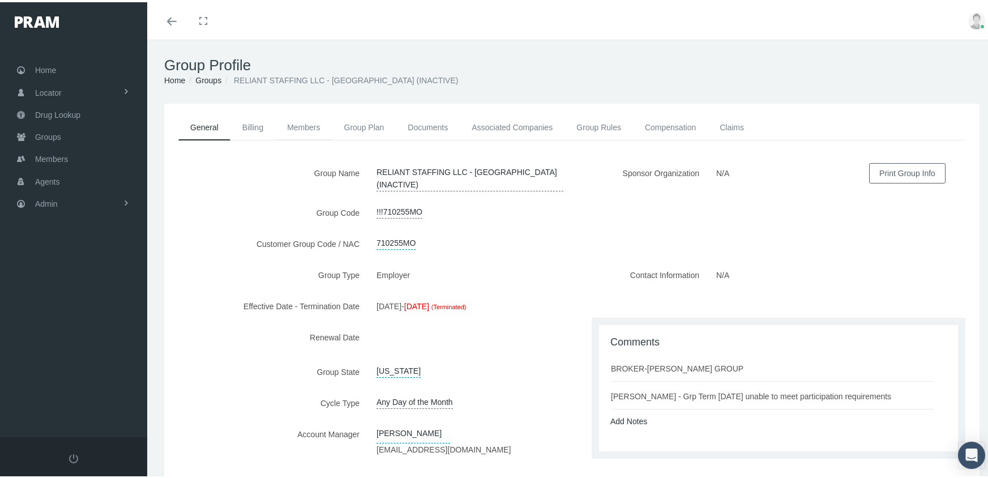
click at [313, 124] on link "Members" at bounding box center [303, 125] width 57 height 25
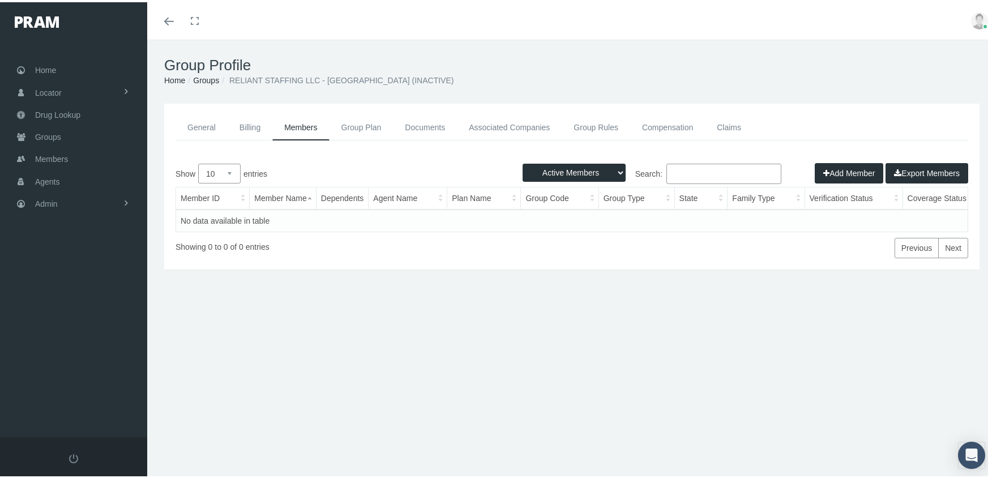
click at [571, 173] on select "Active Members Terminated Members Active & Terminated" at bounding box center [574, 170] width 103 height 18
select select "3"
click at [523, 161] on select "Active Members Terminated Members Active & Terminated" at bounding box center [574, 170] width 103 height 18
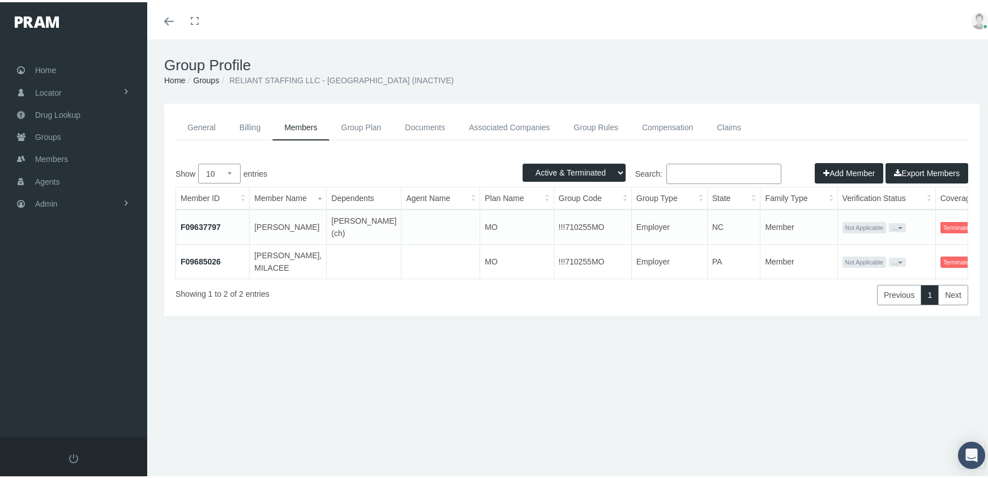
click at [686, 163] on input "Search:" at bounding box center [724, 171] width 115 height 20
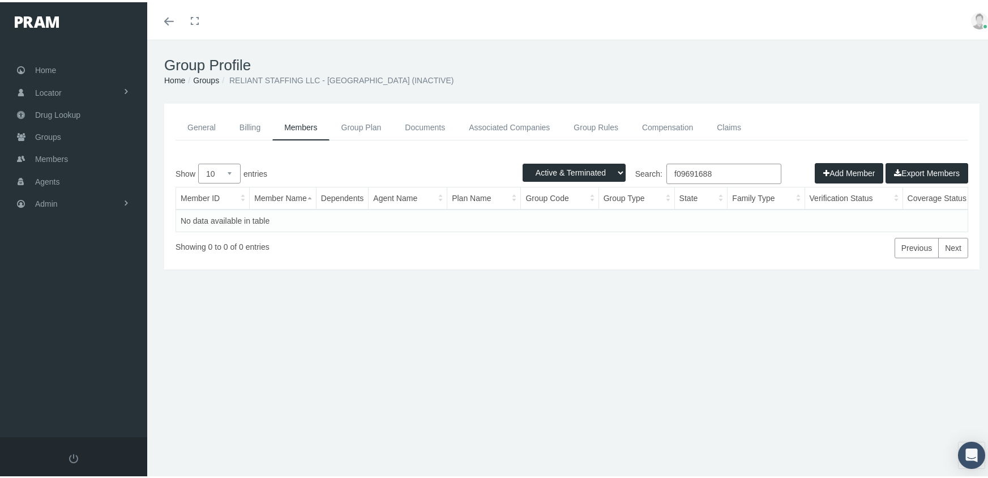
drag, startPoint x: 724, startPoint y: 171, endPoint x: 591, endPoint y: 184, distance: 133.1
click at [591, 183] on div "Active Members Terminated Members Active & Terminated Add Member Export Members…" at bounding box center [572, 208] width 793 height 95
drag, startPoint x: 752, startPoint y: 166, endPoint x: 497, endPoint y: 170, distance: 254.9
click at [489, 167] on div "Show 10 25 50 100 entries Search: mcmahon, heather" at bounding box center [572, 172] width 793 height 23
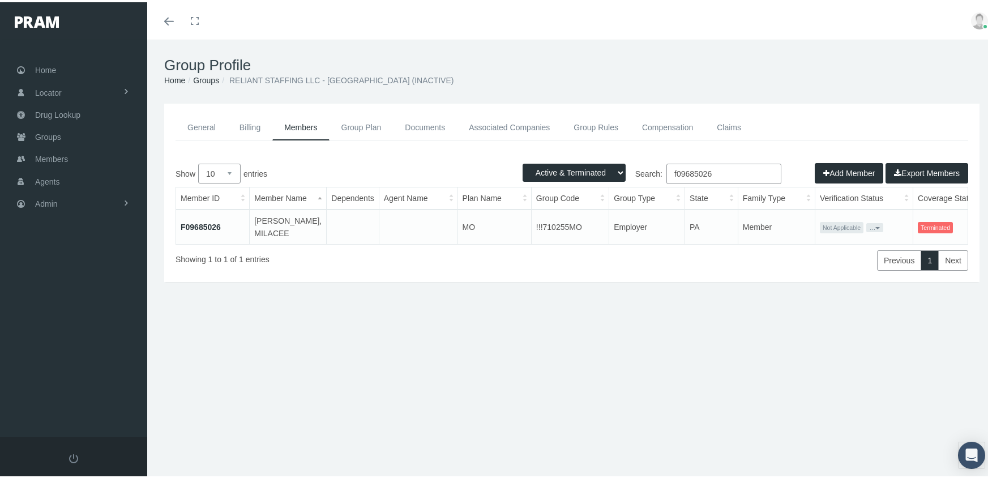
type input "f09685026"
click at [197, 219] on td "F09685026" at bounding box center [213, 224] width 74 height 35
click at [197, 221] on link "F09685026" at bounding box center [201, 224] width 40 height 9
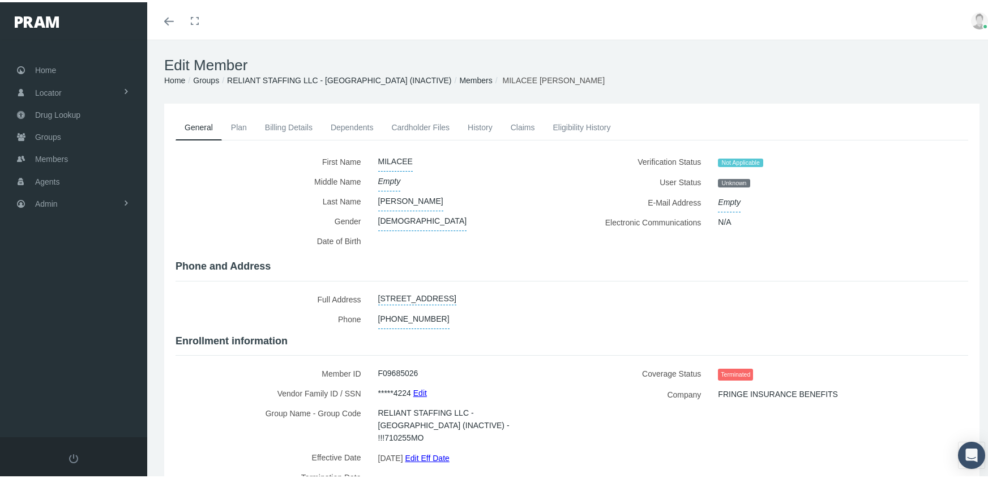
click at [601, 127] on link "Eligibility History" at bounding box center [582, 125] width 76 height 25
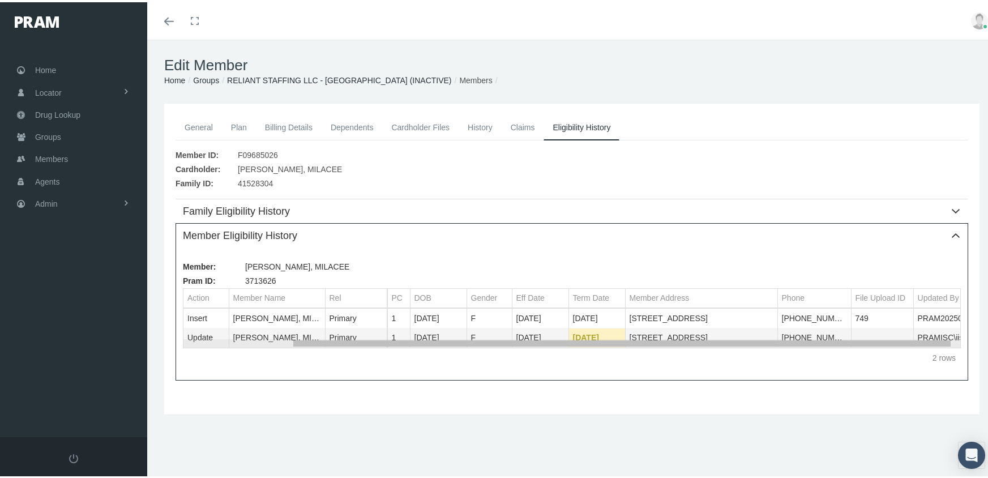
scroll to position [0, 127]
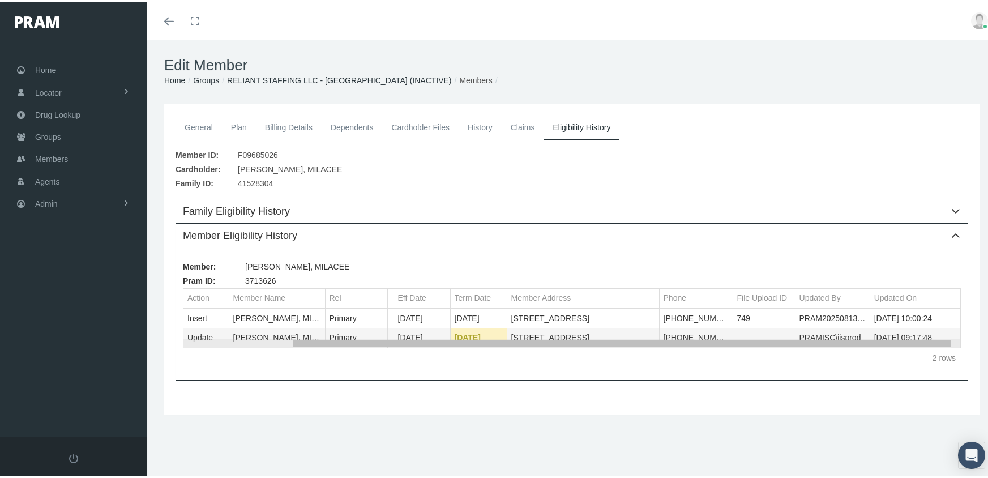
drag, startPoint x: 653, startPoint y: 344, endPoint x: 869, endPoint y: 385, distance: 219.5
click at [869, 385] on body "Toggle Fullscreen Toggle navigation Toggle menubar Toggle fullscreen Profile Lo…" at bounding box center [498, 239] width 997 height 478
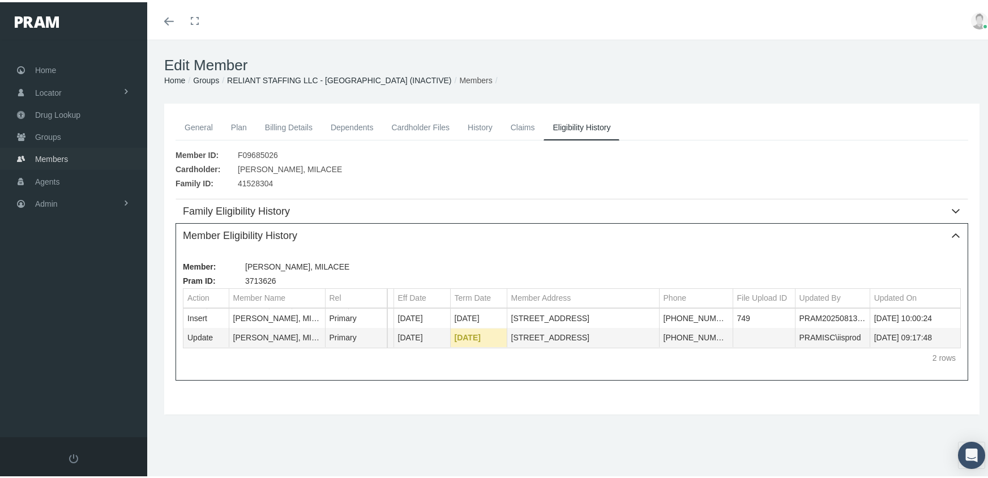
drag, startPoint x: 49, startPoint y: 151, endPoint x: 58, endPoint y: 150, distance: 8.5
click at [49, 151] on span "Members" at bounding box center [51, 157] width 33 height 22
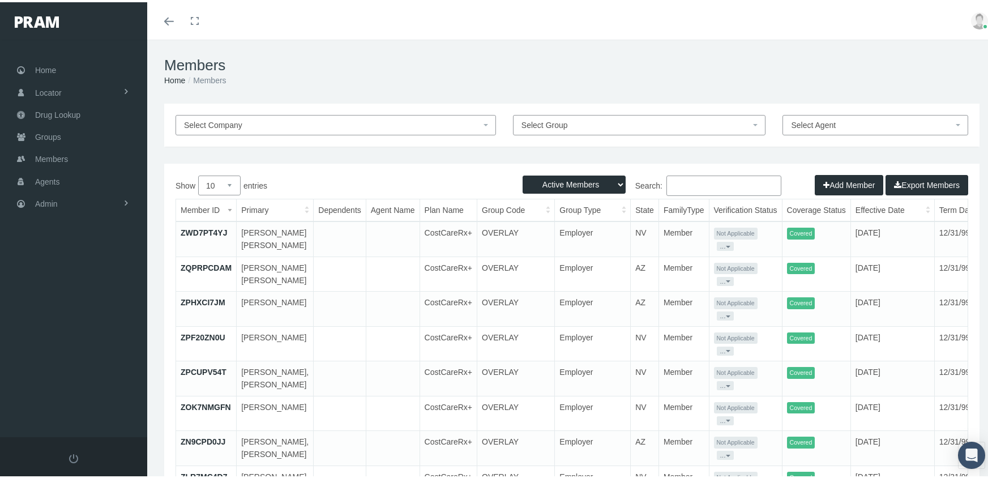
drag, startPoint x: 572, startPoint y: 180, endPoint x: 578, endPoint y: 188, distance: 10.5
click at [572, 180] on select "Active Members Terminated Members Active & Terminated" at bounding box center [574, 182] width 103 height 18
select select "3"
click at [523, 173] on select "Active Members Terminated Members Active & Terminated" at bounding box center [574, 182] width 103 height 18
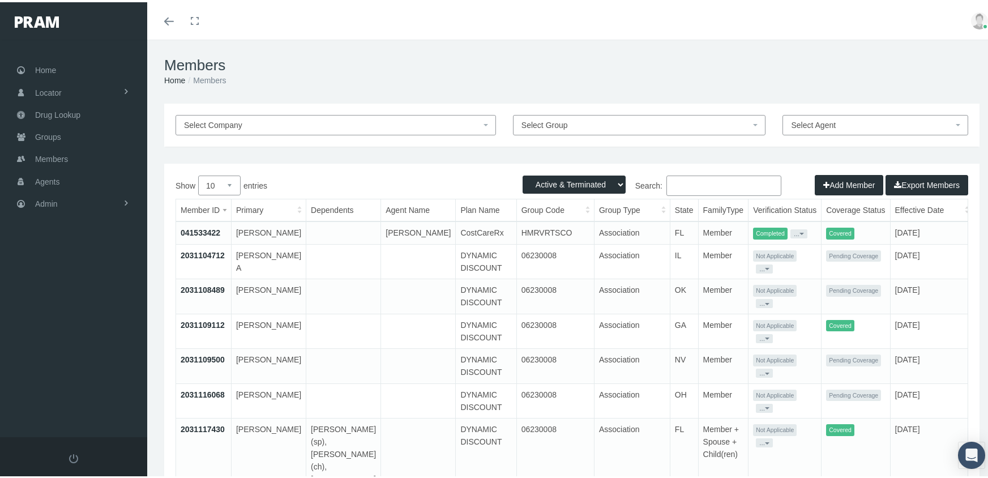
click at [698, 178] on input "Search:" at bounding box center [724, 183] width 115 height 20
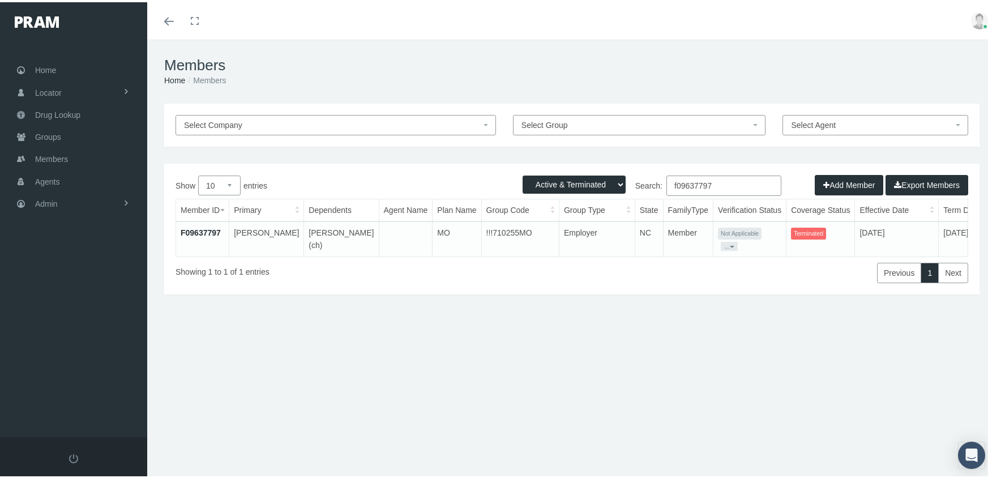
type input "f09637797"
click at [193, 228] on link "F09637797" at bounding box center [201, 230] width 40 height 9
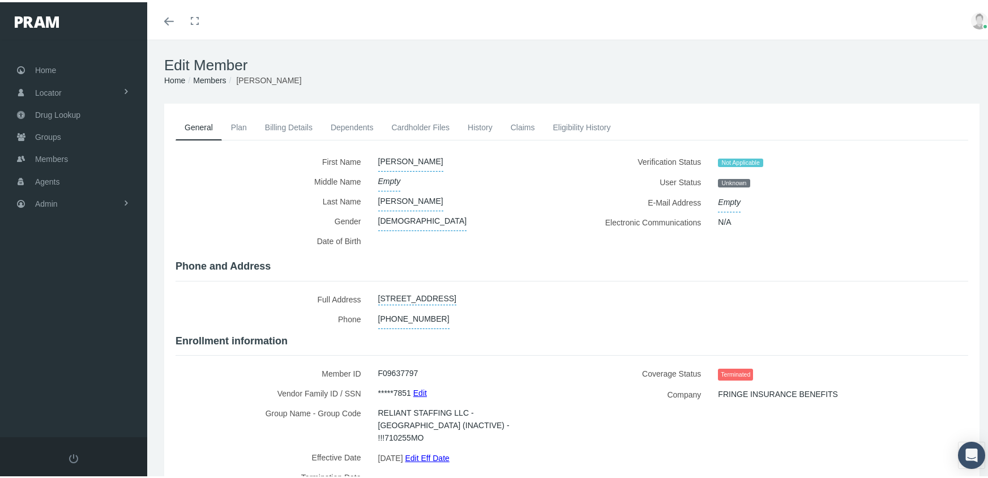
click at [569, 129] on link "Eligibility History" at bounding box center [582, 125] width 76 height 25
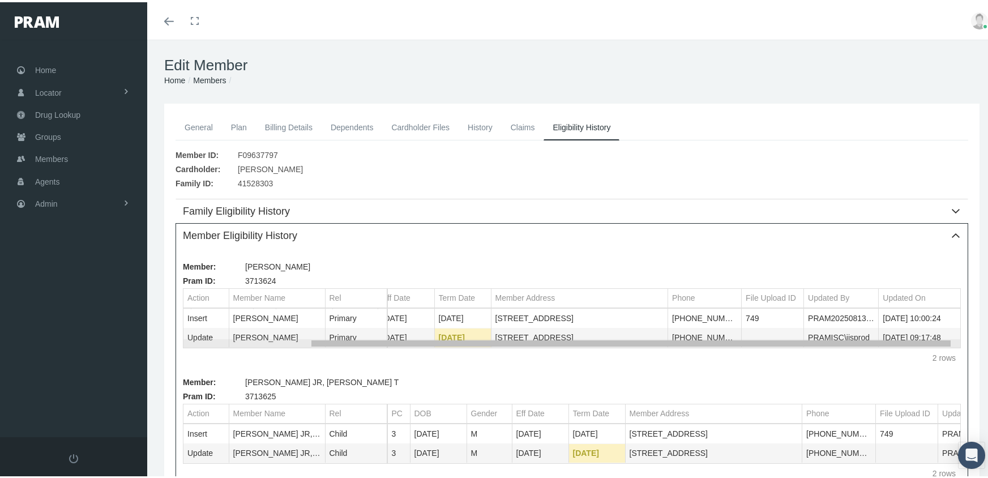
scroll to position [0, 152]
drag, startPoint x: 588, startPoint y: 344, endPoint x: 861, endPoint y: 366, distance: 273.9
click at [861, 366] on body "Toggle Fullscreen Toggle navigation Toggle menubar Toggle fullscreen Profile Lo…" at bounding box center [498, 239] width 997 height 478
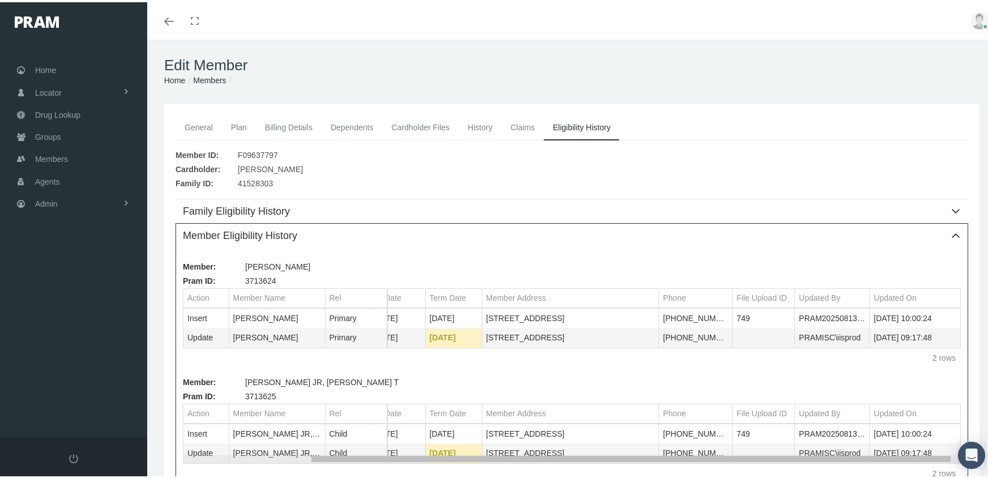
drag, startPoint x: 735, startPoint y: 460, endPoint x: 903, endPoint y: 451, distance: 169.0
click at [903, 451] on body "Toggle Fullscreen Toggle navigation Toggle menubar Toggle fullscreen Profile Lo…" at bounding box center [498, 239] width 997 height 478
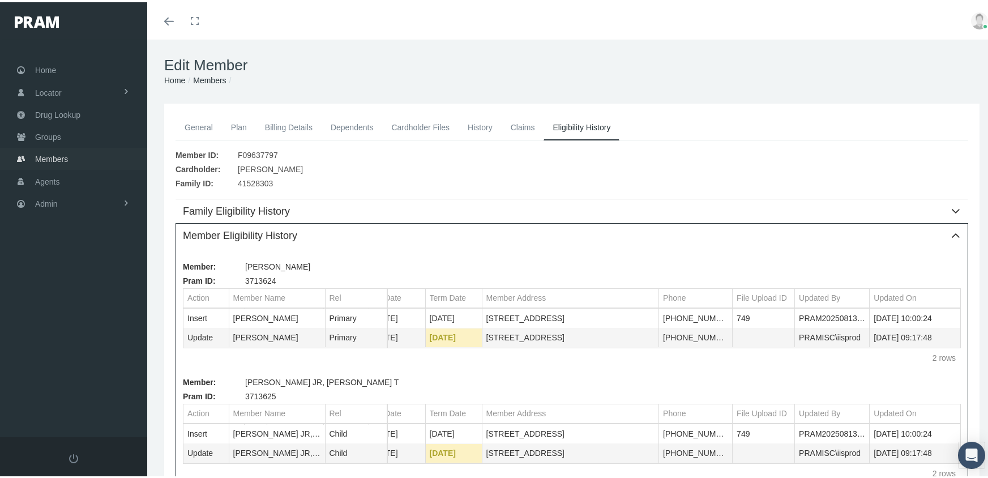
click at [55, 150] on span "Members" at bounding box center [51, 157] width 33 height 22
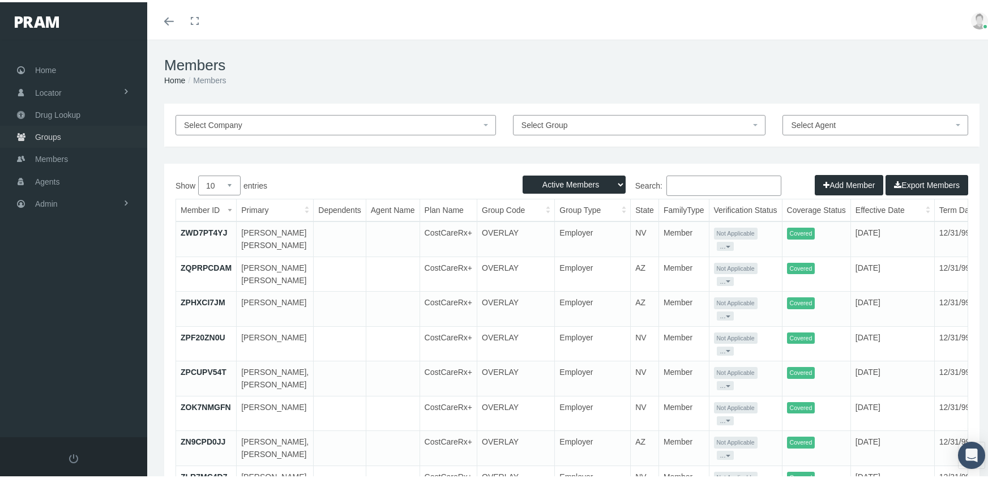
click at [42, 130] on span "Groups" at bounding box center [48, 135] width 26 height 22
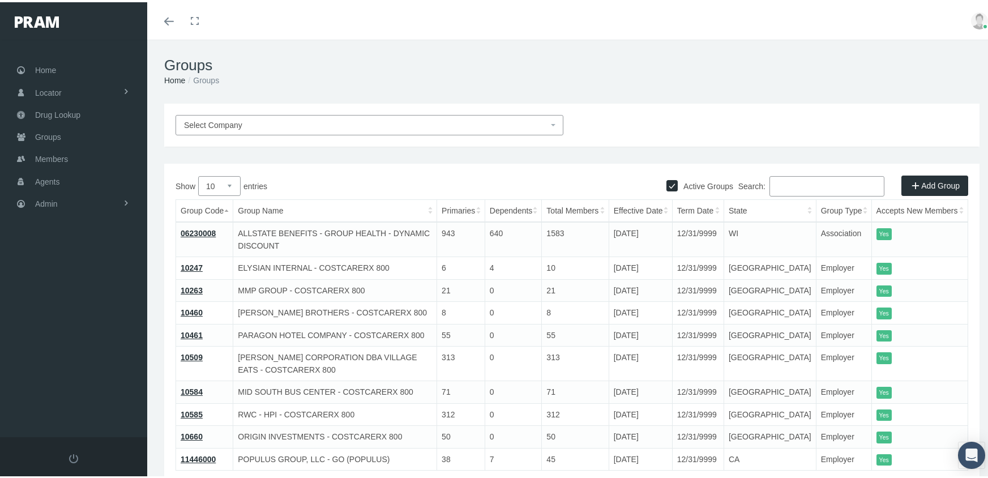
click at [667, 185] on input "Active Groups" at bounding box center [672, 182] width 11 height 11
checkbox input "false"
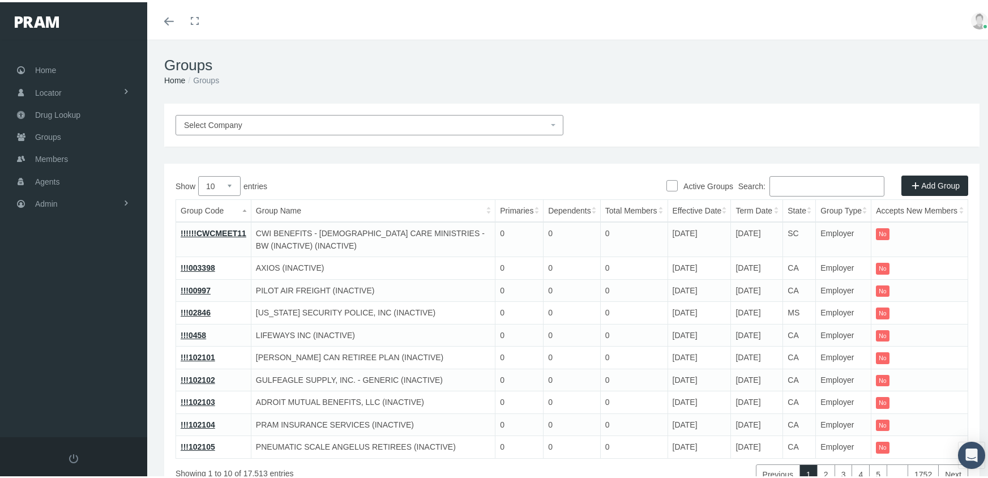
click at [803, 180] on input "Search:" at bounding box center [827, 184] width 115 height 20
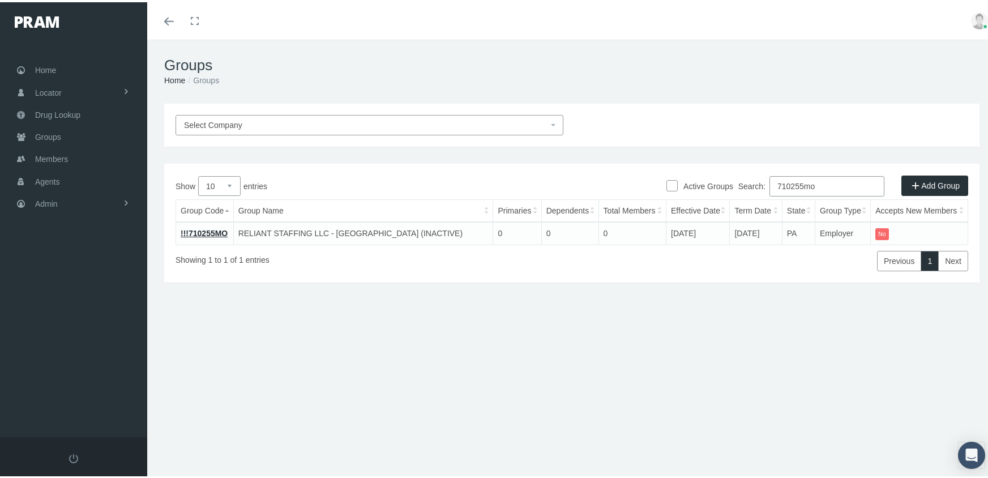
type input "710255mo"
click at [216, 228] on link "!!!710255MO" at bounding box center [204, 231] width 47 height 9
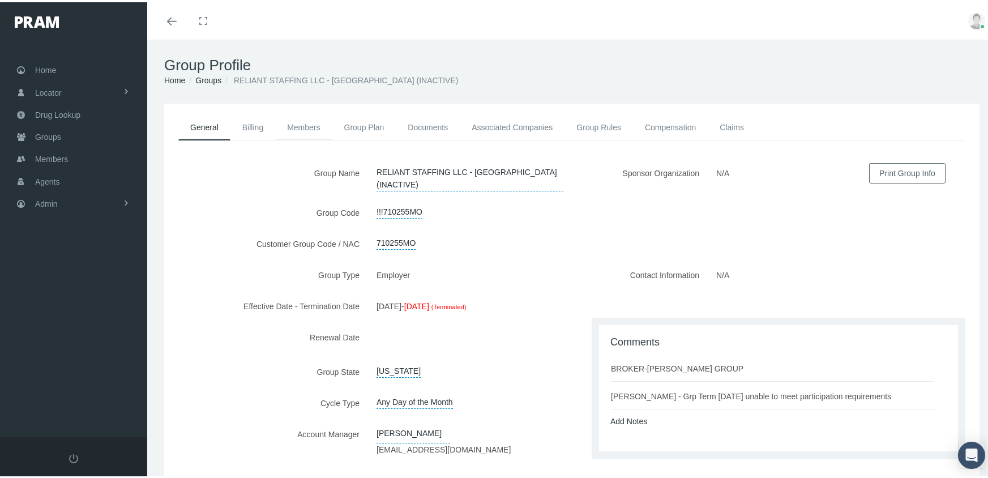
click at [302, 122] on link "Members" at bounding box center [303, 125] width 57 height 25
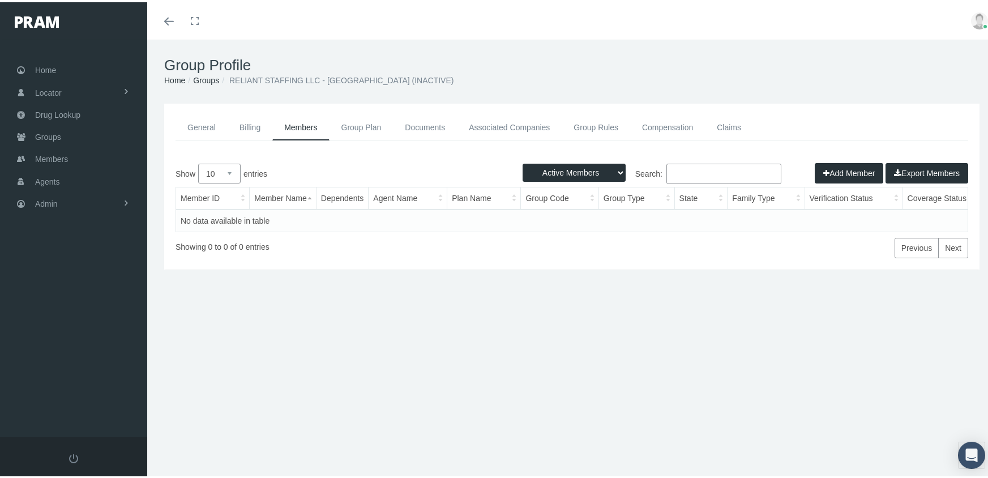
click at [571, 170] on select "Active Members Terminated Members Active & Terminated" at bounding box center [574, 170] width 103 height 18
select select "3"
click at [523, 161] on select "Active Members Terminated Members Active & Terminated" at bounding box center [574, 170] width 103 height 18
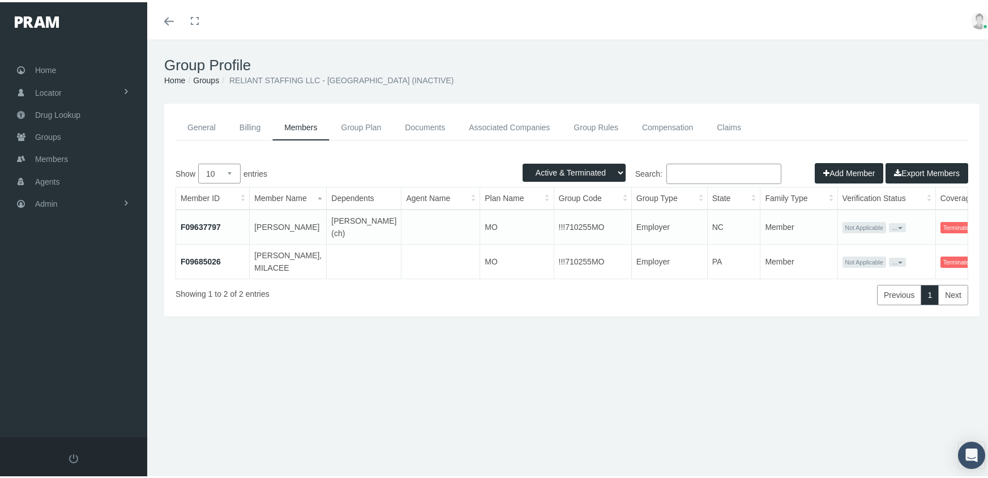
click at [208, 224] on link "F09637797" at bounding box center [201, 224] width 40 height 9
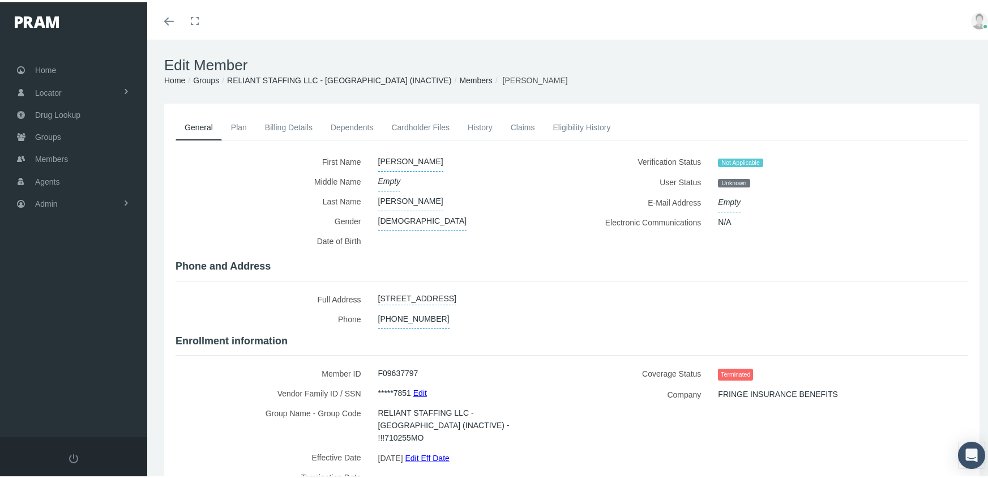
click at [343, 123] on link "Dependents" at bounding box center [352, 125] width 61 height 25
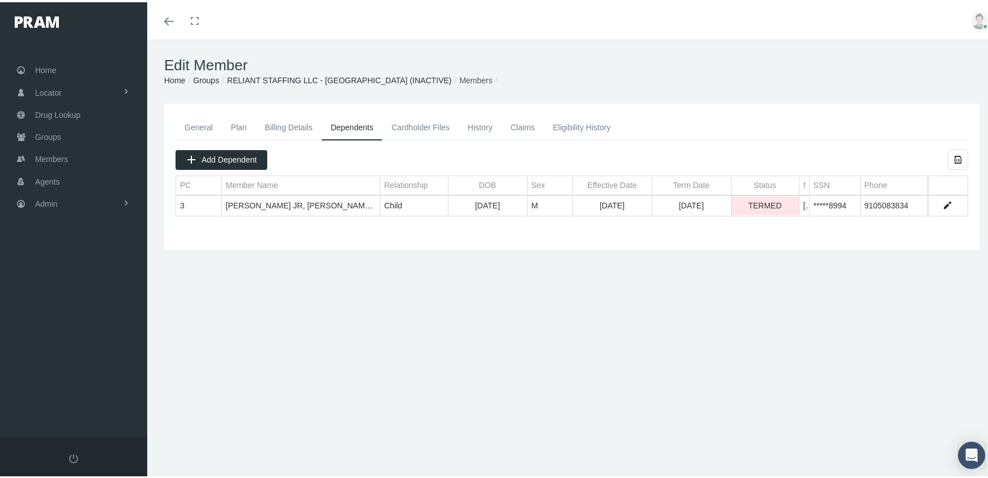
click at [583, 125] on link "Eligibility History" at bounding box center [582, 125] width 76 height 25
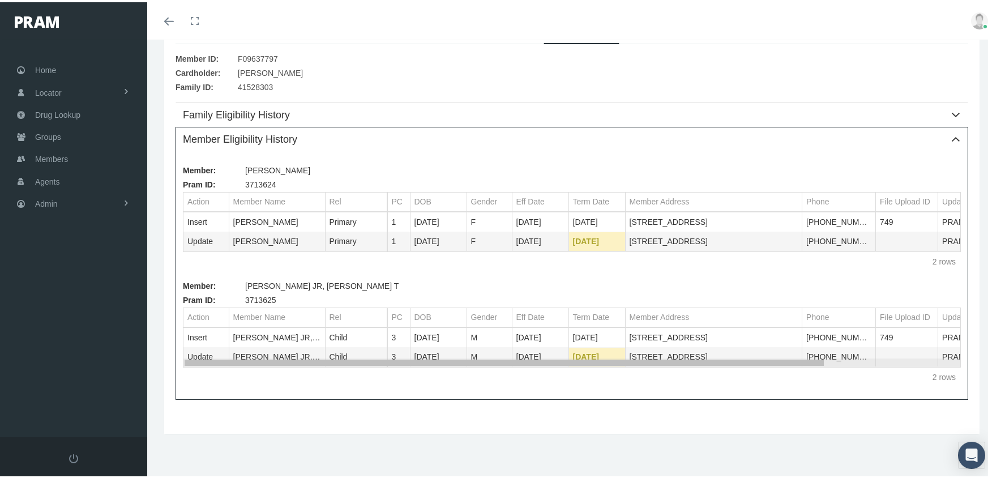
drag, startPoint x: 570, startPoint y: 359, endPoint x: 452, endPoint y: 390, distance: 121.9
click at [452, 382] on body "Toggle Fullscreen Toggle navigation Toggle menubar Toggle fullscreen Profile Lo…" at bounding box center [498, 143] width 997 height 478
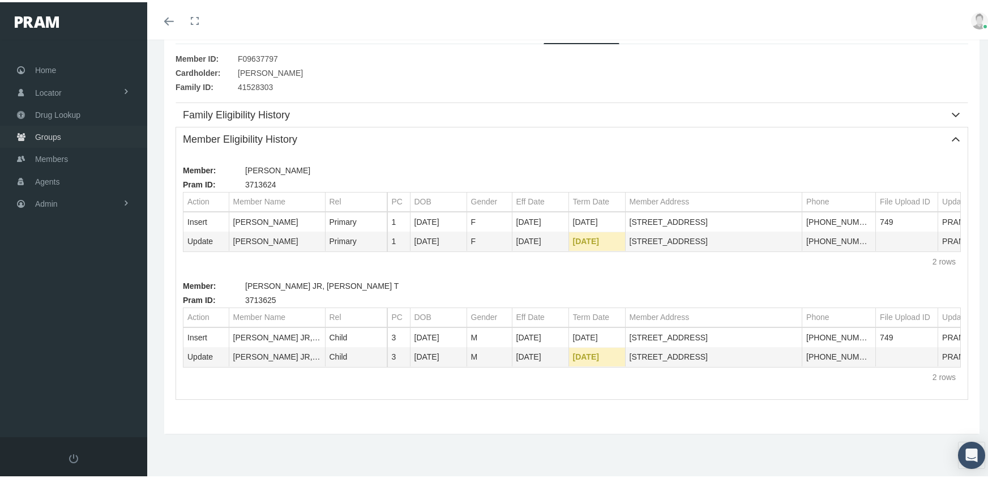
click at [42, 129] on span "Groups" at bounding box center [48, 135] width 26 height 22
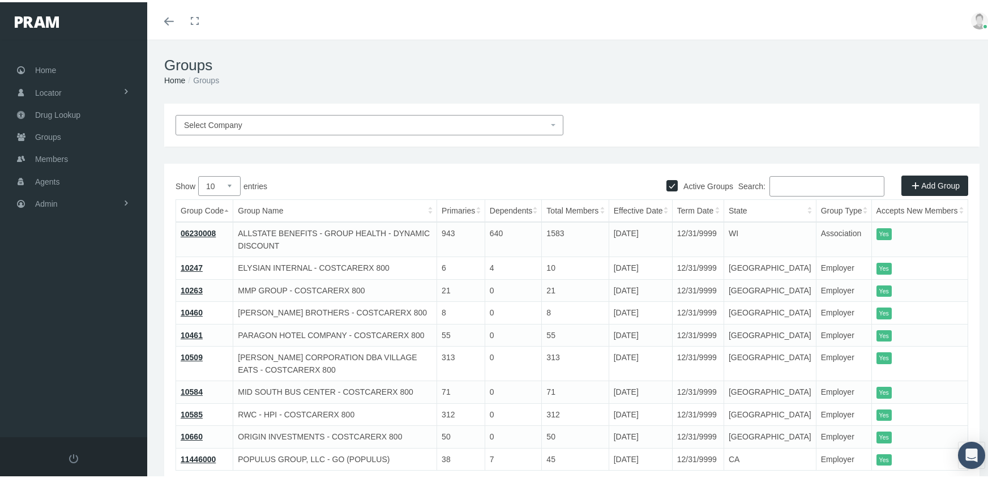
click at [667, 180] on input "Active Groups" at bounding box center [672, 182] width 11 height 11
checkbox input "false"
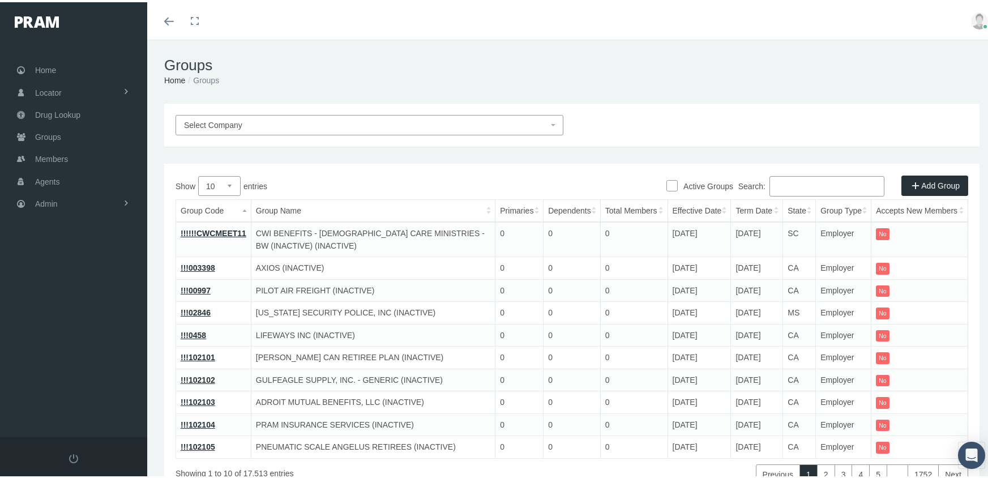
click at [807, 187] on input "Search:" at bounding box center [827, 184] width 115 height 20
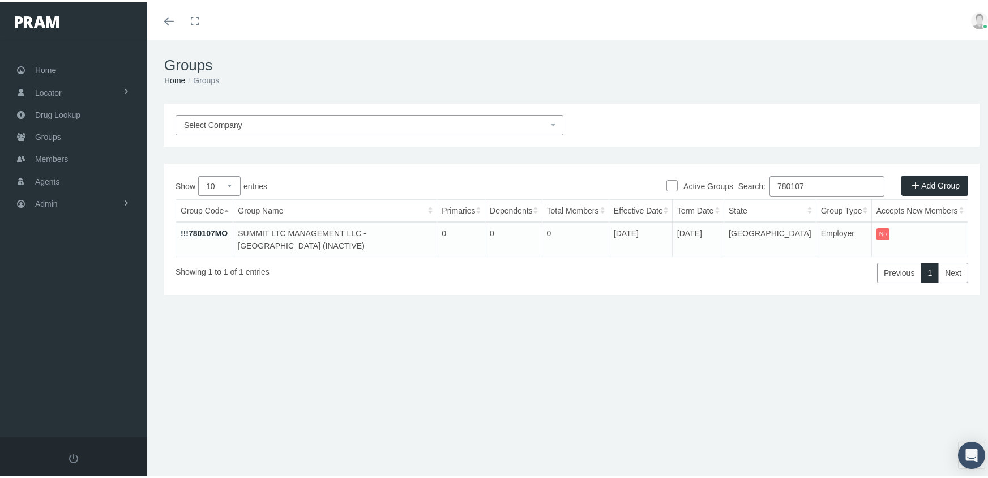
type input "780107"
click at [33, 152] on link "Members" at bounding box center [73, 157] width 147 height 22
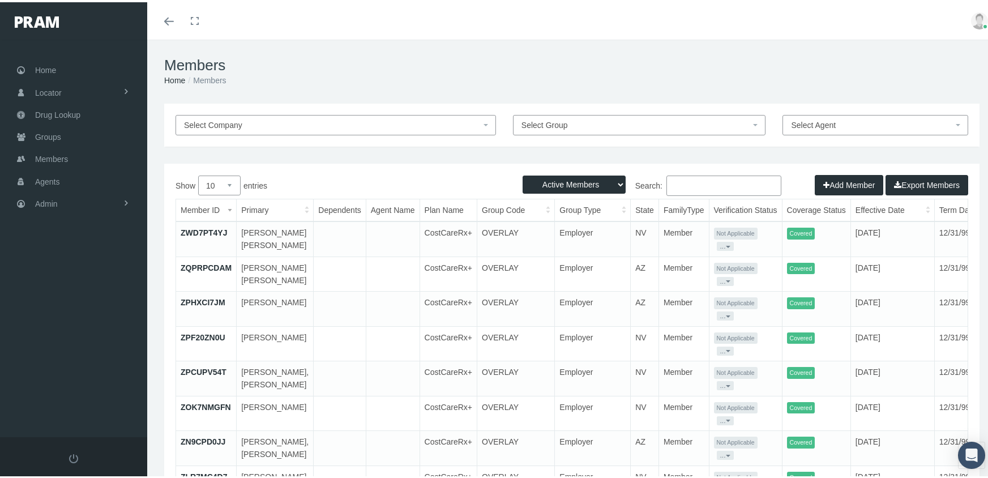
click at [599, 182] on select "Active Members Terminated Members Active & Terminated" at bounding box center [574, 182] width 103 height 18
select select "3"
click at [523, 173] on select "Active Members Terminated Members Active & Terminated" at bounding box center [574, 182] width 103 height 18
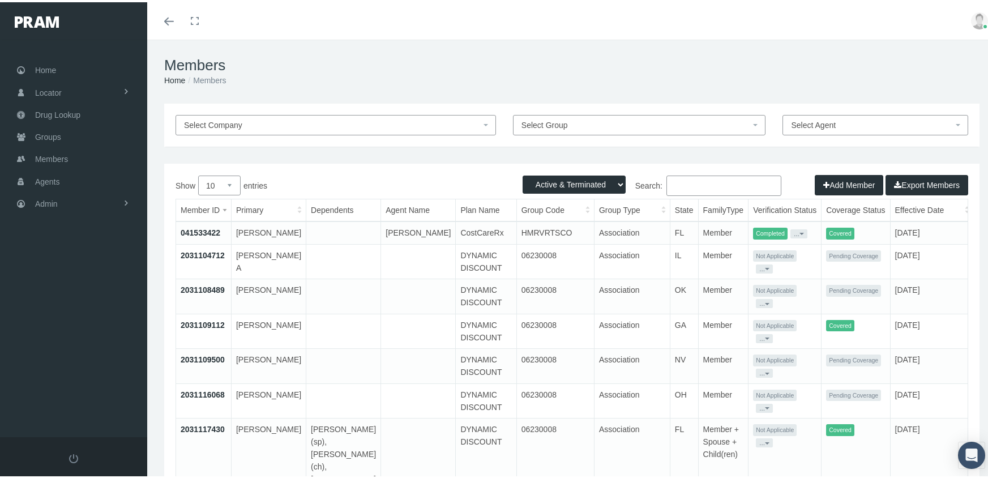
click at [683, 182] on input "Search:" at bounding box center [724, 183] width 115 height 20
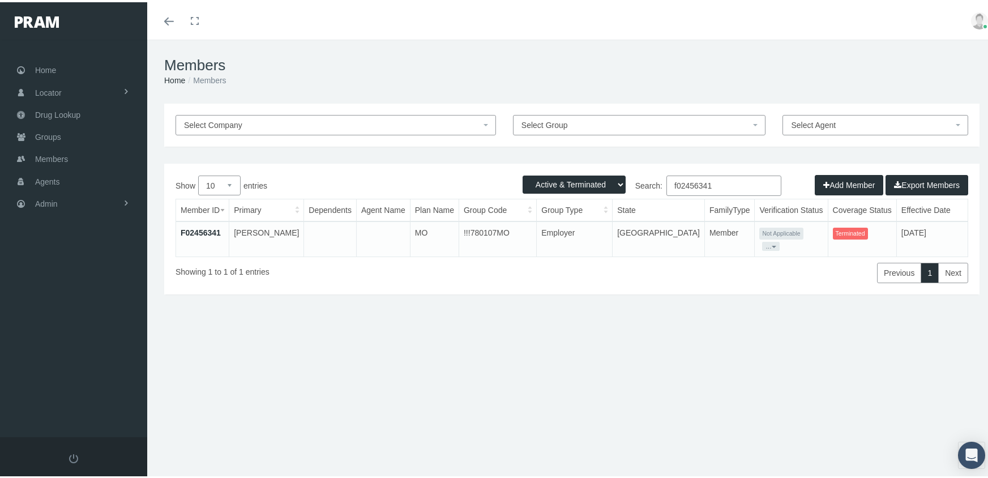
drag, startPoint x: 730, startPoint y: 184, endPoint x: 544, endPoint y: 169, distance: 186.3
click at [544, 169] on div "Active Members Terminated Members Active & Terminated Add Member Export Members…" at bounding box center [572, 226] width 816 height 131
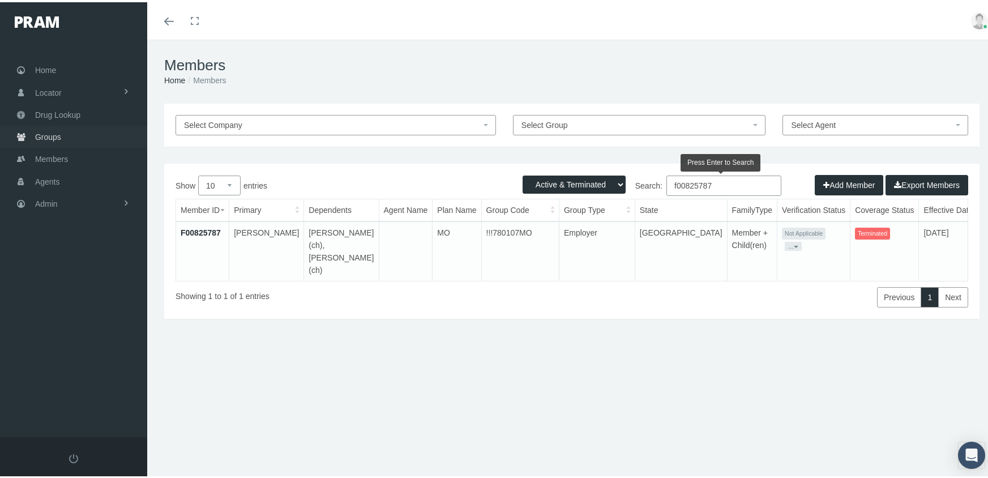
type input "f00825787"
click at [55, 129] on span "Groups" at bounding box center [48, 135] width 26 height 22
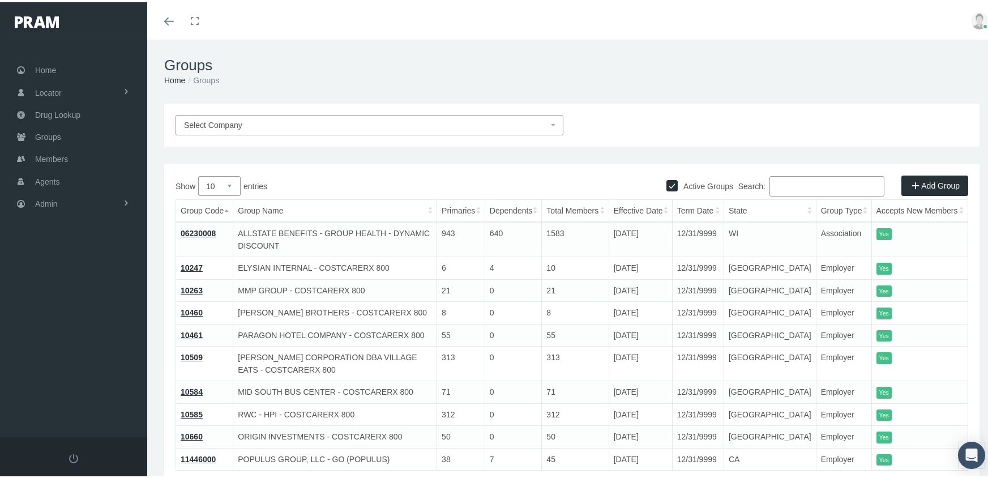
click at [667, 180] on input "Active Groups" at bounding box center [672, 182] width 11 height 11
checkbox input "false"
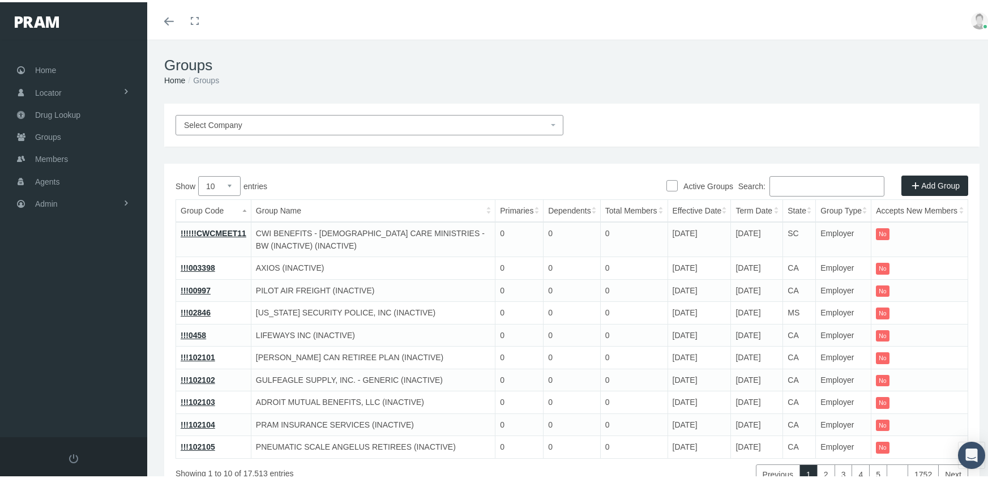
click at [801, 184] on input "Search:" at bounding box center [827, 184] width 115 height 20
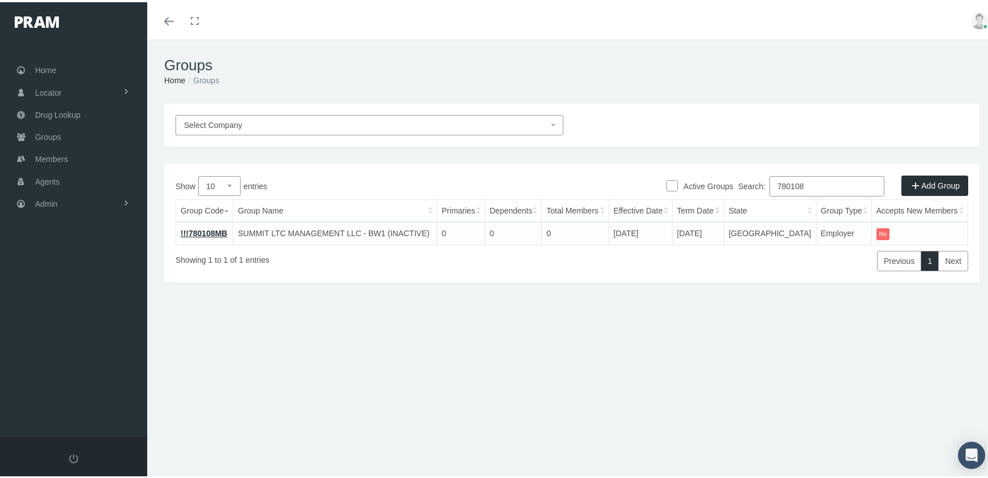
drag, startPoint x: 816, startPoint y: 182, endPoint x: 761, endPoint y: 184, distance: 54.4
click at [761, 184] on label "Search: 780108" at bounding box center [812, 184] width 146 height 20
drag, startPoint x: 813, startPoint y: 184, endPoint x: 676, endPoint y: 180, distance: 137.1
click at [676, 180] on div "Active Groups Add Group Show 10 25 50 100 entries Search: 730468 Group Code Gro…" at bounding box center [572, 220] width 816 height 119
drag, startPoint x: 809, startPoint y: 178, endPoint x: 735, endPoint y: 178, distance: 74.2
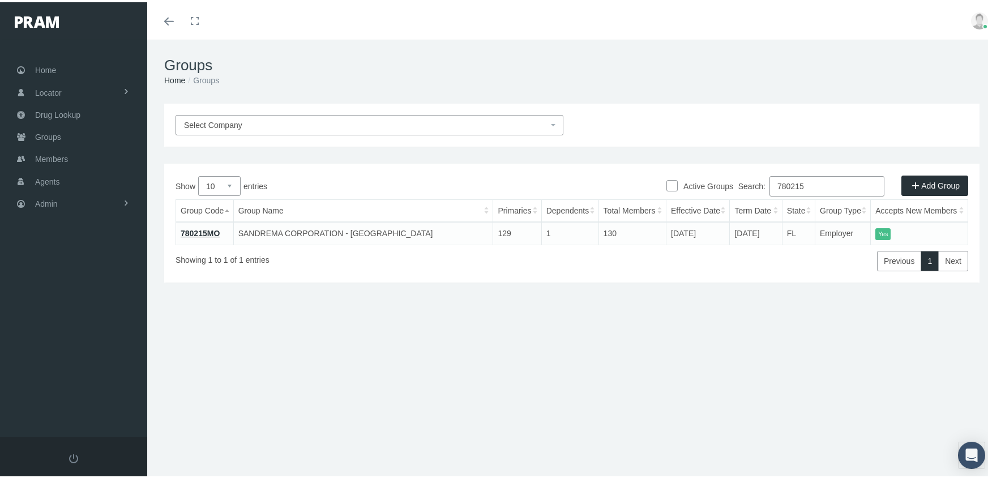
click at [735, 178] on div "Search: 780215" at bounding box center [770, 185] width 396 height 23
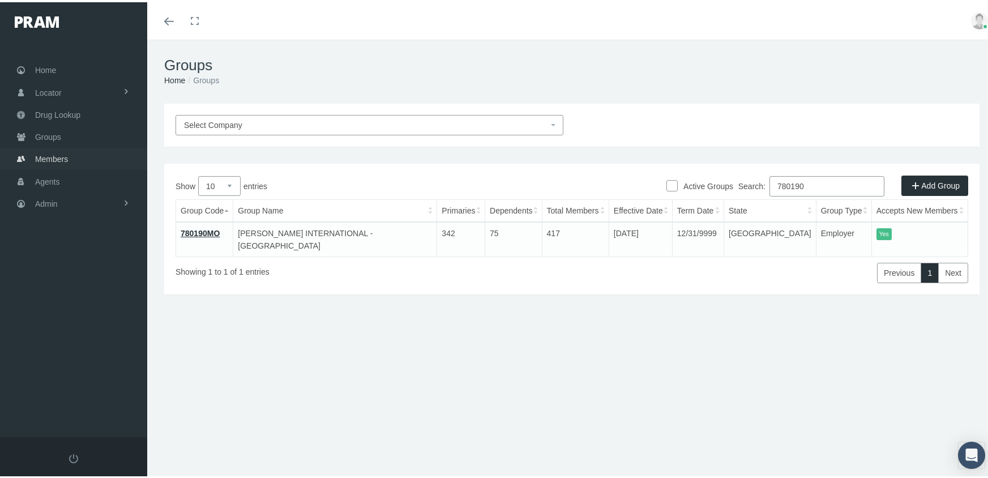
type input "780190"
click at [56, 149] on span "Members" at bounding box center [51, 157] width 33 height 22
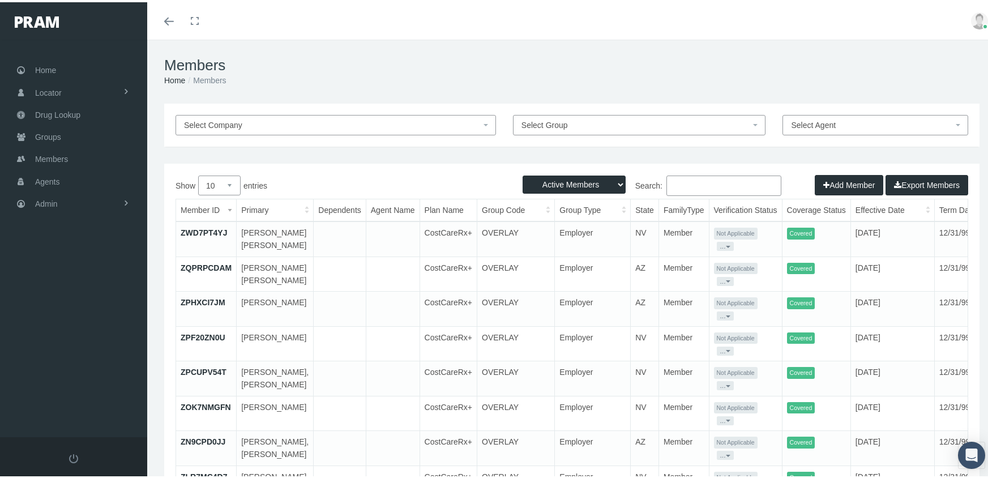
click at [593, 183] on select "Active Members Terminated Members Active & Terminated" at bounding box center [574, 182] width 103 height 18
select select "3"
click at [523, 173] on select "Active Members Terminated Members Active & Terminated" at bounding box center [574, 182] width 103 height 18
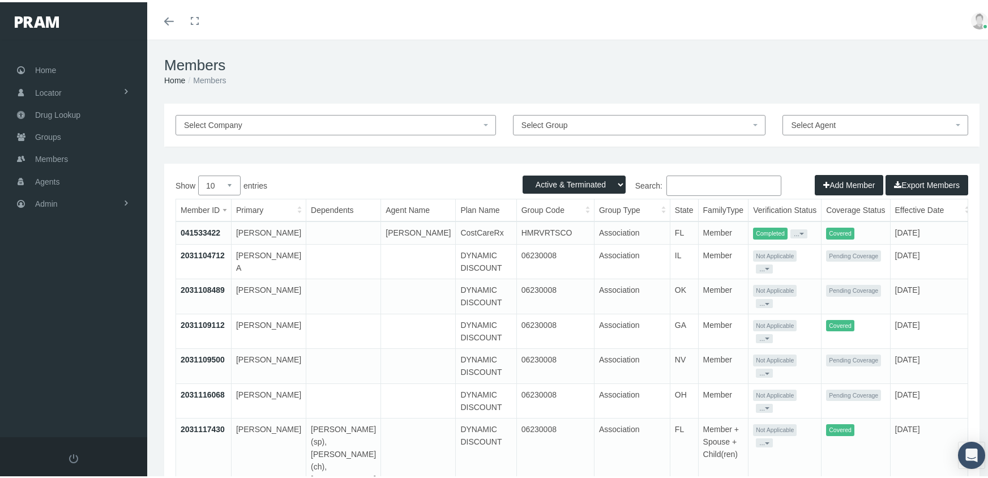
click at [716, 181] on input "Search:" at bounding box center [724, 183] width 115 height 20
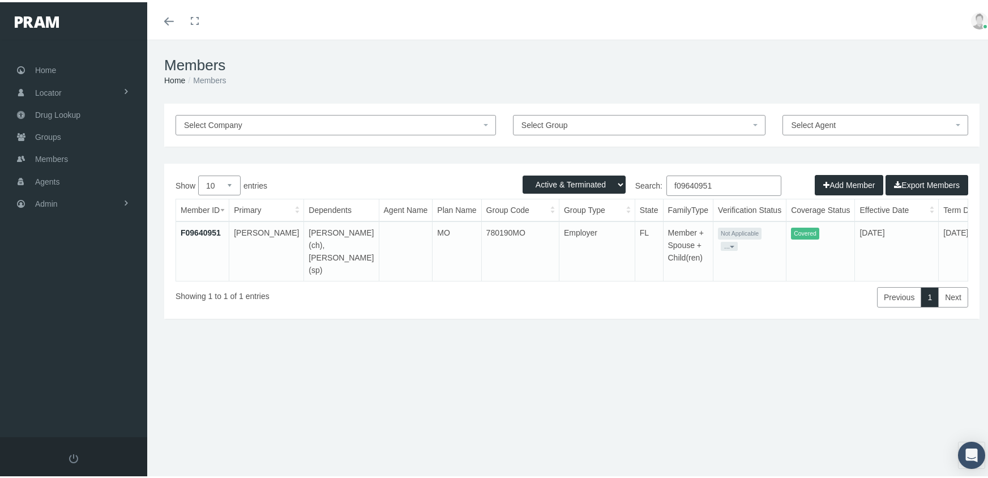
type input "f09640951"
click at [198, 227] on link "F09640951" at bounding box center [201, 230] width 40 height 9
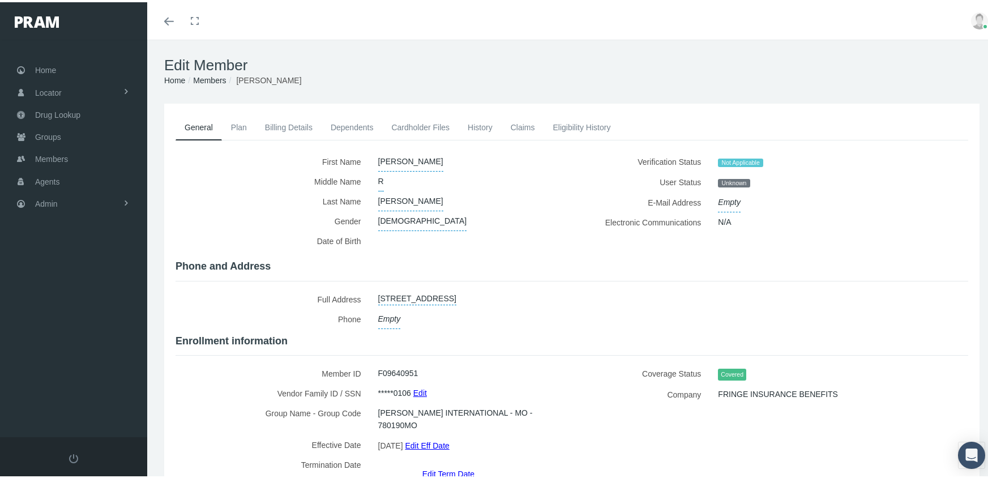
click at [583, 131] on link "Eligibility History" at bounding box center [582, 125] width 76 height 25
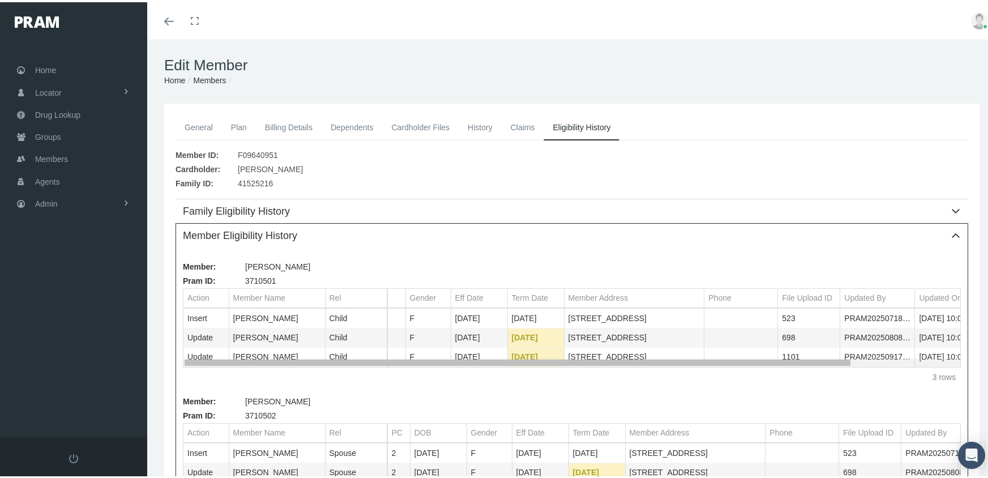
scroll to position [0, 115]
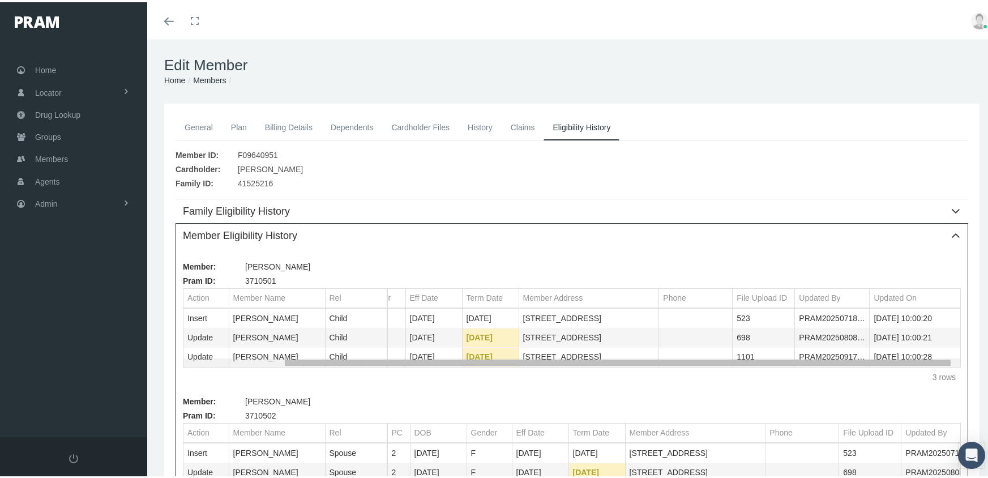
drag, startPoint x: 588, startPoint y: 362, endPoint x: 760, endPoint y: 367, distance: 172.3
click at [760, 367] on body "Toggle Fullscreen Toggle navigation Toggle menubar Toggle fullscreen Profile Lo…" at bounding box center [498, 239] width 997 height 478
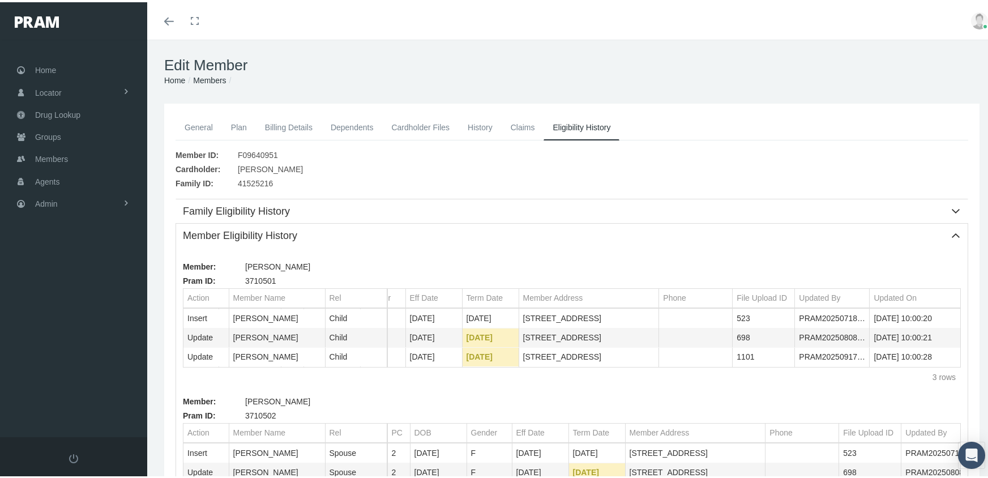
click at [217, 78] on link "Members" at bounding box center [209, 78] width 33 height 9
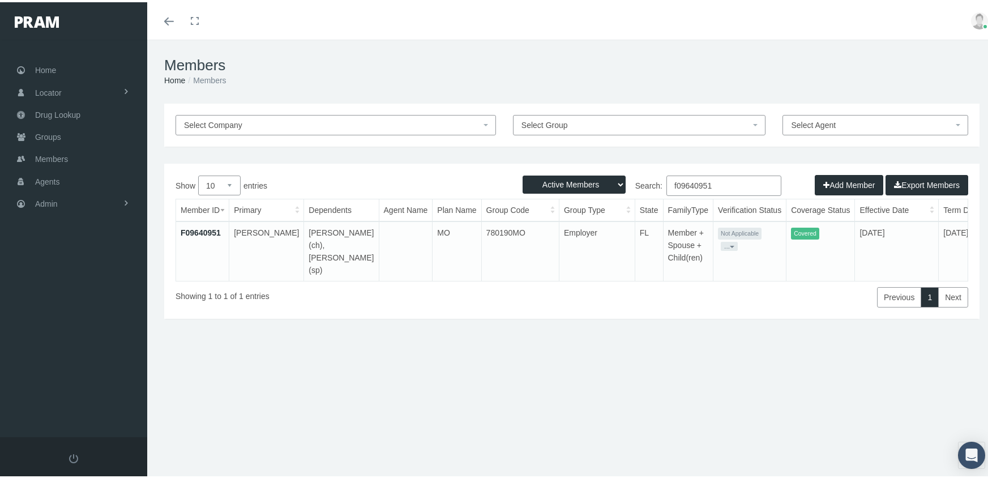
click at [574, 188] on select "Active Members Terminated Members Active & Terminated" at bounding box center [574, 182] width 103 height 18
select select "3"
click at [523, 173] on select "Active Members Terminated Members Active & Terminated" at bounding box center [574, 182] width 103 height 18
click at [718, 182] on input "f09640951" at bounding box center [724, 183] width 115 height 20
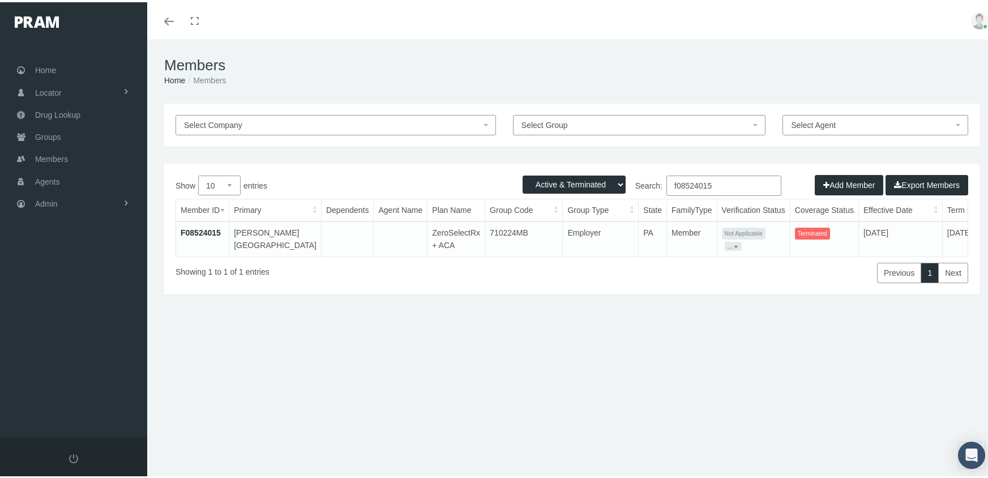
type input "f08524015"
click at [201, 227] on link "F08524015" at bounding box center [201, 230] width 40 height 9
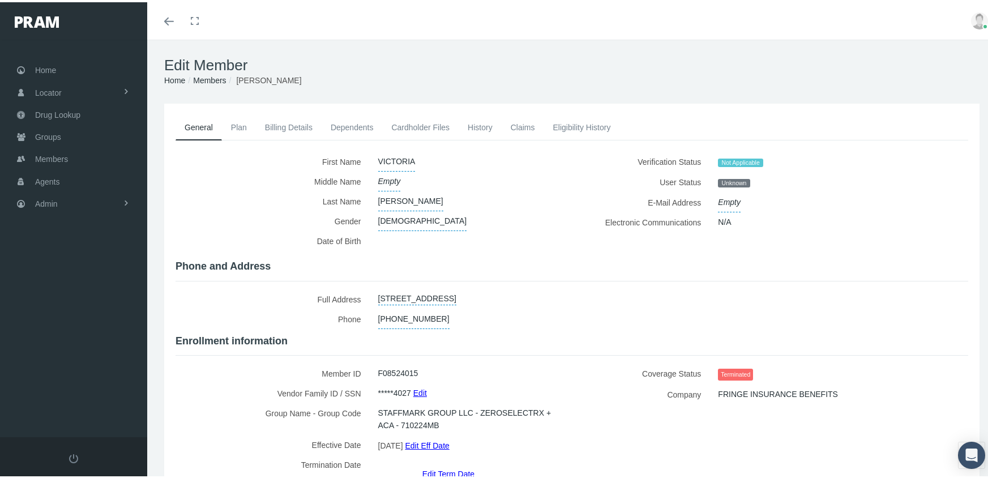
click at [457, 463] on link "Edit Term Date" at bounding box center [449, 471] width 52 height 16
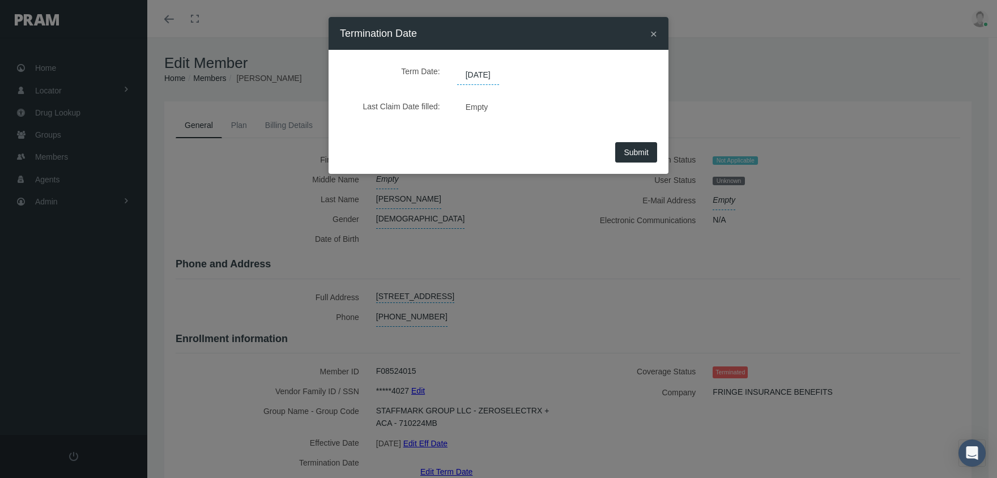
click at [496, 75] on span "09/17/2025" at bounding box center [478, 75] width 42 height 19
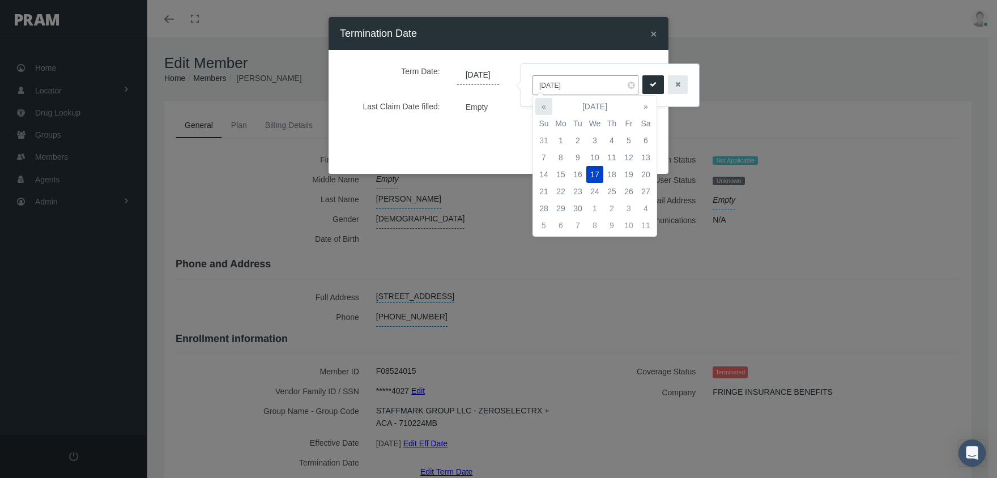
click at [547, 105] on th "«" at bounding box center [543, 106] width 17 height 17
click at [632, 176] on td "18" at bounding box center [628, 174] width 17 height 17
type input "07/18/2025"
click at [650, 80] on icon "submit" at bounding box center [653, 84] width 7 height 11
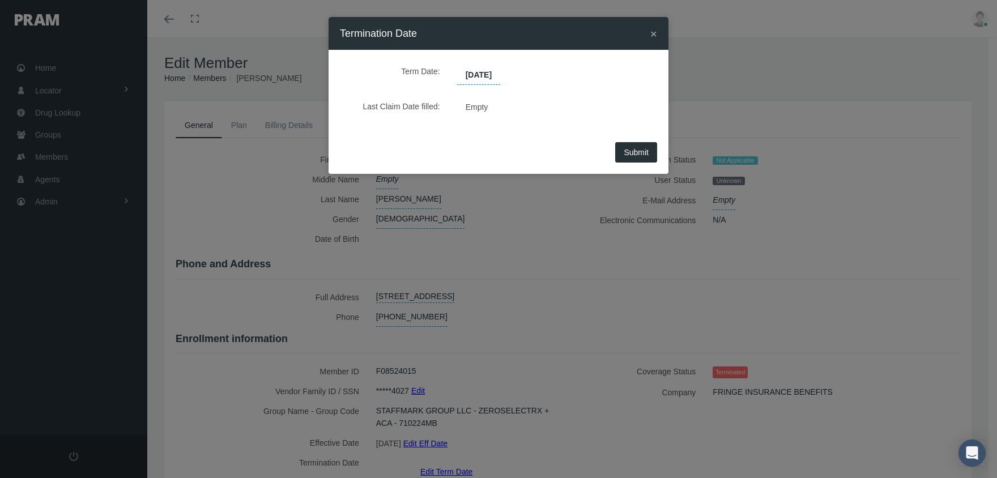
click at [638, 148] on span "Submit" at bounding box center [636, 152] width 25 height 9
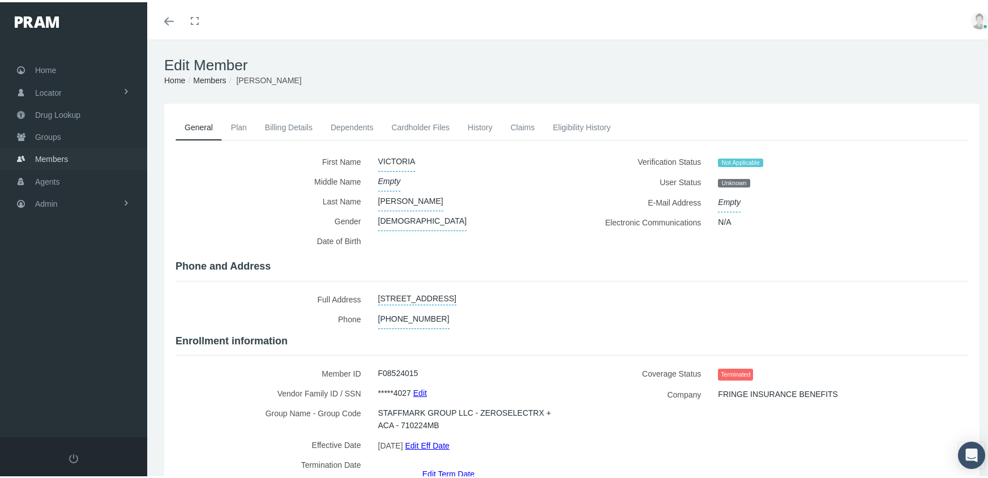
click at [64, 152] on span "Members" at bounding box center [51, 157] width 33 height 22
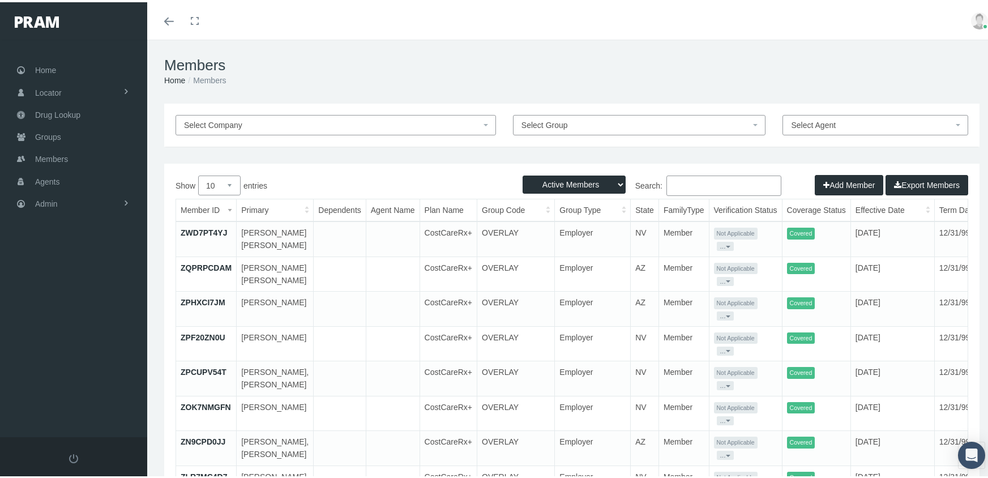
click at [591, 180] on select "Active Members Terminated Members Active & Terminated" at bounding box center [574, 182] width 103 height 18
select select "3"
click at [523, 173] on select "Active Members Terminated Members Active & Terminated" at bounding box center [574, 182] width 103 height 18
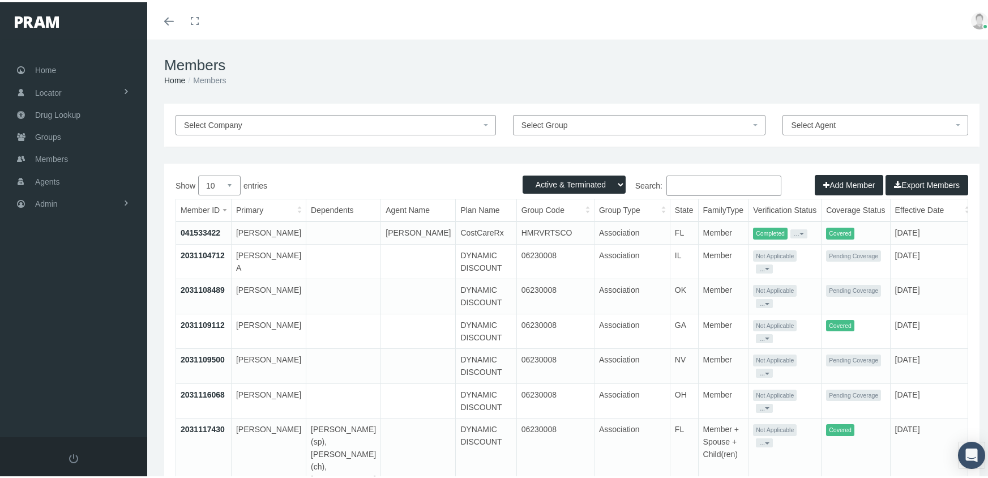
click at [686, 185] on input "Search:" at bounding box center [724, 183] width 115 height 20
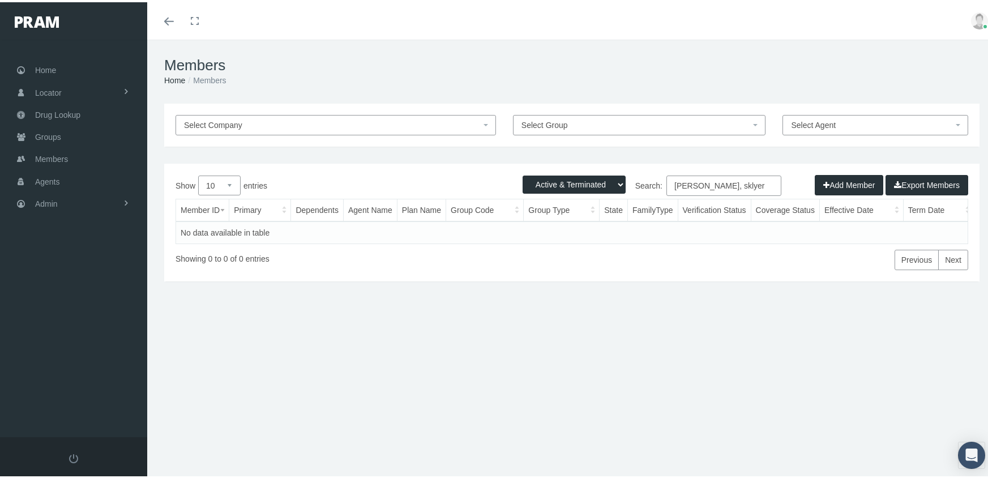
drag, startPoint x: 727, startPoint y: 182, endPoint x: 602, endPoint y: 187, distance: 125.3
click at [602, 187] on div "Active Members Terminated Members Active & Terminated Add Member Export Members…" at bounding box center [572, 220] width 816 height 118
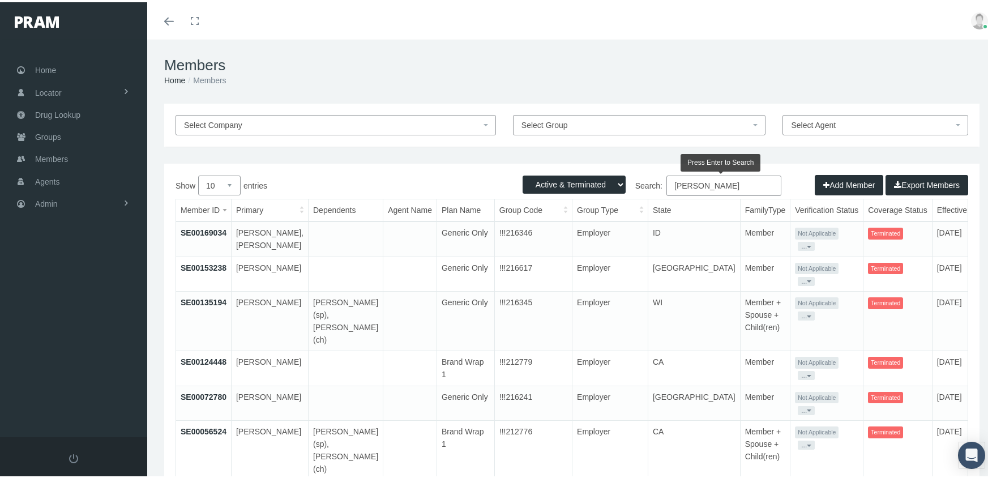
scroll to position [229, 0]
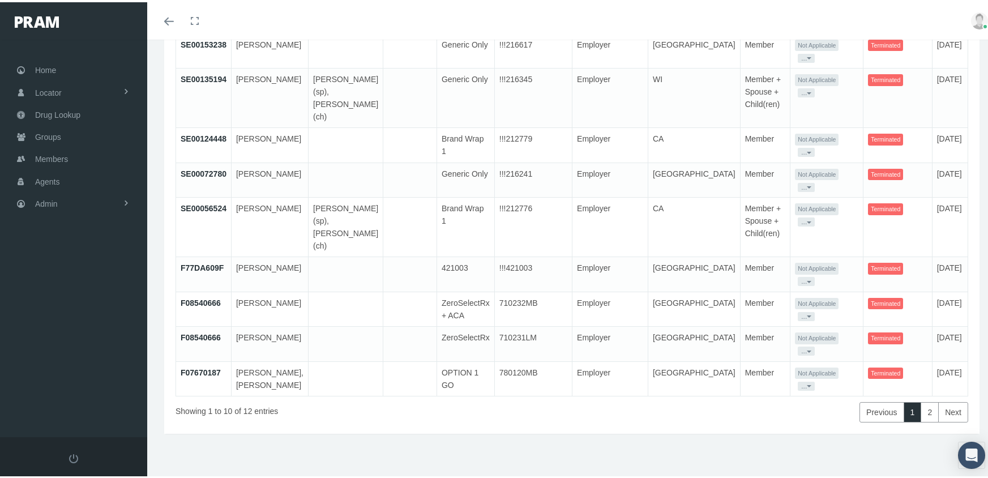
type input "ramirez, martin"
click at [206, 331] on link "F08540666" at bounding box center [201, 335] width 40 height 9
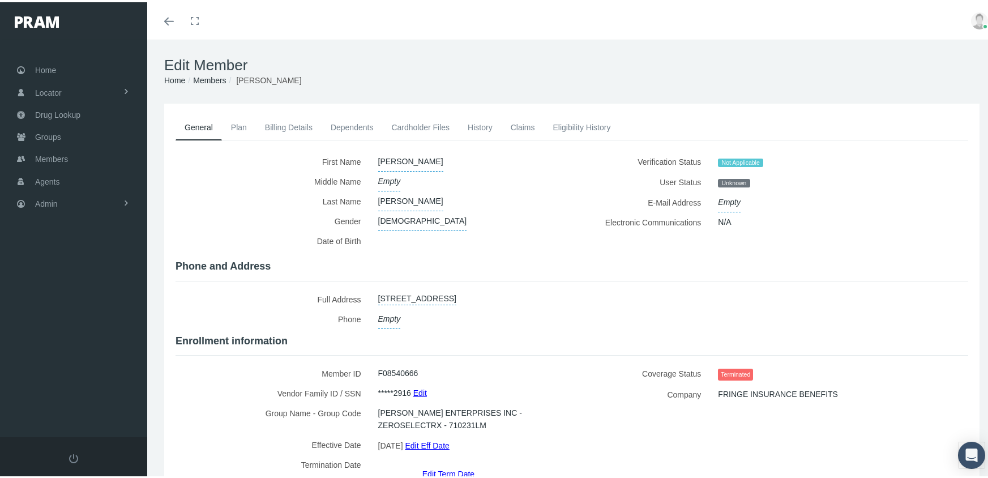
click at [286, 125] on link "Billing Details" at bounding box center [289, 125] width 66 height 25
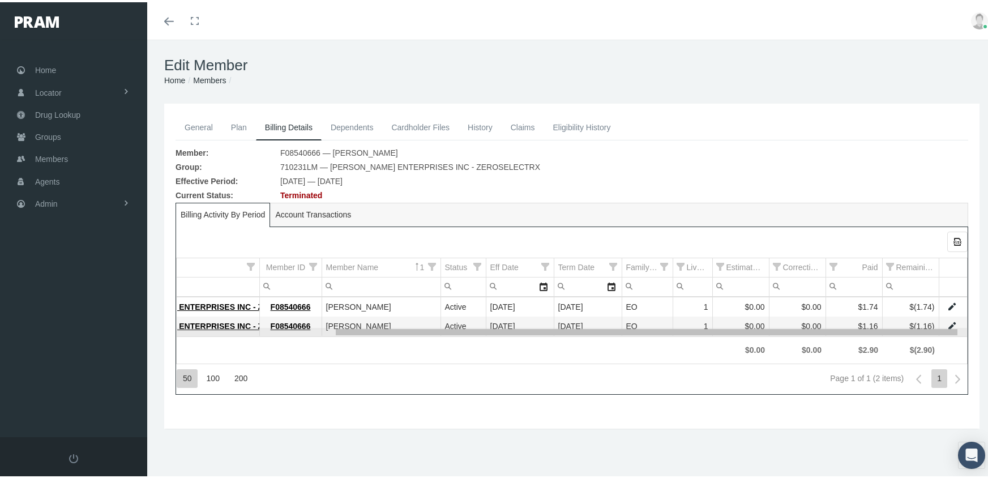
drag, startPoint x: 723, startPoint y: 332, endPoint x: 927, endPoint y: 339, distance: 203.4
click at [927, 339] on body "Toggle Fullscreen Toggle navigation Toggle menubar Toggle fullscreen Profile Lo…" at bounding box center [498, 239] width 997 height 478
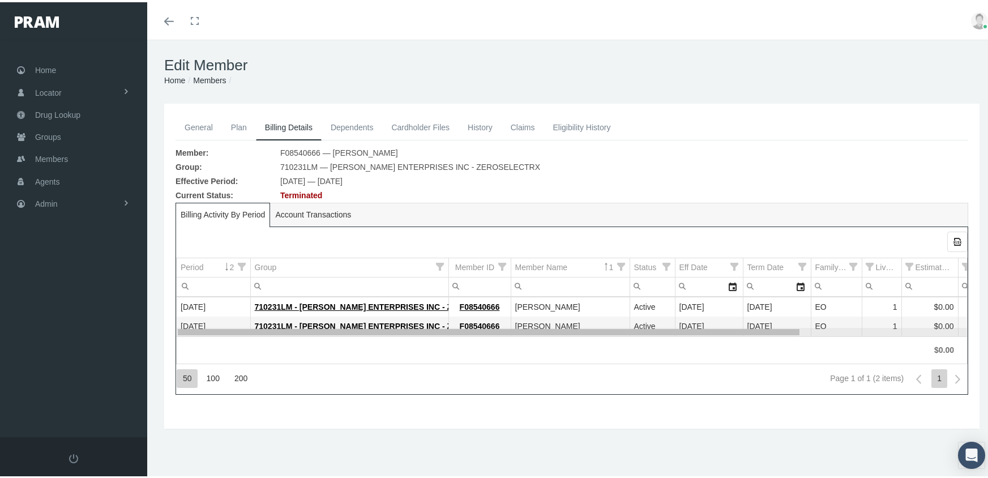
drag, startPoint x: 493, startPoint y: 331, endPoint x: 206, endPoint y: 319, distance: 287.4
click at [206, 319] on body "Toggle Fullscreen Toggle navigation Toggle menubar Toggle fullscreen Profile Lo…" at bounding box center [498, 239] width 997 height 478
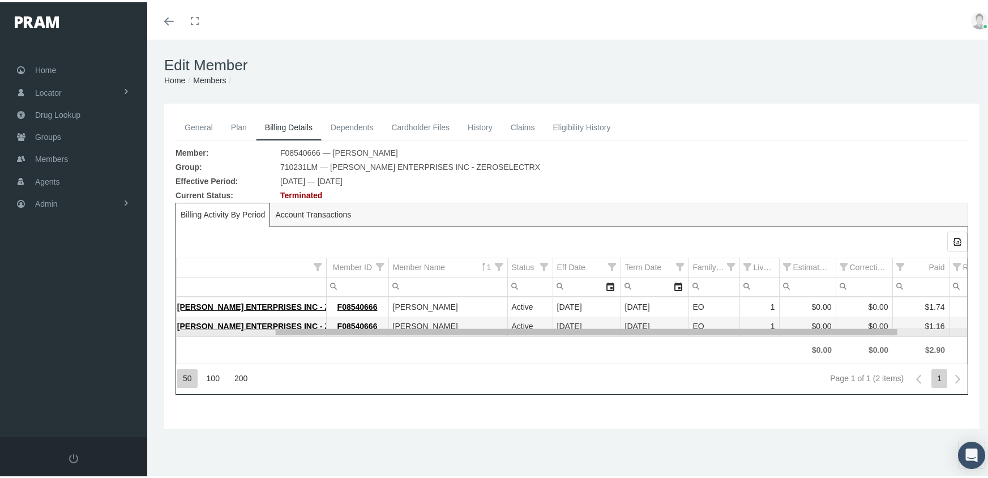
scroll to position [0, 198]
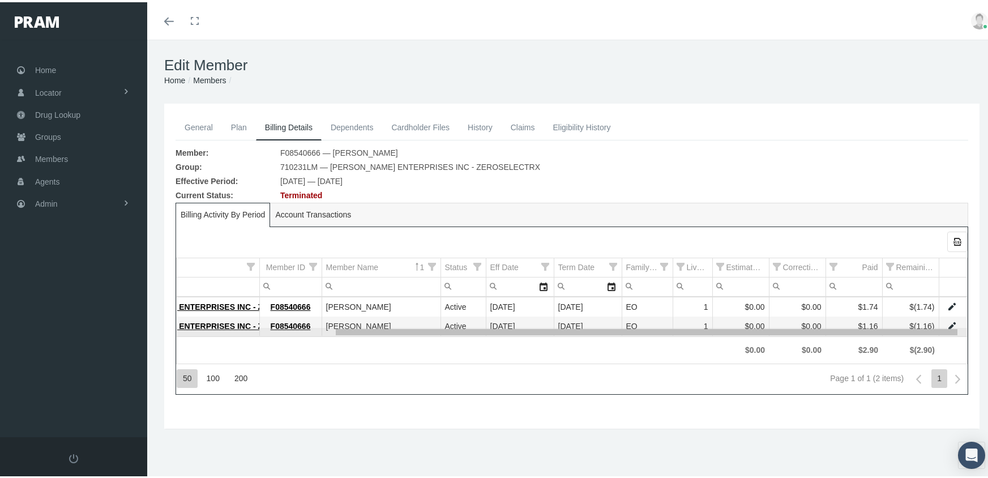
drag, startPoint x: 749, startPoint y: 333, endPoint x: 991, endPoint y: 351, distance: 242.5
click at [939, 346] on body "Toggle Fullscreen Toggle navigation Toggle menubar Toggle fullscreen Profile Lo…" at bounding box center [498, 239] width 997 height 478
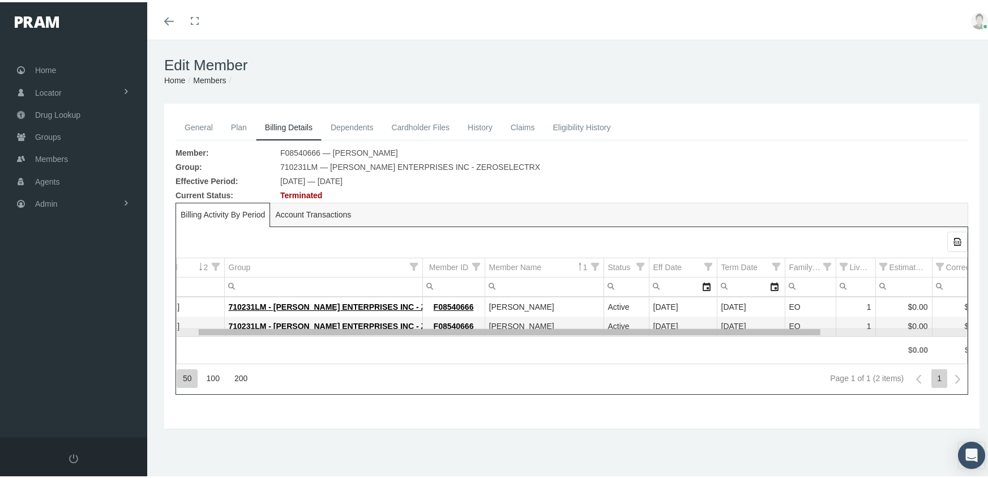
scroll to position [0, 0]
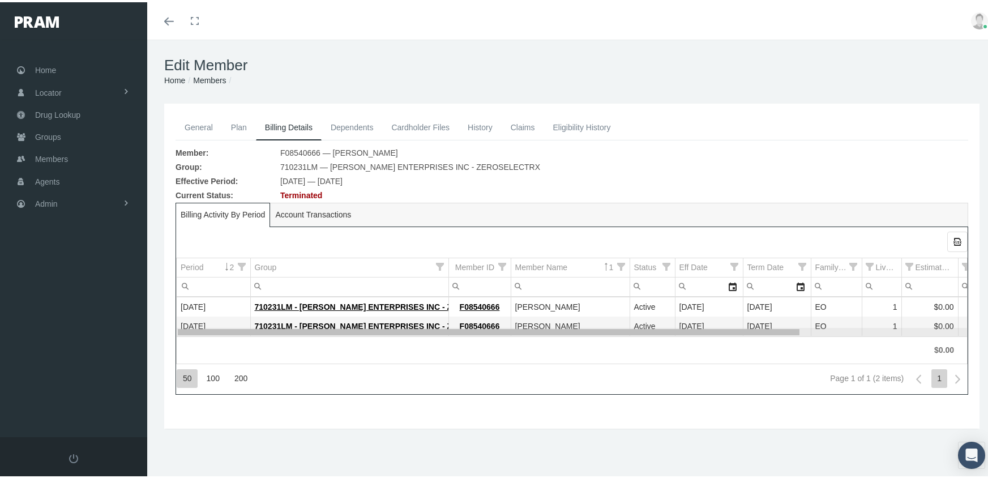
drag, startPoint x: 312, startPoint y: 336, endPoint x: 219, endPoint y: 335, distance: 92.3
click at [219, 335] on body "Toggle Fullscreen Toggle navigation Toggle menubar Toggle fullscreen Profile Lo…" at bounding box center [498, 239] width 997 height 478
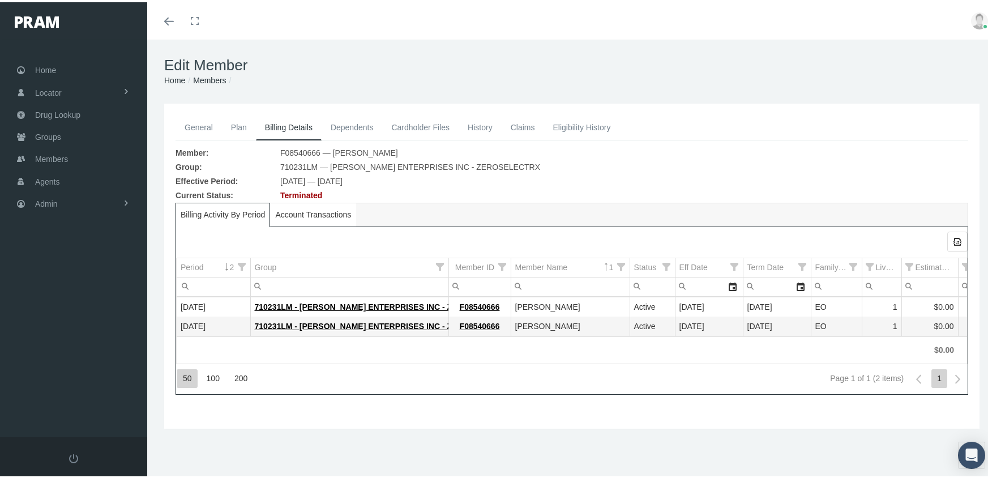
click at [317, 205] on div "Account Transactions" at bounding box center [313, 213] width 86 height 24
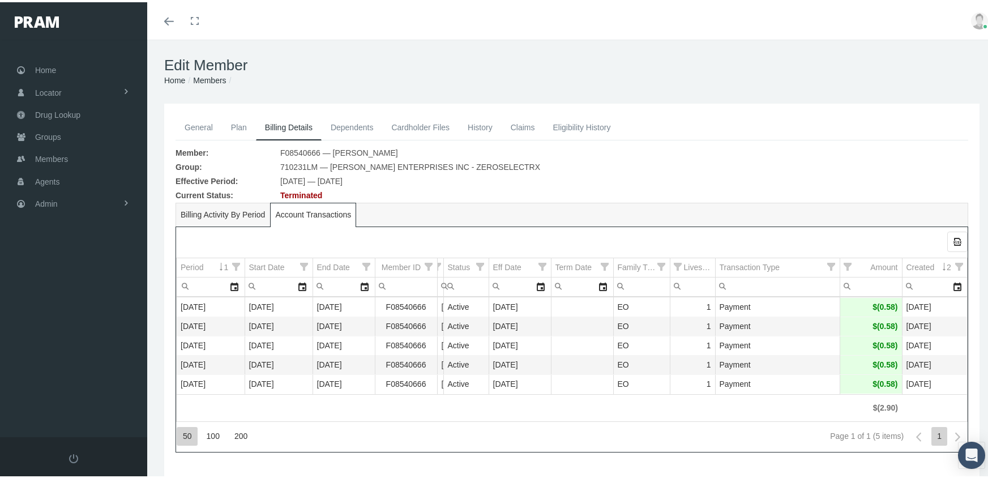
click at [214, 77] on link "Members" at bounding box center [209, 78] width 33 height 9
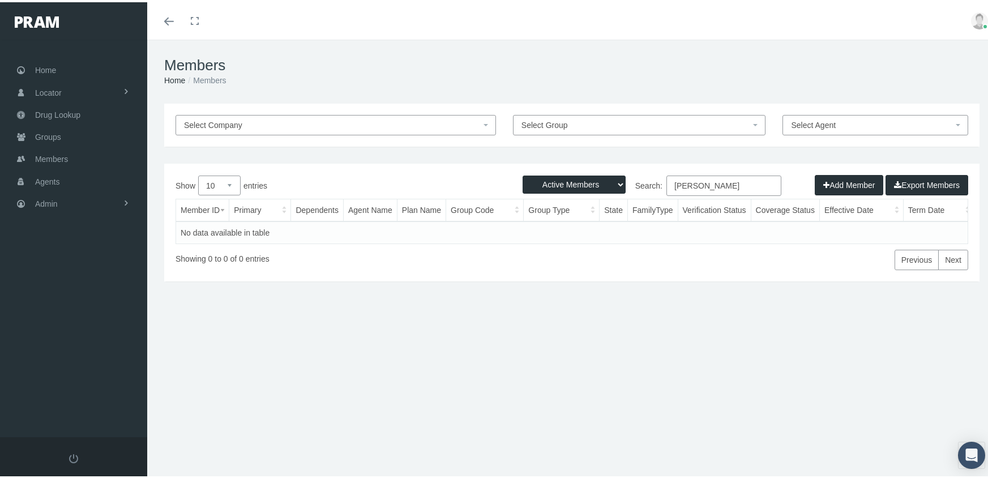
click at [577, 186] on select "Active Members Terminated Members Active & Terminated" at bounding box center [574, 182] width 103 height 18
select select "3"
click at [523, 173] on select "Active Members Terminated Members Active & Terminated" at bounding box center [574, 182] width 103 height 18
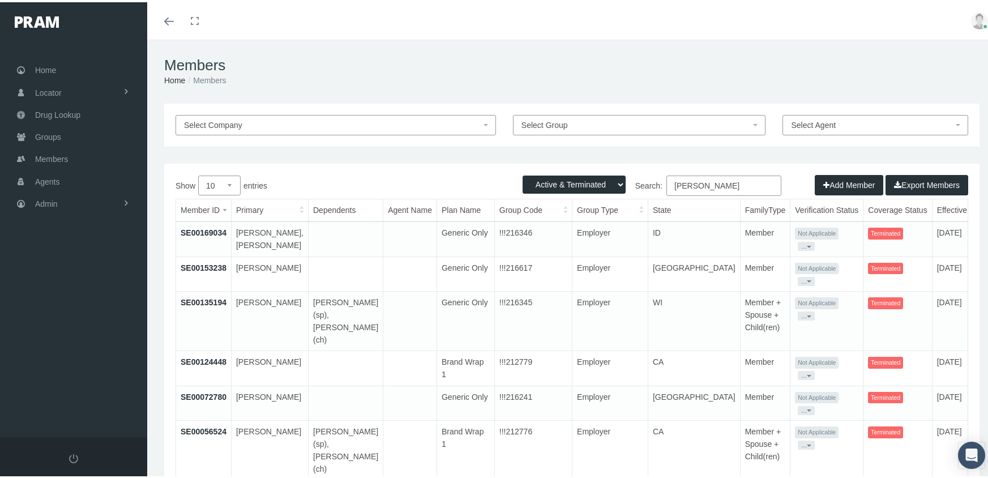
click at [741, 185] on input "ramirez, martin" at bounding box center [724, 183] width 115 height 20
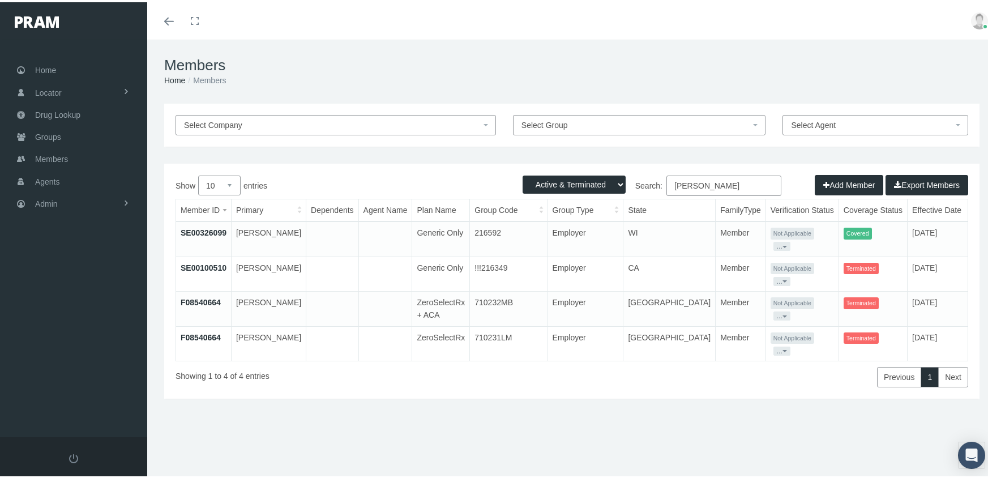
drag, startPoint x: 727, startPoint y: 188, endPoint x: 558, endPoint y: 185, distance: 168.8
click at [558, 185] on div "Active Members Terminated Members Active & Terminated Add Member Export Members…" at bounding box center [572, 278] width 816 height 235
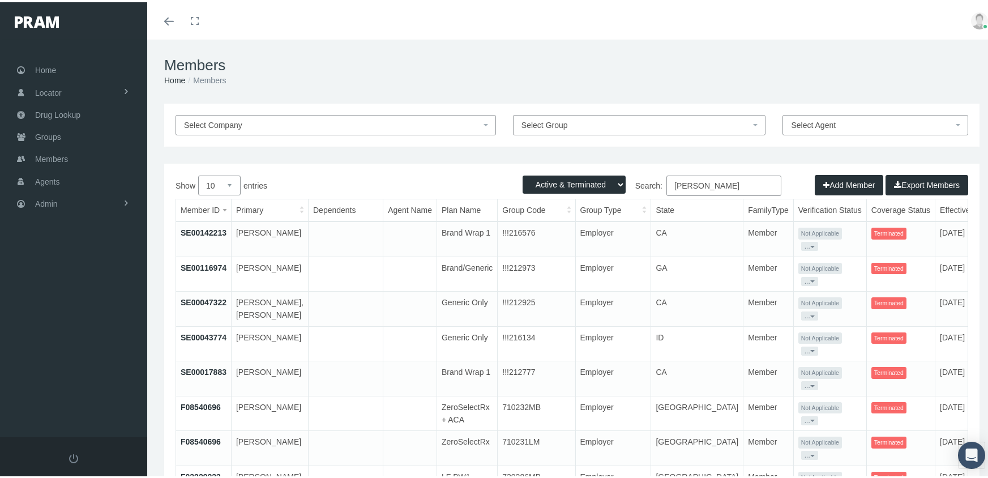
drag, startPoint x: 732, startPoint y: 182, endPoint x: 562, endPoint y: 182, distance: 169.9
click at [564, 182] on div "Active Members Terminated Members Active & Terminated Add Member Export Members…" at bounding box center [572, 383] width 816 height 444
type input "g"
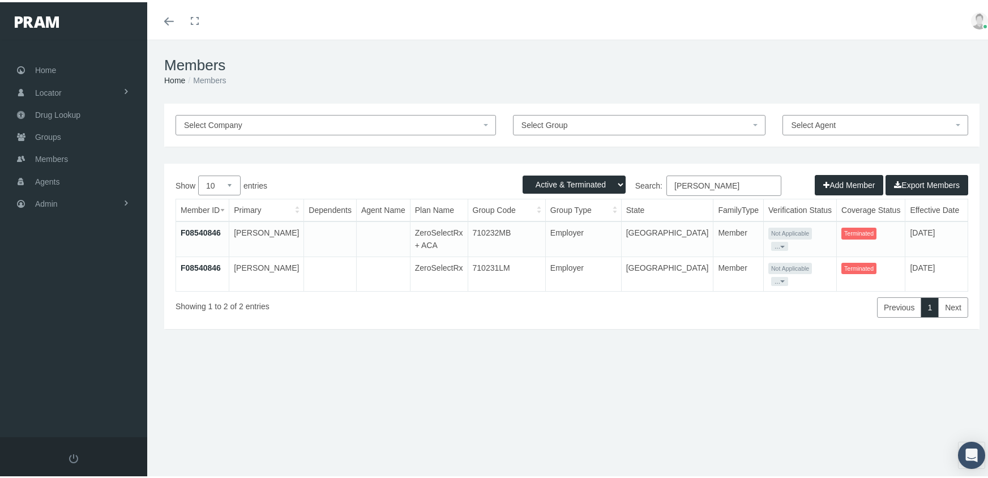
drag, startPoint x: 741, startPoint y: 179, endPoint x: 537, endPoint y: 189, distance: 204.7
click at [537, 189] on div "Active Members Terminated Members Active & Terminated Add Member Export Members…" at bounding box center [572, 243] width 816 height 165
drag, startPoint x: 737, startPoint y: 186, endPoint x: 578, endPoint y: 181, distance: 159.2
click at [578, 181] on div "Active Members Terminated Members Active & Terminated Add Member Export Members…" at bounding box center [572, 243] width 816 height 165
drag, startPoint x: 616, startPoint y: 172, endPoint x: 583, endPoint y: 170, distance: 32.4
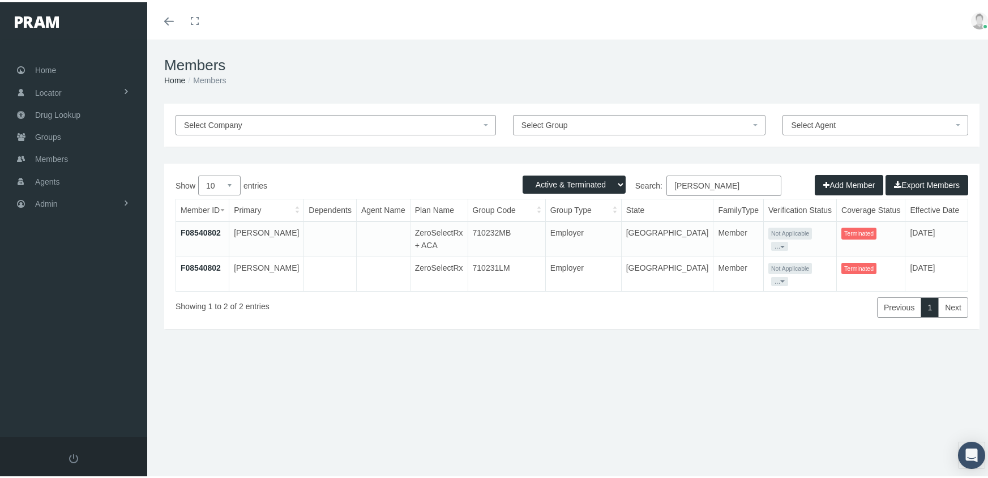
click at [583, 170] on div "Active Members Terminated Members Active & Terminated Add Member Export Members…" at bounding box center [572, 243] width 816 height 165
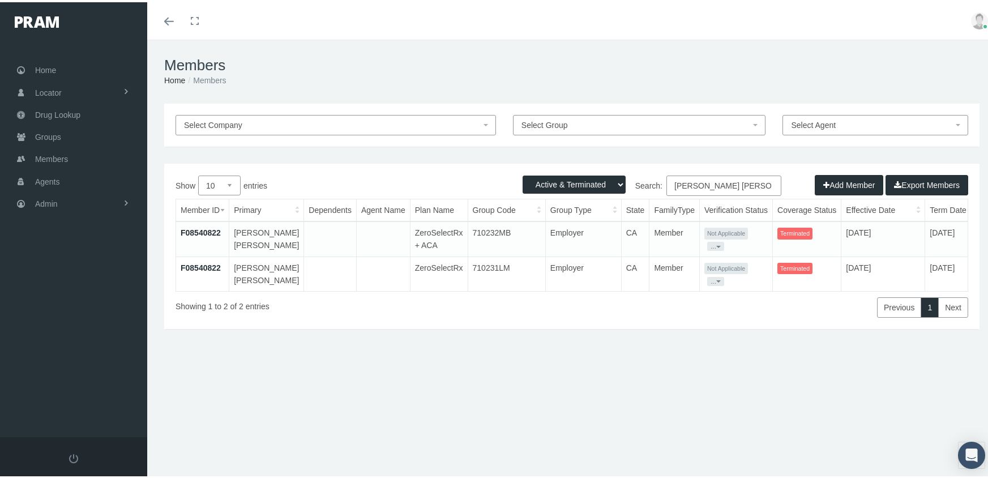
drag, startPoint x: 759, startPoint y: 185, endPoint x: 655, endPoint y: 185, distance: 104.2
click at [655, 185] on label "Search: ochoa becerra, mariela" at bounding box center [677, 183] width 210 height 20
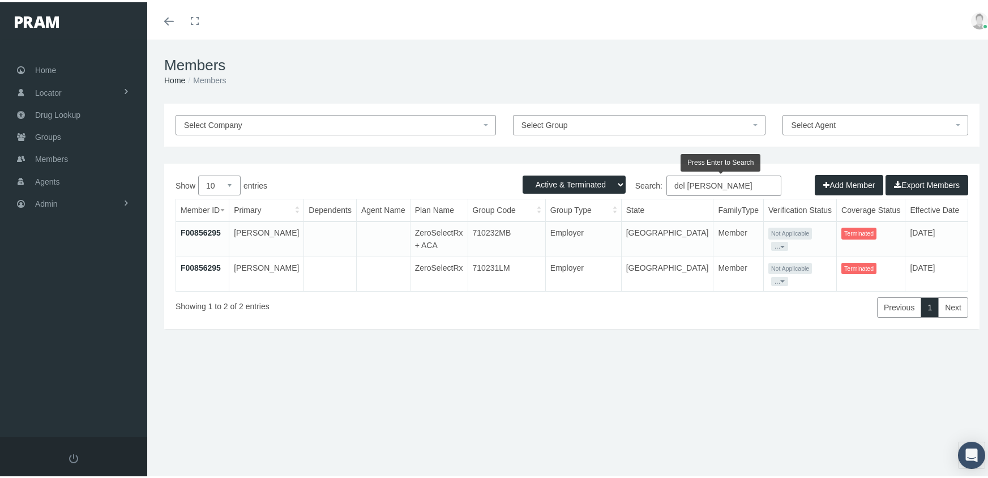
drag, startPoint x: 757, startPoint y: 182, endPoint x: 387, endPoint y: 197, distance: 369.6
click at [387, 197] on div "Show 10 25 50 100 entries Search: del castillo, miguel Member ID Primary Depend…" at bounding box center [572, 244] width 793 height 142
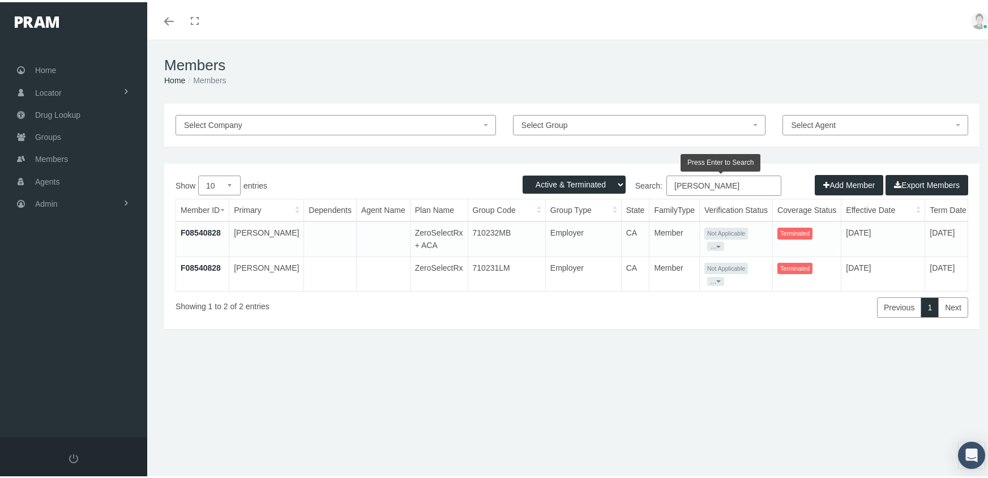
drag, startPoint x: 740, startPoint y: 178, endPoint x: 595, endPoint y: 177, distance: 144.4
click at [595, 177] on div "Active Members Terminated Members Active & Terminated Add Member Export Members…" at bounding box center [572, 243] width 816 height 165
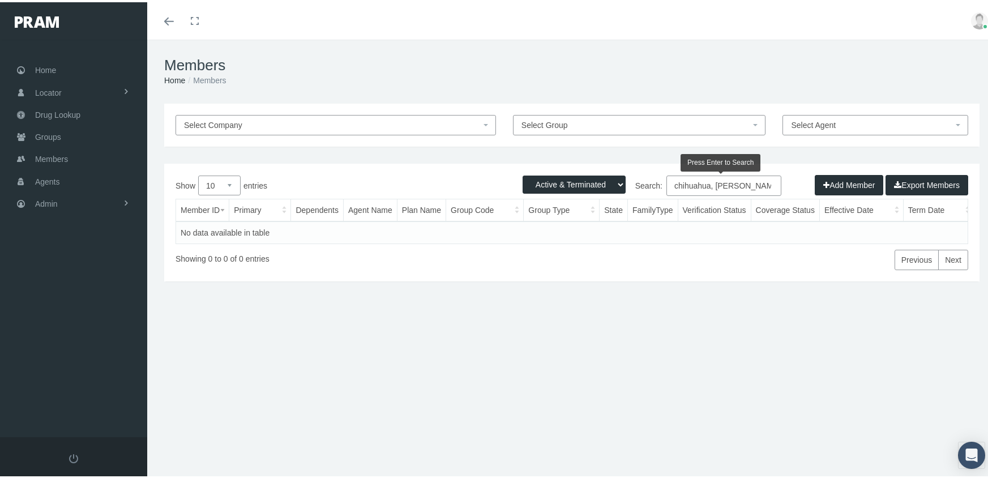
drag, startPoint x: 752, startPoint y: 187, endPoint x: 626, endPoint y: 191, distance: 125.8
click at [626, 191] on label "Search: chihuahua, chavez" at bounding box center [677, 183] width 210 height 20
paste input "F02876683"
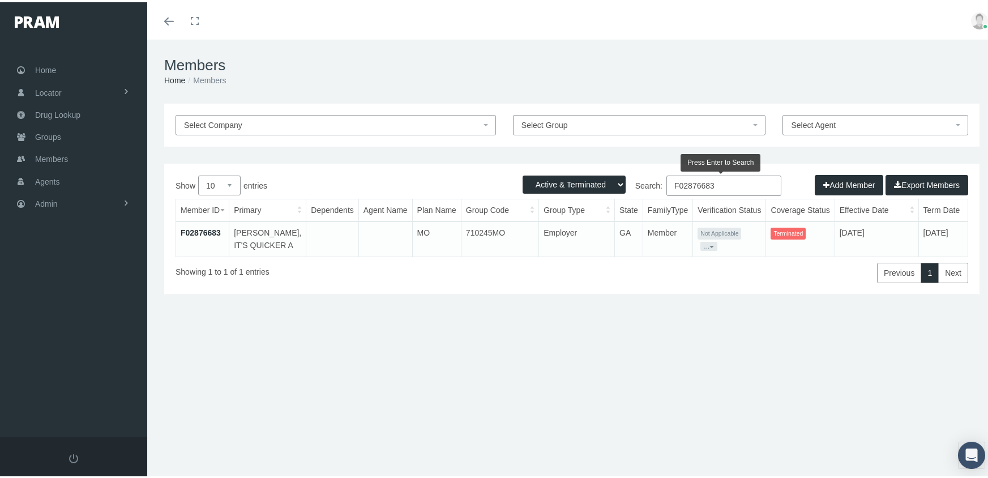
type input "F02876683"
click at [199, 229] on link "F02876683" at bounding box center [201, 230] width 40 height 9
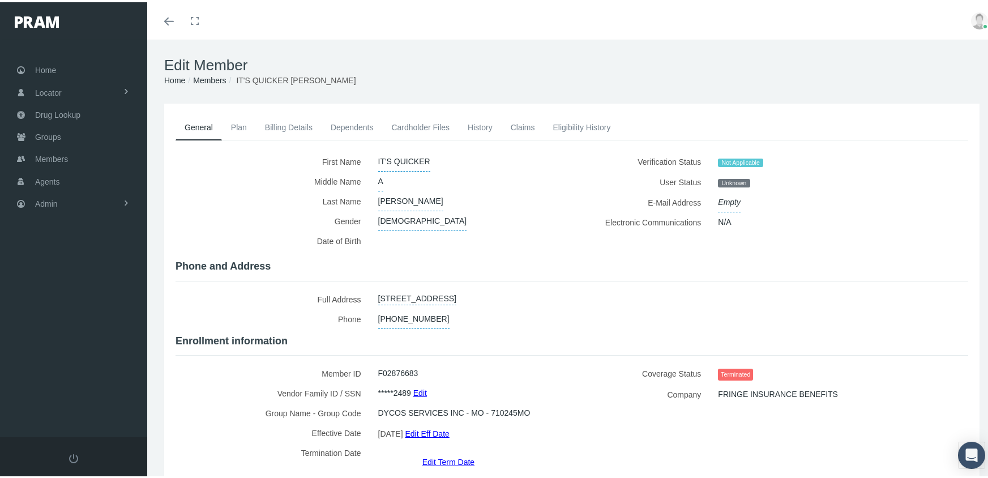
click at [407, 155] on span "IT'S QUICKER" at bounding box center [404, 160] width 52 height 20
drag, startPoint x: 450, startPoint y: 153, endPoint x: 305, endPoint y: 146, distance: 145.2
click at [305, 146] on div "General Plan Billing Details Dependents Cardholder Files History Claims A [PERS…" at bounding box center [572, 289] width 793 height 353
type input "v"
type input "[PERSON_NAME]"
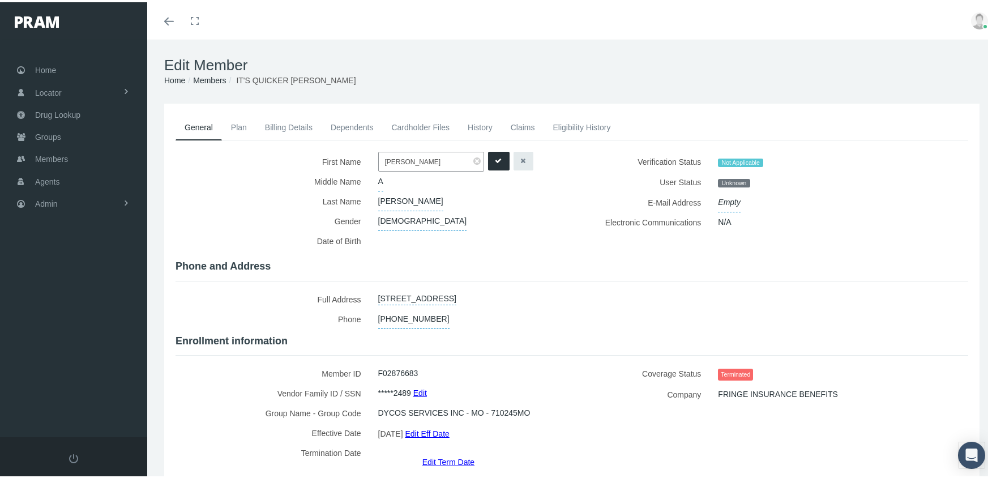
click at [488, 158] on button "submit" at bounding box center [499, 159] width 22 height 19
drag, startPoint x: 57, startPoint y: 150, endPoint x: 108, endPoint y: 145, distance: 50.6
click at [57, 150] on span "Members" at bounding box center [51, 157] width 33 height 22
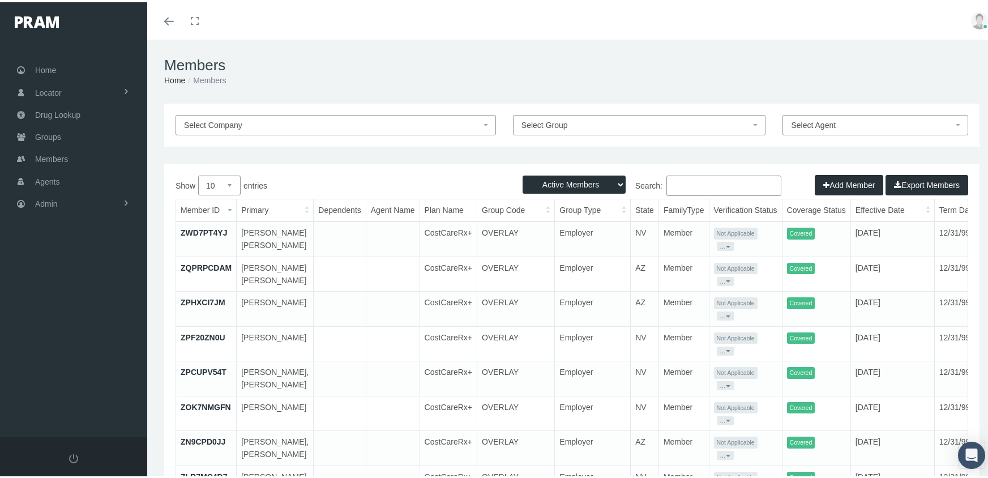
click at [577, 177] on select "Active Members Terminated Members Active & Terminated" at bounding box center [574, 182] width 103 height 18
select select "3"
click at [523, 173] on select "Active Members Terminated Members Active & Terminated" at bounding box center [574, 182] width 103 height 18
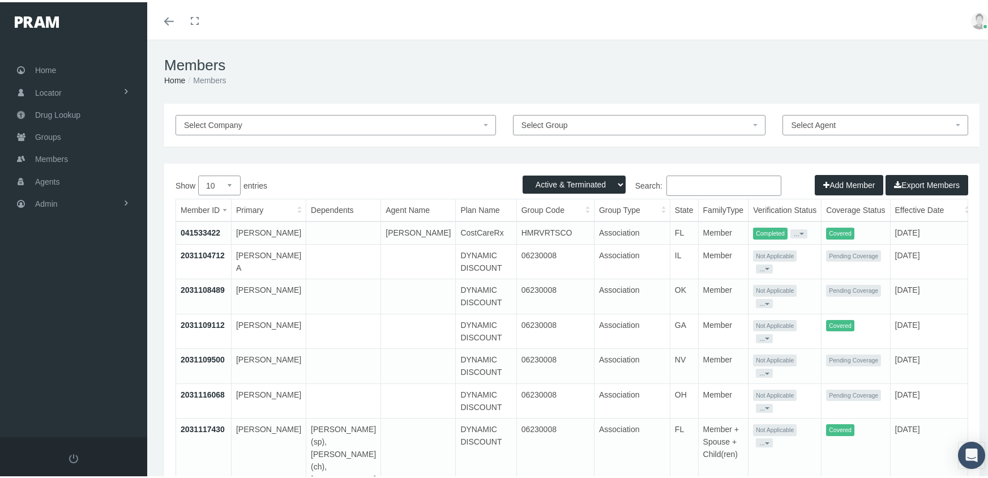
click at [713, 187] on input "Search:" at bounding box center [724, 183] width 115 height 20
paste input "F09637797"
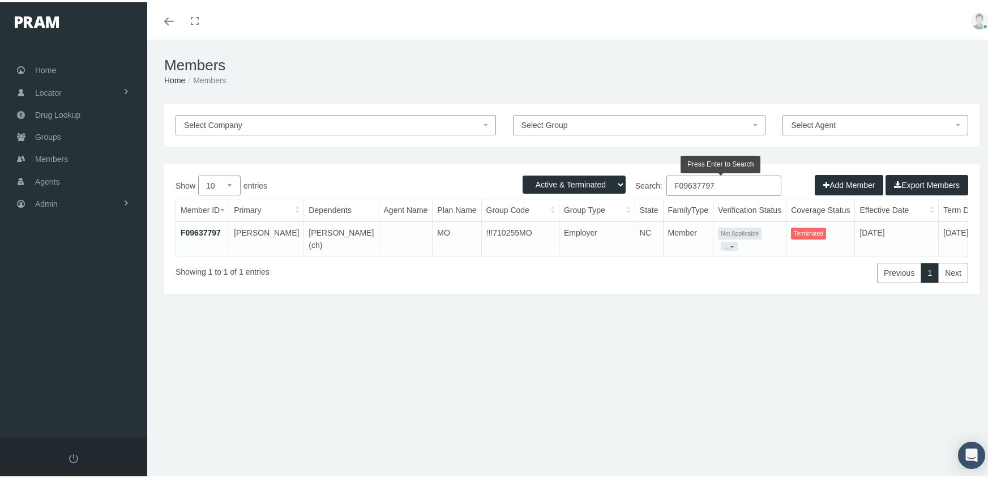
type input "F09637797"
click at [209, 229] on link "F09637797" at bounding box center [201, 230] width 40 height 9
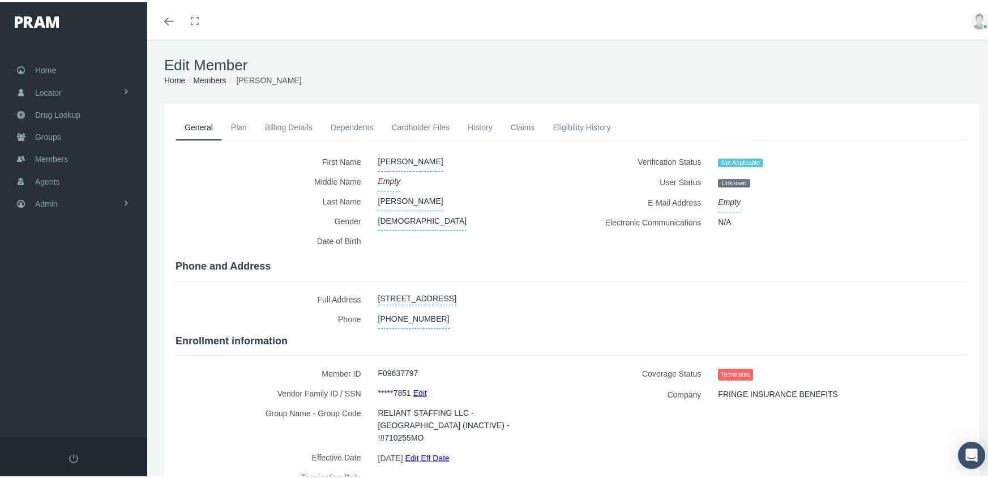
click at [451, 476] on link "Edit Term Date" at bounding box center [449, 484] width 52 height 16
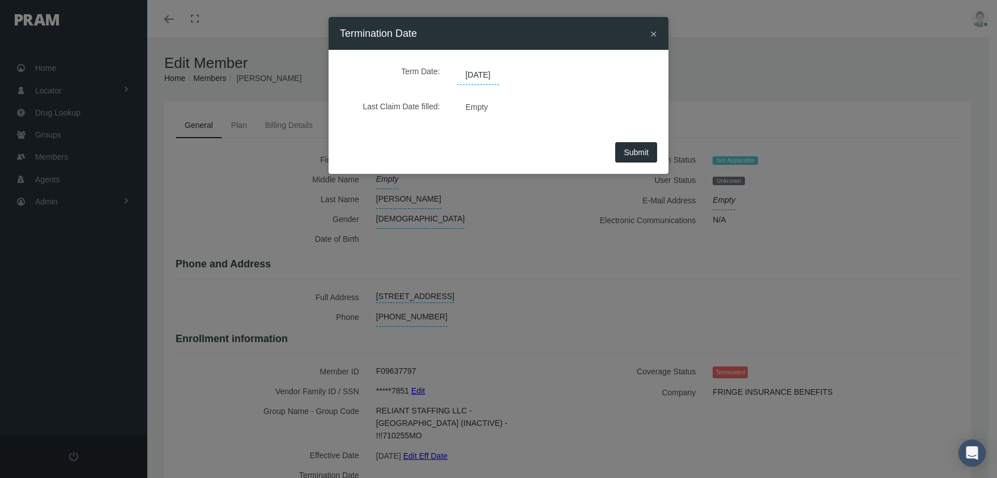
click at [499, 72] on span "[DATE]" at bounding box center [478, 75] width 42 height 19
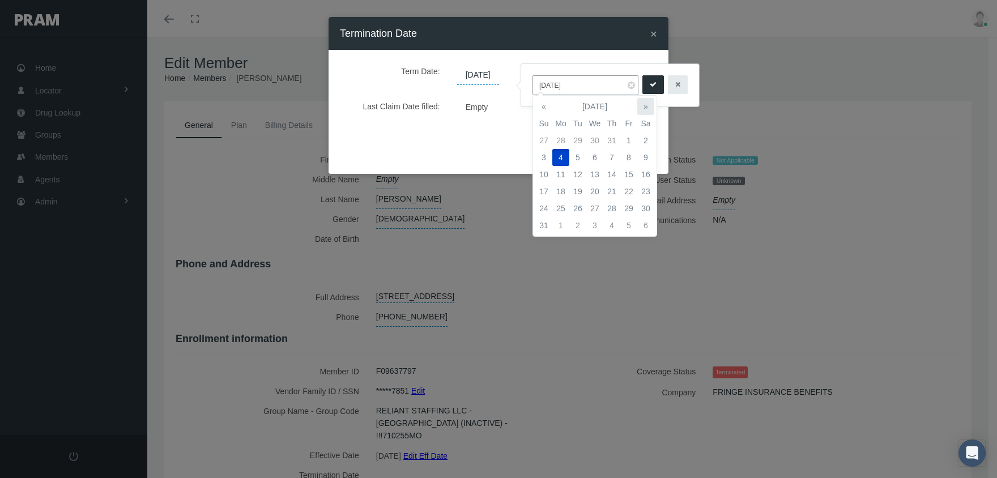
click at [650, 101] on th "»" at bounding box center [645, 106] width 17 height 17
click at [556, 138] on td "1" at bounding box center [560, 140] width 17 height 17
type input "[DATE]"
click at [650, 82] on icon "submit" at bounding box center [653, 84] width 7 height 11
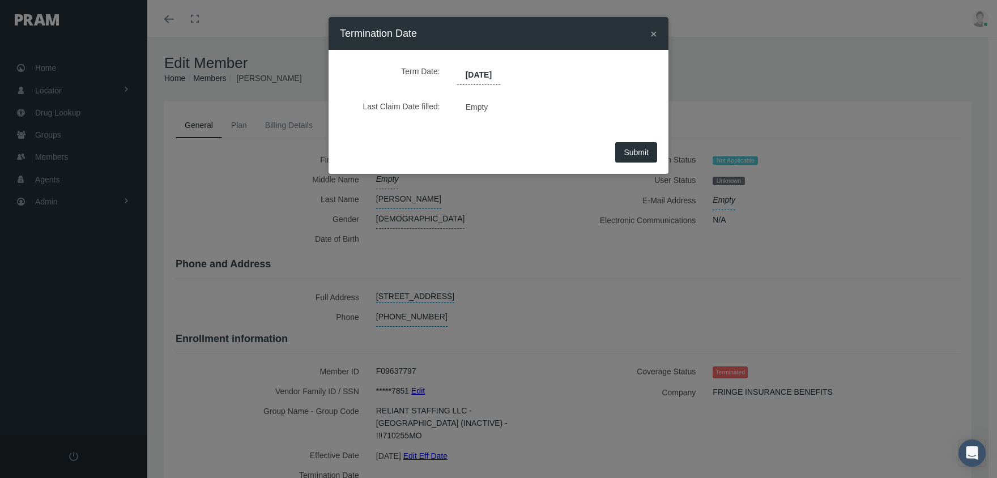
click at [629, 144] on button "Submit" at bounding box center [636, 152] width 42 height 20
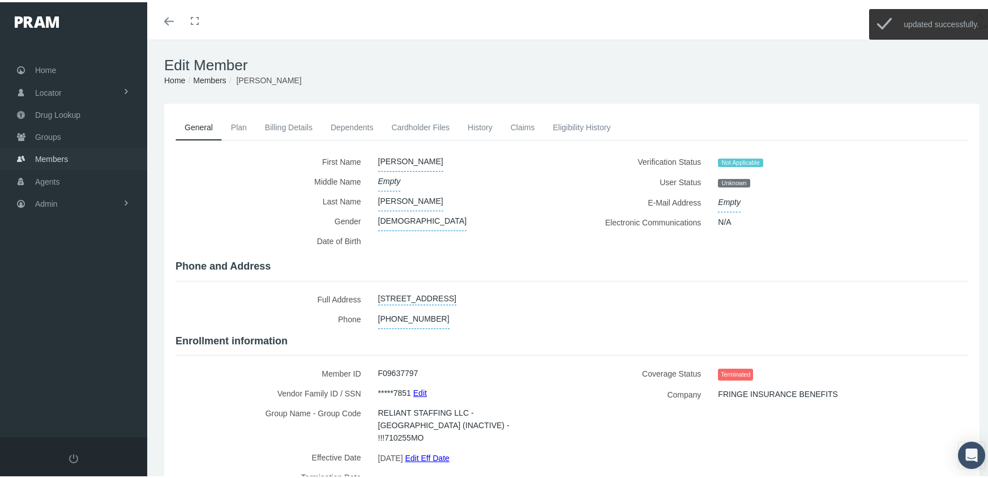
click at [43, 153] on span "Members" at bounding box center [51, 157] width 33 height 22
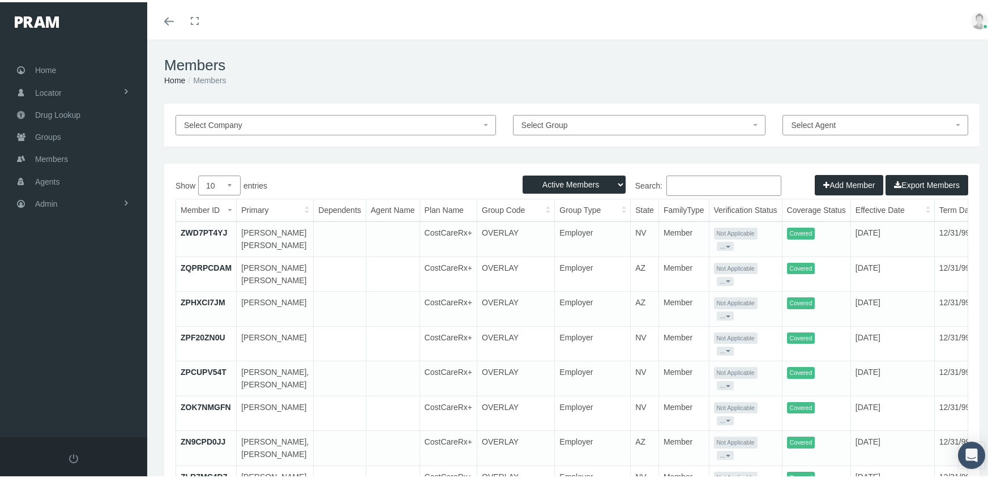
click at [578, 176] on select "Active Members Terminated Members Active & Terminated" at bounding box center [574, 182] width 103 height 18
select select "3"
click at [523, 173] on select "Active Members Terminated Members Active & Terminated" at bounding box center [574, 182] width 103 height 18
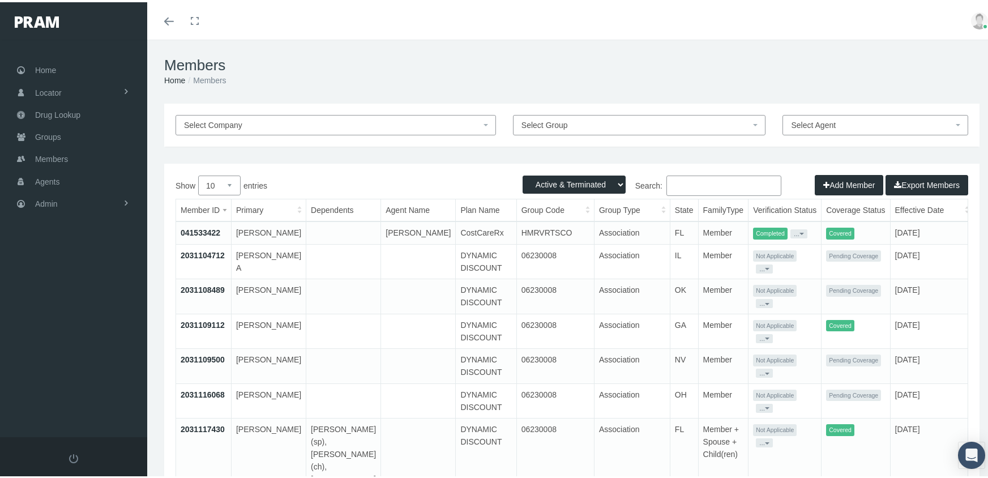
click at [703, 183] on input "Search:" at bounding box center [724, 183] width 115 height 20
paste input "F09685026"
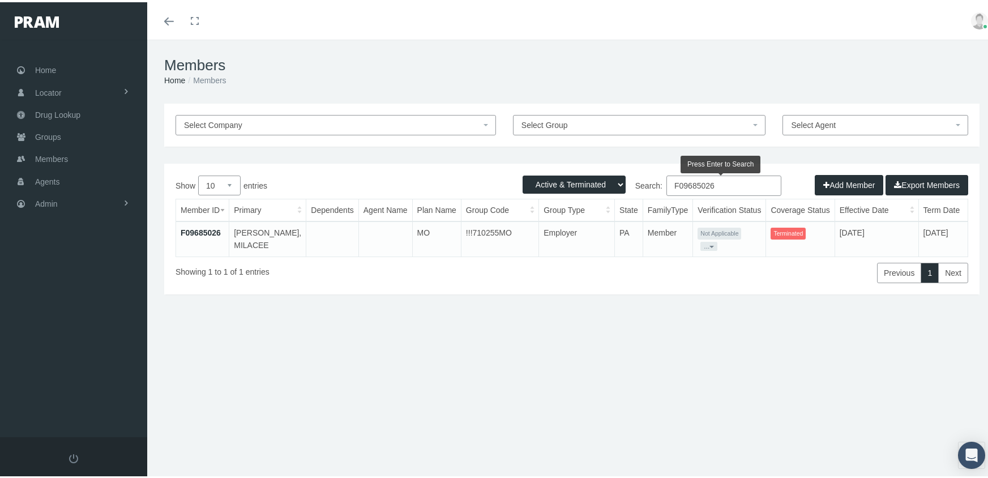
type input "F09685026"
drag, startPoint x: 211, startPoint y: 230, endPoint x: 238, endPoint y: 235, distance: 27.7
click at [211, 230] on link "F09685026" at bounding box center [201, 230] width 40 height 9
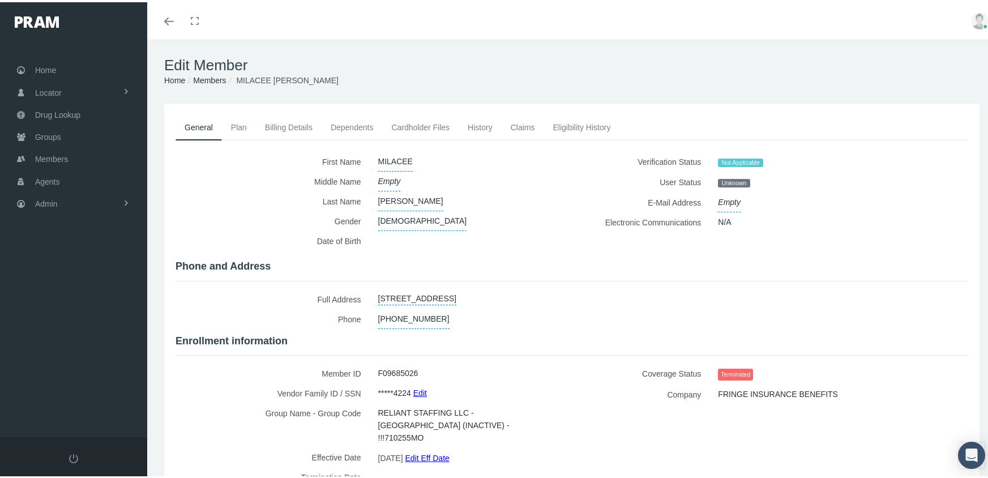
click at [437, 476] on link "Edit Term Date" at bounding box center [449, 484] width 52 height 16
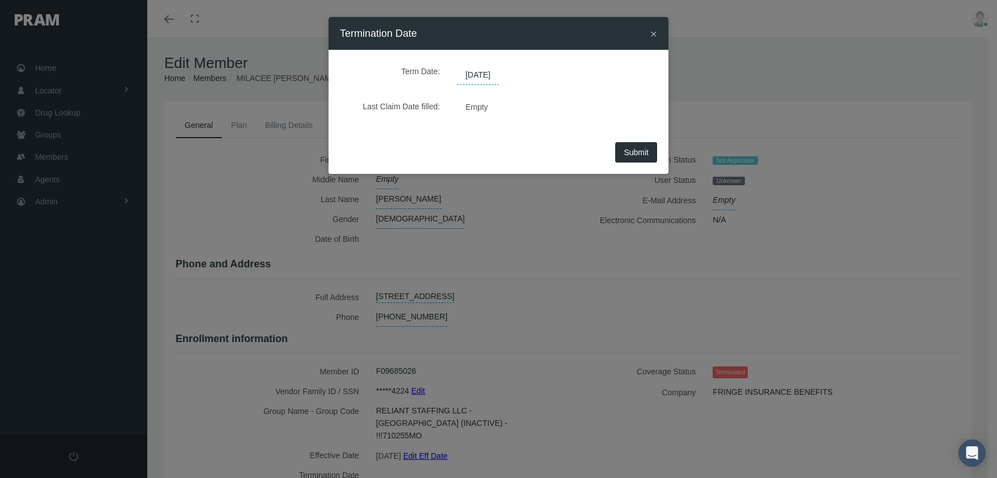
click at [481, 71] on span "[DATE]" at bounding box center [478, 75] width 42 height 19
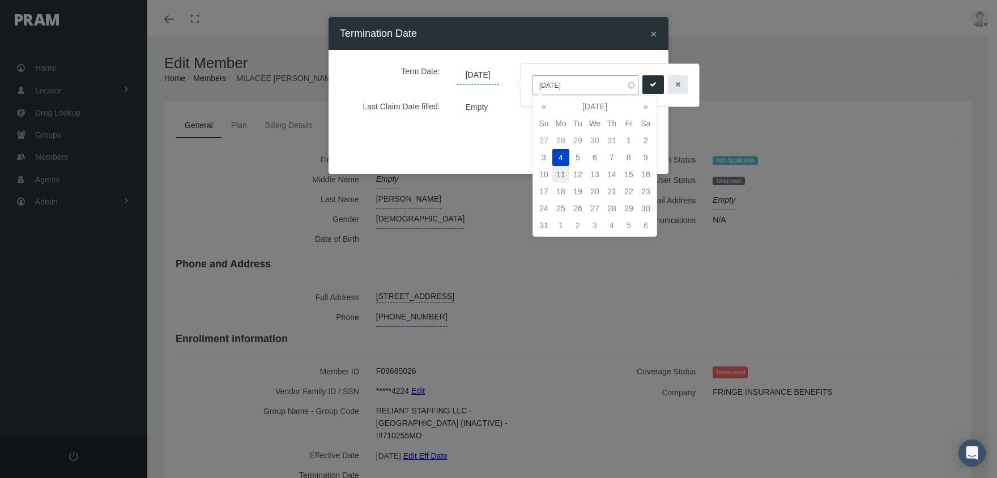
click at [557, 172] on td "11" at bounding box center [560, 174] width 17 height 17
type input "[DATE]"
click at [650, 80] on icon "submit" at bounding box center [653, 84] width 7 height 11
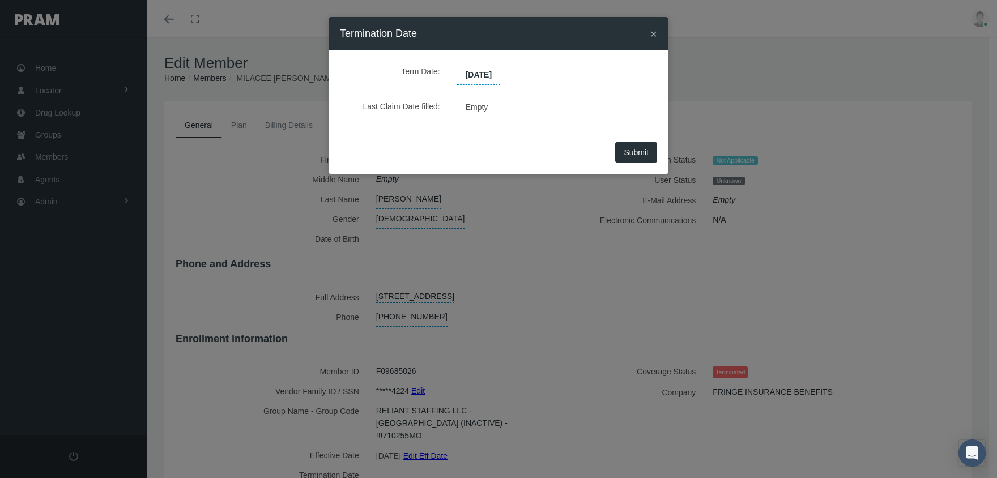
click at [634, 155] on span "Submit" at bounding box center [636, 152] width 25 height 9
